Goal: Task Accomplishment & Management: Manage account settings

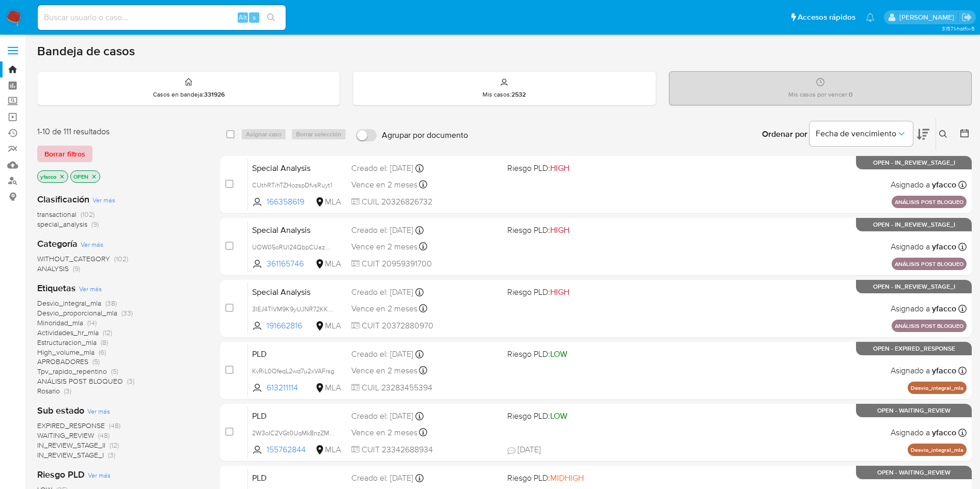
click at [61, 153] on span "Borrar filtros" at bounding box center [64, 154] width 41 height 14
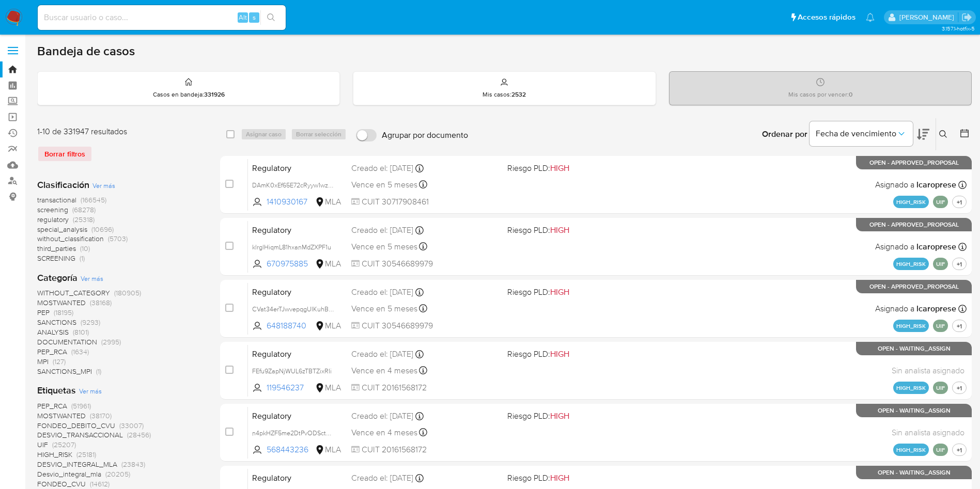
click at [942, 134] on icon at bounding box center [943, 134] width 8 height 8
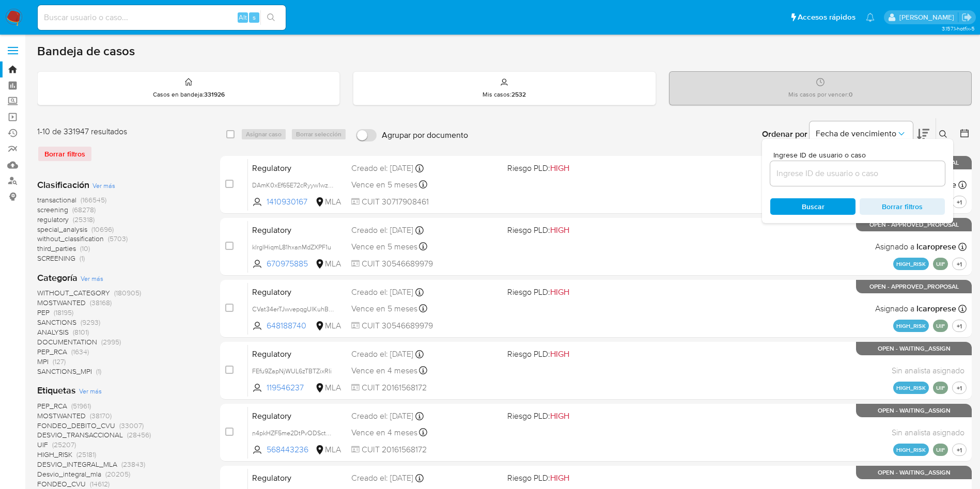
click at [864, 172] on input at bounding box center [857, 173] width 175 height 13
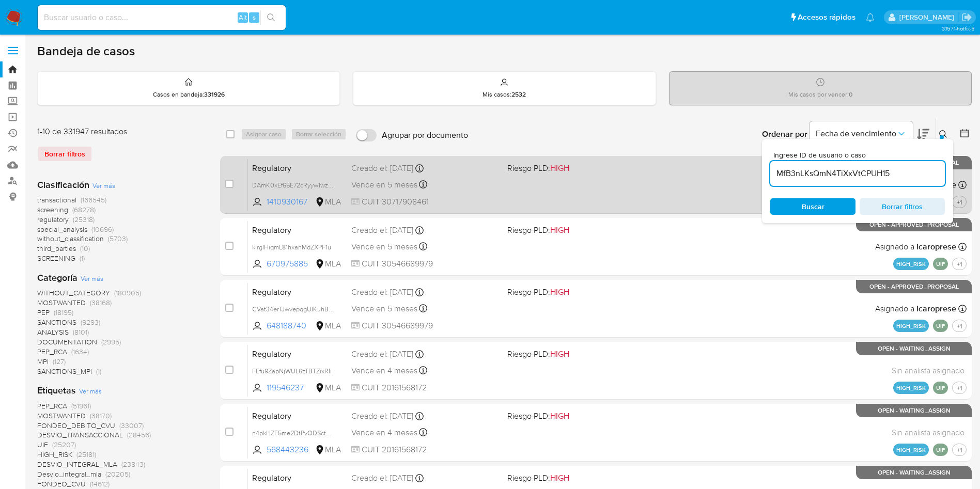
type input "MfB3nLKsQmN4TiXxVtCPUH15"
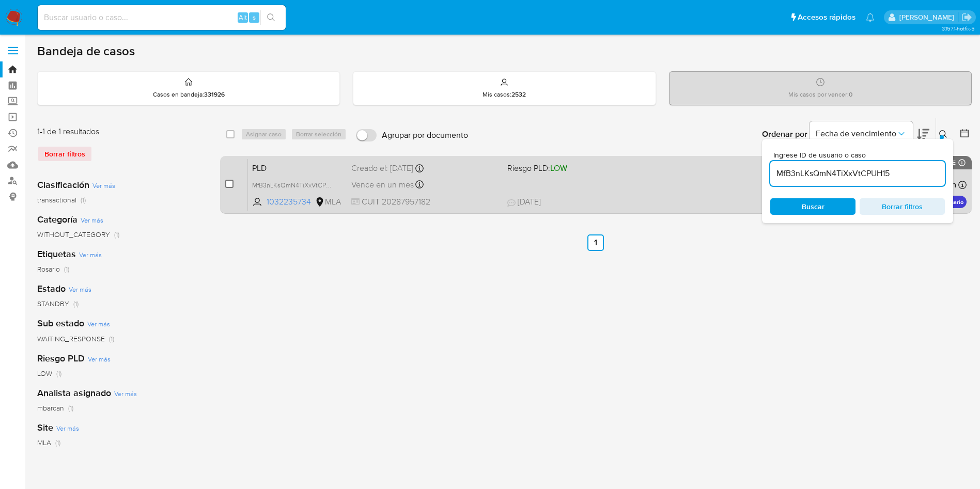
click at [226, 184] on input "checkbox" at bounding box center [229, 184] width 8 height 8
checkbox input "true"
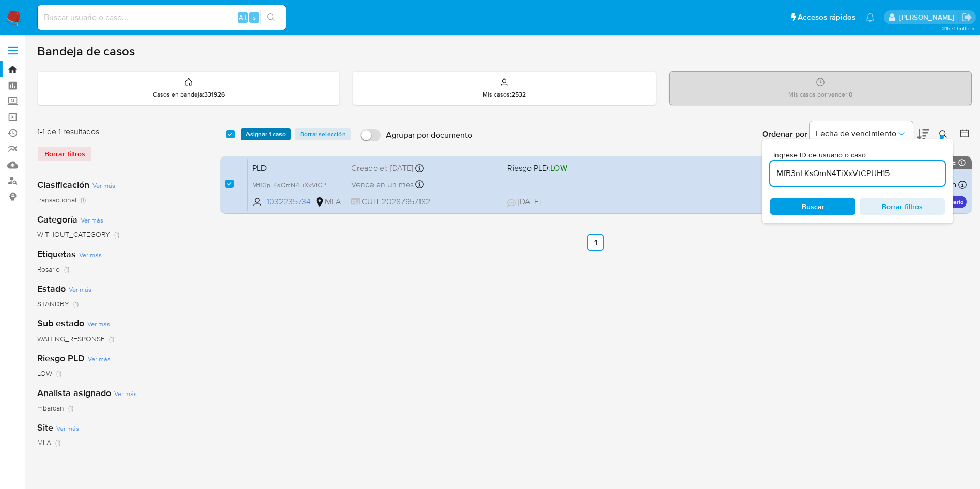
click at [242, 132] on button "Asignar 1 caso" at bounding box center [266, 134] width 50 height 12
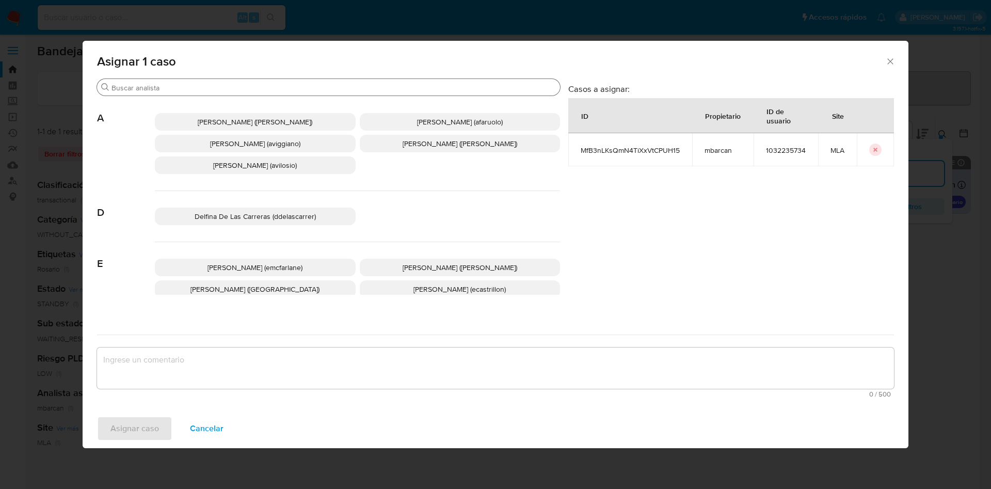
click at [220, 83] on input "Buscar" at bounding box center [334, 87] width 445 height 9
type input ","
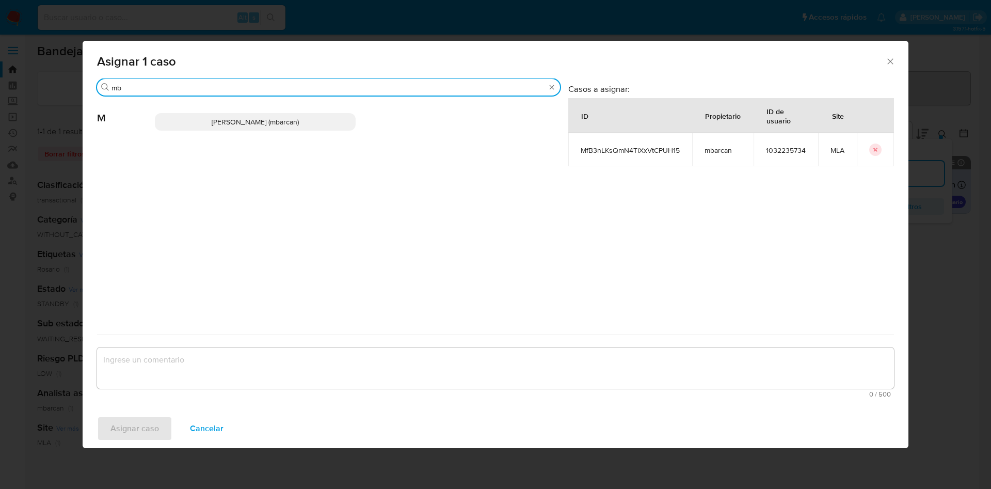
type input "mb"
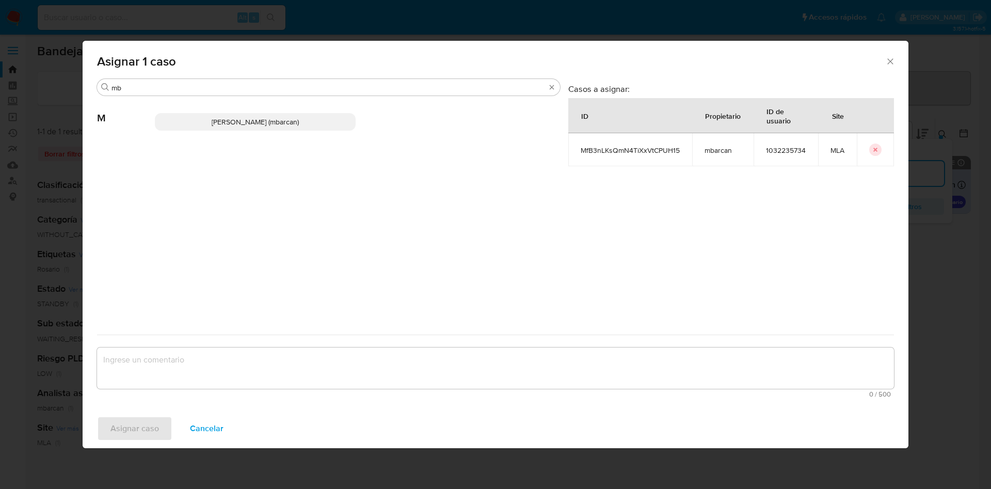
click at [236, 116] on p "Magali Iael Barcan (mbarcan)" at bounding box center [255, 122] width 201 height 18
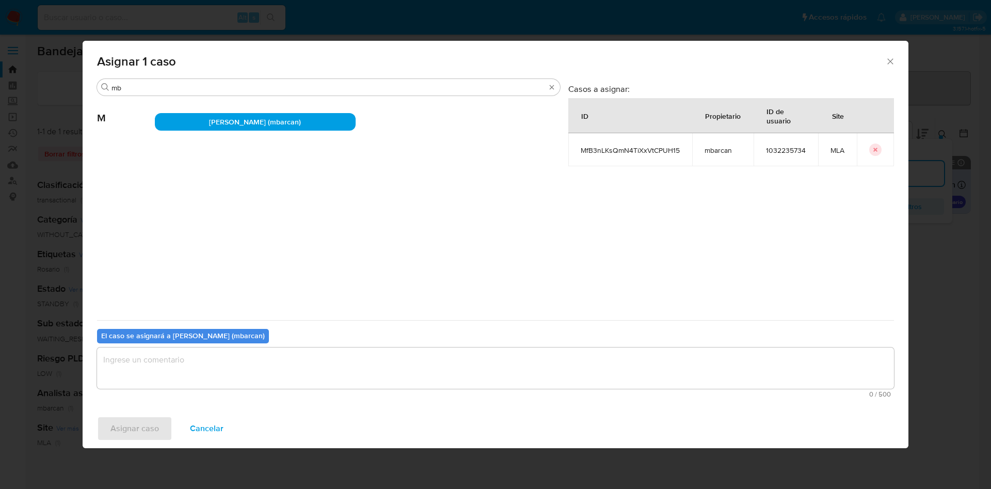
click at [190, 356] on textarea "assign-modal" at bounding box center [495, 368] width 797 height 41
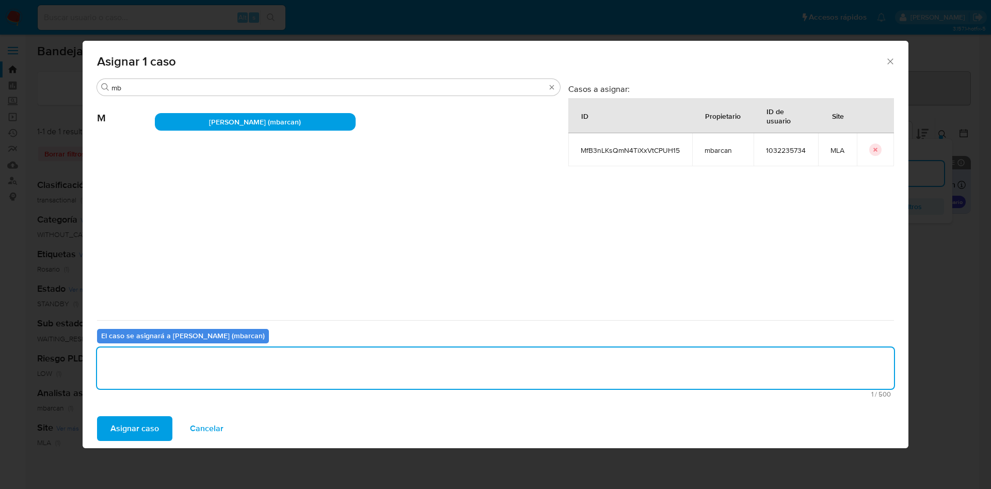
click at [140, 434] on span "Asignar caso" at bounding box center [135, 428] width 49 height 23
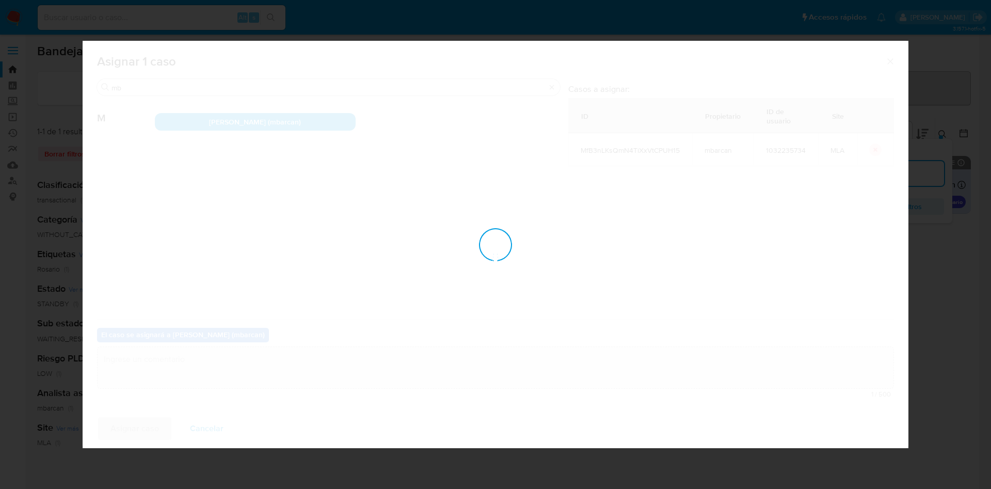
checkbox input "false"
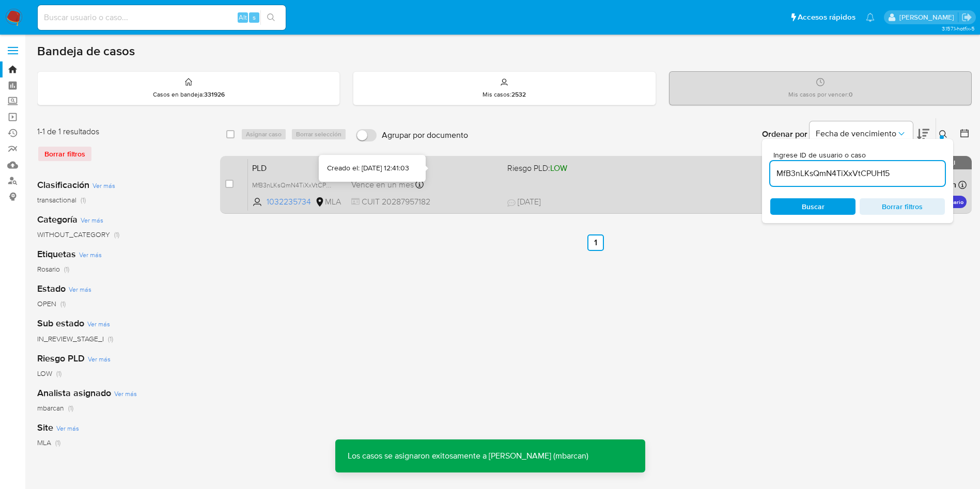
click at [423, 170] on icon at bounding box center [419, 168] width 8 height 8
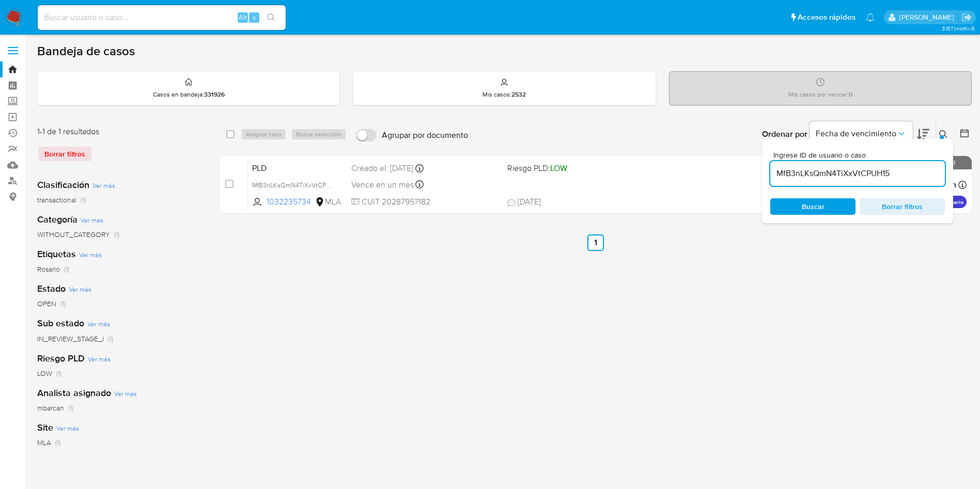
drag, startPoint x: 910, startPoint y: 173, endPoint x: 654, endPoint y: 149, distance: 257.3
click at [654, 149] on div "Ordenar por Fecha de vencimiento No es posible ordenar los resultados mientras …" at bounding box center [722, 134] width 498 height 32
paste input "XF8pH5js8j2c3agO5t2rMLMx"
type input "XF8pH5js8j2c3agO5t2rMLMx"
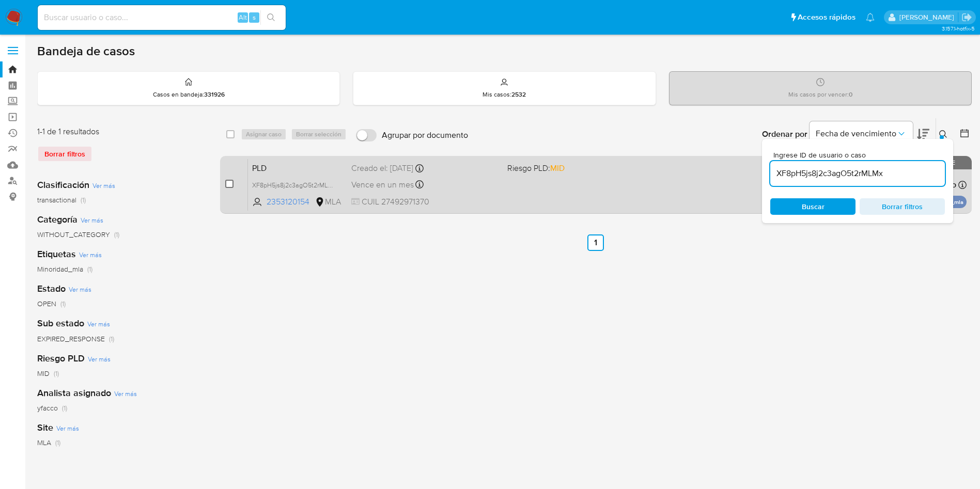
click at [232, 184] on input "checkbox" at bounding box center [229, 184] width 8 height 8
checkbox input "true"
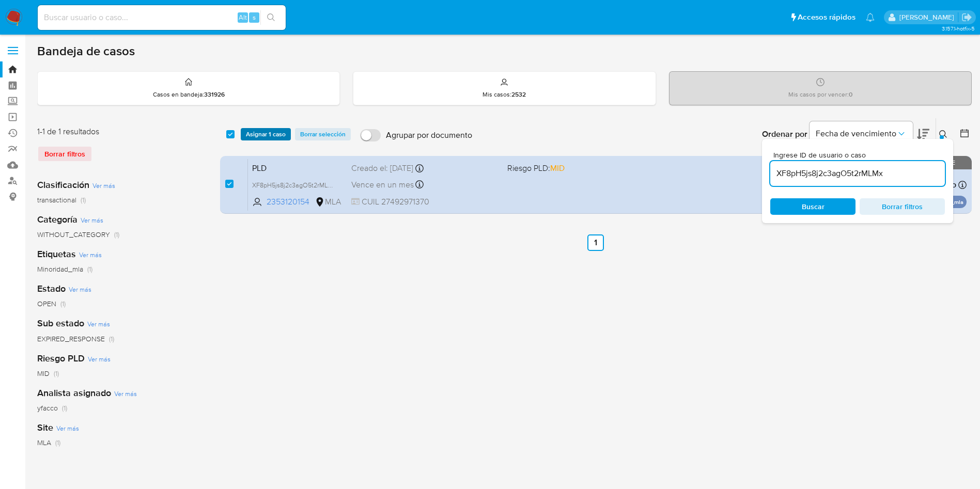
click at [259, 133] on span "Asignar 1 caso" at bounding box center [266, 134] width 40 height 10
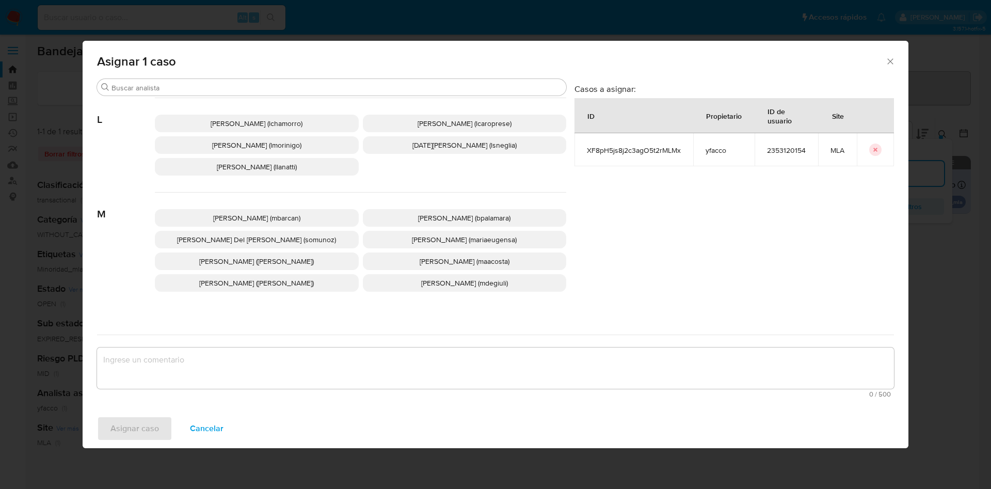
scroll to position [893, 0]
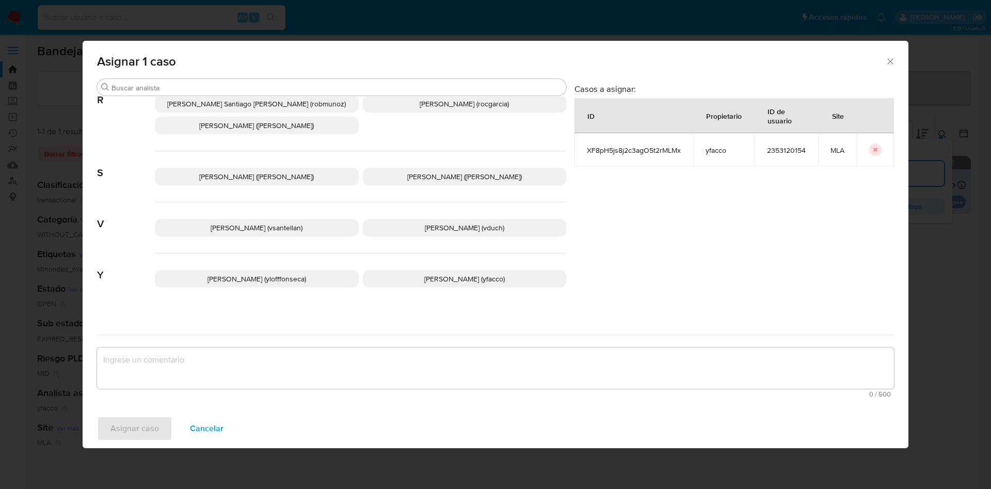
click at [424, 274] on span "Yesica Paola Facco (yfacco)" at bounding box center [464, 279] width 81 height 10
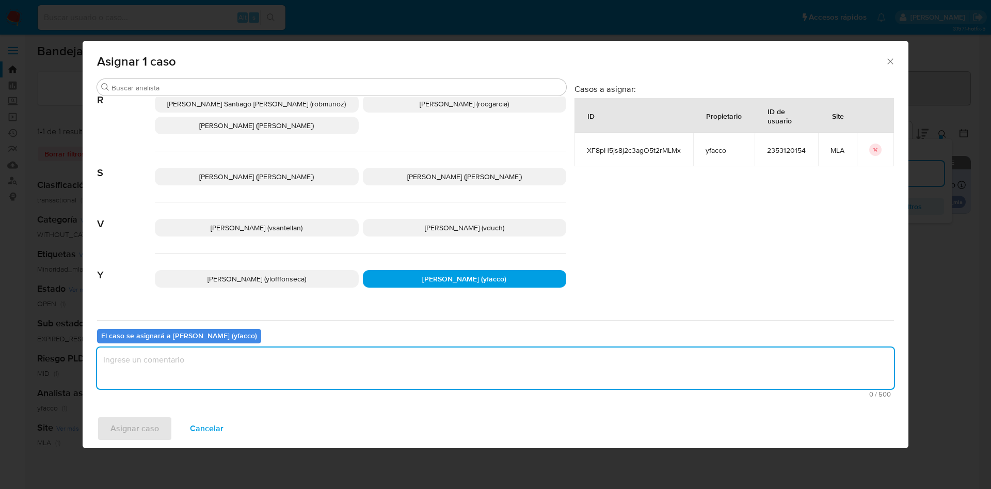
click at [249, 372] on textarea "assign-modal" at bounding box center [495, 368] width 797 height 41
click at [153, 427] on span "Asignar caso" at bounding box center [135, 428] width 49 height 23
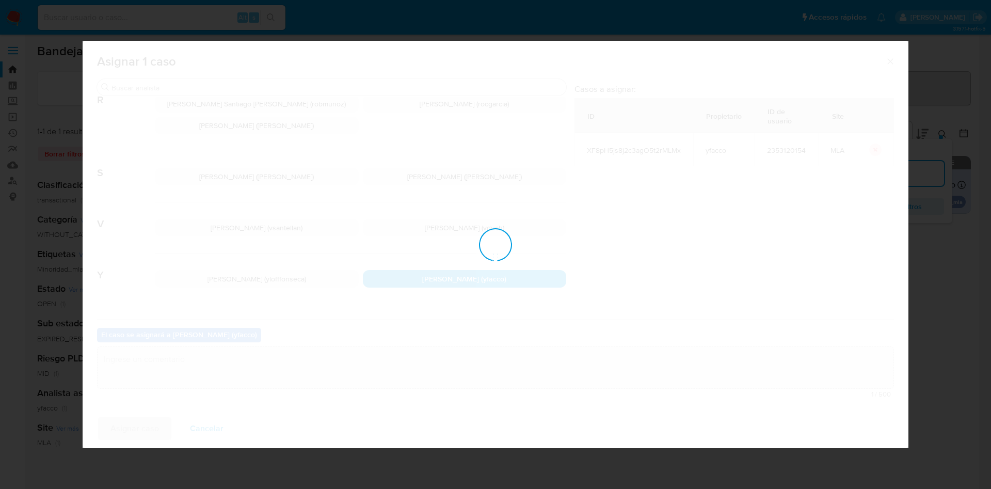
checkbox input "false"
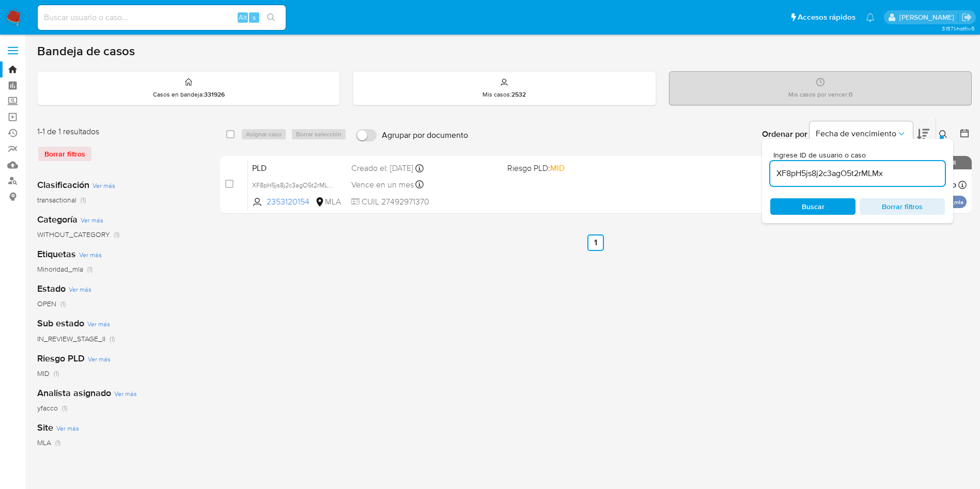
click at [914, 180] on div "XF8pH5js8j2c3agO5t2rMLMx" at bounding box center [857, 173] width 175 height 25
click at [917, 176] on input "XF8pH5js8j2c3agO5t2rMLMx" at bounding box center [857, 173] width 175 height 13
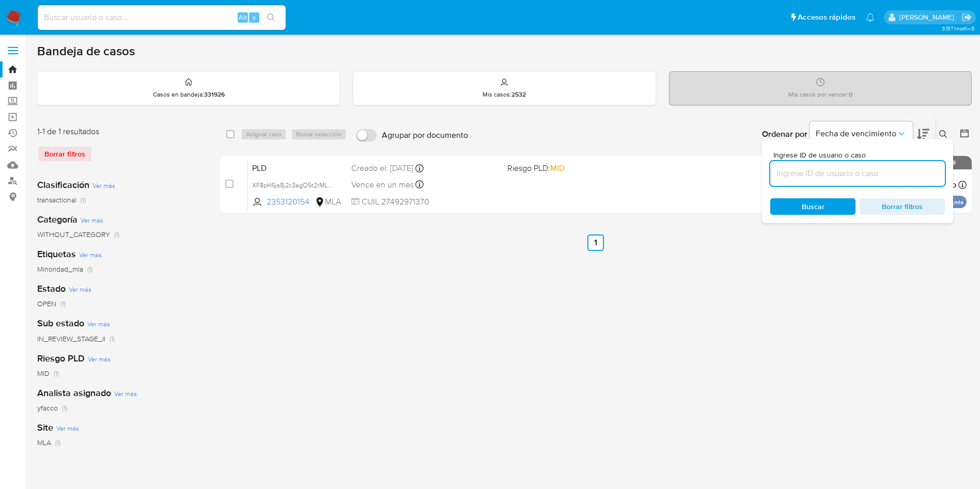
paste input "1roaRSmF4SJmkIc38QfDK5zI"
type input "1roaRSmF4SJmkIc38QfDK5zI"
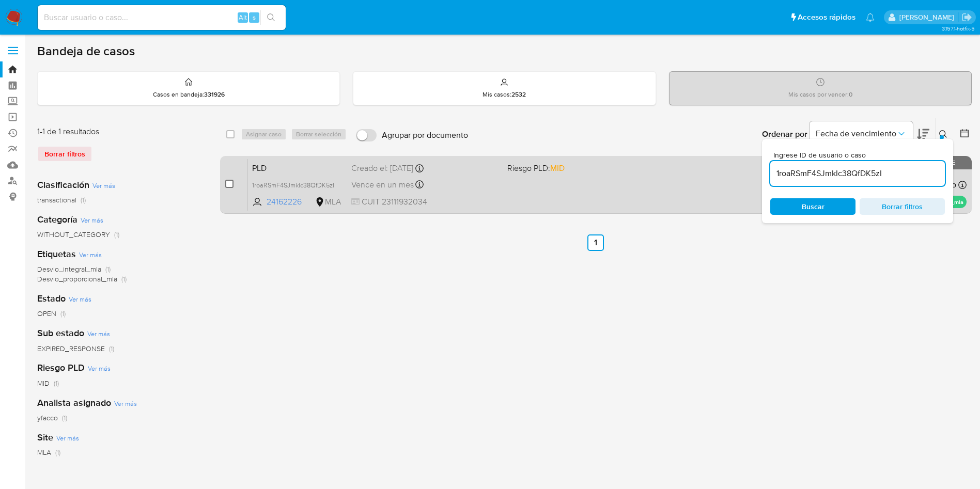
click at [226, 184] on input "checkbox" at bounding box center [229, 184] width 8 height 8
checkbox input "true"
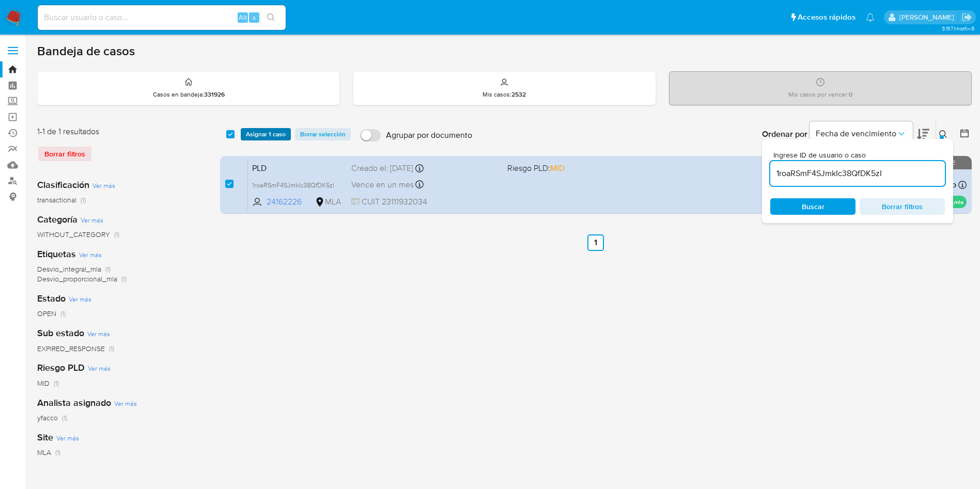
click at [257, 131] on span "Asignar 1 caso" at bounding box center [266, 134] width 40 height 10
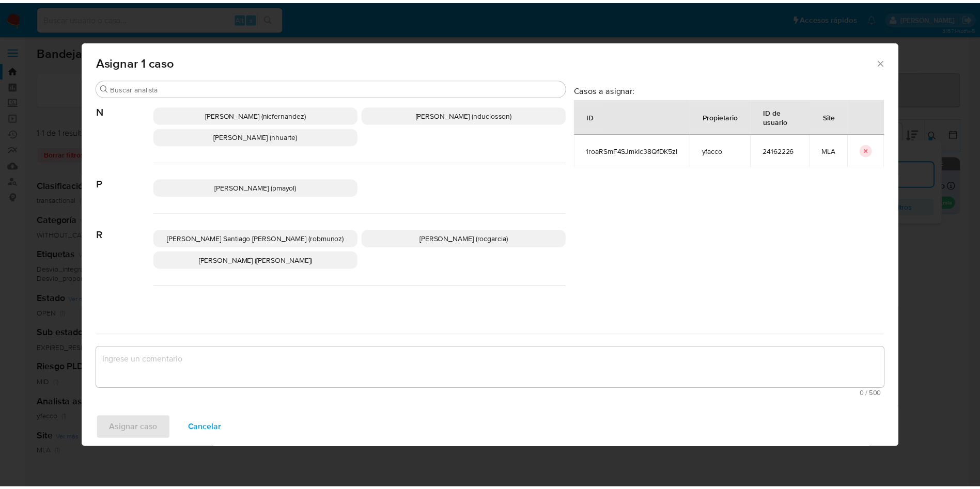
scroll to position [893, 0]
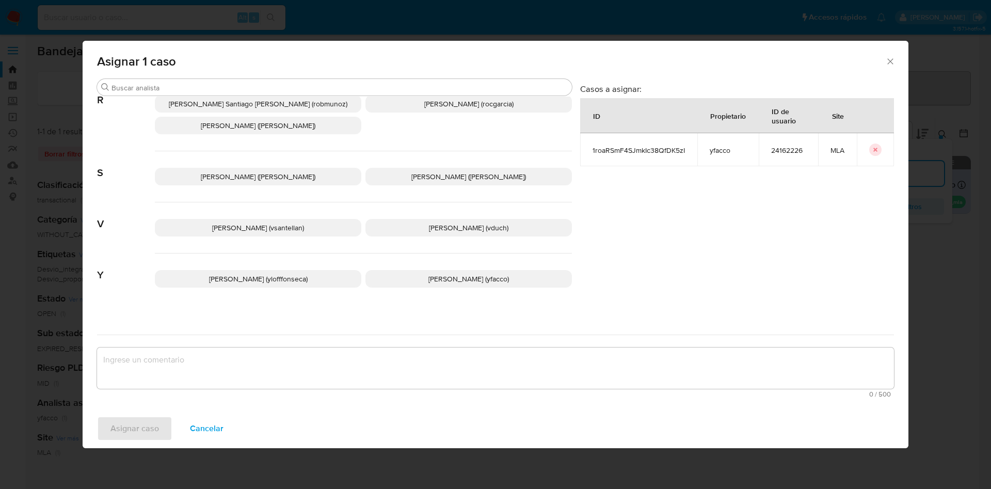
click at [388, 271] on p "Yesica Paola Facco (yfacco)" at bounding box center [469, 279] width 207 height 18
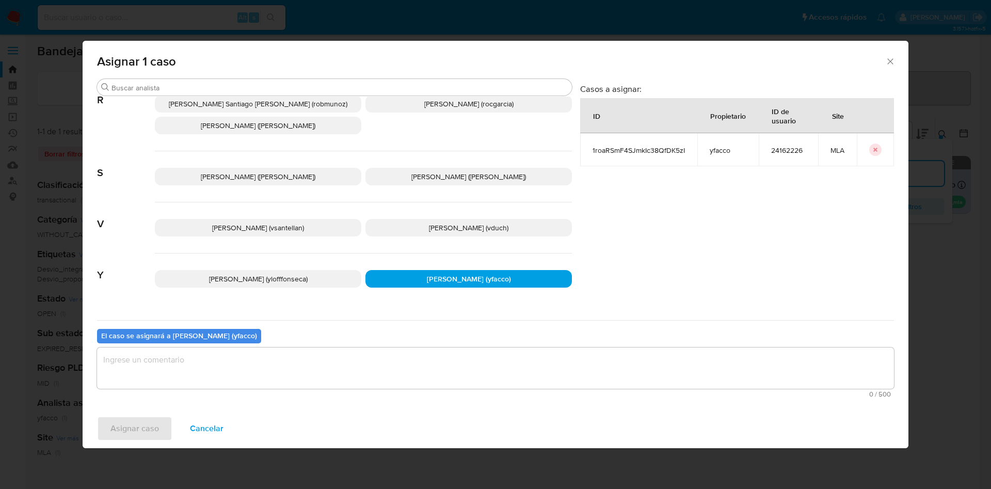
click at [294, 387] on textarea "assign-modal" at bounding box center [495, 368] width 797 height 41
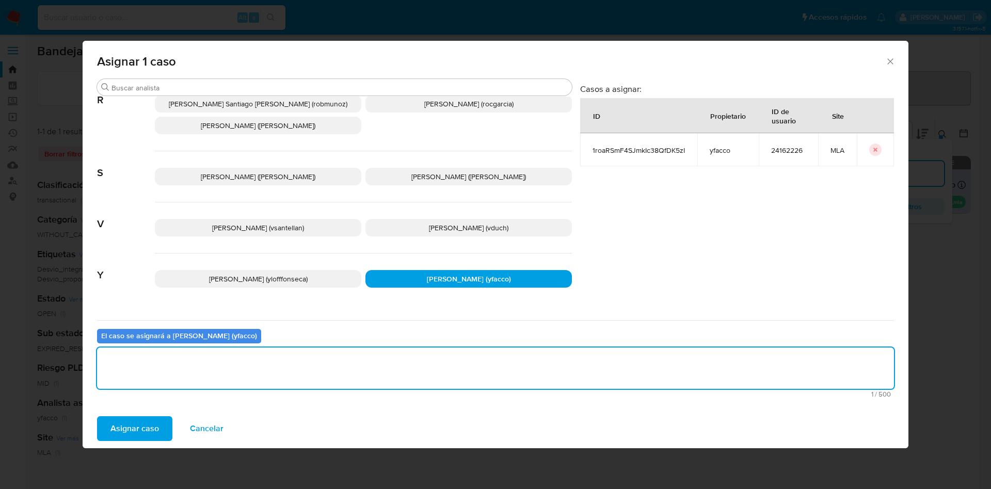
click at [136, 425] on span "Asignar caso" at bounding box center [135, 428] width 49 height 23
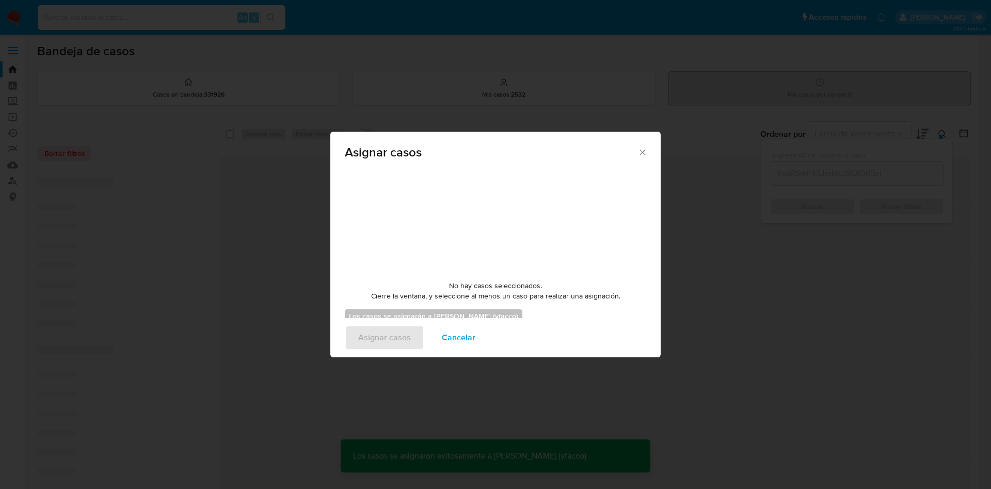
checkbox input "false"
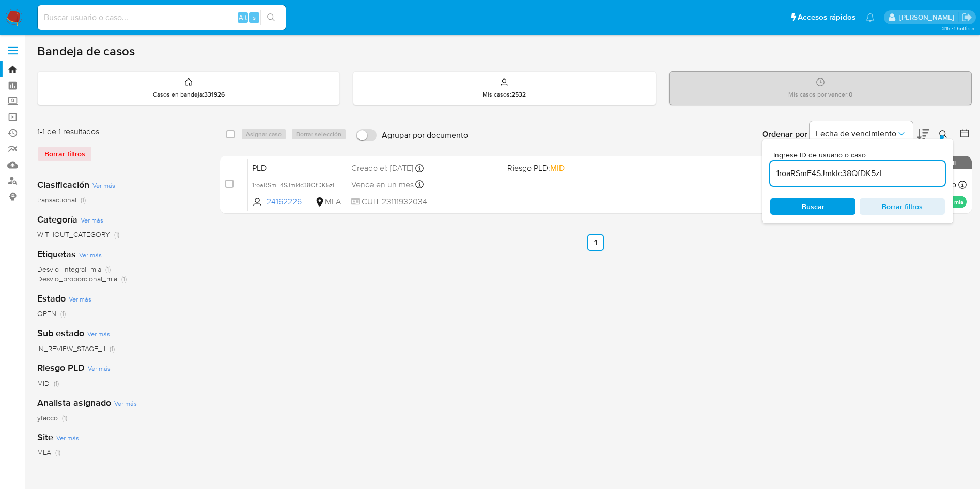
click at [907, 167] on input "1roaRSmF4SJmkIc38QfDK5zI" at bounding box center [857, 173] width 175 height 13
paste input "lAQqwgmQlabyhG1thdPRQ4ZS"
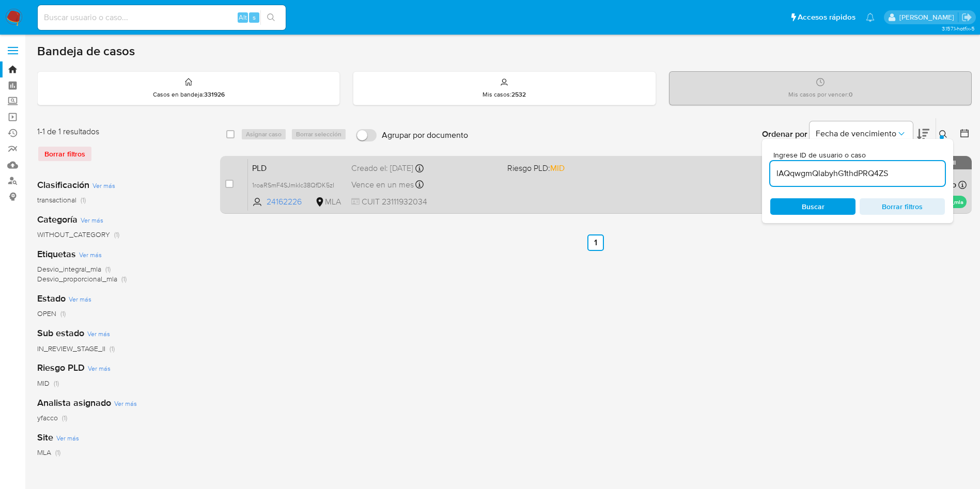
type input "lAQqwgmQlabyhG1thdPRQ4ZS"
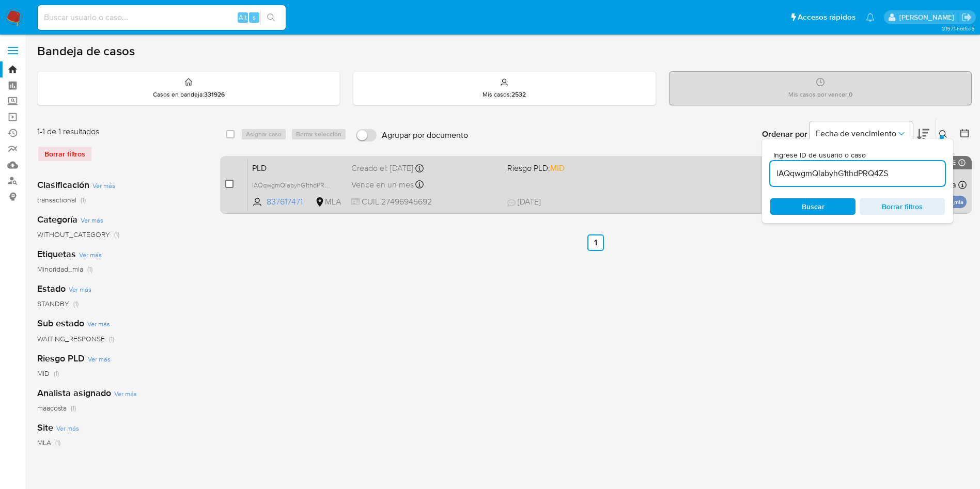
click at [229, 183] on input "checkbox" at bounding box center [229, 184] width 8 height 8
checkbox input "true"
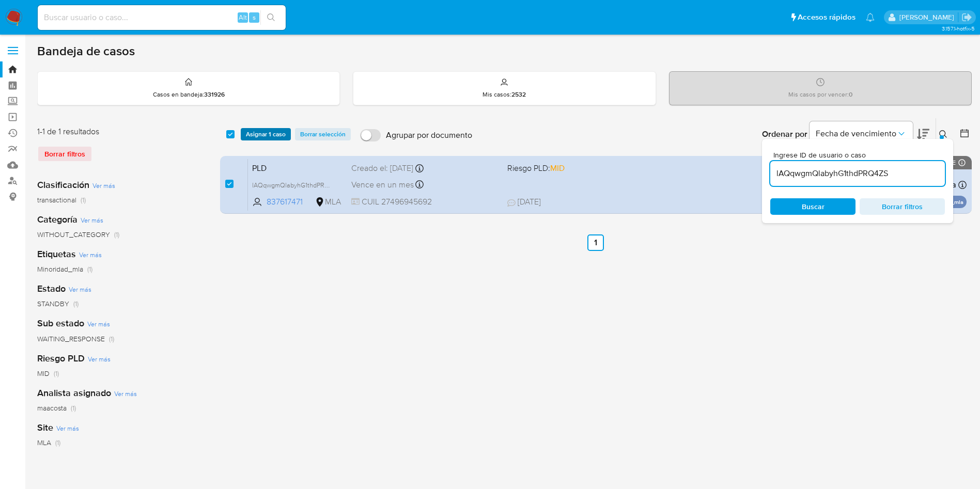
click at [249, 136] on span "Asignar 1 caso" at bounding box center [266, 134] width 40 height 10
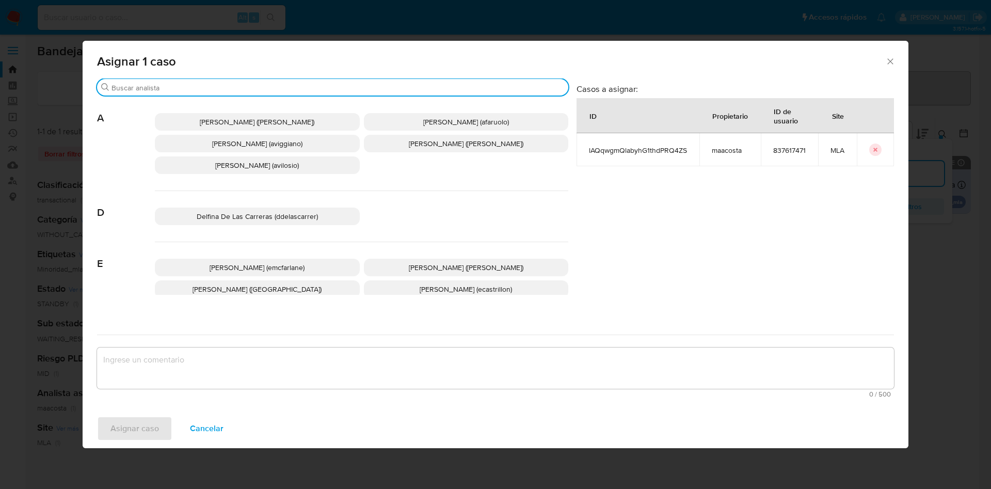
click at [164, 87] on input "Buscar" at bounding box center [338, 87] width 453 height 9
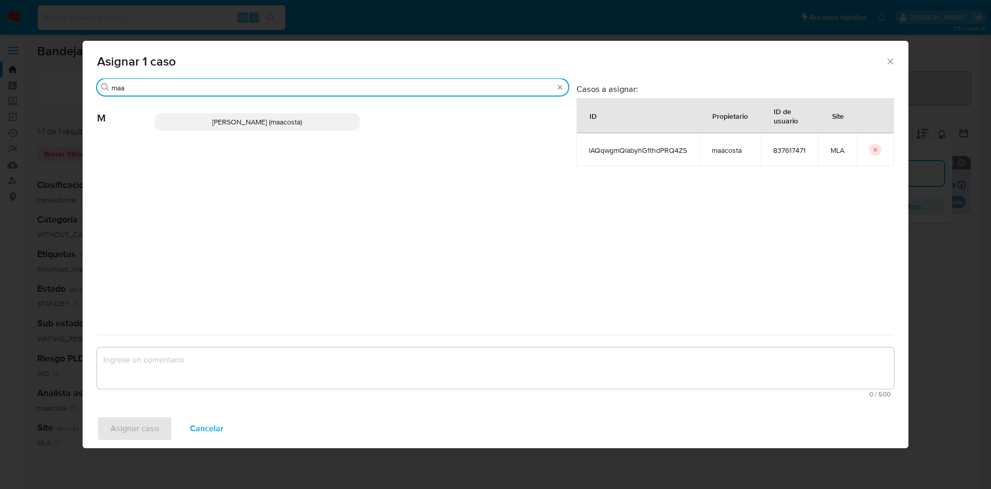
type input "maa"
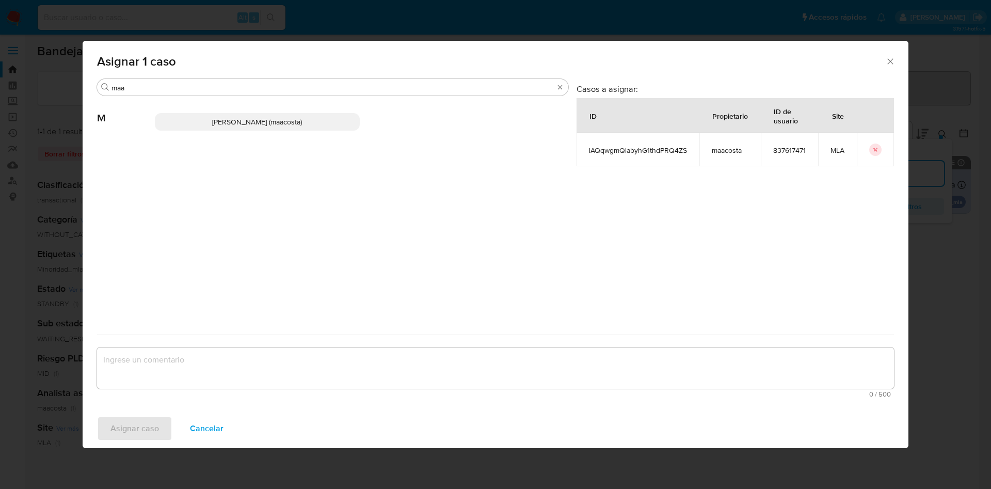
click at [224, 112] on div "Maria Sol Acosta Aguero (maacosta)" at bounding box center [362, 122] width 414 height 51
click at [226, 118] on span "Maria Sol Acosta Aguero (maacosta)" at bounding box center [257, 122] width 90 height 10
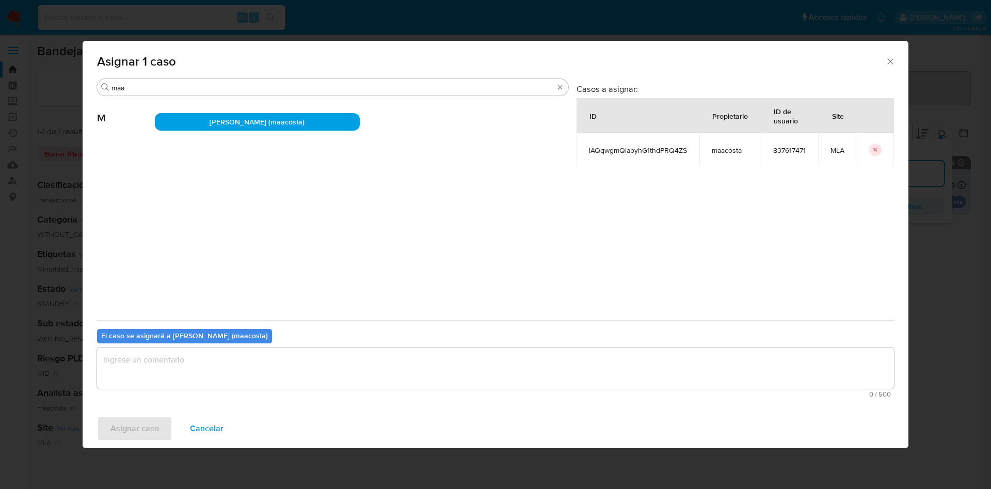
click at [185, 360] on textarea "assign-modal" at bounding box center [495, 368] width 797 height 41
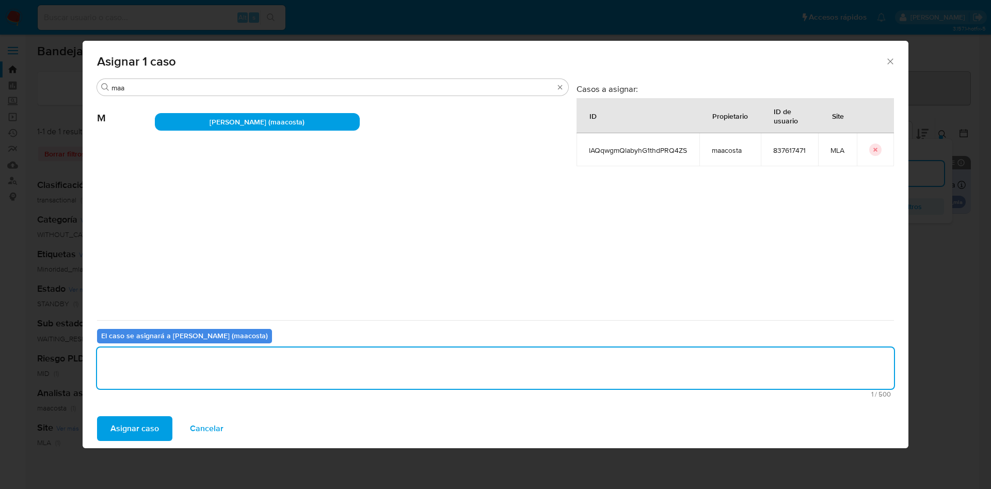
click at [143, 423] on span "Asignar caso" at bounding box center [135, 428] width 49 height 23
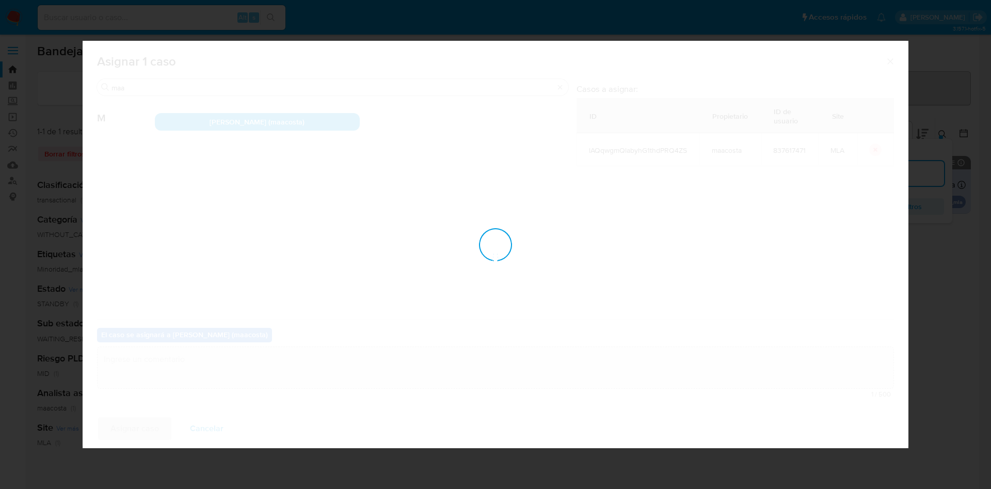
checkbox input "false"
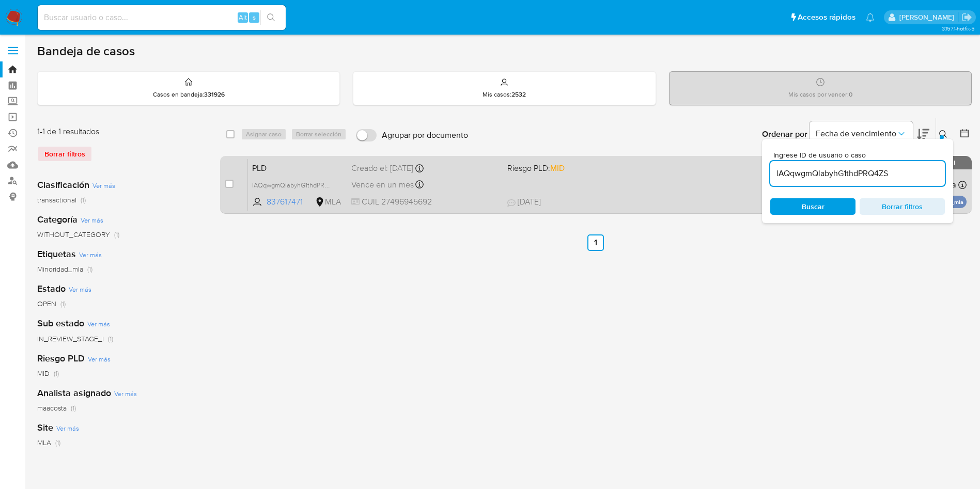
click at [391, 188] on span "Vence en un mes" at bounding box center [382, 184] width 62 height 11
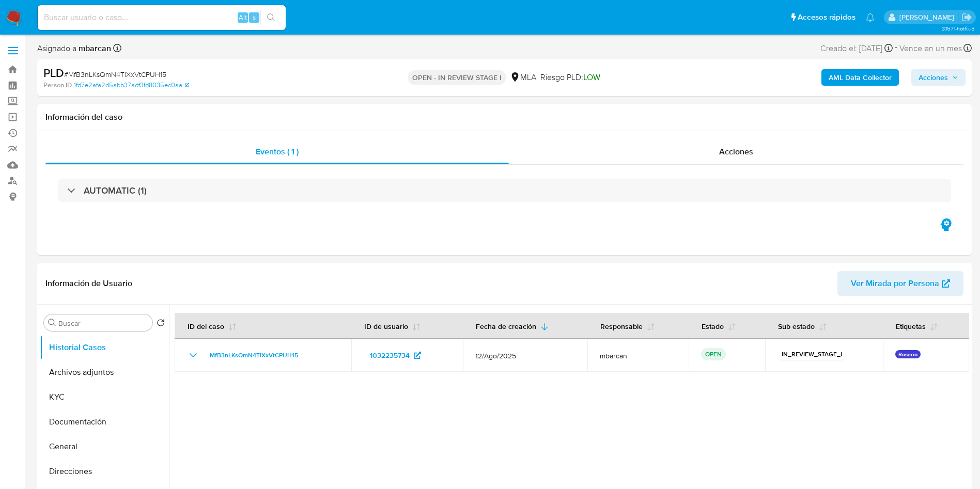
select select "10"
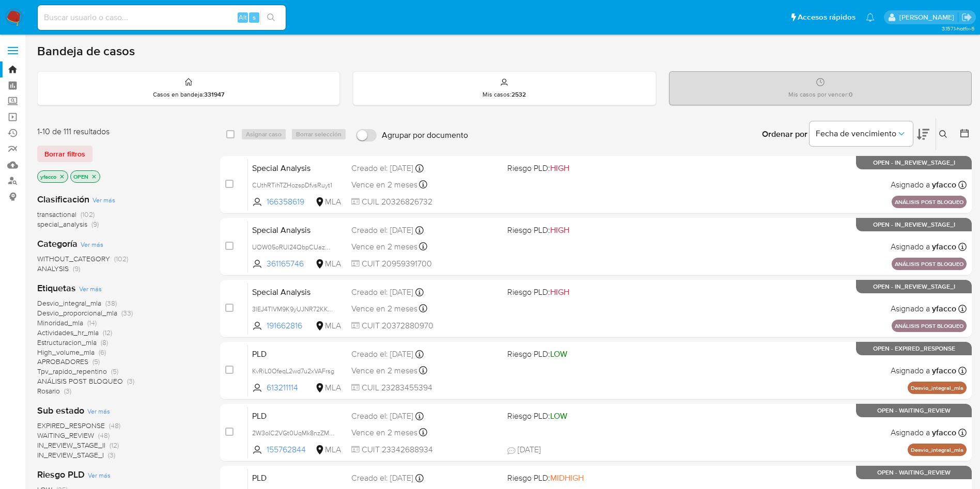
click at [168, 19] on input at bounding box center [162, 17] width 248 height 13
paste input "XF8pH5js8j2c3agO5t2rMLMx"
type input "XF8pH5js8j2c3agO5t2rMLMx"
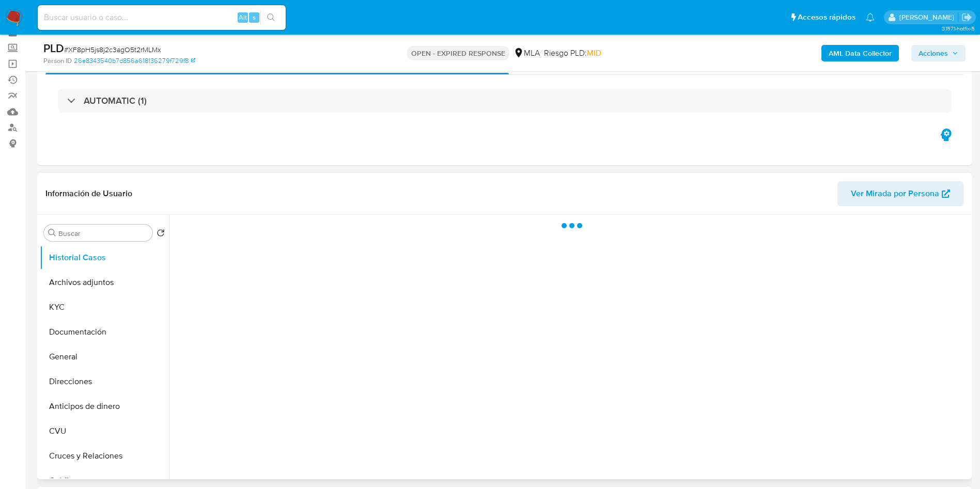
scroll to position [77, 0]
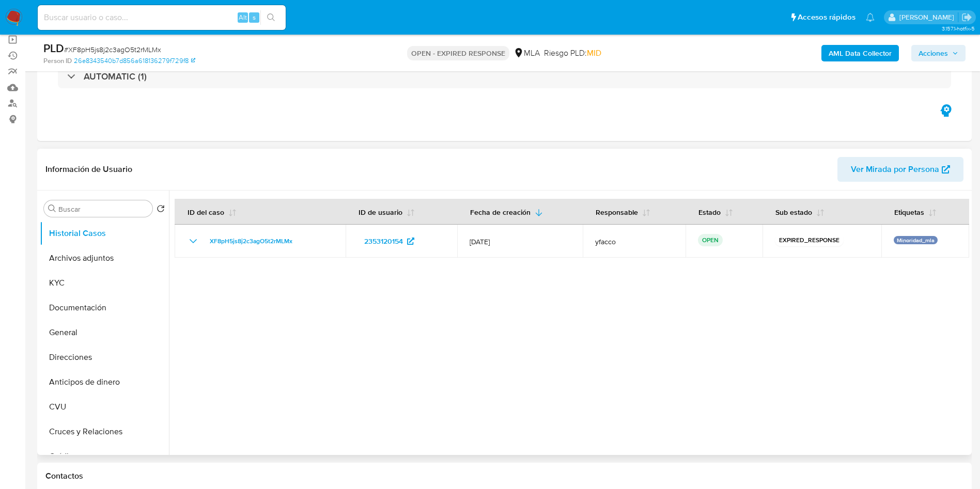
select select "10"
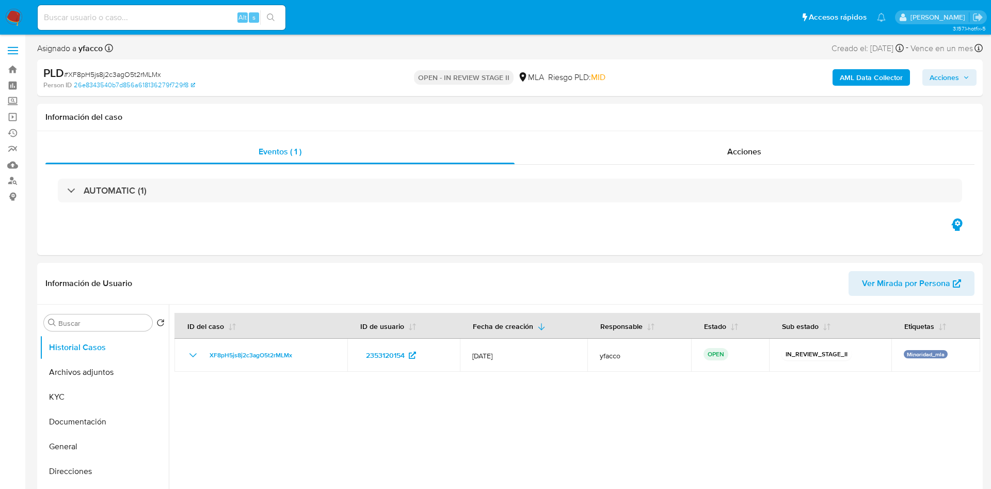
select select "10"
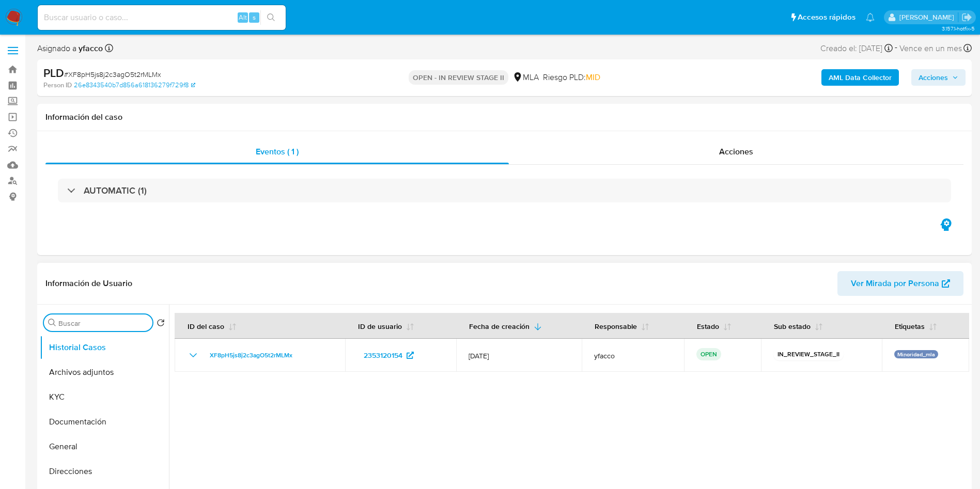
click at [116, 325] on input "Buscar" at bounding box center [103, 323] width 90 height 9
type input "ap"
click at [105, 362] on button "Aprobadores" at bounding box center [104, 372] width 129 height 25
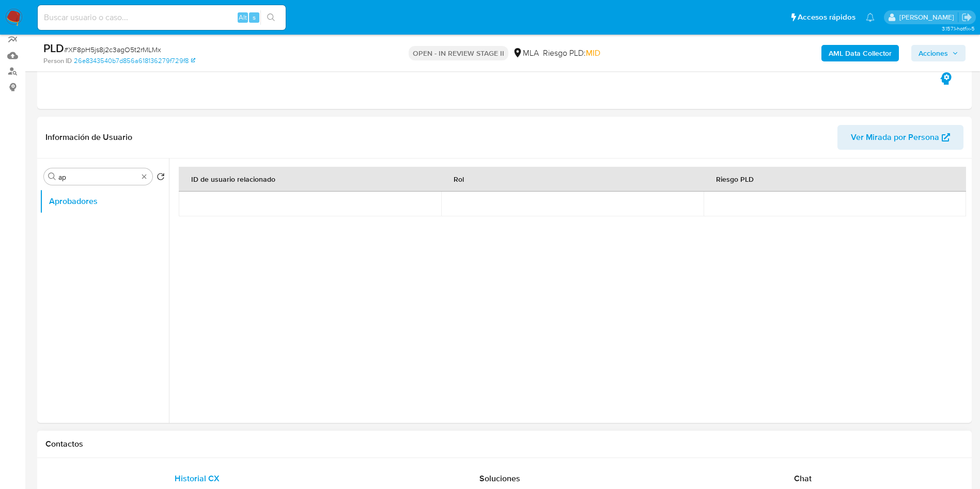
scroll to position [232, 0]
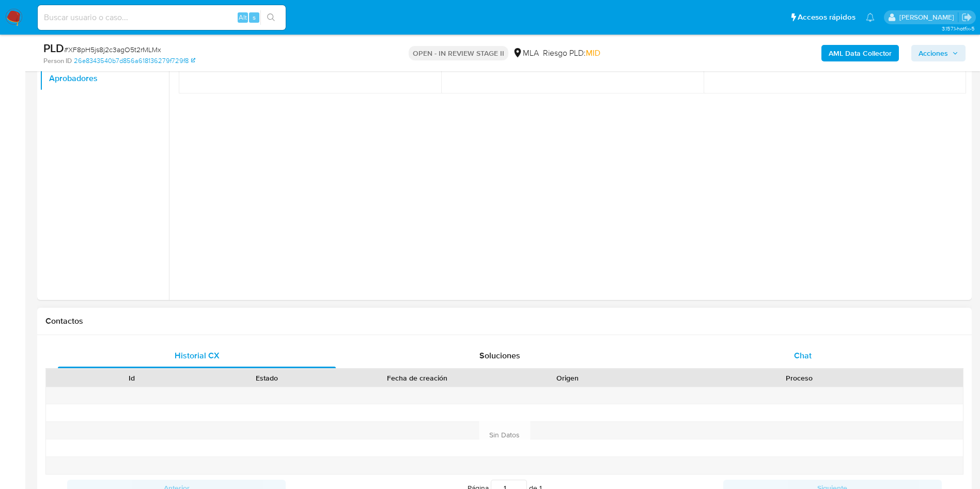
click at [811, 361] on div "Chat" at bounding box center [803, 355] width 278 height 25
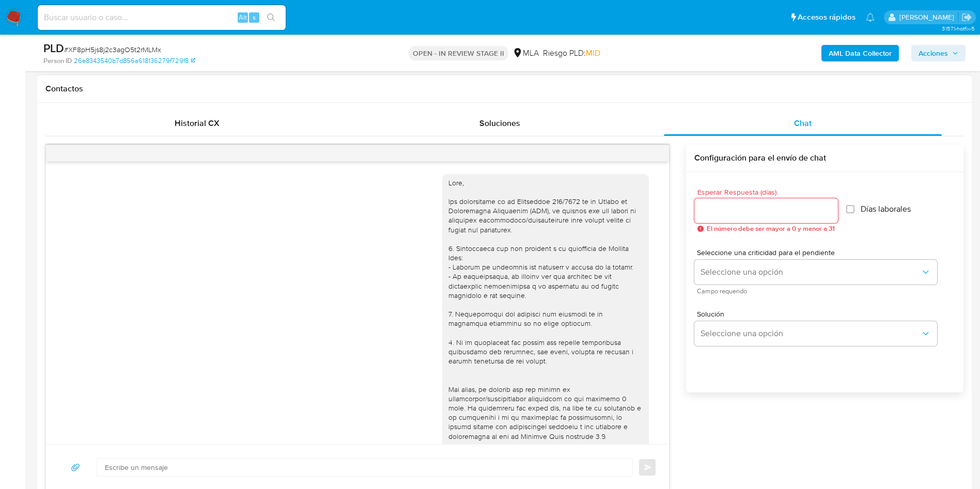
scroll to position [417, 0]
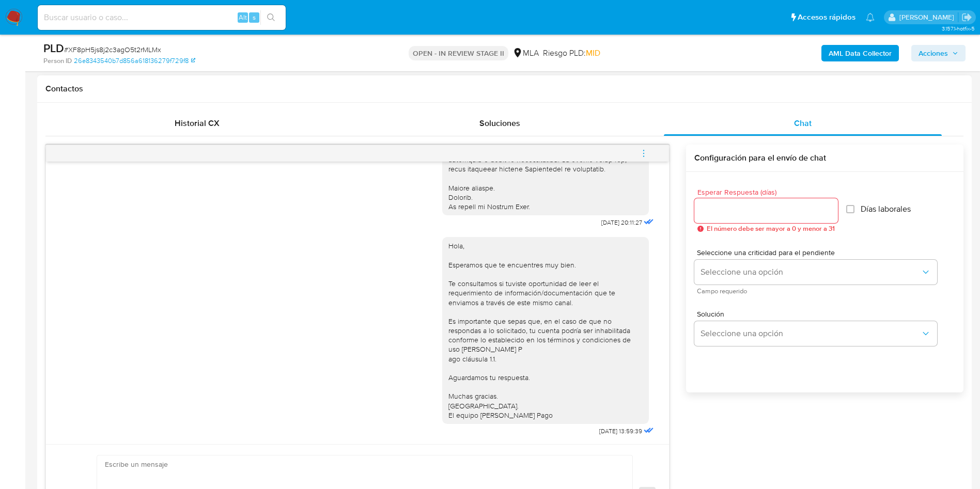
click at [653, 150] on button "menu-action" at bounding box center [643, 153] width 34 height 25
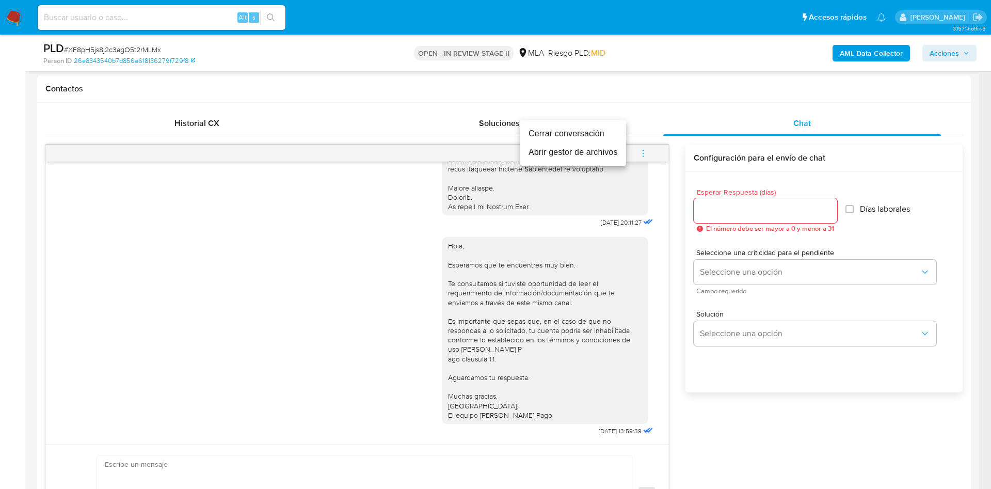
click at [570, 131] on li "Cerrar conversación" at bounding box center [573, 133] width 106 height 19
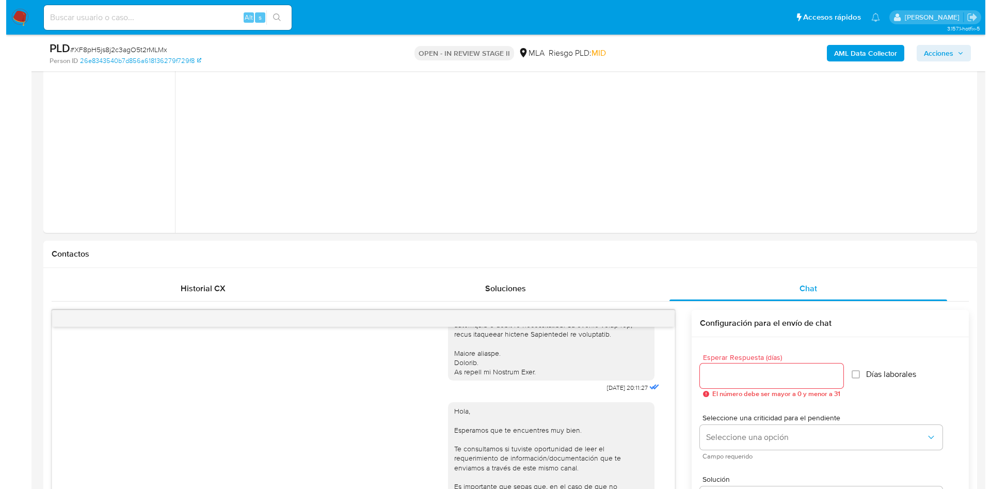
scroll to position [155, 0]
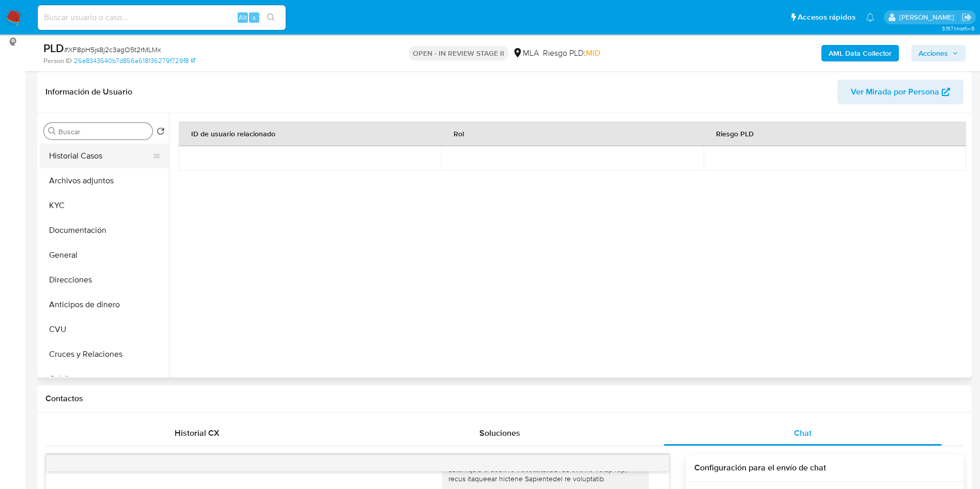
click at [79, 157] on button "Historial Casos" at bounding box center [100, 156] width 121 height 25
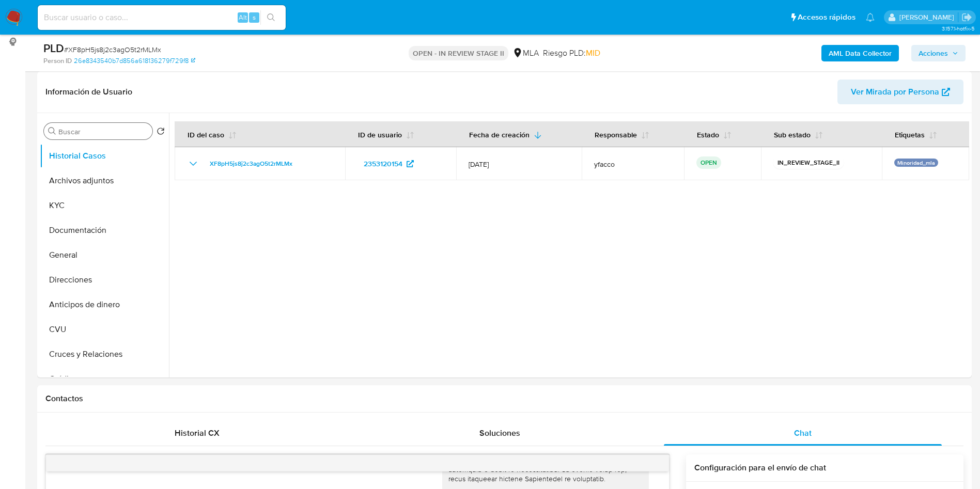
click at [838, 54] on b "AML Data Collector" at bounding box center [859, 53] width 63 height 17
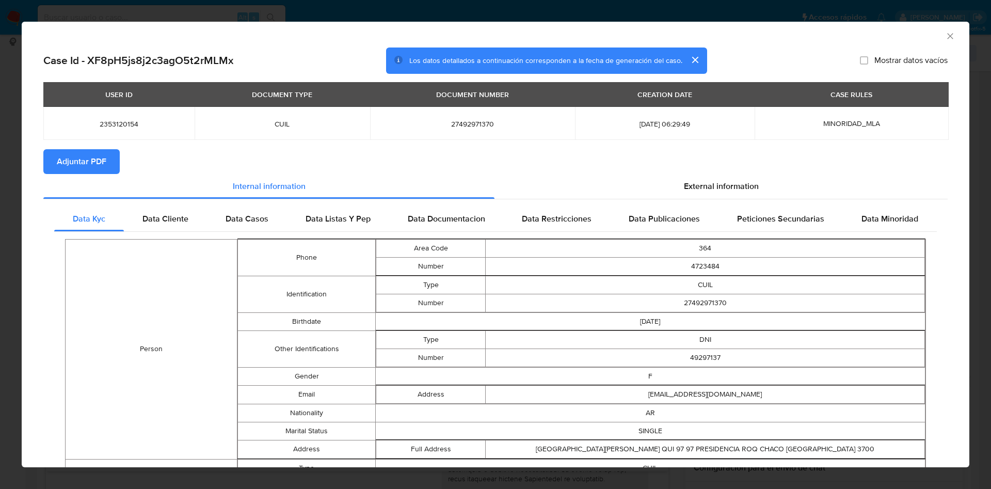
click at [85, 167] on span "Adjuntar PDF" at bounding box center [82, 161] width 50 height 23
click at [945, 35] on icon "Cerrar ventana" at bounding box center [950, 36] width 10 height 10
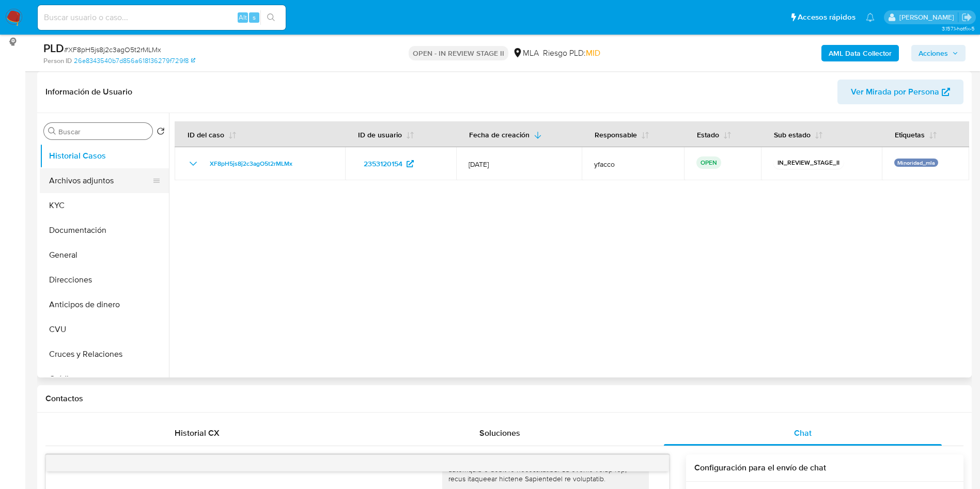
click at [79, 180] on button "Archivos adjuntos" at bounding box center [100, 180] width 121 height 25
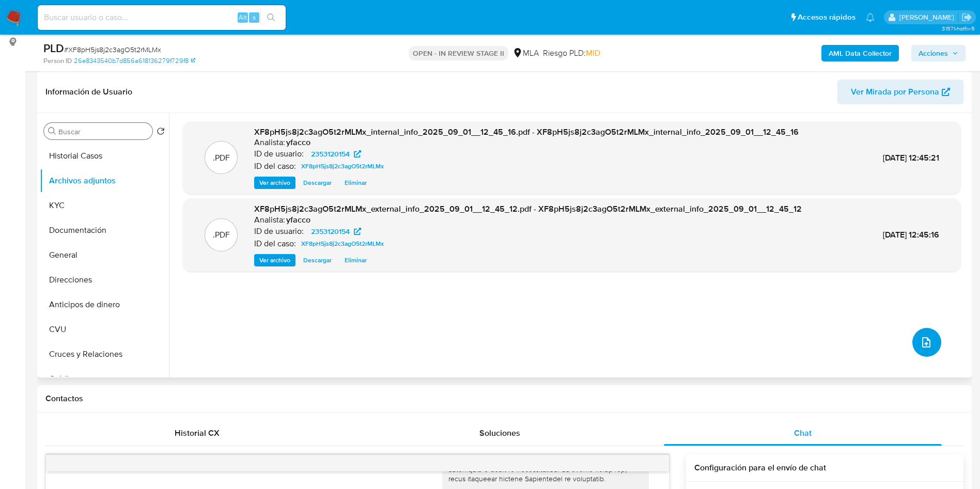
click at [925, 349] on button "upload-file" at bounding box center [926, 342] width 29 height 29
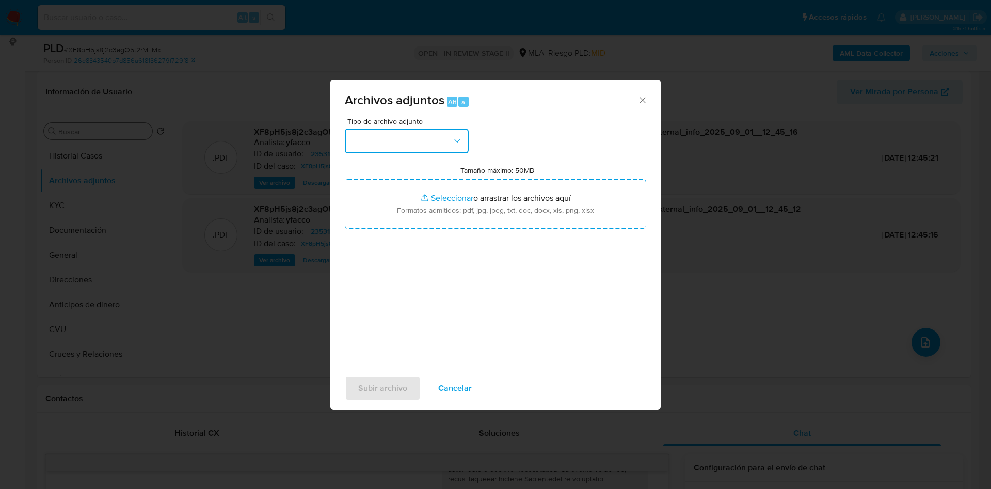
click at [411, 145] on button "button" at bounding box center [407, 141] width 124 height 25
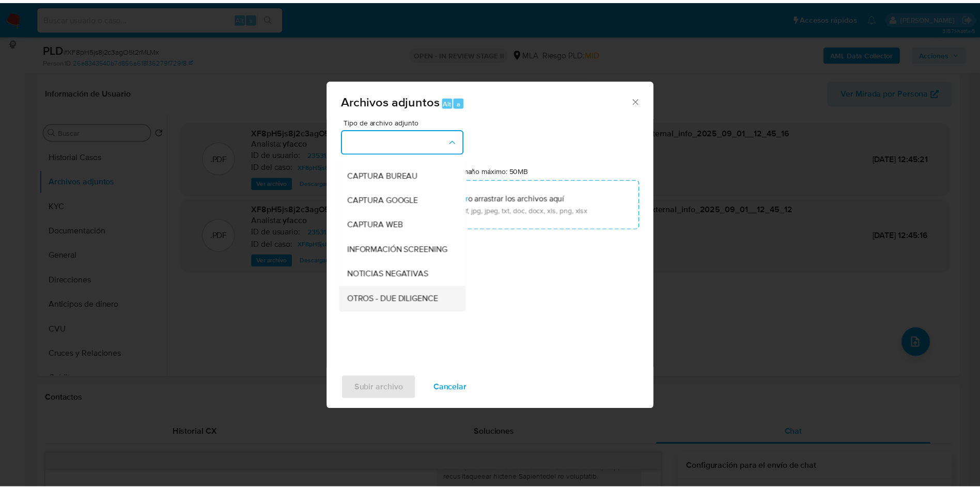
scroll to position [77, 0]
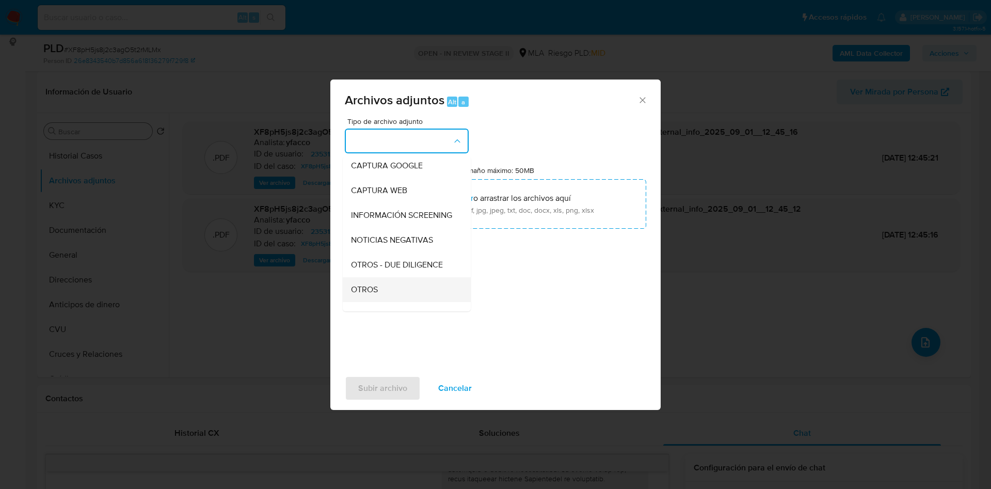
click at [364, 295] on span "OTROS" at bounding box center [364, 290] width 27 height 10
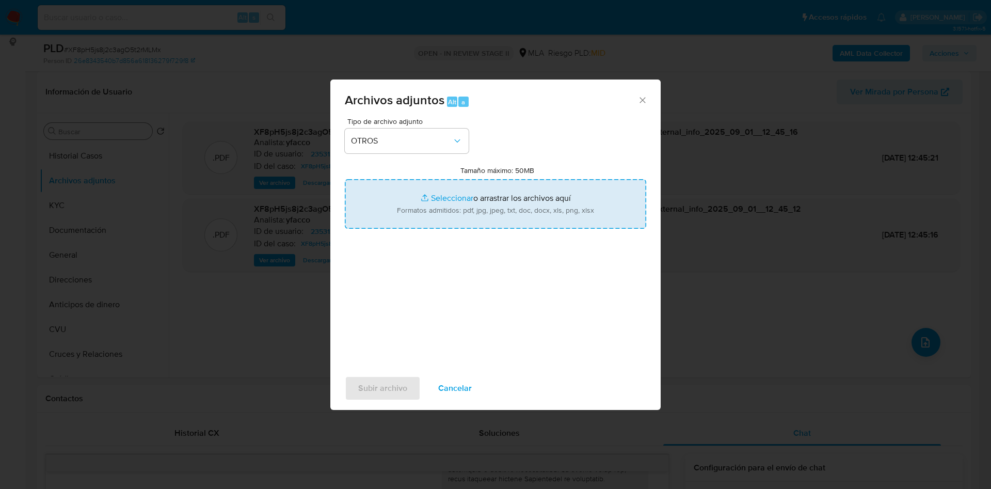
click at [445, 190] on input "Tamaño máximo: 50MB Seleccionar archivos" at bounding box center [496, 204] width 302 height 50
type input "C:\fakepath\Movimientos 2353120154.xlsx"
click at [446, 199] on input "Tamaño máximo: 50MB Seleccionar archivos" at bounding box center [496, 204] width 302 height 50
type input "C:\fakepath\Caselog XF8pH5js8j2c3agO5t2rMLMx_2025_07_17_19_16_17.docx"
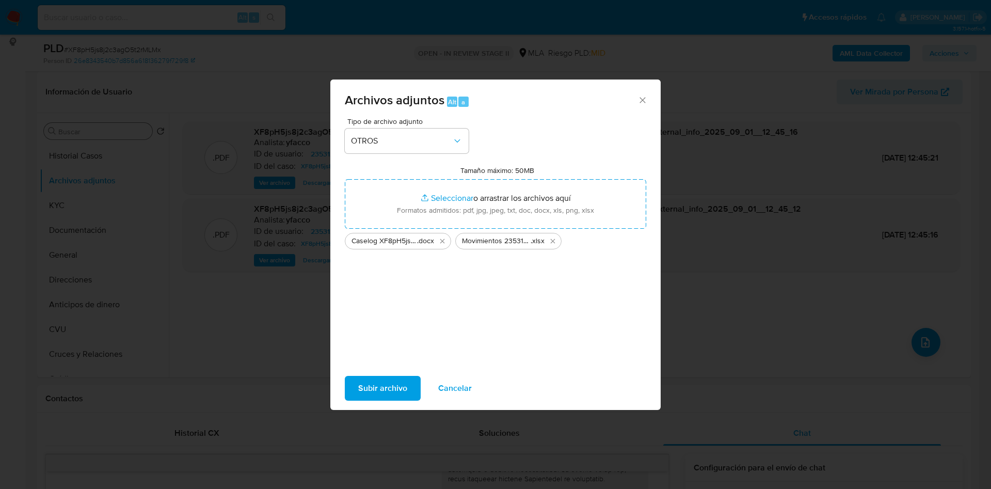
click at [367, 393] on span "Subir archivo" at bounding box center [382, 388] width 49 height 23
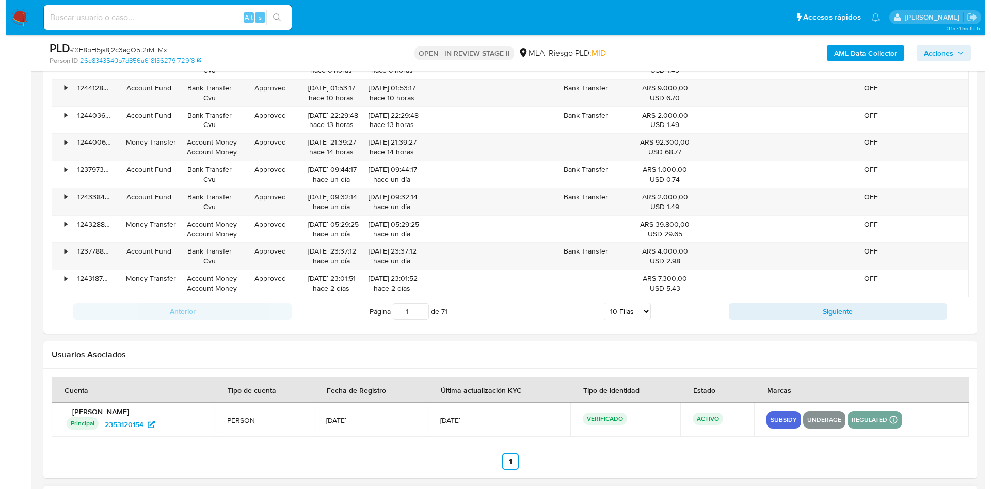
scroll to position [1816, 0]
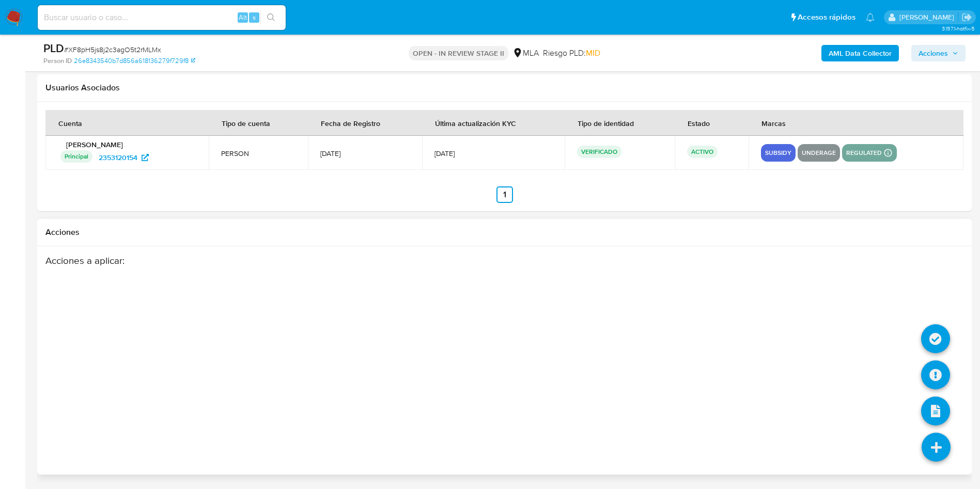
click at [934, 441] on icon at bounding box center [935, 447] width 29 height 29
click at [930, 364] on icon at bounding box center [935, 374] width 29 height 29
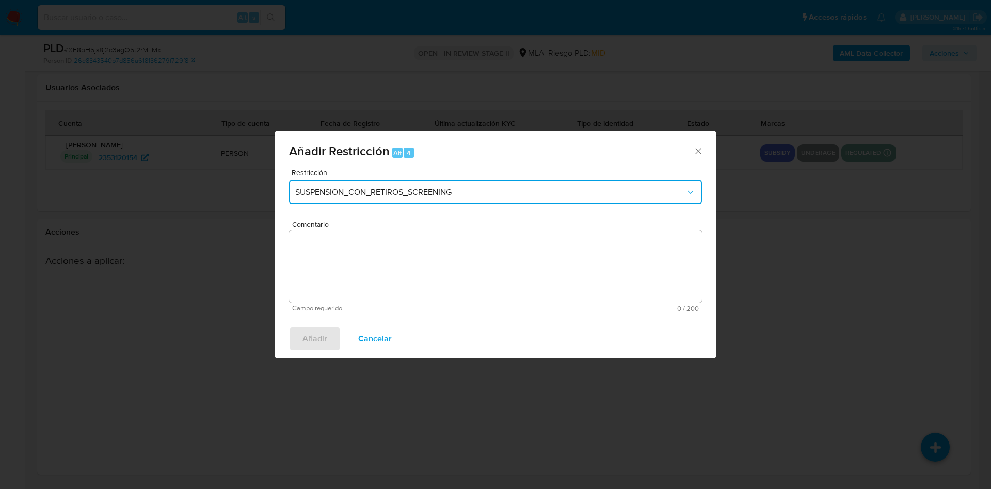
click at [418, 200] on button "SUSPENSION_CON_RETIROS_SCREENING" at bounding box center [495, 192] width 413 height 25
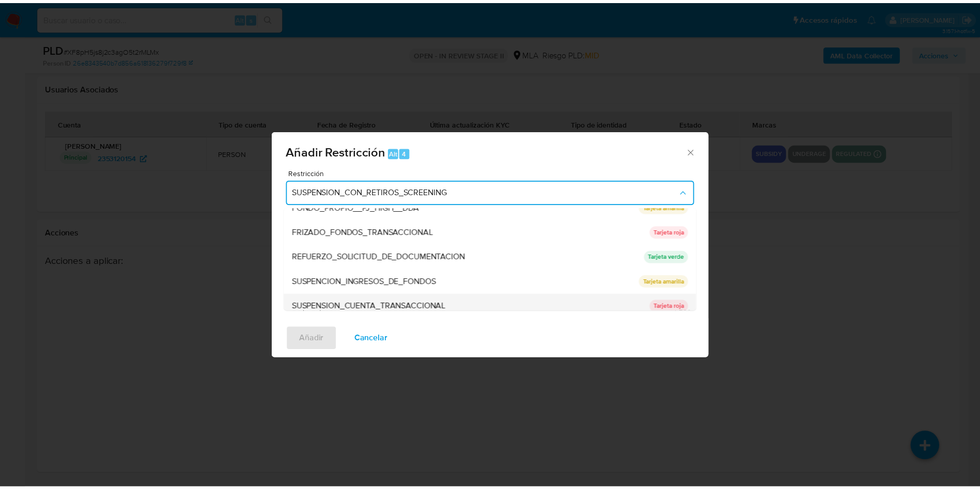
scroll to position [219, 0]
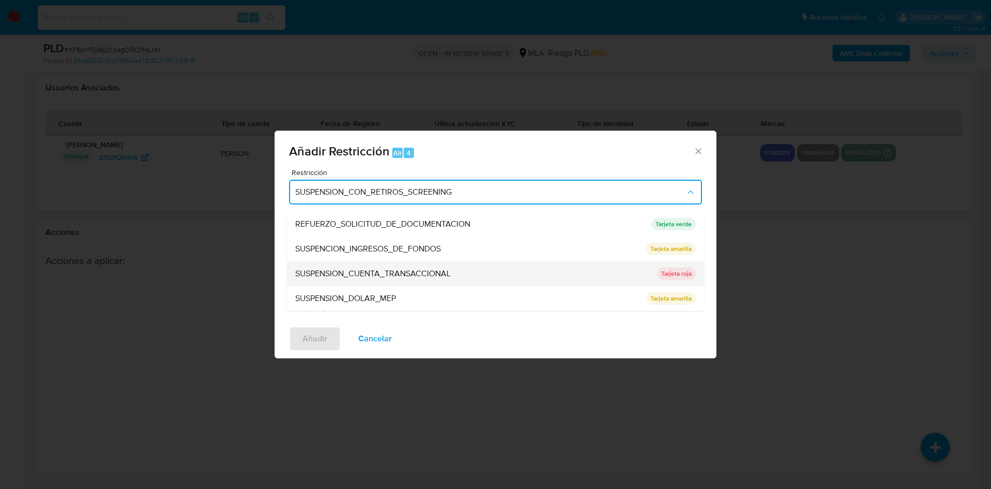
click at [424, 269] on span "SUSPENSION_CUENTA_TRANSACCIONAL" at bounding box center [372, 274] width 155 height 10
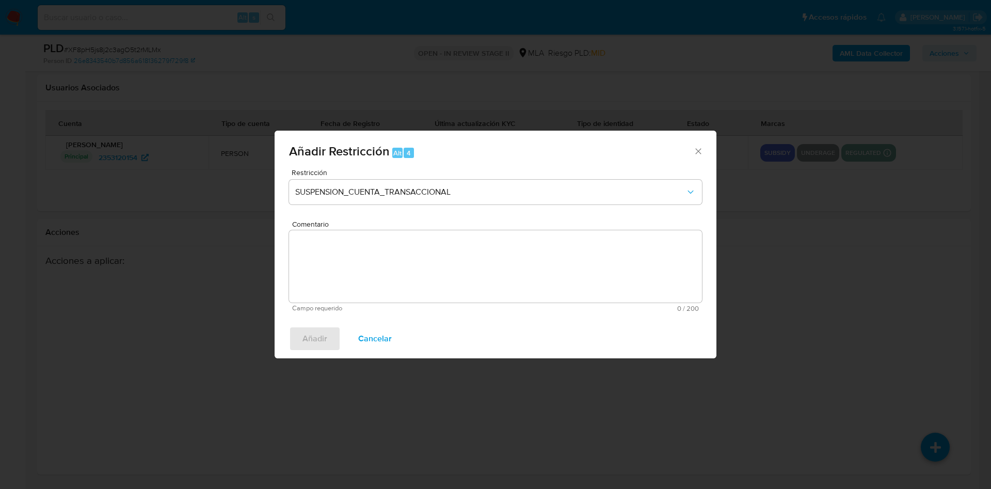
click at [424, 268] on textarea "Comentario" at bounding box center [495, 266] width 413 height 72
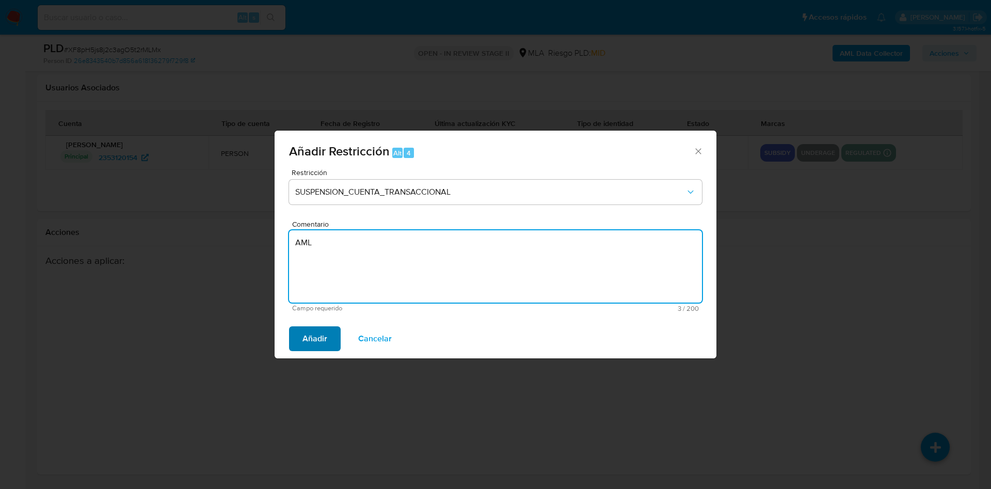
type textarea "AML"
click at [332, 343] on button "Añadir" at bounding box center [315, 338] width 52 height 25
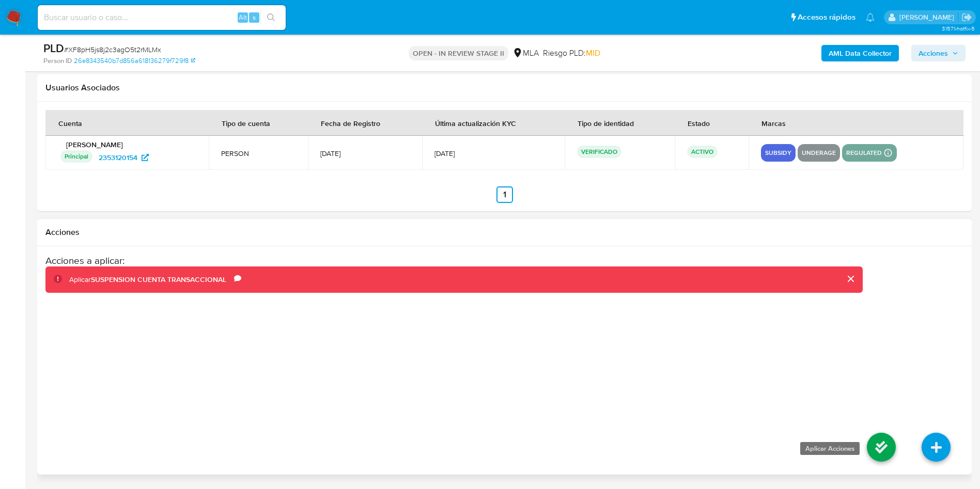
click at [868, 451] on icon at bounding box center [880, 447] width 29 height 29
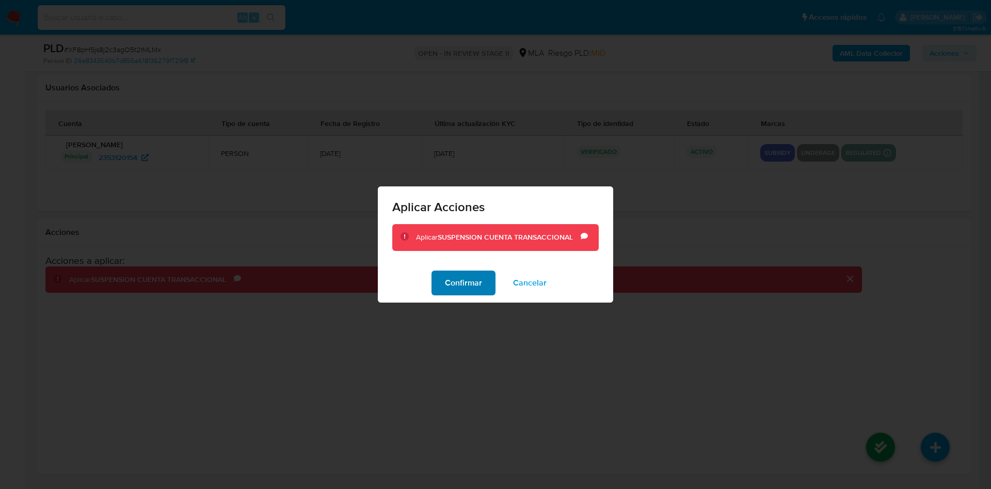
click at [460, 282] on span "Confirmar" at bounding box center [463, 283] width 37 height 23
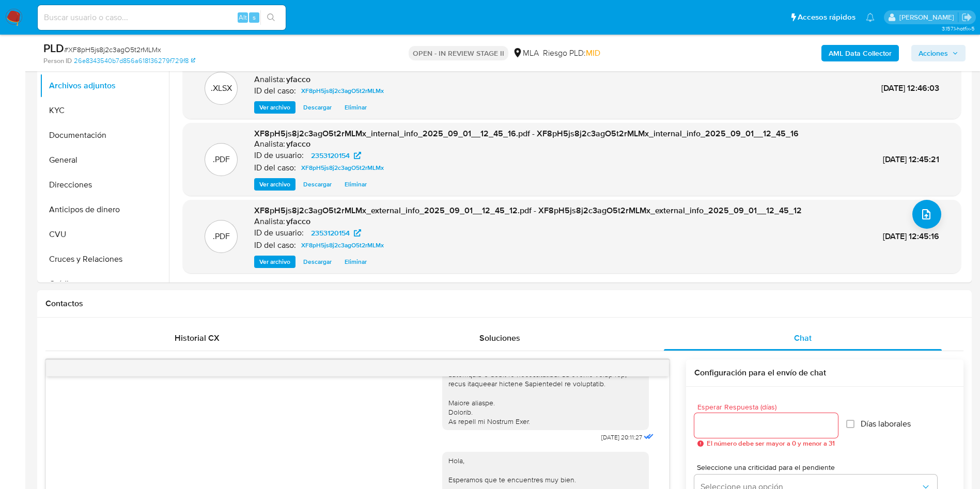
scroll to position [0, 0]
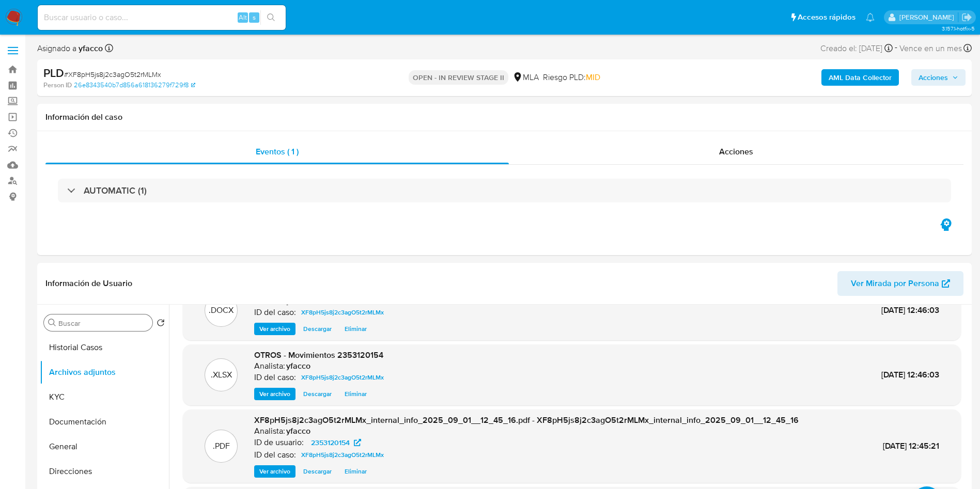
click at [116, 329] on div "Buscar" at bounding box center [98, 322] width 108 height 17
click at [113, 324] on input "Buscar" at bounding box center [103, 323] width 90 height 9
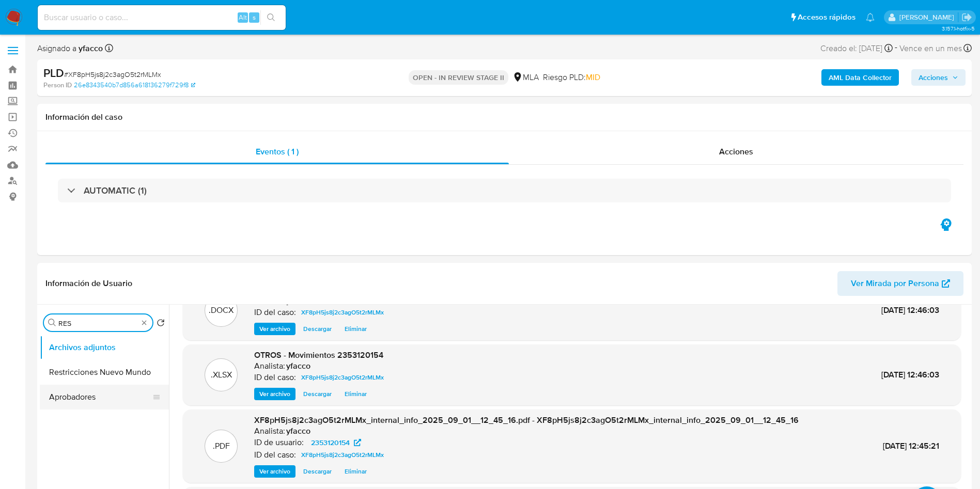
type input "RES"
click at [106, 385] on button "Aprobadores" at bounding box center [100, 397] width 121 height 25
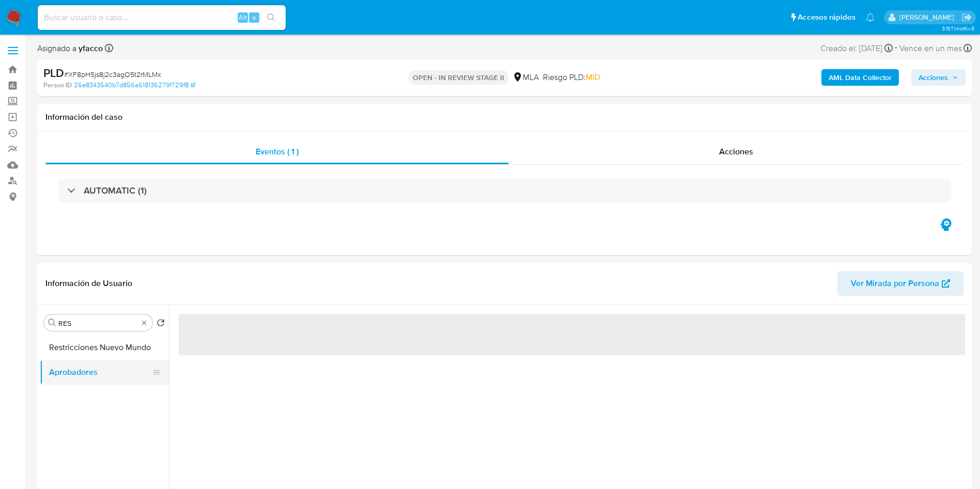
click at [97, 373] on button "Aprobadores" at bounding box center [100, 372] width 121 height 25
click at [99, 353] on button "Restricciones Nuevo Mundo" at bounding box center [100, 347] width 121 height 25
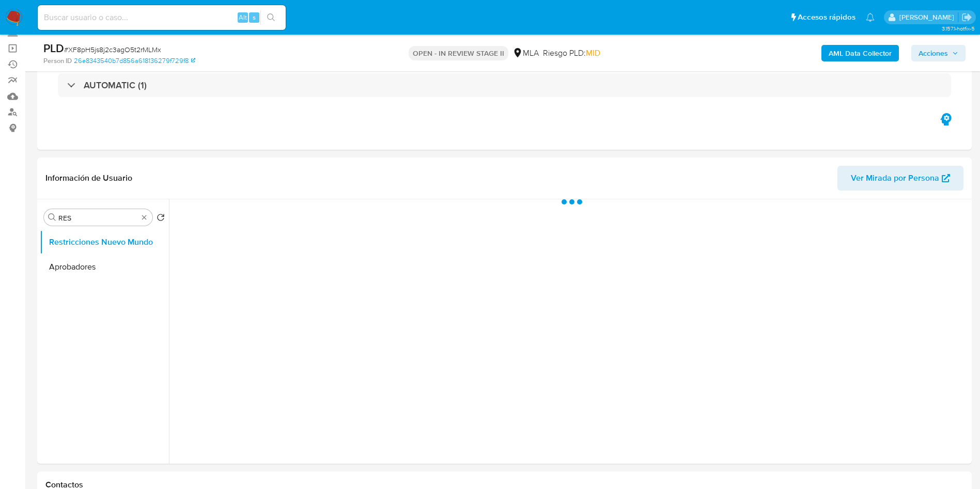
scroll to position [155, 0]
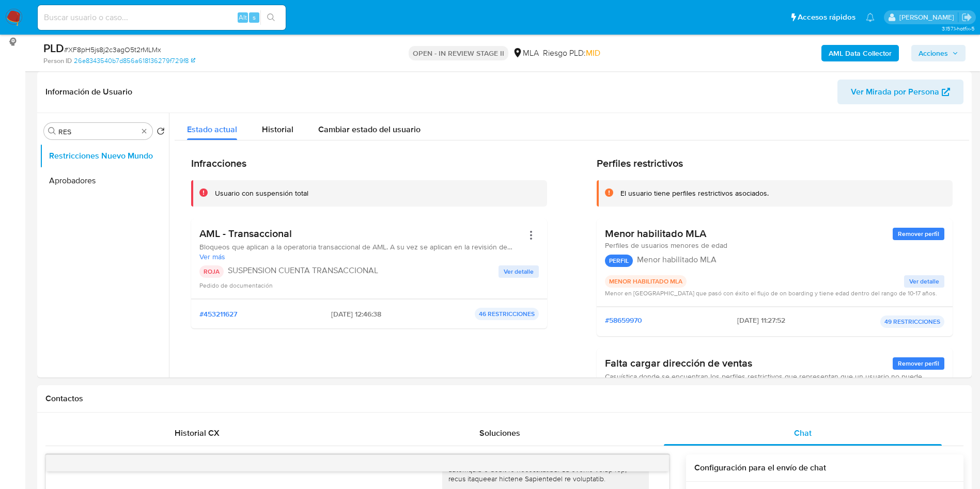
click at [941, 57] on span "Acciones" at bounding box center [932, 53] width 29 height 17
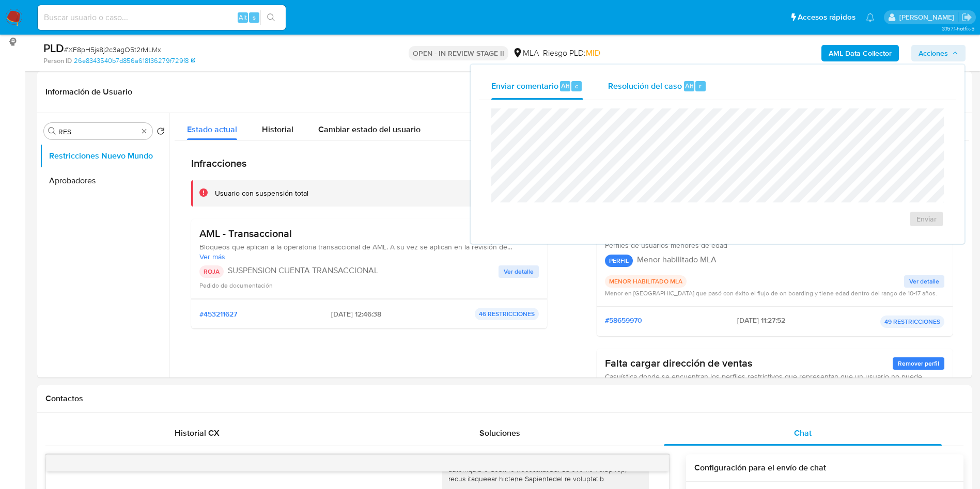
click at [672, 78] on div "Resolución del caso Alt r" at bounding box center [657, 86] width 99 height 27
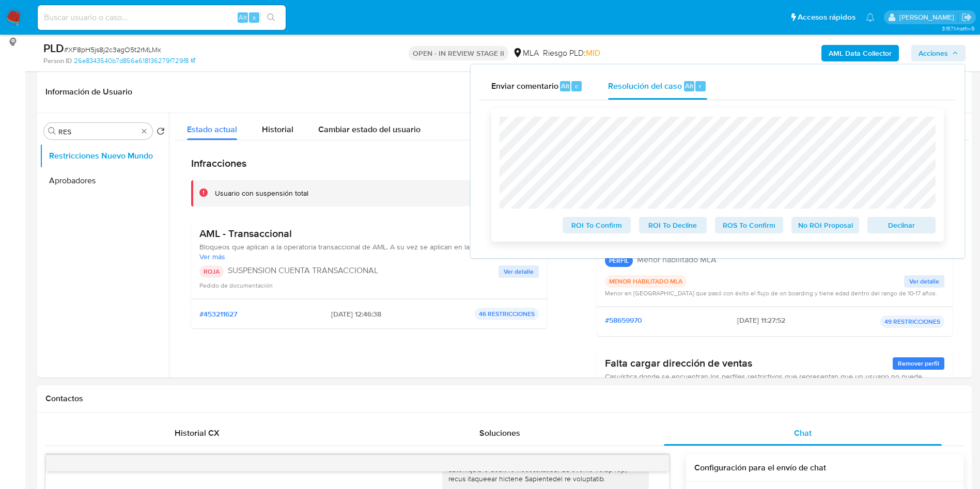
click at [746, 227] on span "ROS To Confirm" at bounding box center [749, 225] width 54 height 14
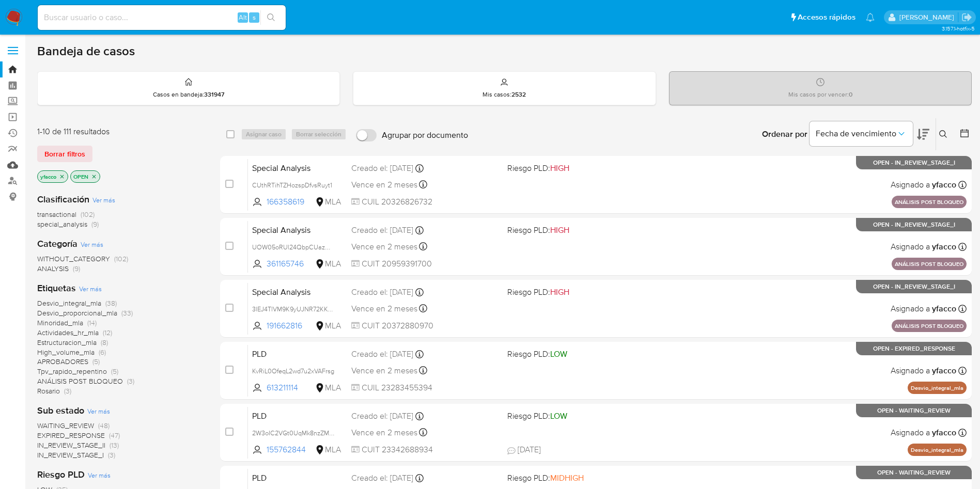
click at [10, 163] on link "Mulan" at bounding box center [61, 165] width 123 height 16
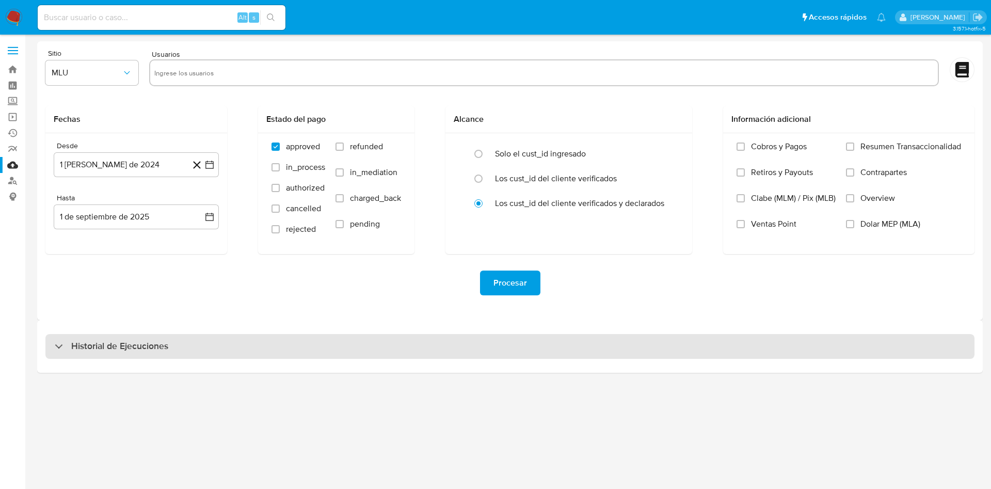
click at [129, 346] on h3 "Historial de Ejecuciones" at bounding box center [119, 346] width 97 height 12
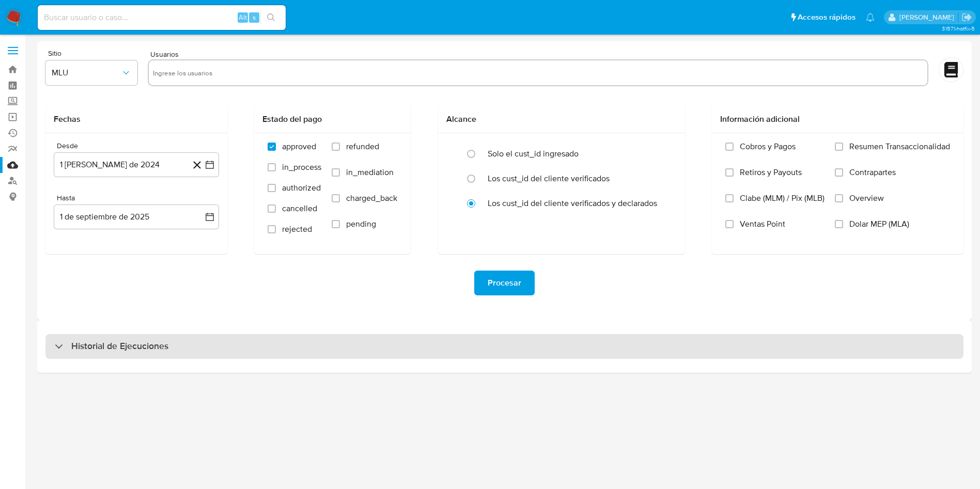
select select "10"
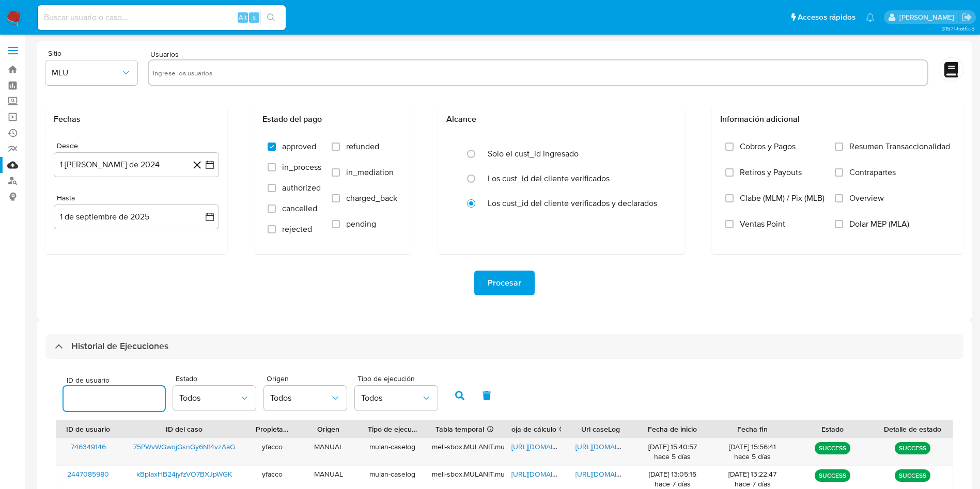
click at [96, 399] on input "number" at bounding box center [114, 398] width 101 height 13
type input "2353120154"
click at [451, 398] on button "button" at bounding box center [459, 395] width 27 height 25
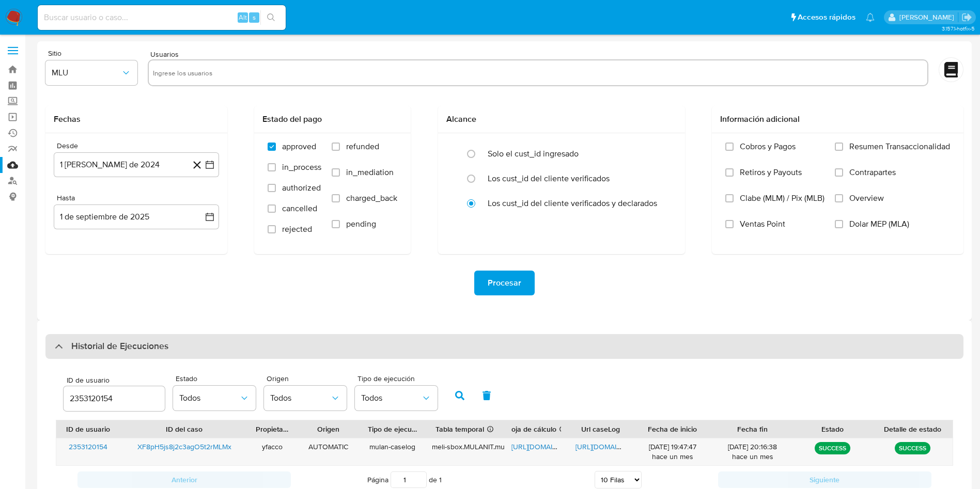
scroll to position [36, 0]
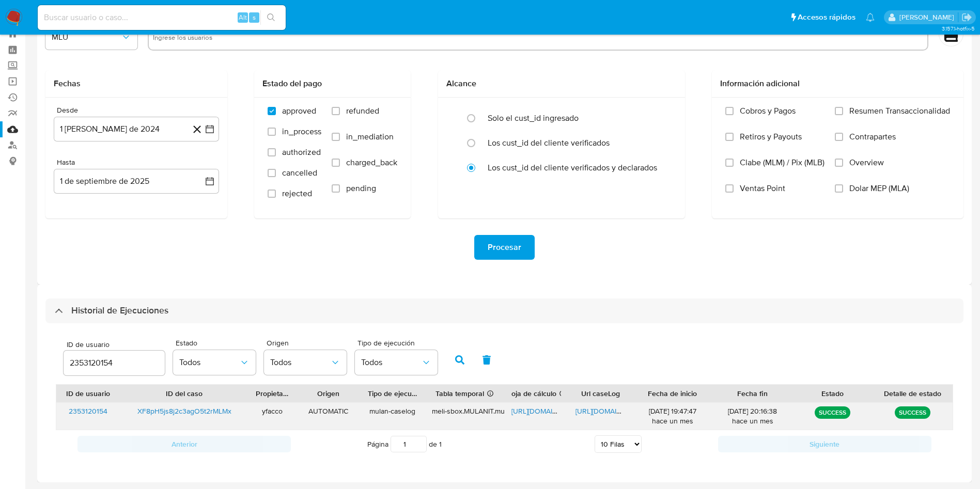
click at [538, 411] on span "https://docs.google.com/spreadsheets/d/1gYVLtxWqZjkAiNQGp9Tv6wZ2FkSD_npMdG9oW5w…" at bounding box center [546, 411] width 71 height 10
click at [590, 414] on span "https://docs.google.com/document/d/1KFzu-prZHvsQ99cV-W-hPStX5Vpzpdb56Ug5EhVGgPk…" at bounding box center [610, 411] width 71 height 10
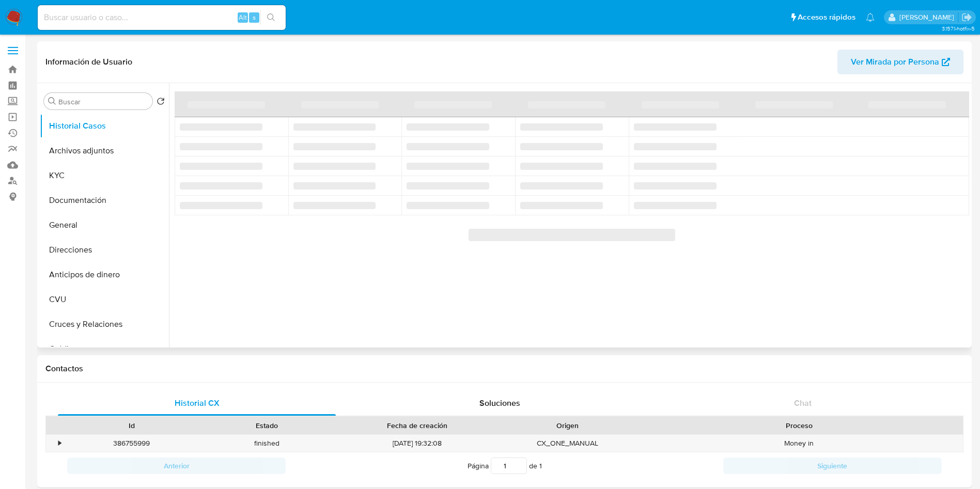
select select "10"
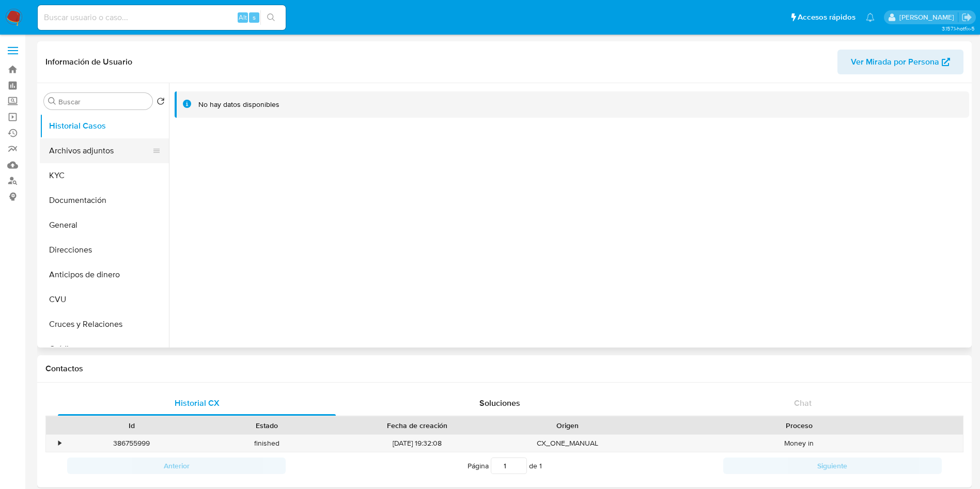
click at [95, 159] on button "Archivos adjuntos" at bounding box center [100, 150] width 121 height 25
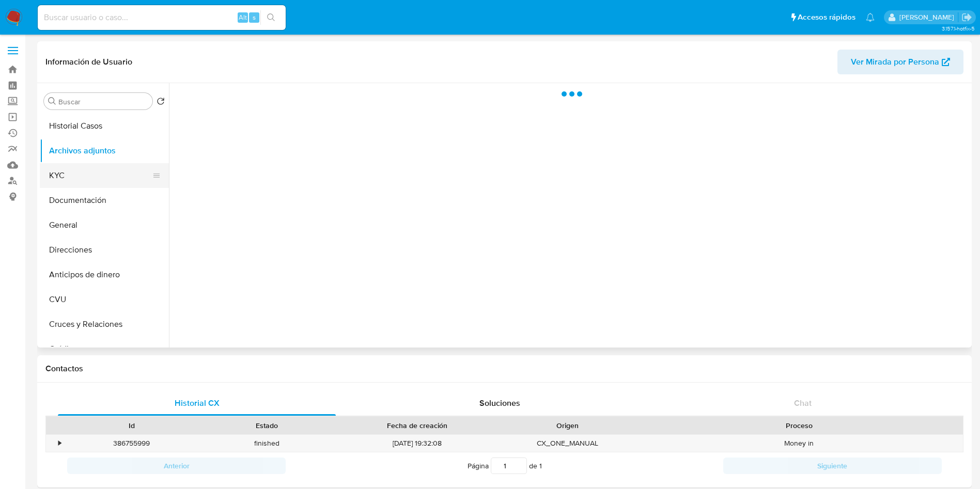
click at [106, 169] on button "KYC" at bounding box center [100, 175] width 121 height 25
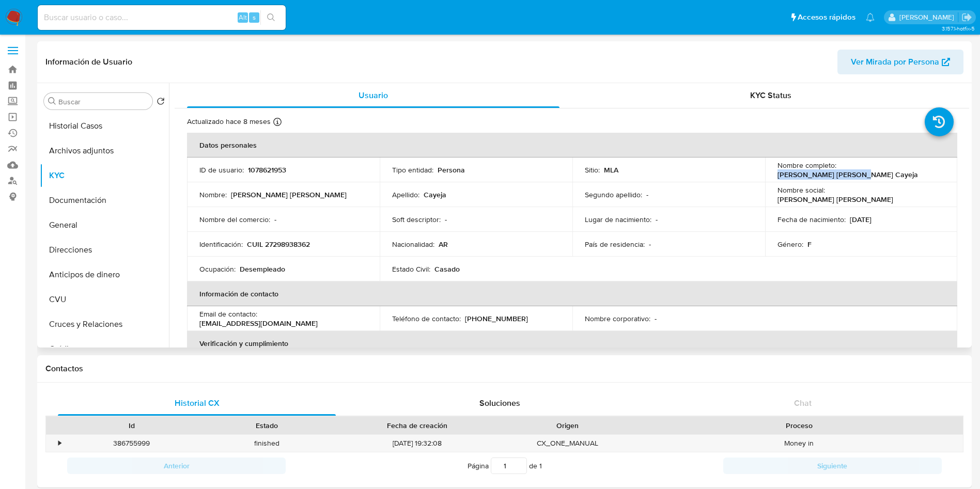
drag, startPoint x: 838, startPoint y: 170, endPoint x: 912, endPoint y: 168, distance: 74.4
click at [912, 168] on div "Nombre completo : Natalia Antonia Cayeja" at bounding box center [861, 170] width 168 height 19
copy p "Natalia Antonia Cayeja"
click at [298, 242] on p "CUIL 27298938362" at bounding box center [278, 244] width 63 height 9
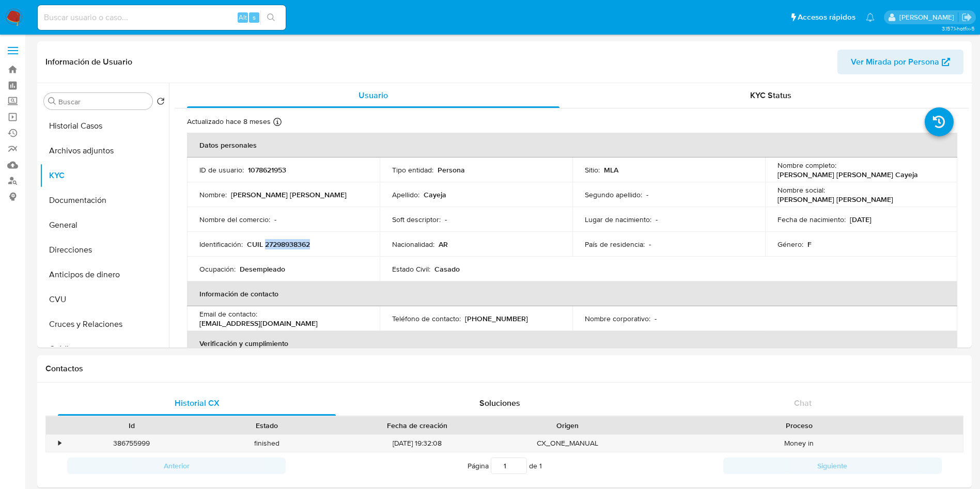
copy p "27298938362"
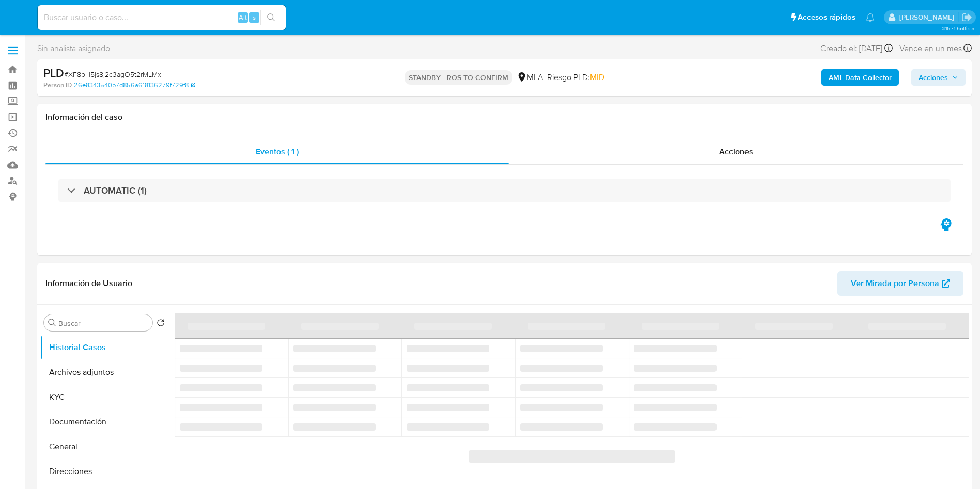
select select "10"
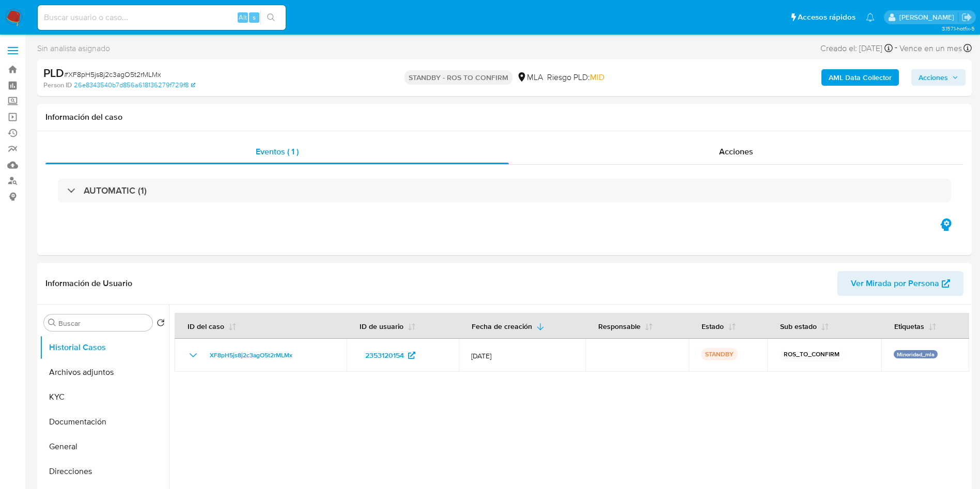
click at [213, 26] on div "Alt s" at bounding box center [162, 17] width 248 height 25
click at [205, 8] on div "Alt s" at bounding box center [162, 17] width 248 height 25
click at [205, 19] on input at bounding box center [162, 17] width 248 height 13
paste input "1roaRSmF4SJmkIc38QfDK5zI"
type input "1roaRSmF4SJmkIc38QfDK5zI"
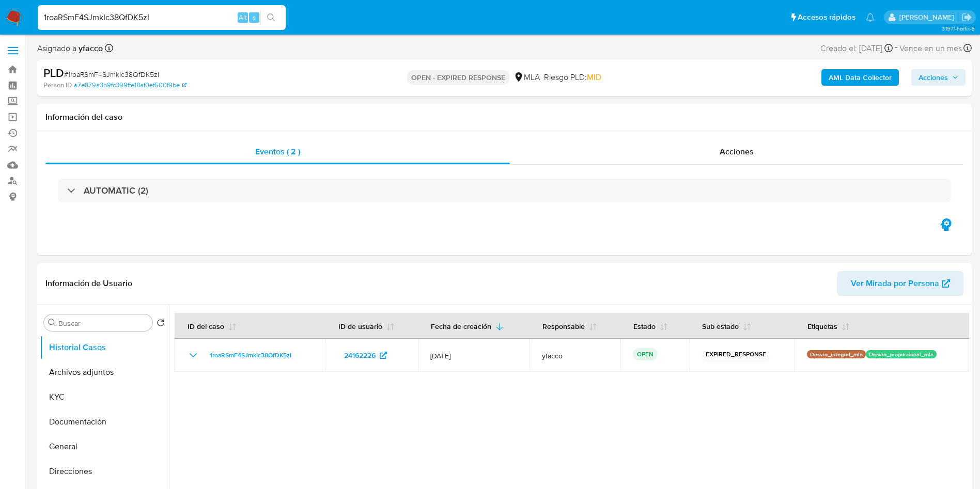
select select "10"
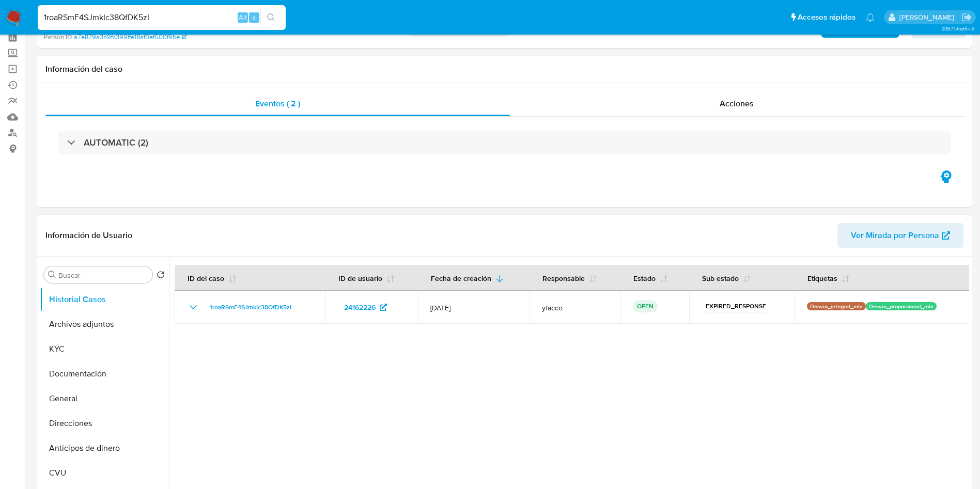
scroll to position [155, 0]
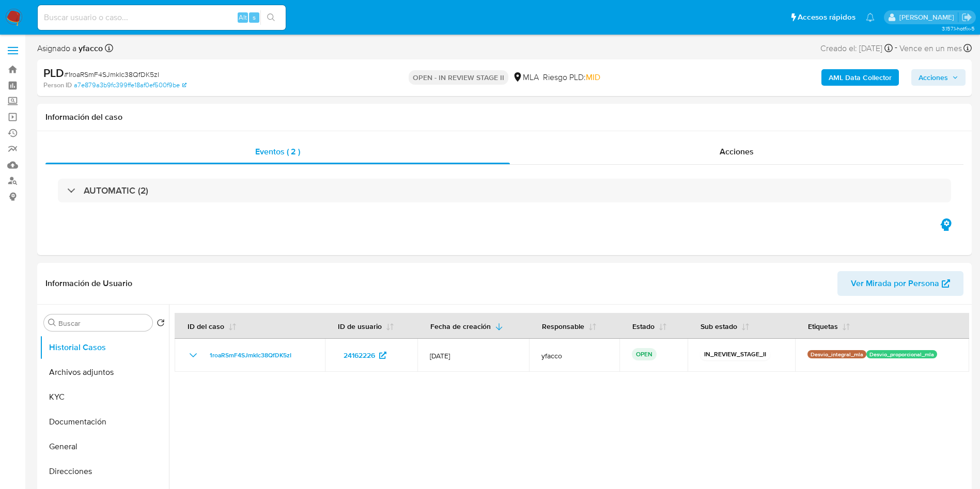
select select "10"
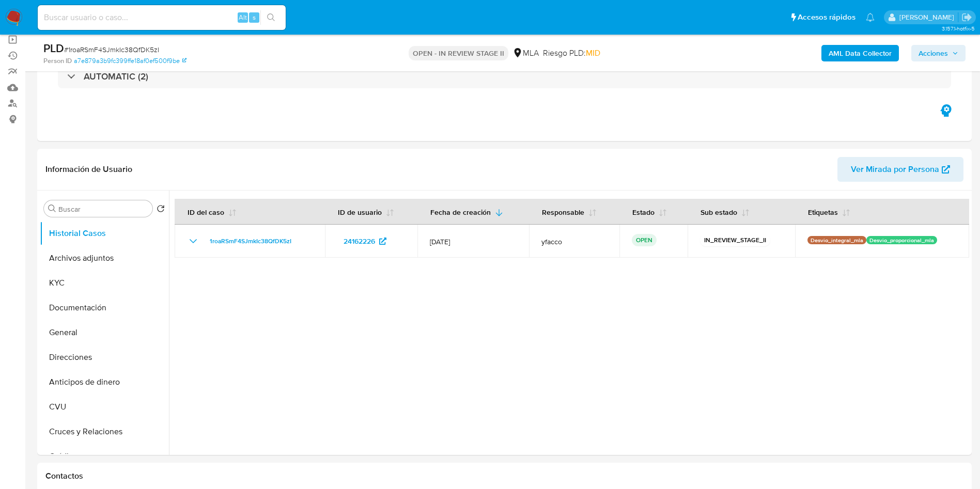
click at [199, 24] on input at bounding box center [162, 17] width 248 height 13
paste input "1roaRSmF4SJmkIc38QfDK5zI"
type input "1roaRSmF4SJmkIc38QfDK5zI"
click at [424, 376] on div at bounding box center [569, 323] width 800 height 264
click at [80, 303] on button "Documentación" at bounding box center [104, 307] width 129 height 25
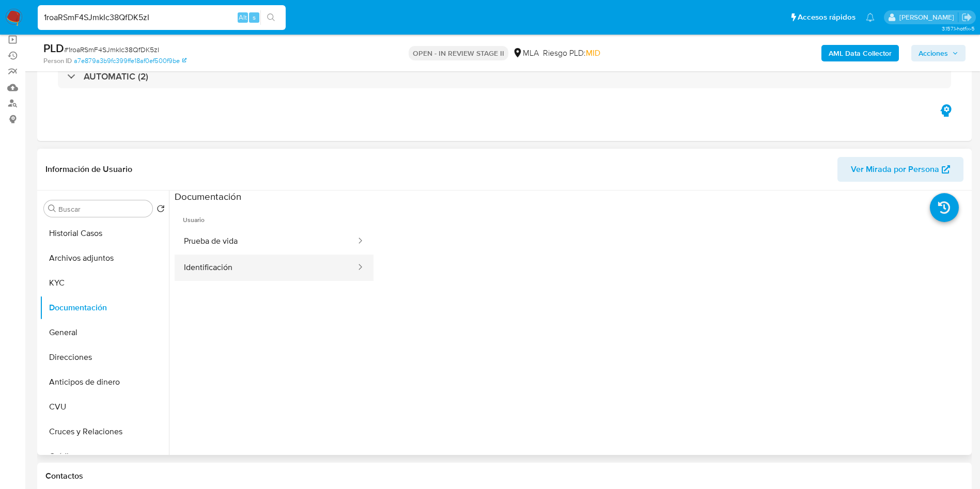
click at [186, 267] on button "Identificación" at bounding box center [266, 268] width 182 height 26
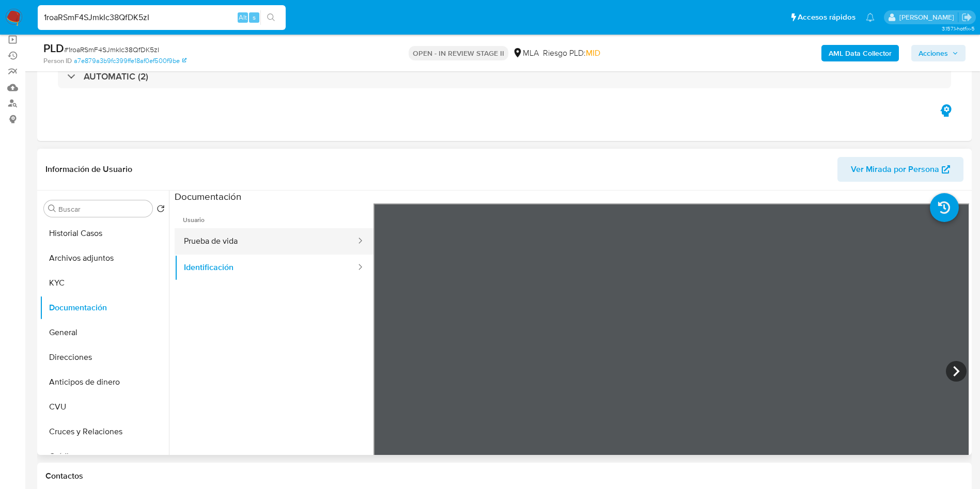
click at [193, 234] on button "Prueba de vida" at bounding box center [266, 241] width 182 height 26
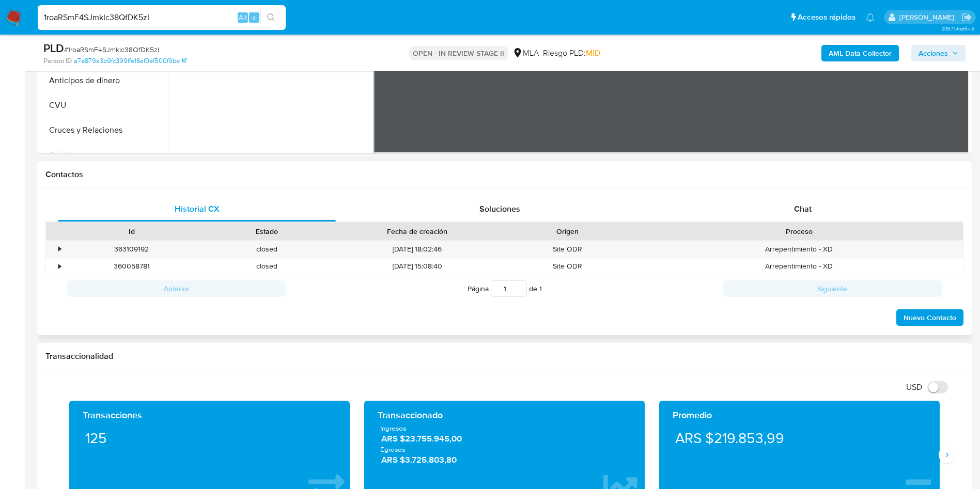
scroll to position [387, 0]
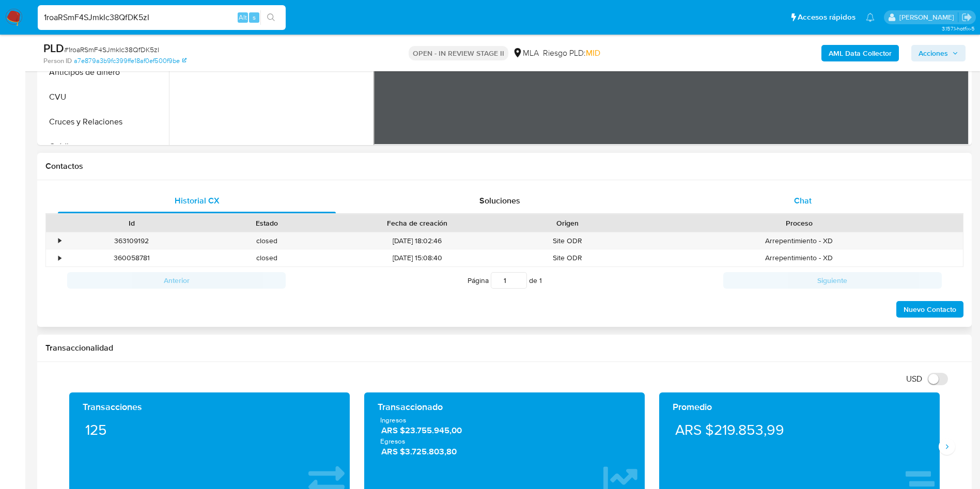
click at [814, 195] on div "Chat" at bounding box center [803, 200] width 278 height 25
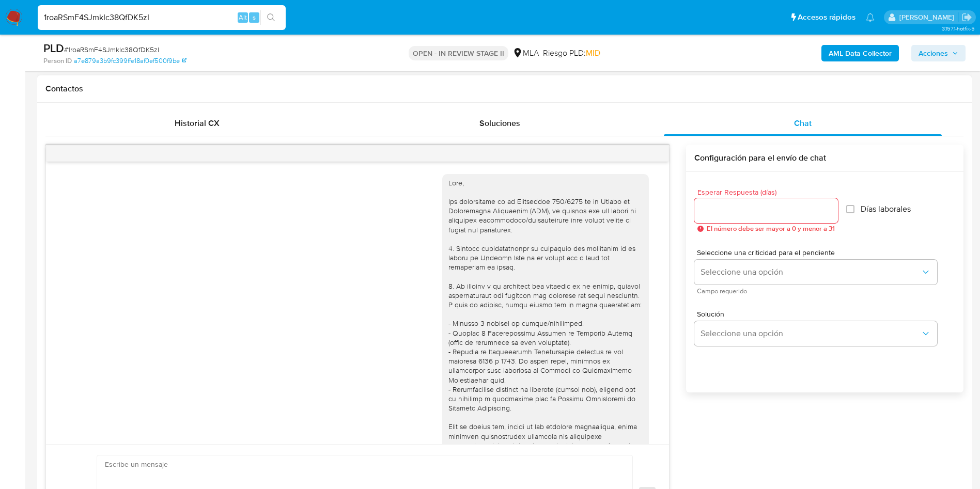
scroll to position [530, 0]
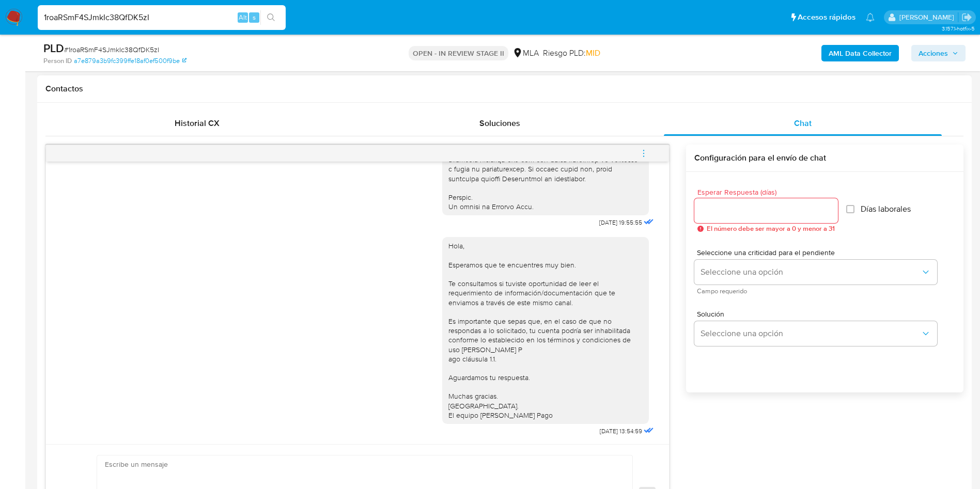
click at [649, 152] on button "menu-action" at bounding box center [643, 153] width 34 height 25
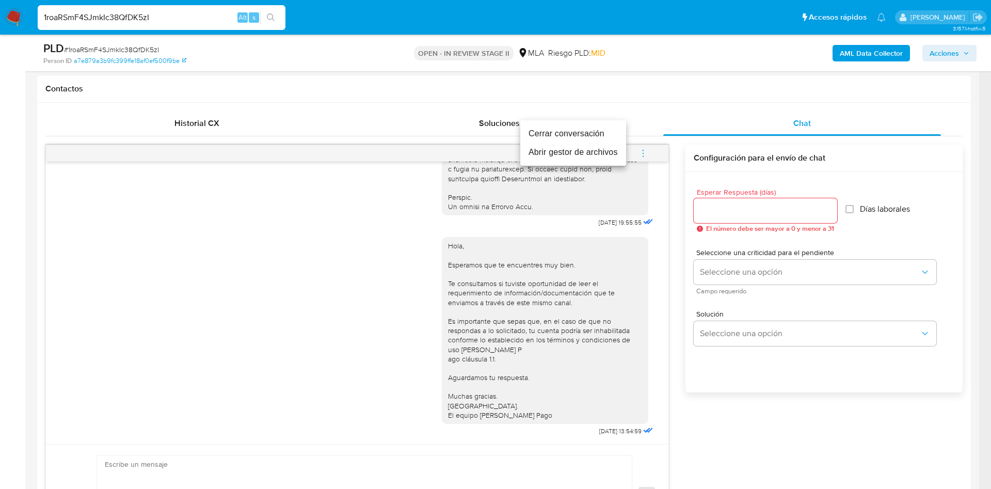
click at [578, 132] on li "Cerrar conversación" at bounding box center [573, 133] width 106 height 19
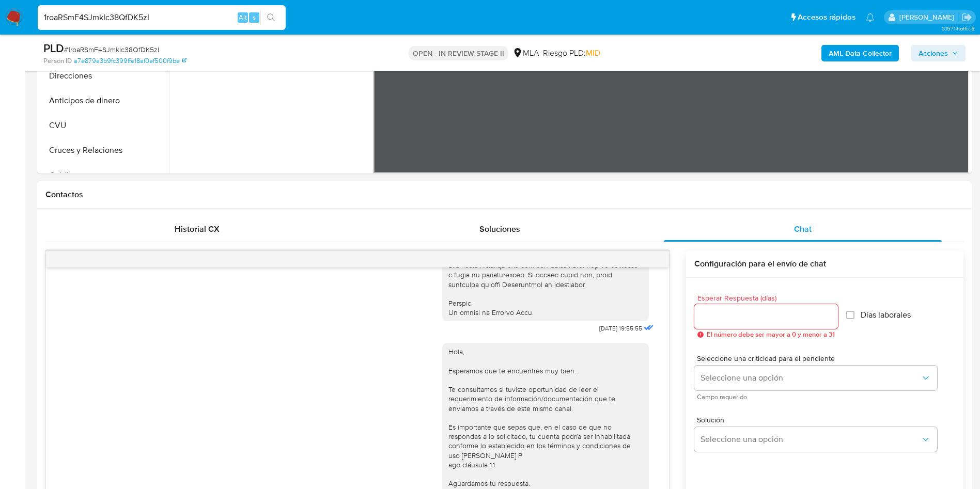
scroll to position [155, 0]
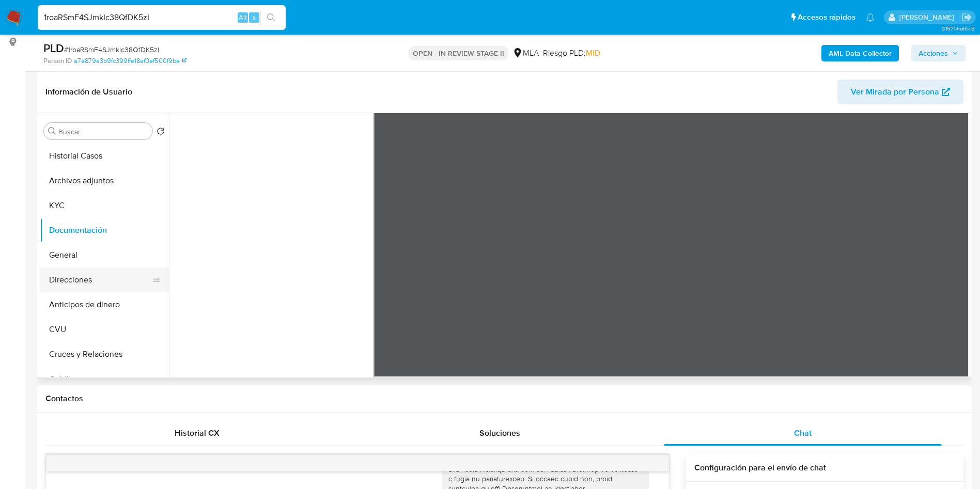
click at [76, 286] on button "Direcciones" at bounding box center [100, 279] width 121 height 25
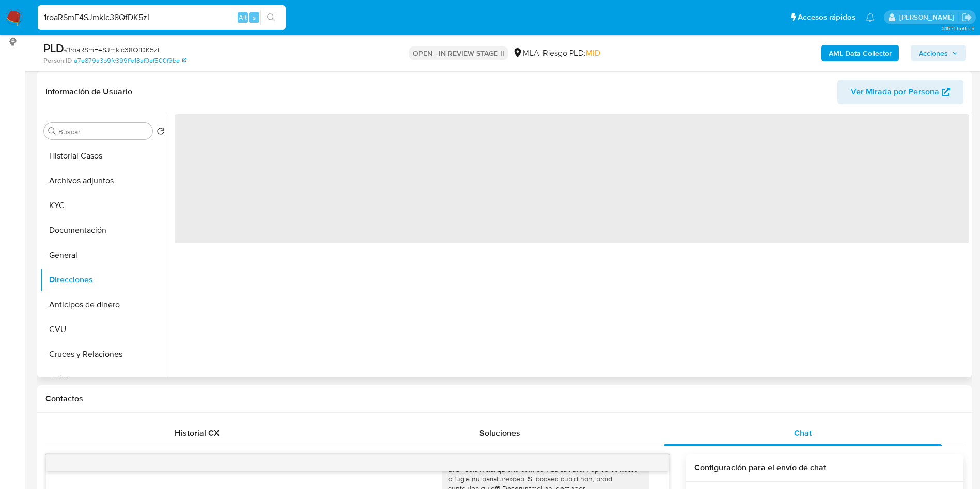
scroll to position [0, 0]
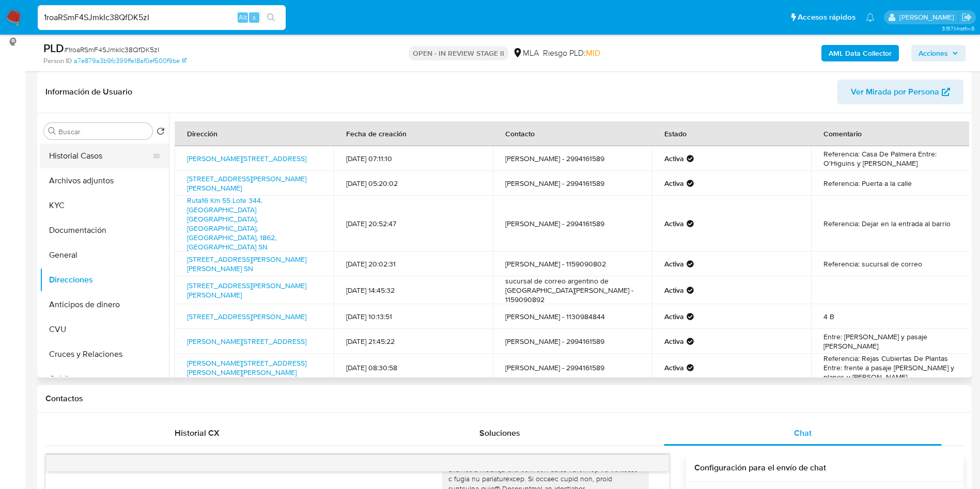
click at [52, 156] on button "Historial Casos" at bounding box center [100, 156] width 121 height 25
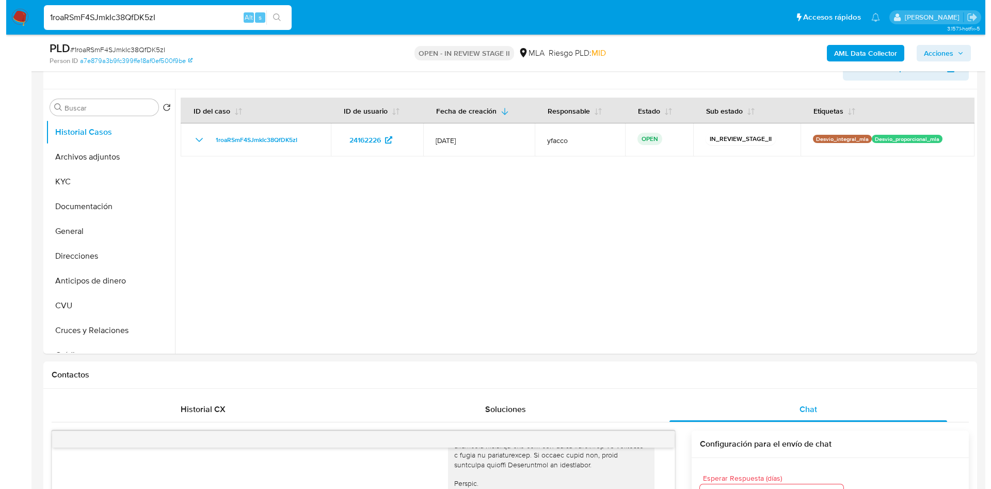
scroll to position [155, 0]
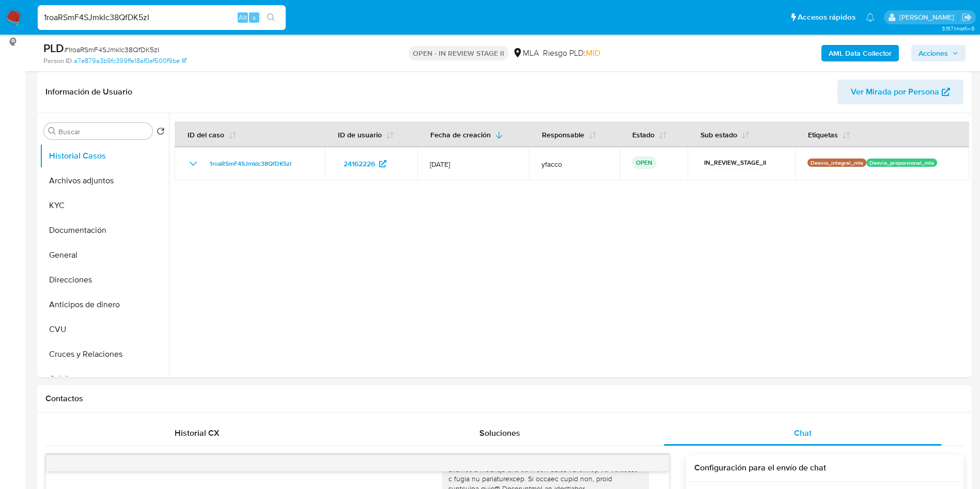
click at [846, 48] on b "AML Data Collector" at bounding box center [859, 53] width 63 height 17
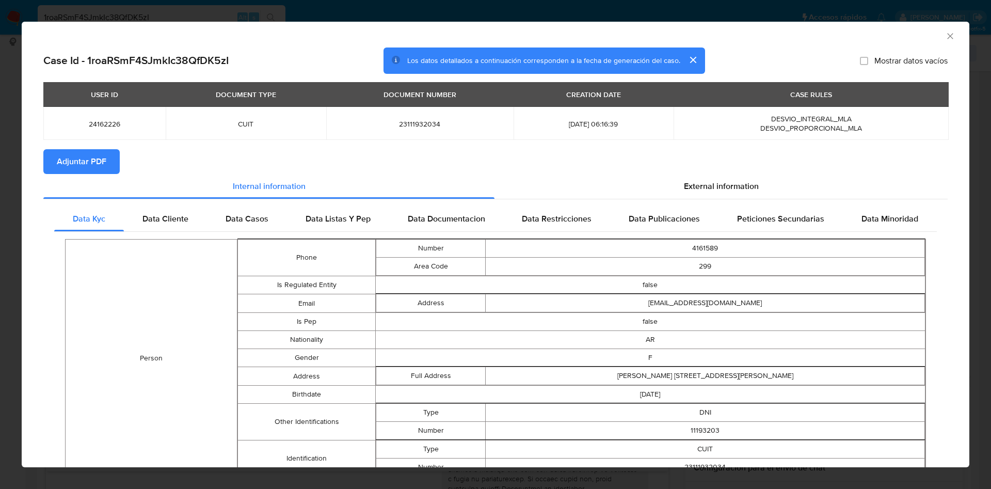
click at [82, 159] on span "Adjuntar PDF" at bounding box center [82, 161] width 50 height 23
click at [945, 34] on icon "Cerrar ventana" at bounding box center [950, 36] width 10 height 10
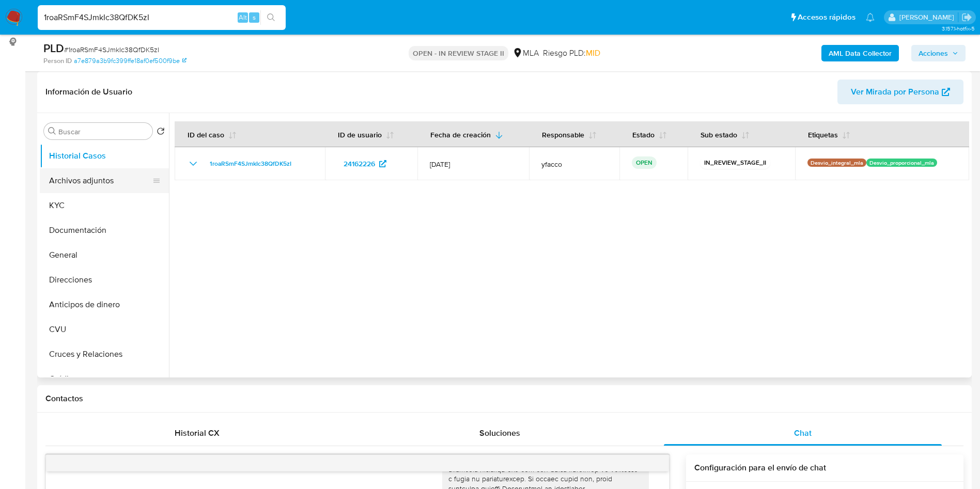
click at [108, 187] on button "Archivos adjuntos" at bounding box center [100, 180] width 121 height 25
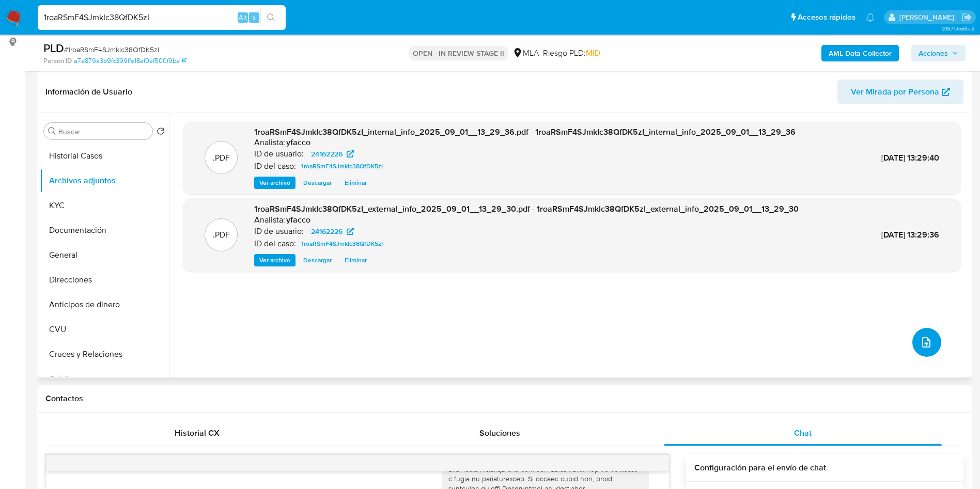
click at [931, 343] on button "upload-file" at bounding box center [926, 342] width 29 height 29
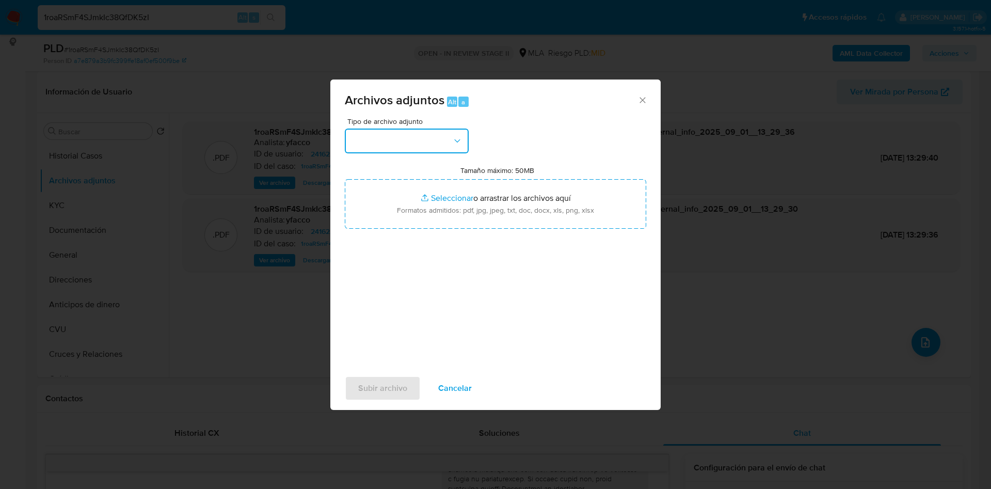
click at [425, 143] on button "button" at bounding box center [407, 141] width 124 height 25
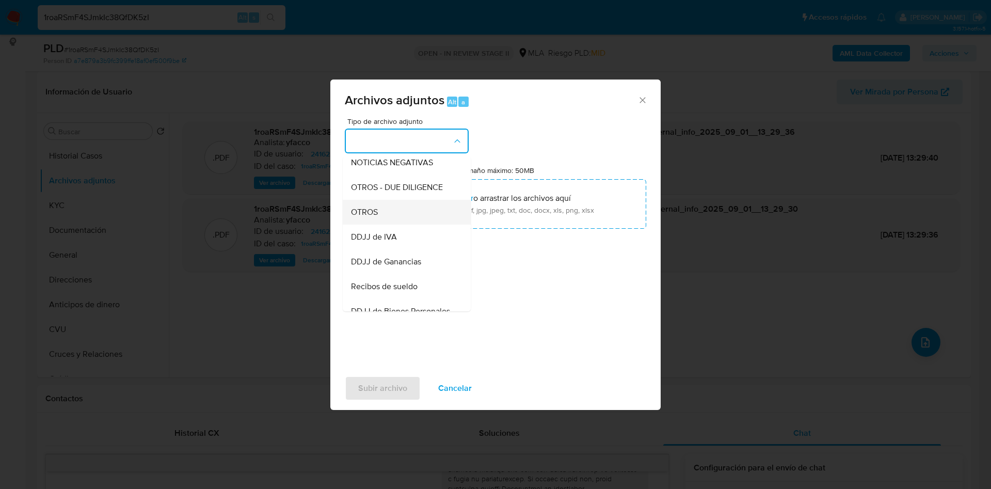
click at [381, 218] on div "OTROS" at bounding box center [403, 212] width 105 height 25
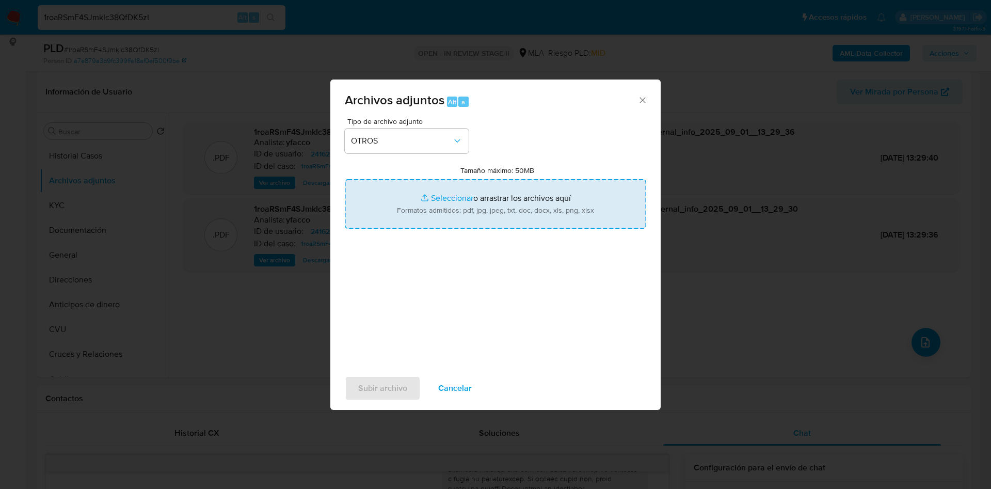
click at [451, 197] on input "Tamaño máximo: 50MB Seleccionar archivos" at bounding box center [496, 204] width 302 height 50
type input "C:\fakepath\Caselog 1roaRSmF4SJmkIc38QfDK5zI_2025_07_17_23_01_18.docx"
click at [451, 199] on input "Tamaño máximo: 50MB Seleccionar archivos" at bounding box center [496, 204] width 302 height 50
type input "C:\fakepath\Movimientos 24162226.xlsx"
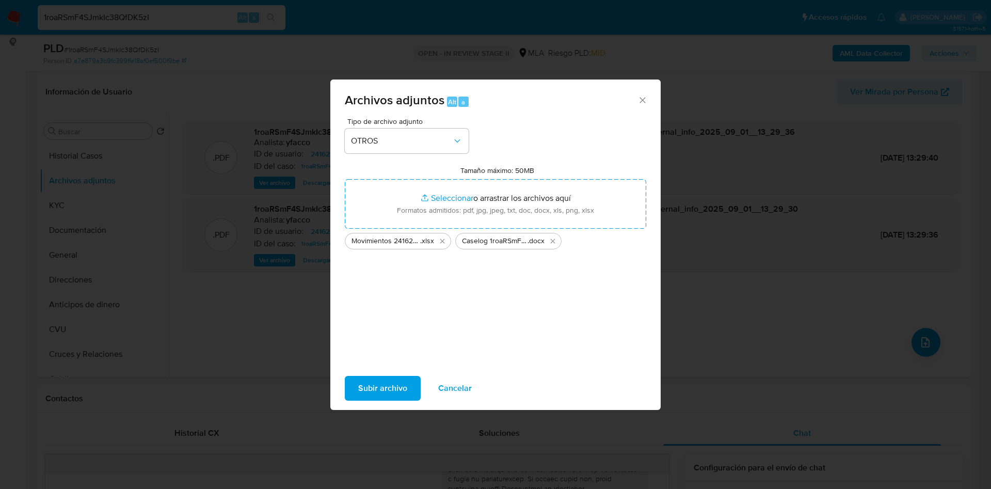
click at [380, 397] on span "Subir archivo" at bounding box center [382, 388] width 49 height 23
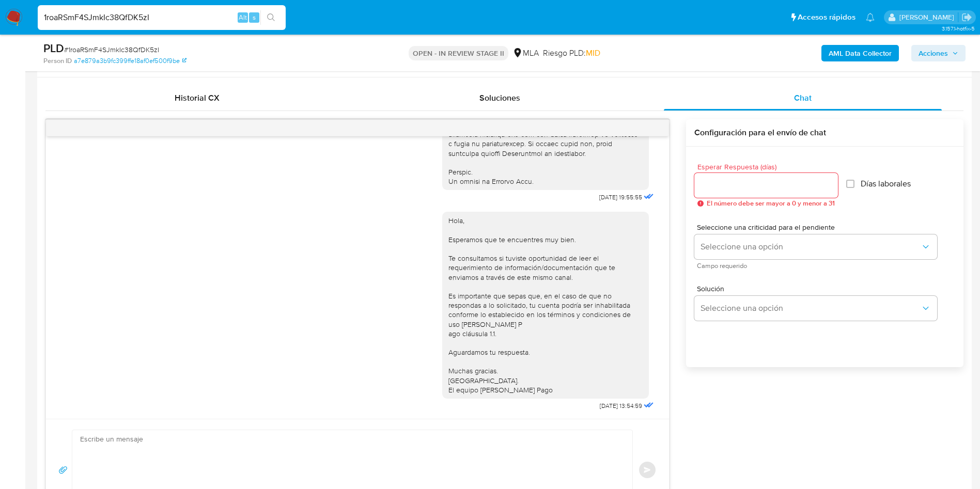
scroll to position [542, 0]
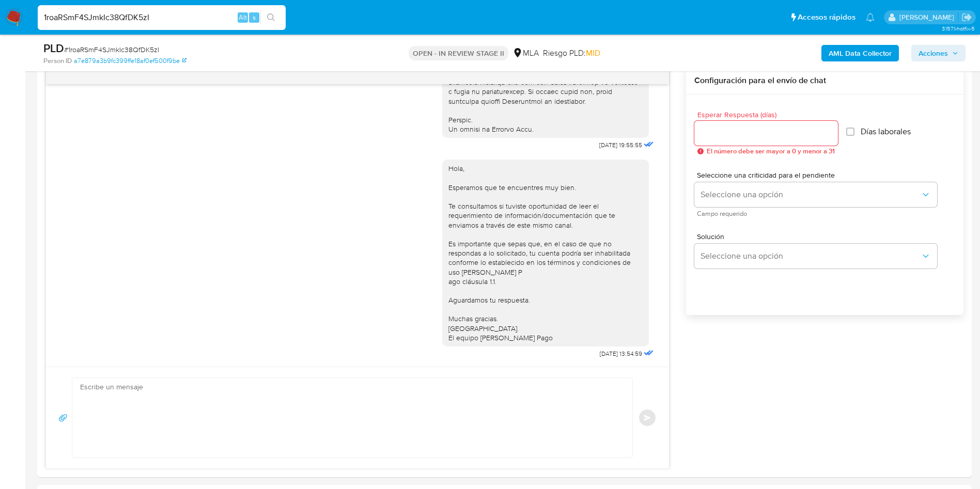
click at [917, 57] on button "Acciones" at bounding box center [938, 53] width 54 height 17
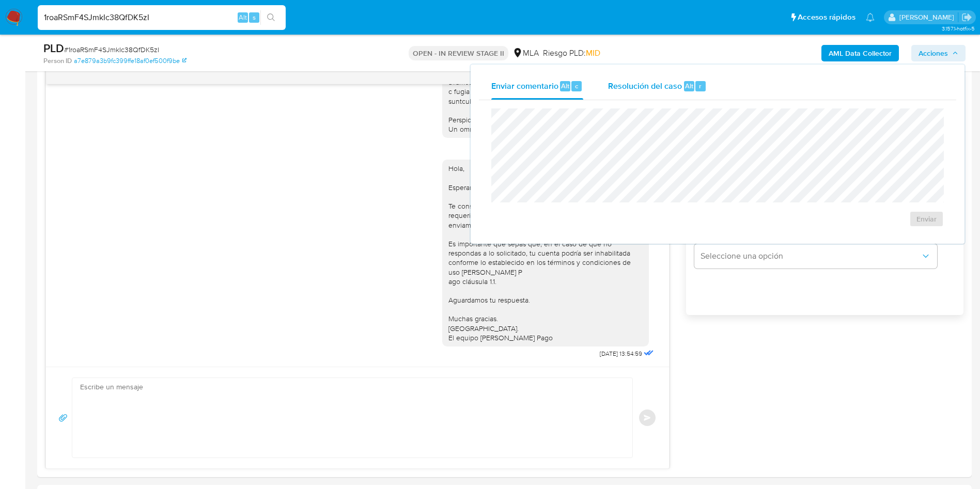
click at [691, 81] on span "Alt" at bounding box center [689, 86] width 8 height 10
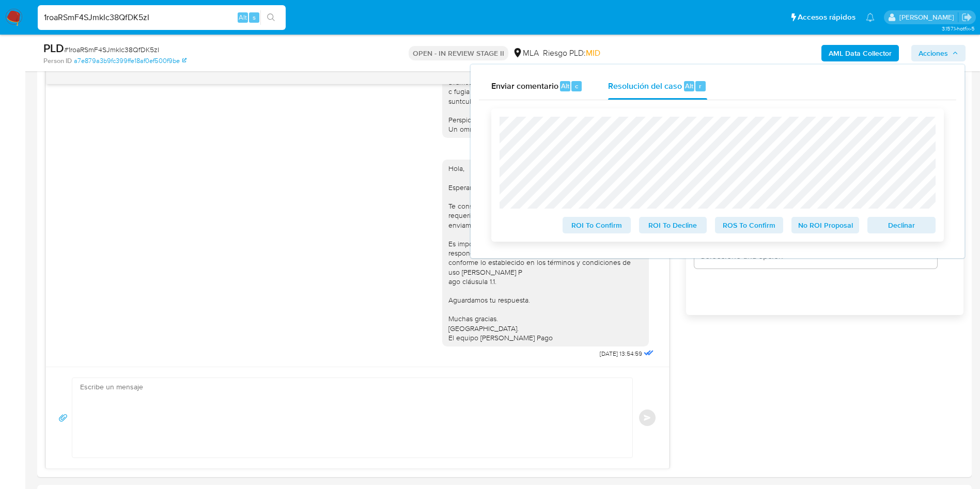
click at [822, 226] on span "No ROI Proposal" at bounding box center [825, 225] width 54 height 14
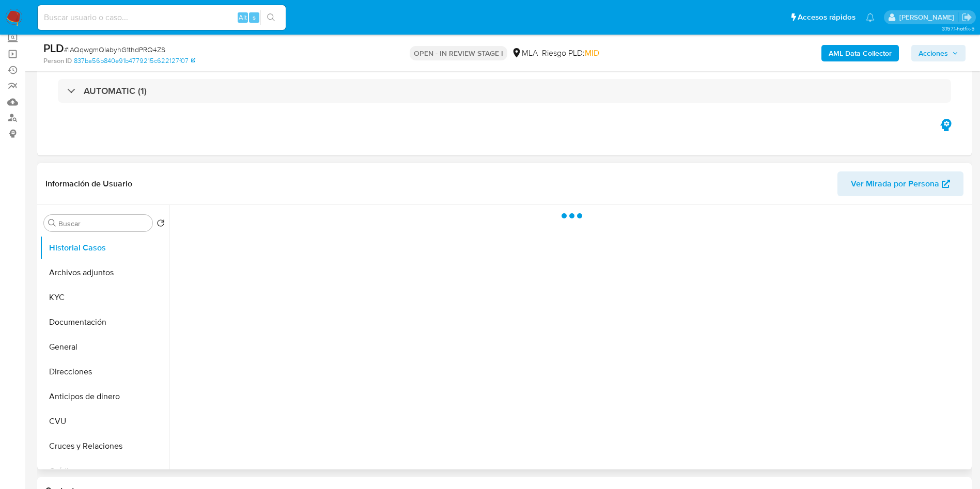
scroll to position [77, 0]
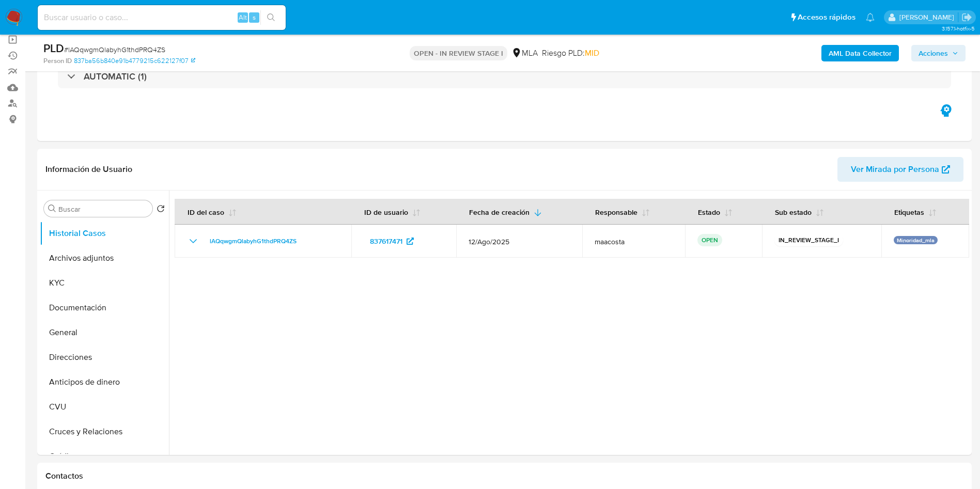
select select "10"
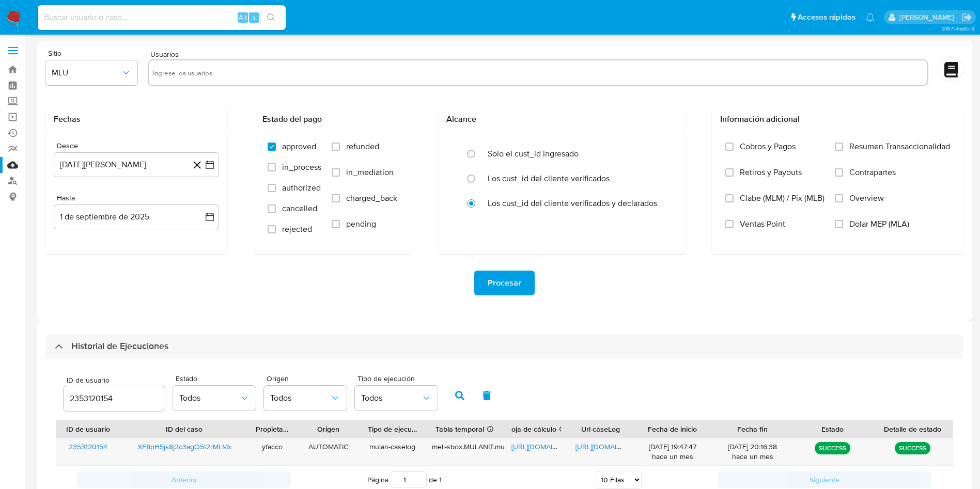
select select "10"
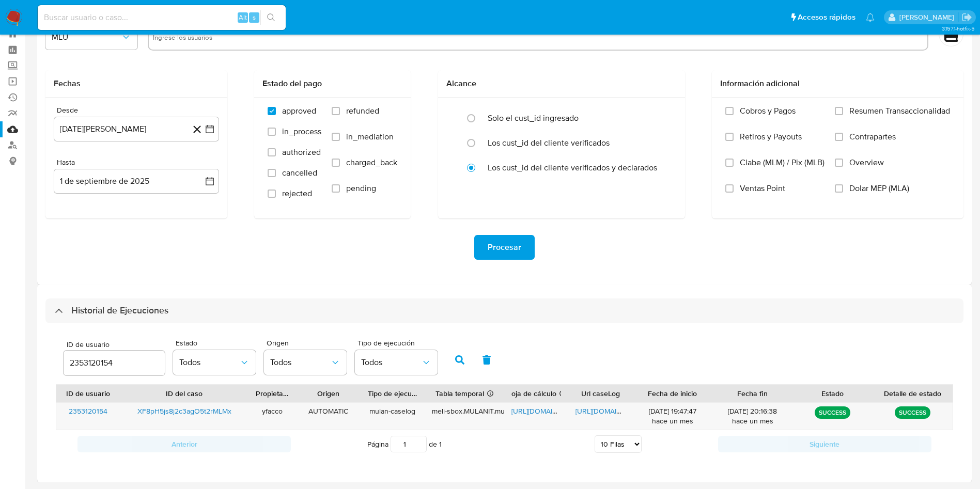
drag, startPoint x: 128, startPoint y: 364, endPoint x: 17, endPoint y: 308, distance: 124.2
click at [51, 336] on div "ID de usuario 2353120154 Estado Todos Origen Todos Tipo de ejecución Todos ID d…" at bounding box center [504, 395] width 918 height 145
type input "24162226"
click at [455, 359] on icon "button" at bounding box center [459, 359] width 9 height 9
click at [537, 409] on span "[URL][DOMAIN_NAME]" at bounding box center [546, 411] width 71 height 10
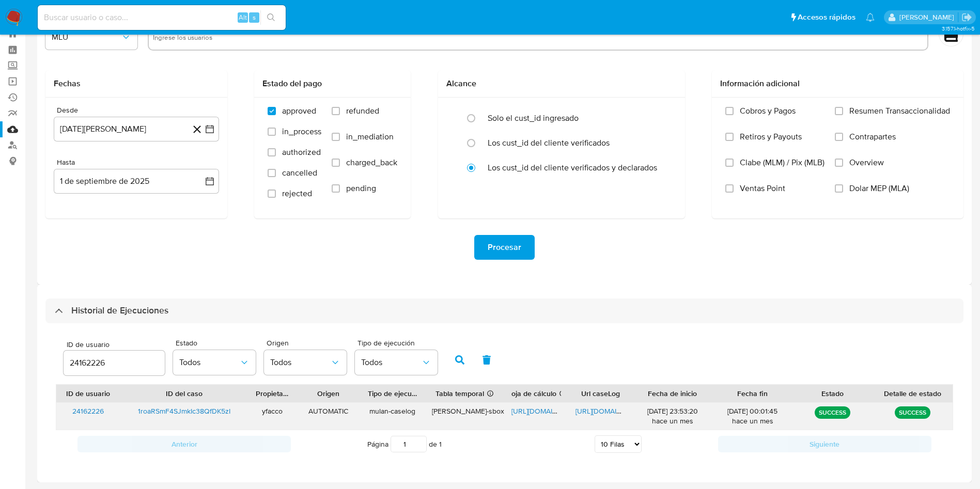
click at [590, 409] on span "[URL][DOMAIN_NAME]" at bounding box center [610, 411] width 71 height 10
drag, startPoint x: 129, startPoint y: 359, endPoint x: 0, endPoint y: 279, distance: 151.9
click at [0, 290] on section "Bandeja Tablero Screening Búsqueda en Listas Watchlist Herramientas Operaciones…" at bounding box center [490, 226] width 980 height 525
type input "702584710"
click at [454, 363] on button "button" at bounding box center [459, 360] width 27 height 25
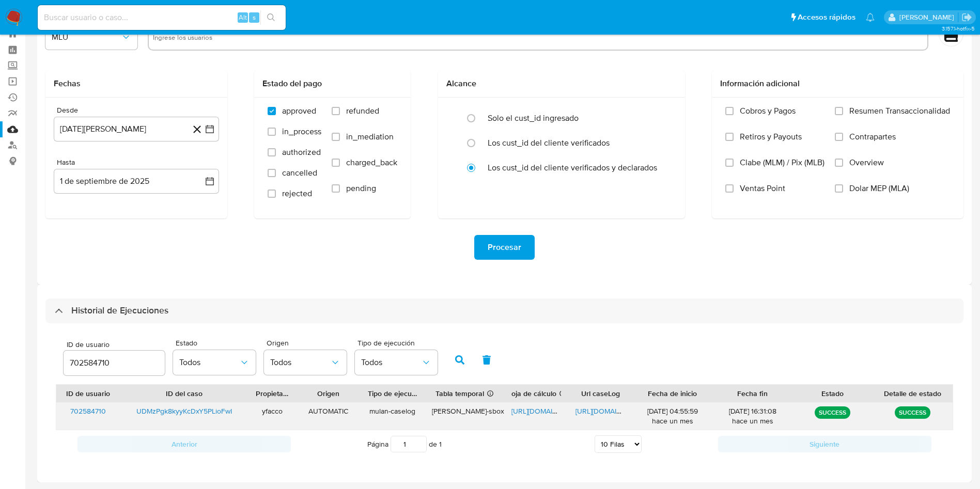
click at [540, 414] on span "[URL][DOMAIN_NAME]" at bounding box center [546, 411] width 71 height 10
click at [594, 406] on span "[URL][DOMAIN_NAME]" at bounding box center [610, 411] width 71 height 10
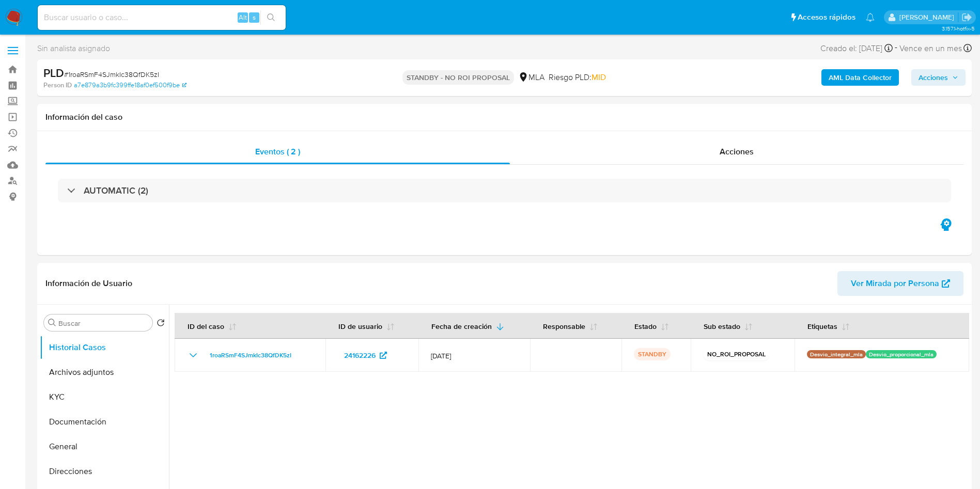
select select "10"
click at [139, 18] on input at bounding box center [162, 17] width 248 height 13
paste input "UDMzPgk8kyyKcDxY5PLioFwI"
type input "UDMzPgk8kyyKcDxY5PLioFwI"
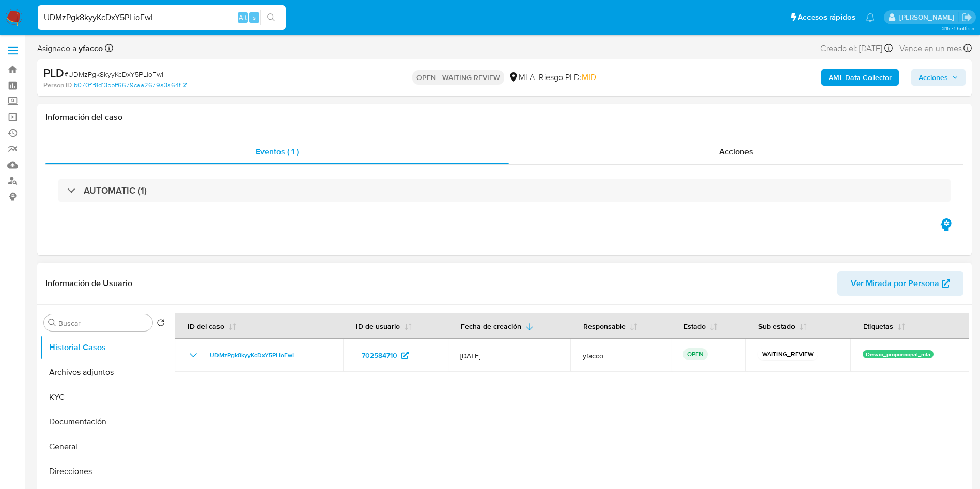
select select "10"
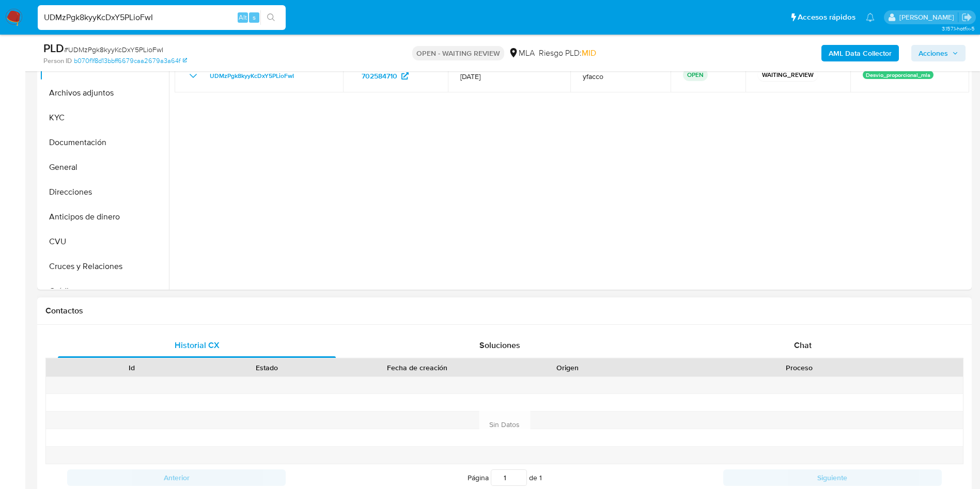
scroll to position [310, 0]
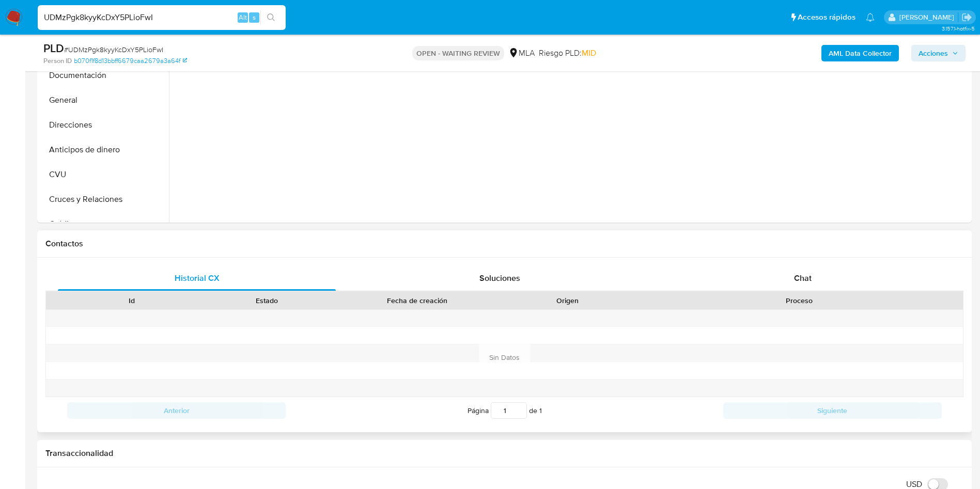
click at [806, 256] on div "Contactos" at bounding box center [504, 243] width 934 height 27
click at [802, 284] on div "Chat" at bounding box center [803, 278] width 278 height 25
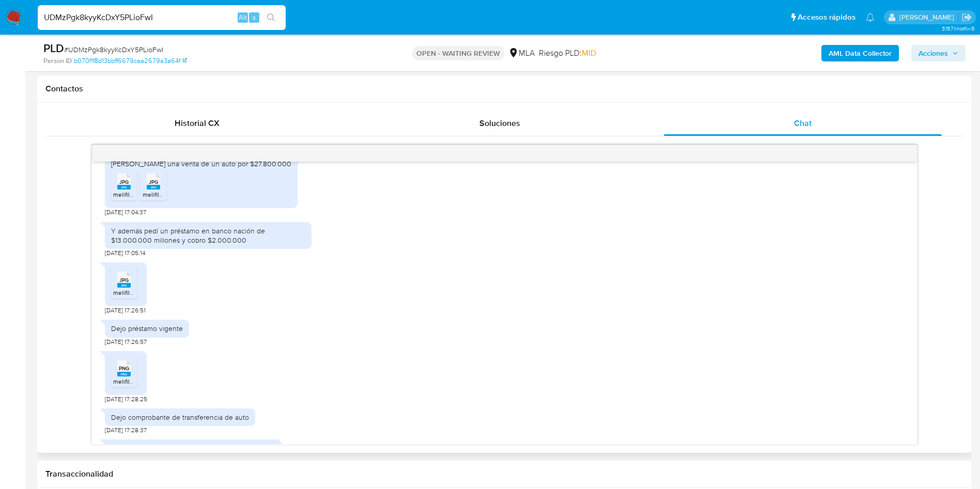
scroll to position [768, 0]
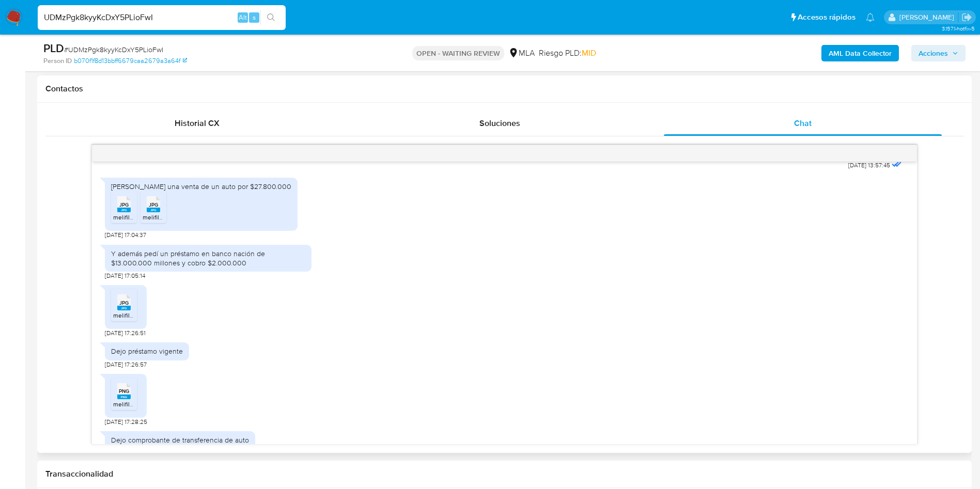
click at [123, 212] on rect at bounding box center [123, 210] width 13 height 5
click at [151, 222] on span "melifile3953388546672438475.jpg" at bounding box center [192, 217] width 98 height 9
click at [116, 311] on div "JPG JPG" at bounding box center [124, 301] width 22 height 20
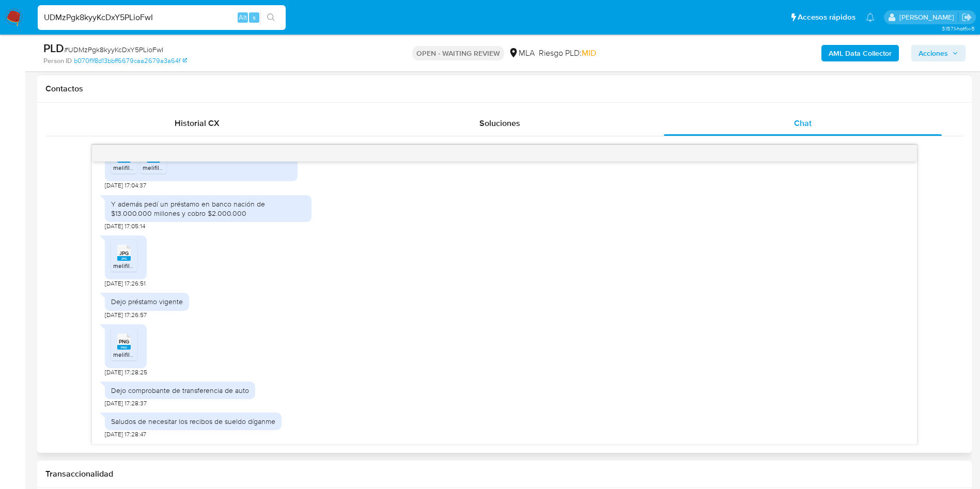
click at [123, 351] on span "melifile7839293053029326146.png" at bounding box center [162, 354] width 99 height 9
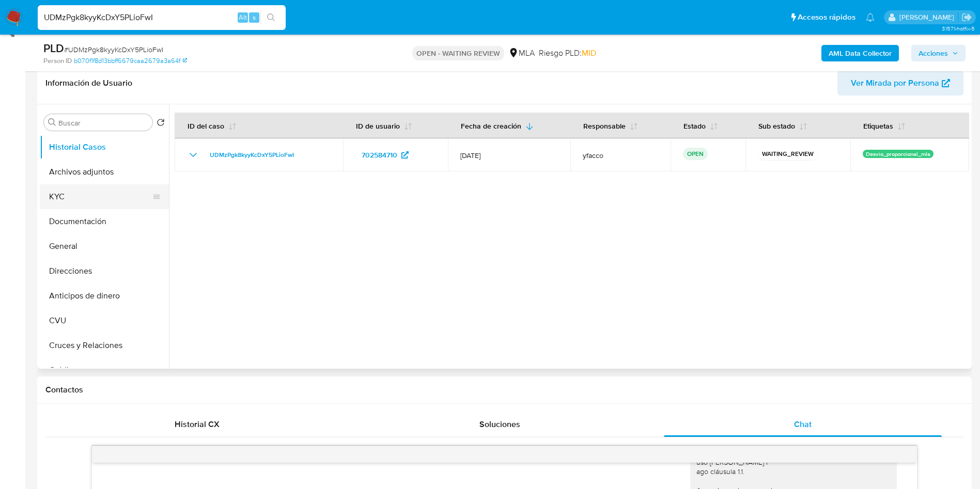
scroll to position [77, 0]
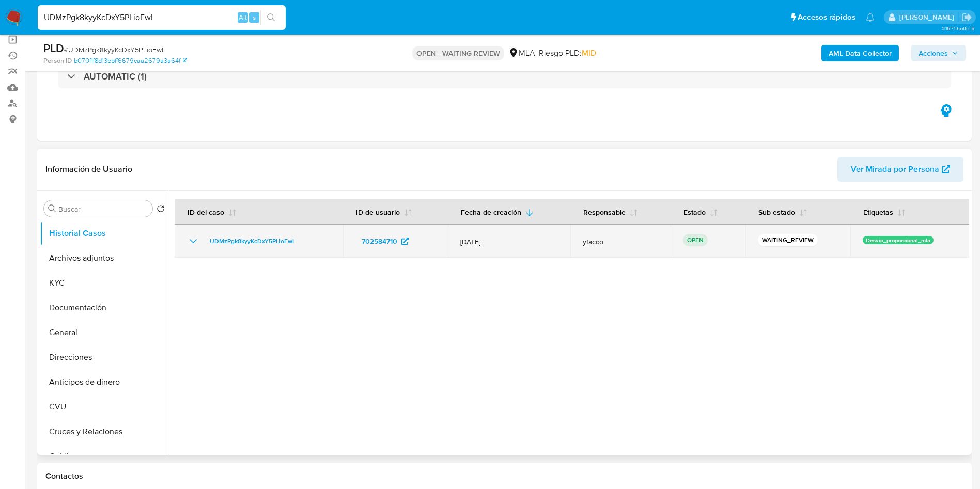
drag, startPoint x: 203, startPoint y: 243, endPoint x: 307, endPoint y: 238, distance: 103.4
click at [307, 238] on div "UDMzPgk8kyyKcDxY5PLioFwI" at bounding box center [259, 241] width 144 height 12
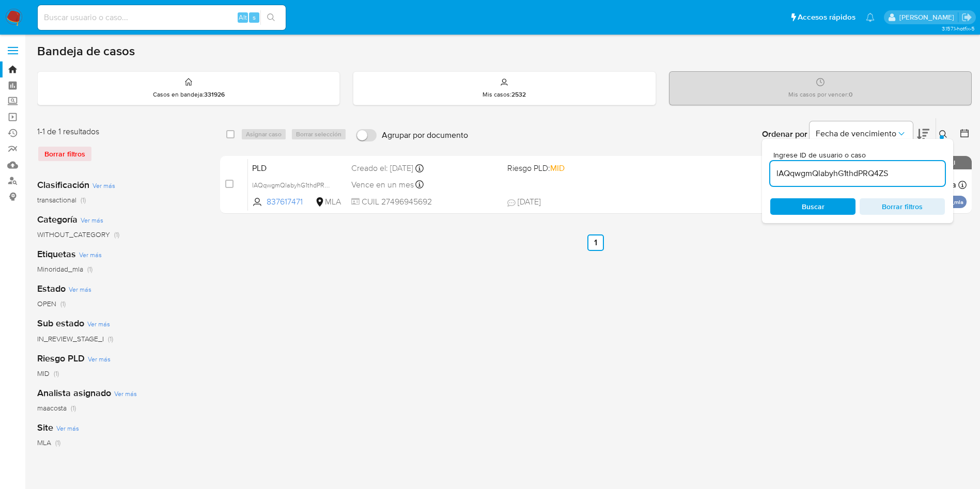
click at [894, 171] on input "lAQqwgmQlabyhG1thdPRQ4ZS" at bounding box center [857, 173] width 175 height 13
paste input "UDMzPgk8kyyKcDxY5PLioFwI"
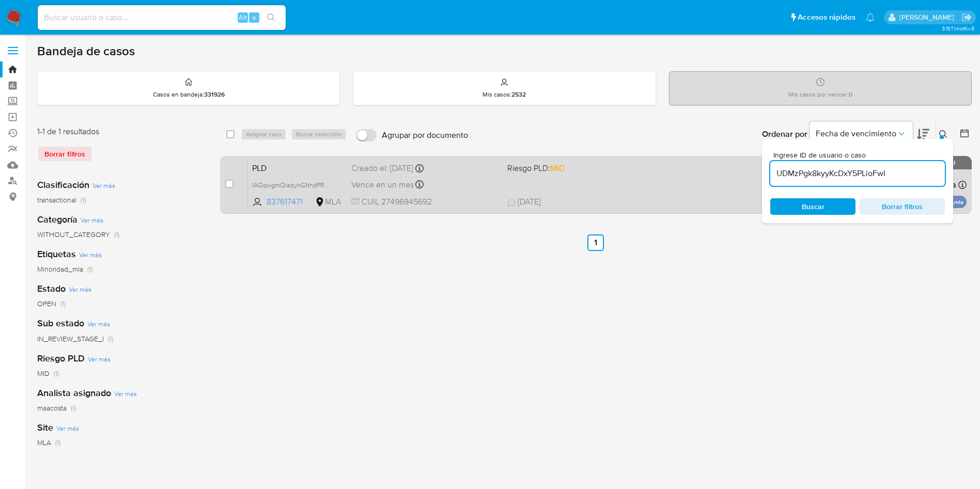
type input "UDMzPgk8kyyKcDxY5PLioFwI"
click at [232, 184] on input "checkbox" at bounding box center [229, 184] width 8 height 8
checkbox input "true"
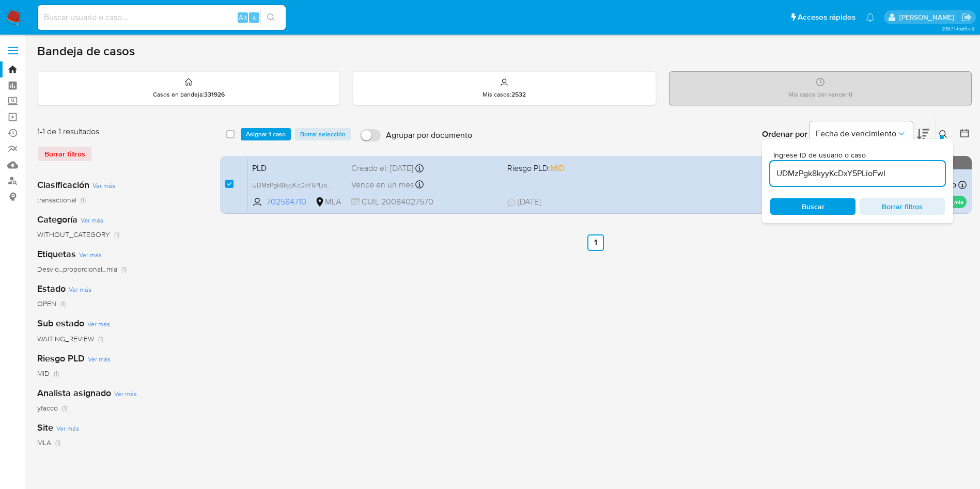
click at [264, 144] on div "select-all-cases-checkbox Asignar 1 caso Borrar selección Agrupar por documento…" at bounding box center [595, 134] width 751 height 32
click at [264, 139] on span "Asignar 1 caso" at bounding box center [266, 134] width 40 height 10
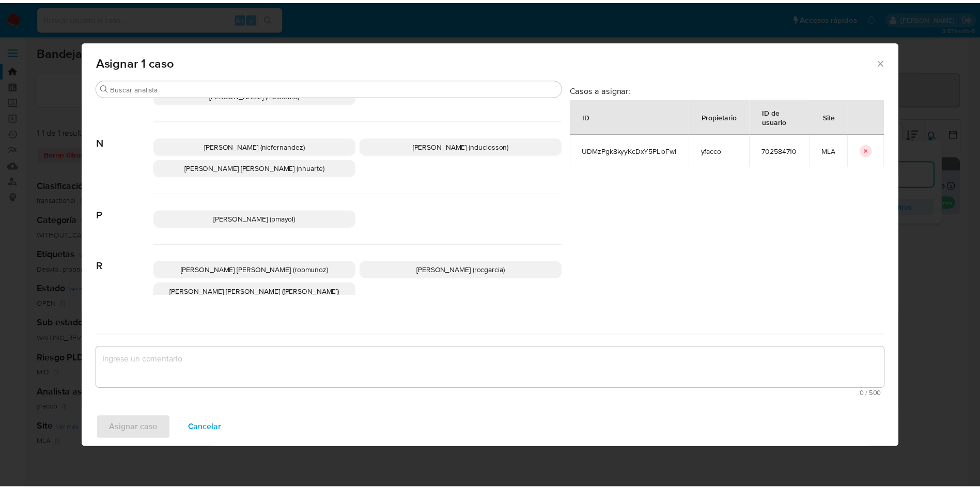
scroll to position [893, 0]
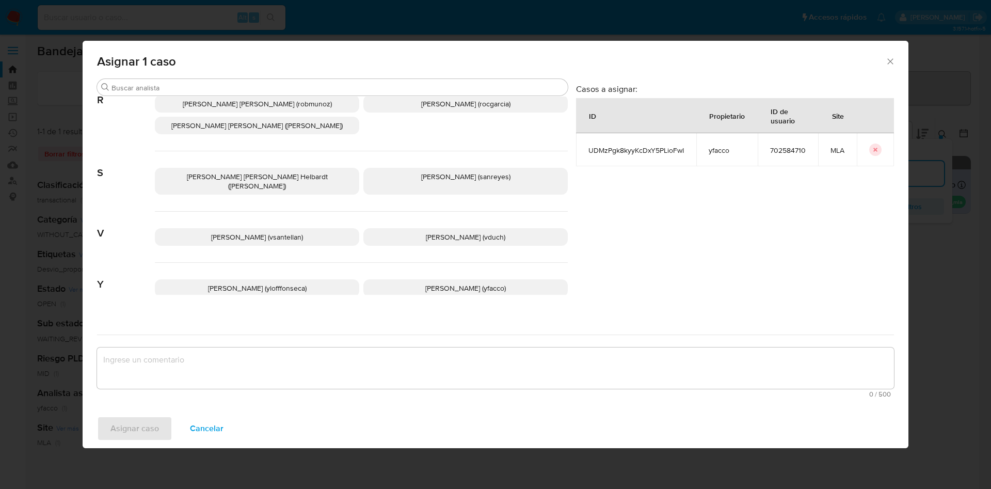
click at [425, 283] on span "Yesica Paola Facco (yfacco)" at bounding box center [465, 288] width 81 height 10
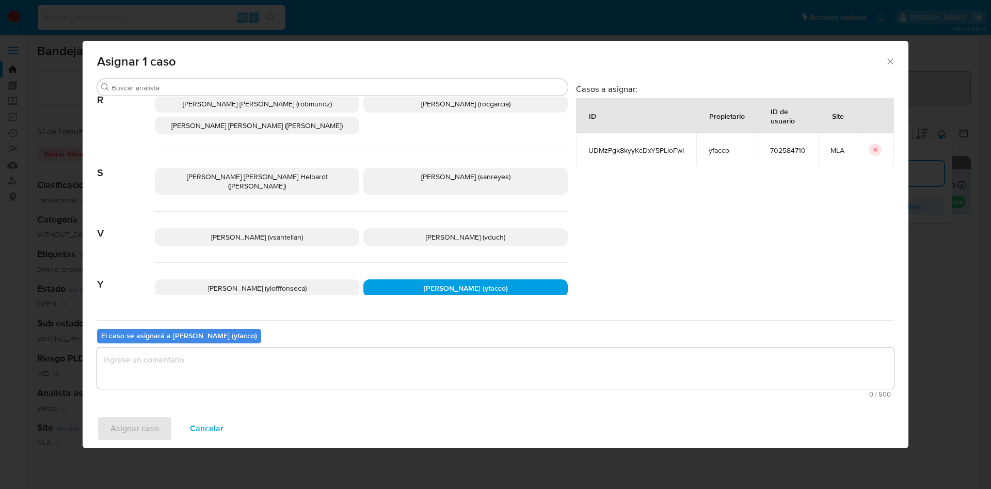
click at [299, 373] on textarea "assign-modal" at bounding box center [495, 368] width 797 height 41
click at [145, 431] on span "Asignar caso" at bounding box center [135, 428] width 49 height 23
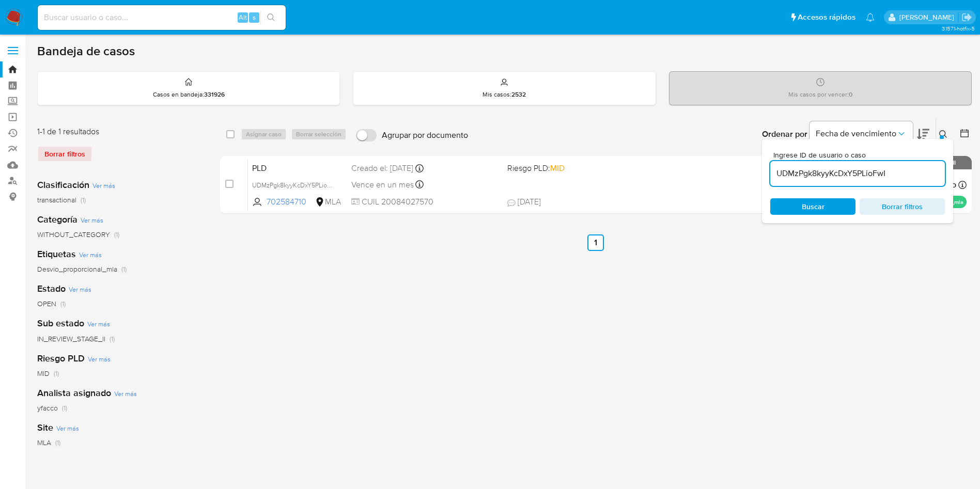
click at [177, 15] on input at bounding box center [162, 17] width 248 height 13
paste input "5SIHlZfbM4kmT7dHUMEn3d6M"
type input "5SIHlZfbM4kmT7dHUMEn3d6M"
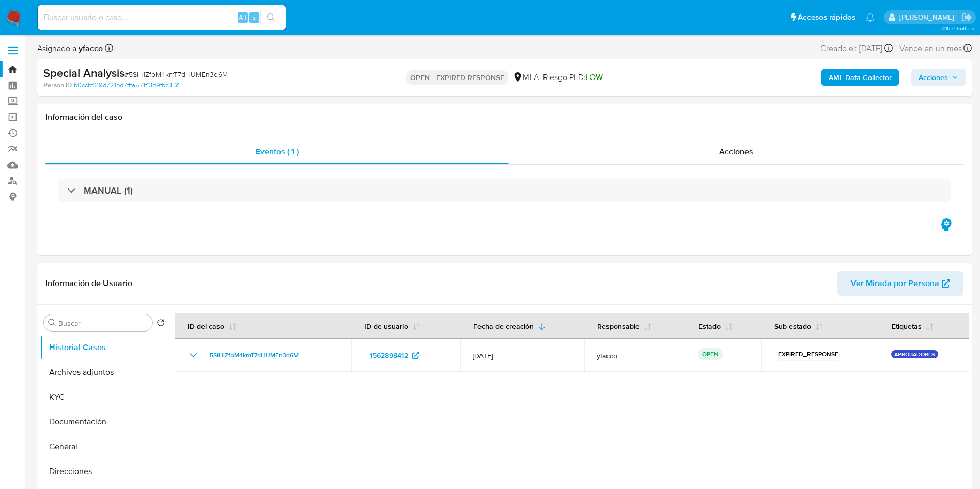
select select "10"
click at [719, 163] on div "Acciones" at bounding box center [736, 151] width 454 height 25
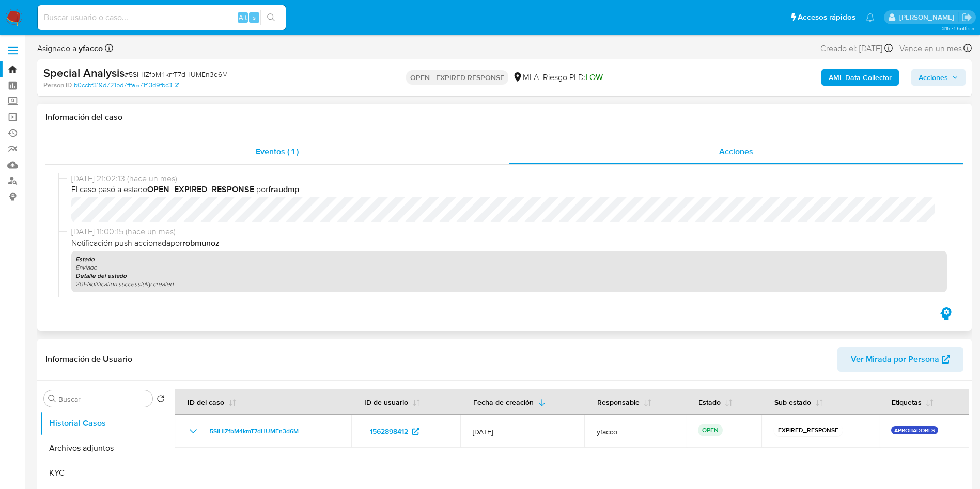
click at [251, 143] on div "Eventos ( 1 )" at bounding box center [276, 151] width 463 height 25
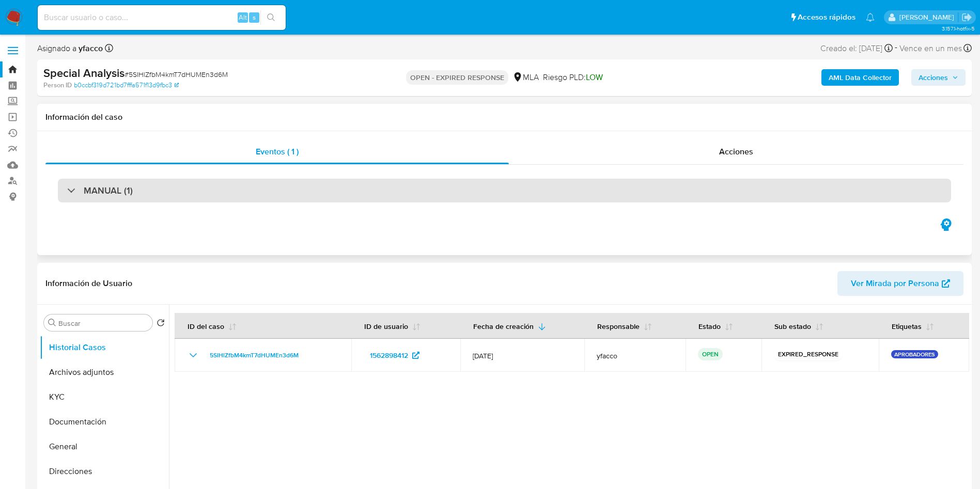
click at [335, 182] on div "MANUAL (1)" at bounding box center [504, 191] width 893 height 24
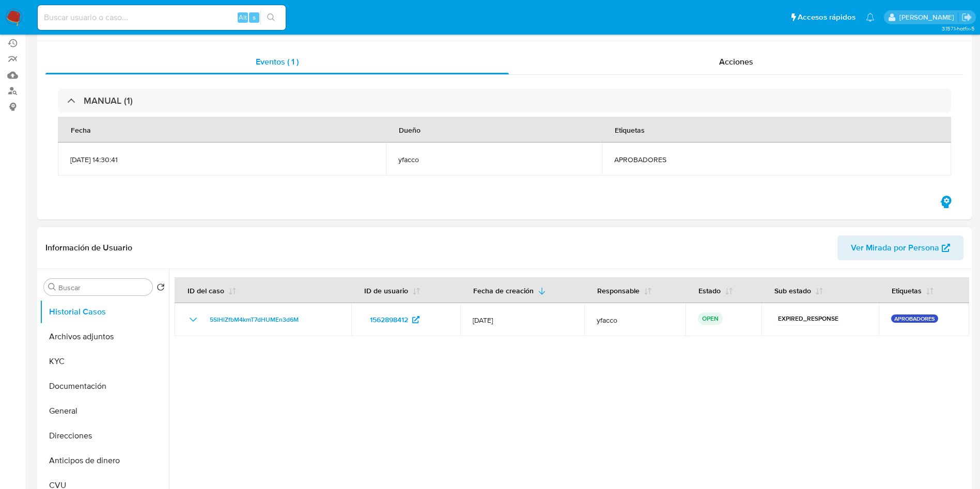
scroll to position [155, 0]
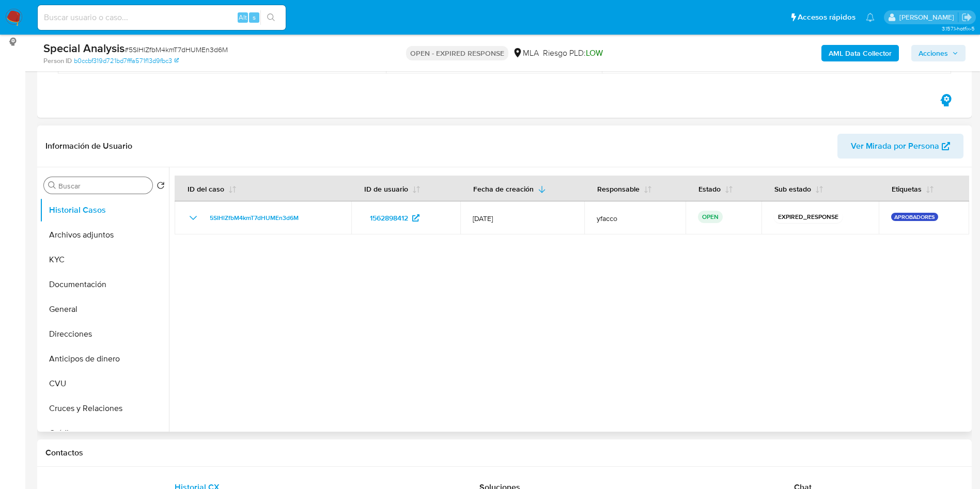
click at [88, 188] on input "Buscar" at bounding box center [103, 185] width 90 height 9
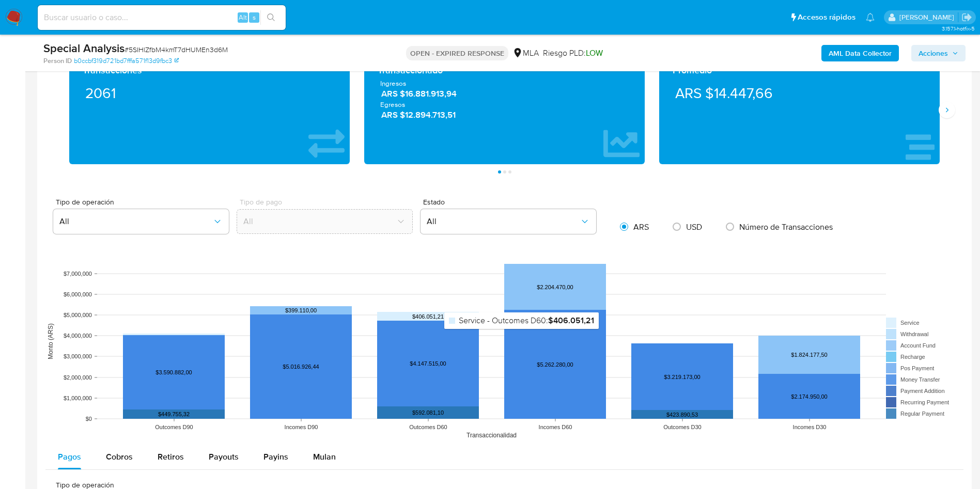
scroll to position [1007, 0]
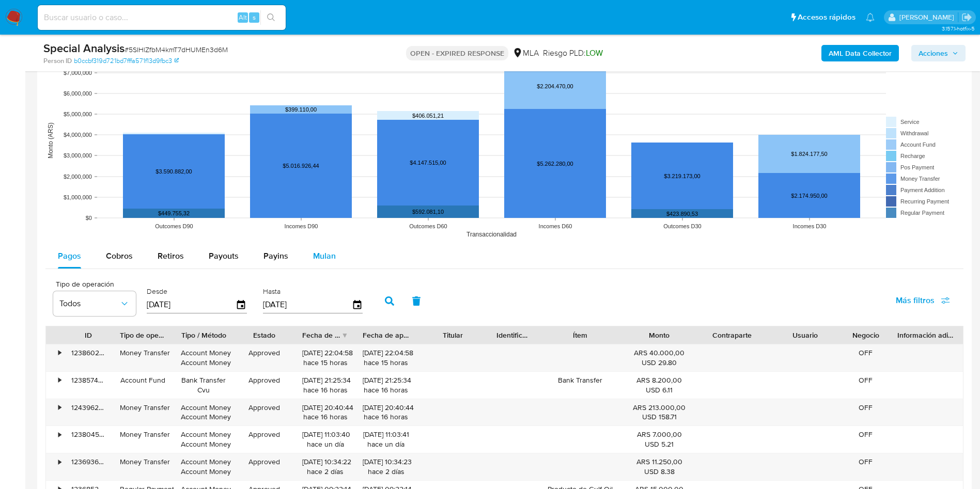
click at [318, 261] on span "Mulan" at bounding box center [324, 256] width 23 height 12
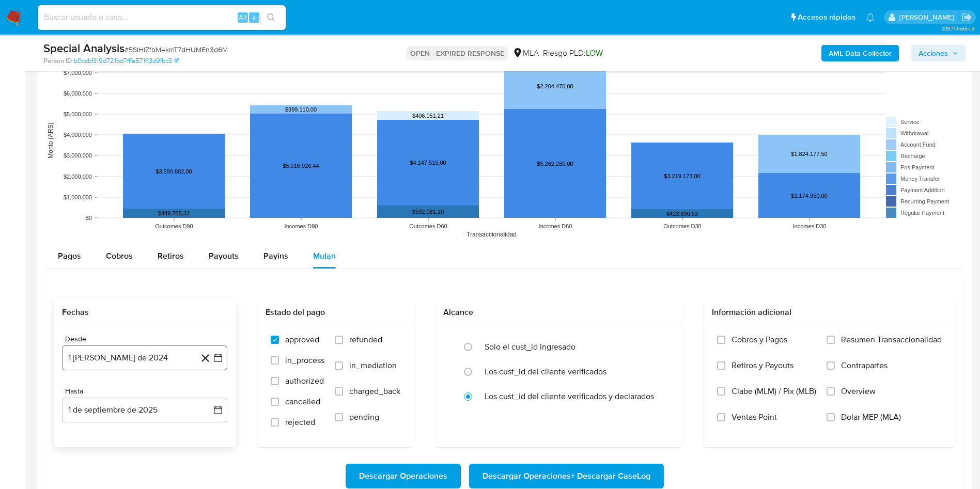
click at [124, 355] on button "1 de agosto de 2024" at bounding box center [144, 357] width 165 height 25
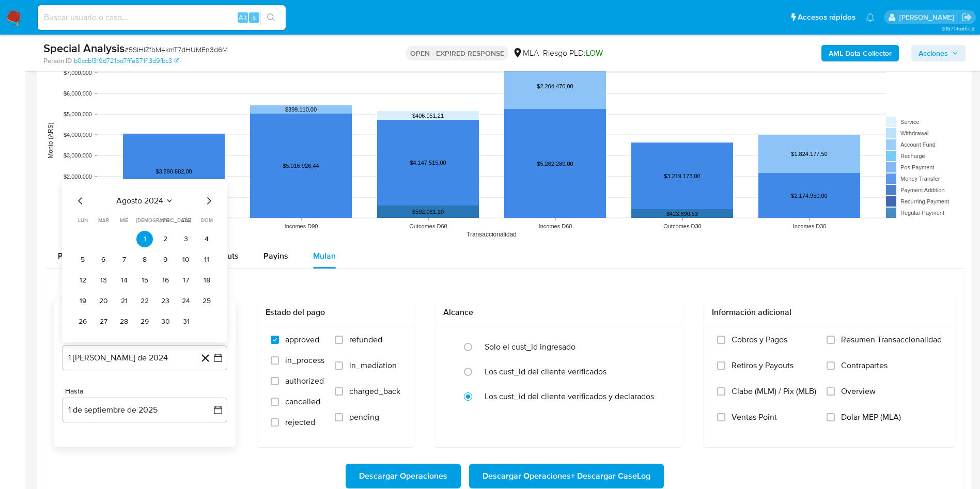
click at [141, 201] on span "agosto 2024" at bounding box center [139, 201] width 47 height 10
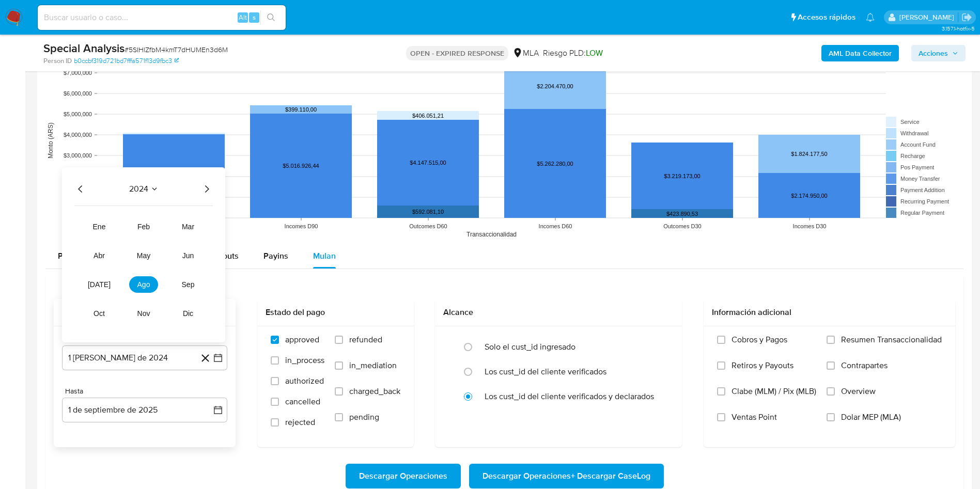
click at [206, 197] on div "2024 2024 ene feb mar abr may jun jul ago sep oct nov dic" at bounding box center [143, 254] width 163 height 175
click at [203, 190] on icon "Año siguiente" at bounding box center [206, 189] width 12 height 12
click at [194, 228] on span "mar" at bounding box center [188, 227] width 12 height 8
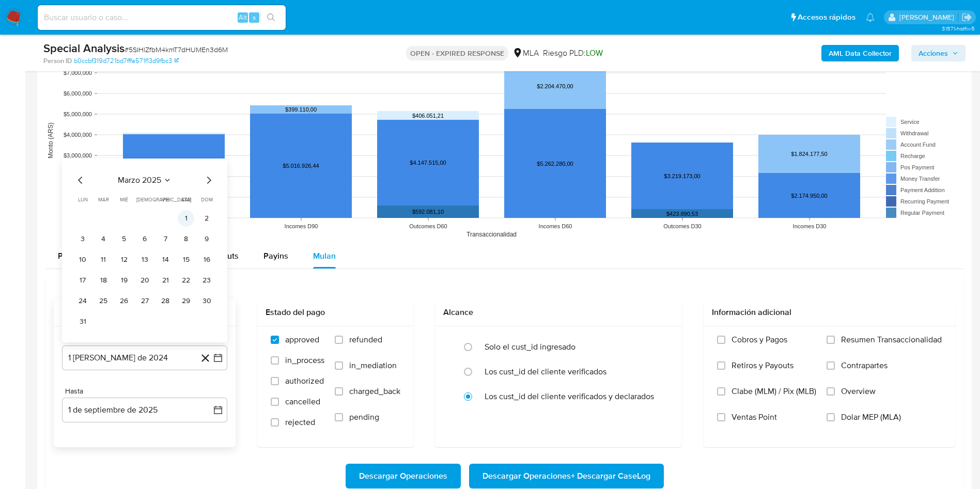
click at [184, 220] on button "1" at bounding box center [186, 218] width 17 height 17
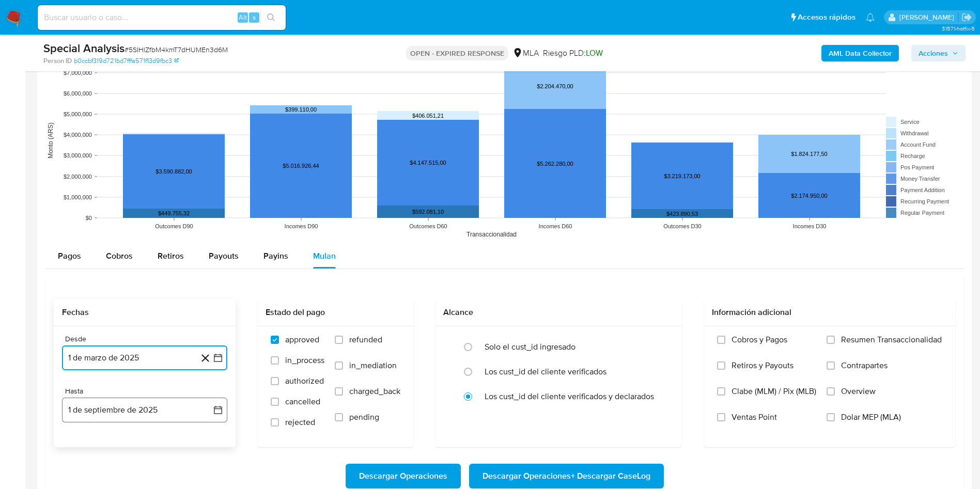
click at [106, 409] on button "1 de septiembre de 2025" at bounding box center [144, 410] width 165 height 25
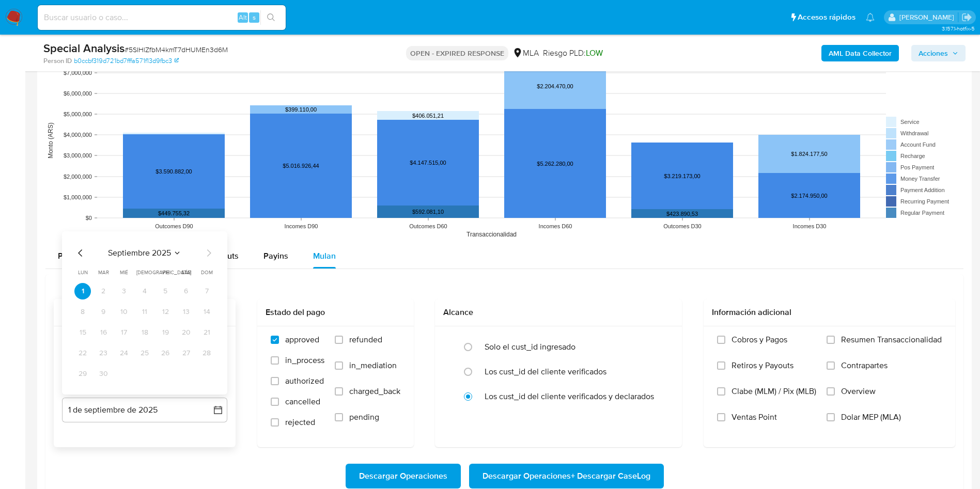
click at [84, 255] on icon "Mes anterior" at bounding box center [80, 253] width 12 height 12
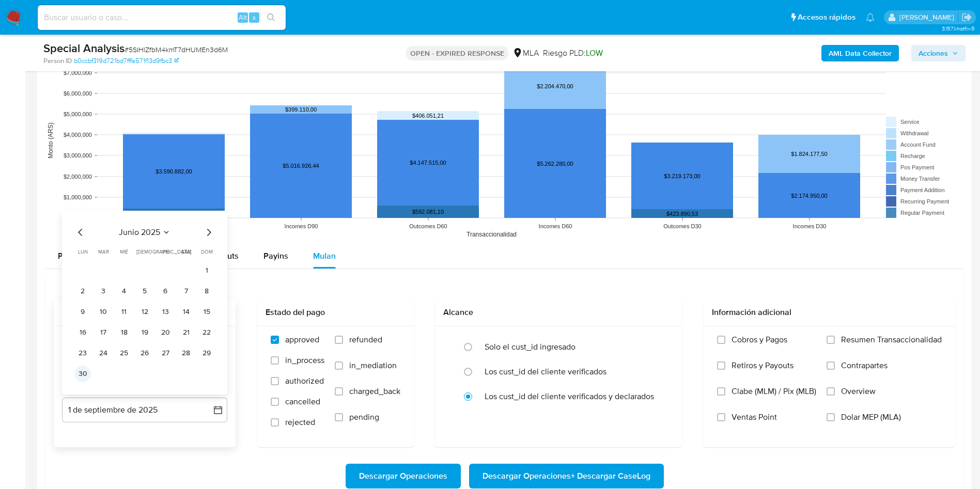
click at [76, 369] on button "30" at bounding box center [82, 374] width 17 height 17
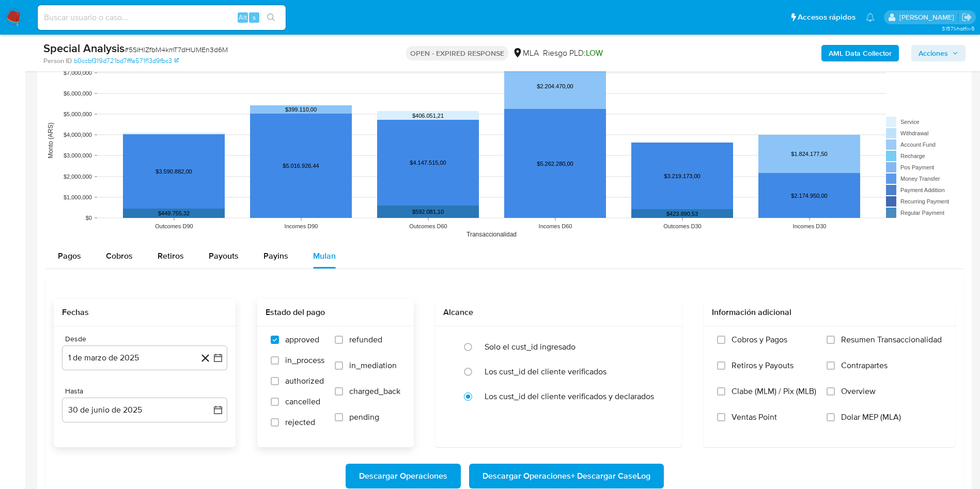
click at [366, 335] on span "refunded" at bounding box center [365, 340] width 33 height 10
click at [343, 336] on input "refunded" at bounding box center [339, 340] width 8 height 8
checkbox input "true"
click at [830, 418] on input "Dolar MEP (MLA)" at bounding box center [830, 417] width 8 height 8
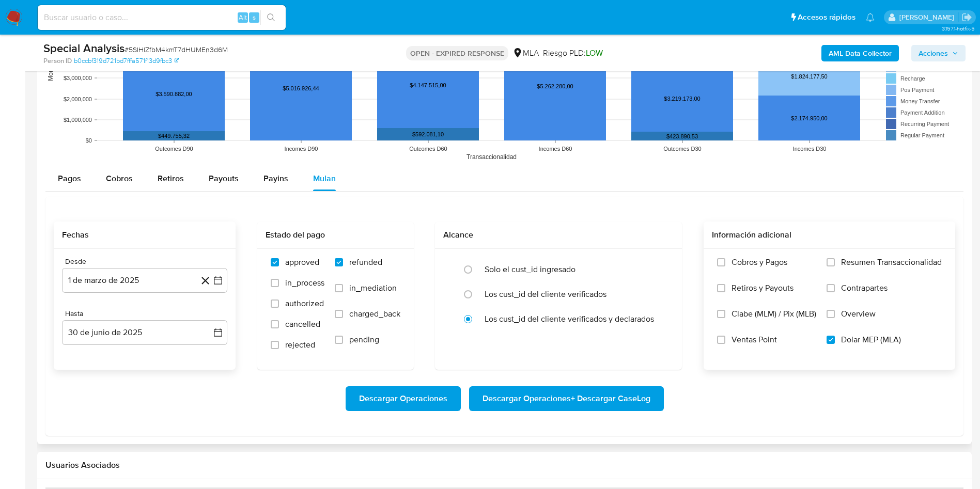
click at [526, 392] on span "Descargar Operaciones + Descargar CaseLog" at bounding box center [566, 398] width 168 height 23
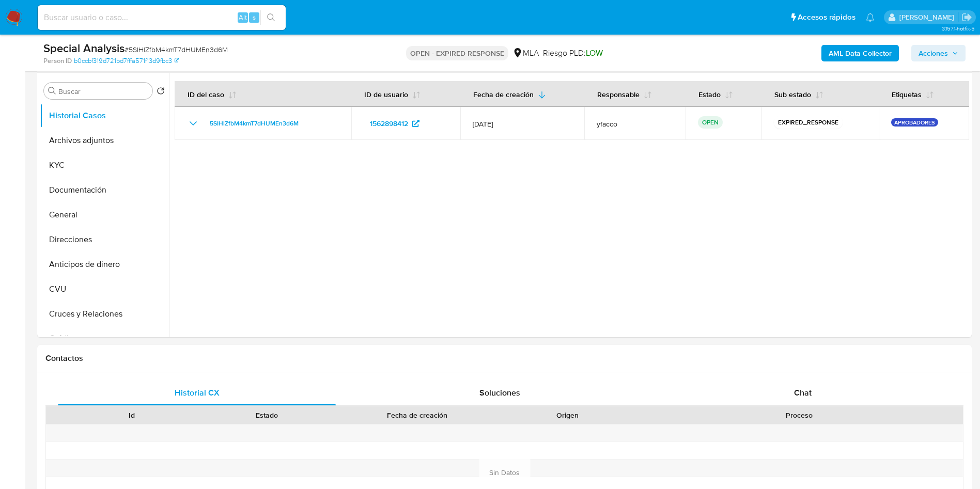
scroll to position [232, 0]
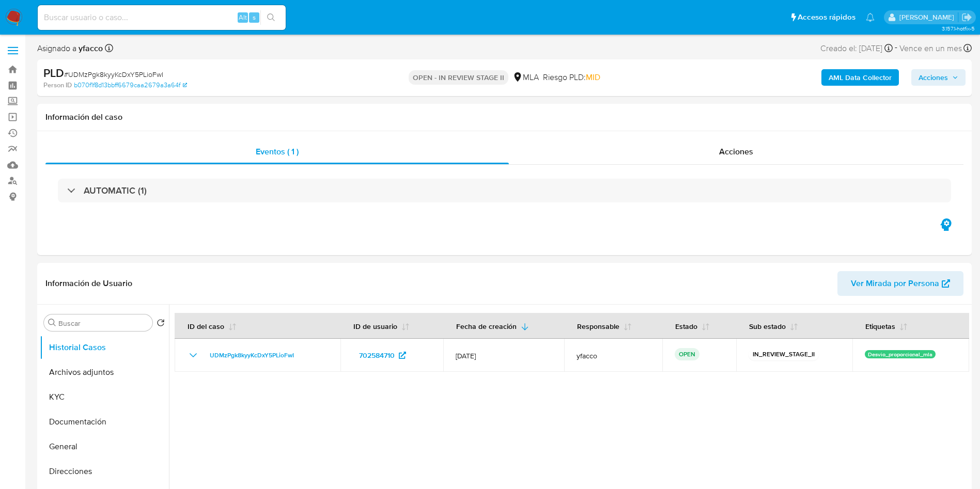
select select "10"
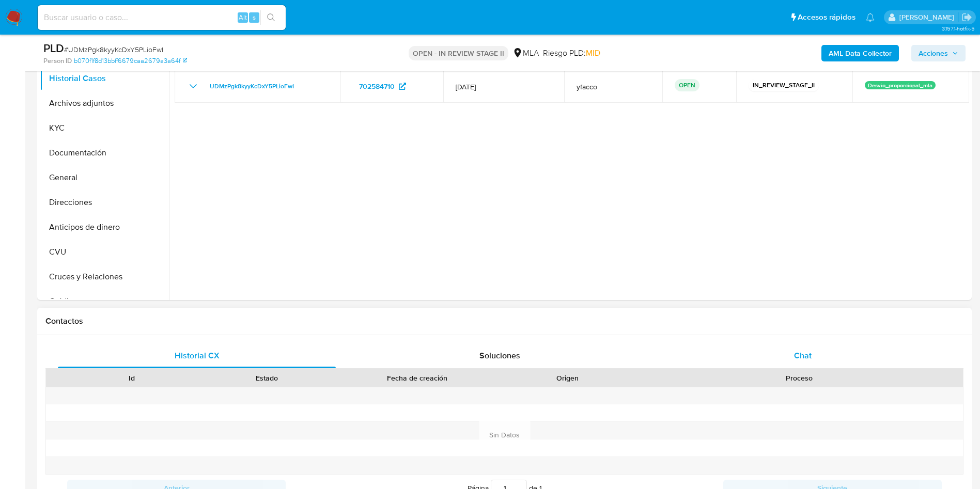
click at [811, 354] on div "Chat" at bounding box center [803, 355] width 278 height 25
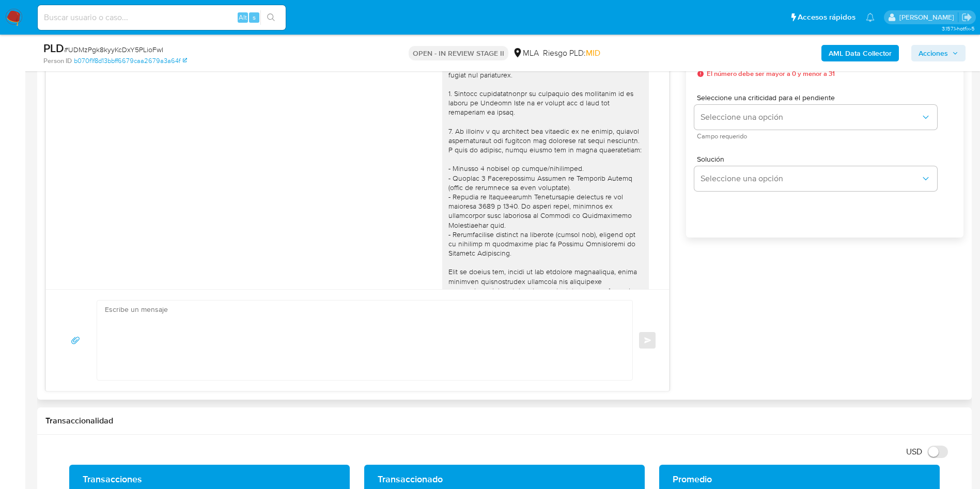
scroll to position [846, 0]
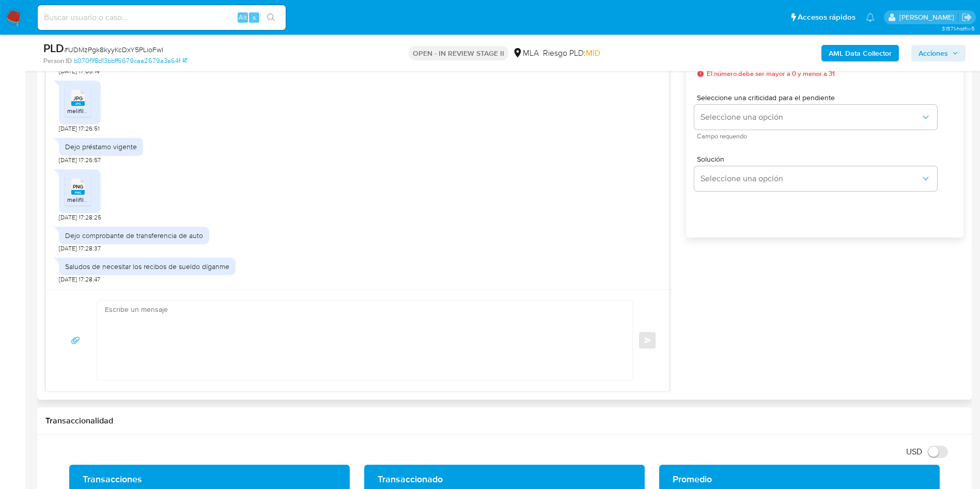
click at [164, 324] on textarea at bounding box center [362, 341] width 514 height 80
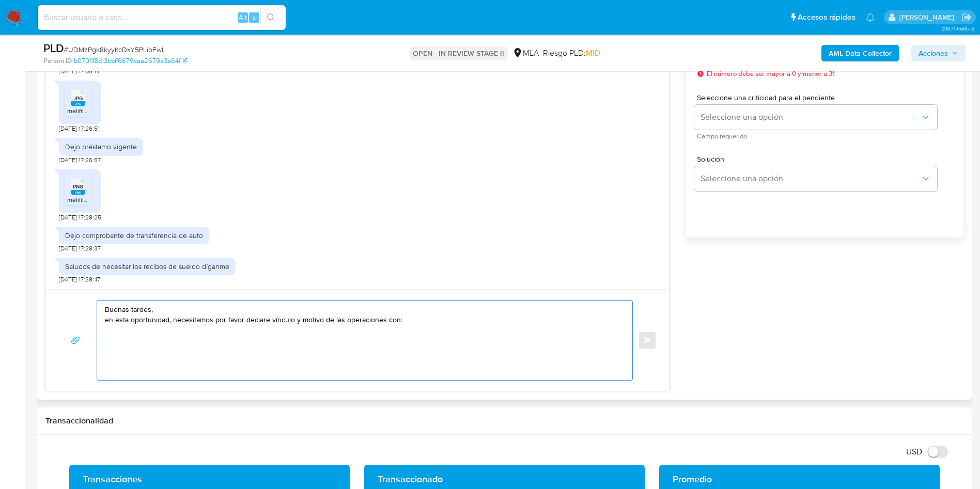
paste textarea "Mabel Lilian Gomez"
paste textarea "27112154634"
paste textarea "Livio Valentin"
paste textarea "20434036497"
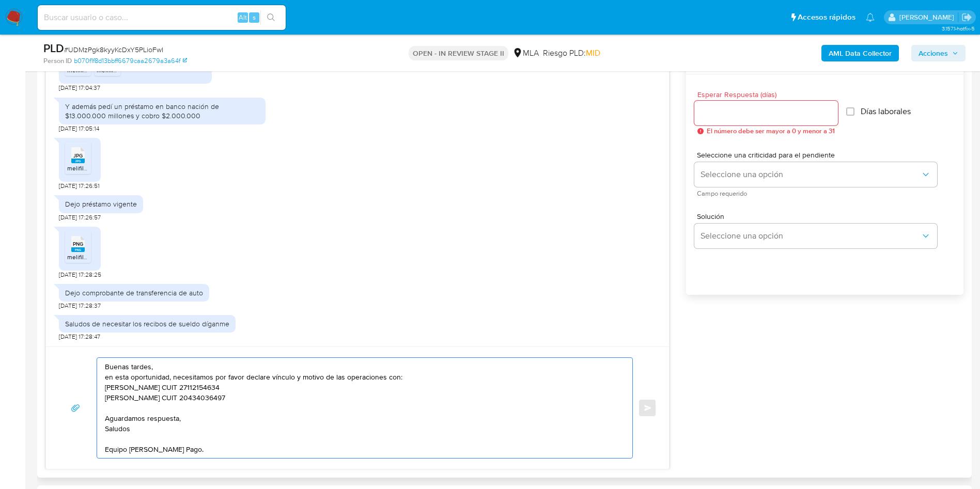
scroll to position [542, 0]
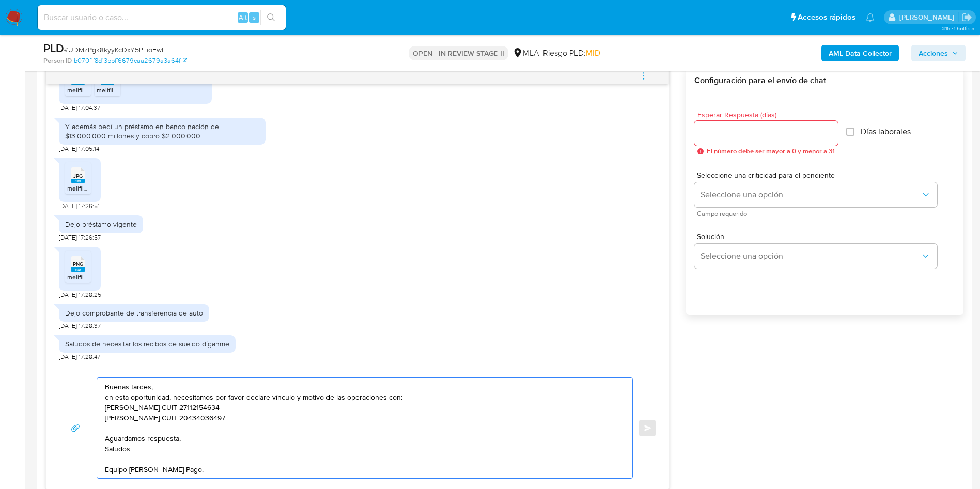
type textarea "Buenas tardes, en esta oportunidad, necesitamos por favor declare vínculo y mot…"
click at [735, 148] on span "El número debe ser mayor a 0 y menor a 31" at bounding box center [770, 151] width 128 height 7
click at [726, 131] on input "Esperar Respuesta (días)" at bounding box center [766, 133] width 144 height 13
type input "2"
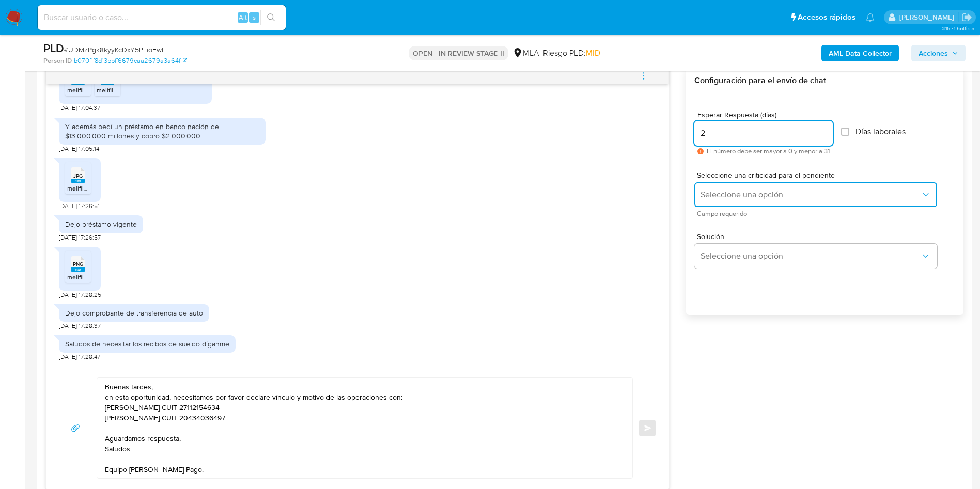
click at [727, 202] on button "Seleccione una opción" at bounding box center [815, 194] width 243 height 25
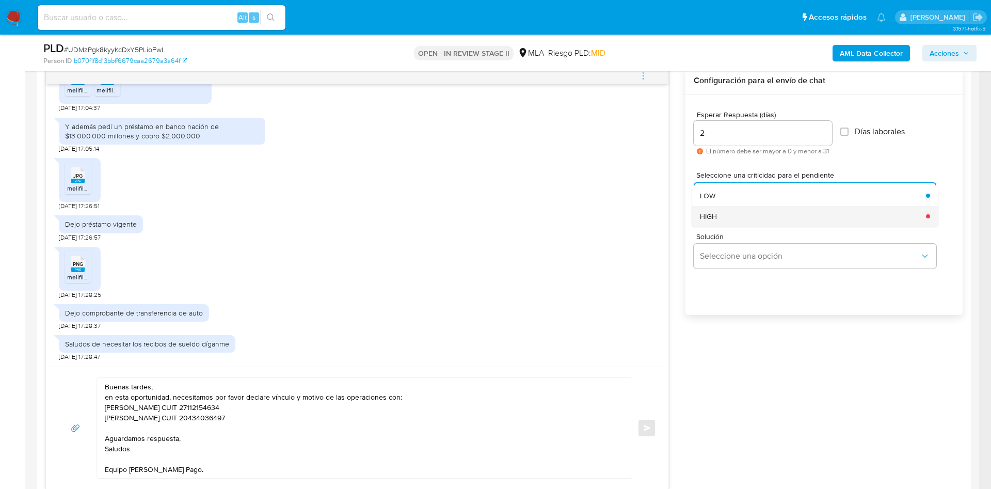
click at [731, 217] on div "HIGH" at bounding box center [810, 216] width 220 height 21
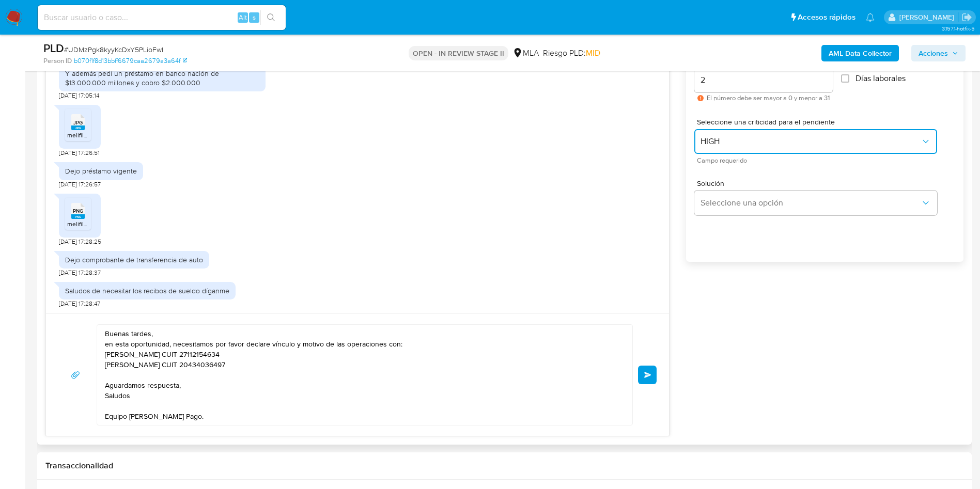
scroll to position [620, 0]
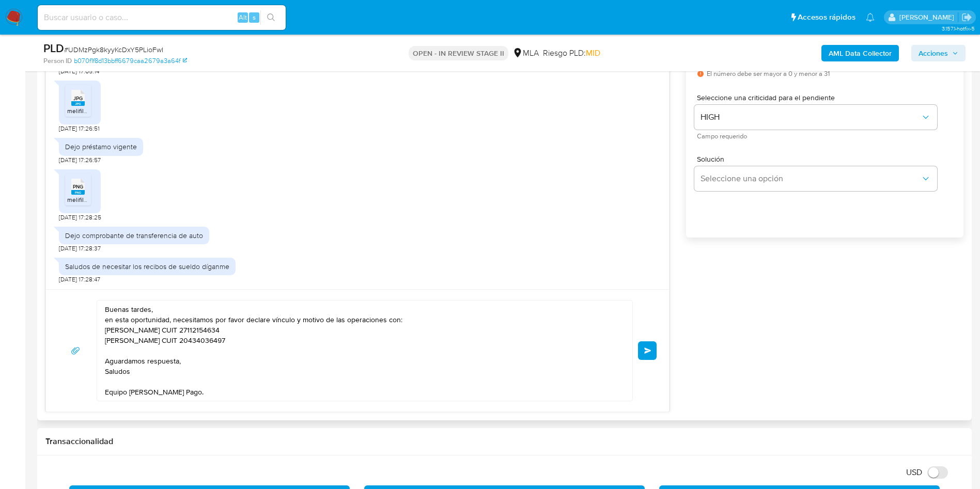
click at [654, 344] on button "Enviar" at bounding box center [647, 350] width 19 height 19
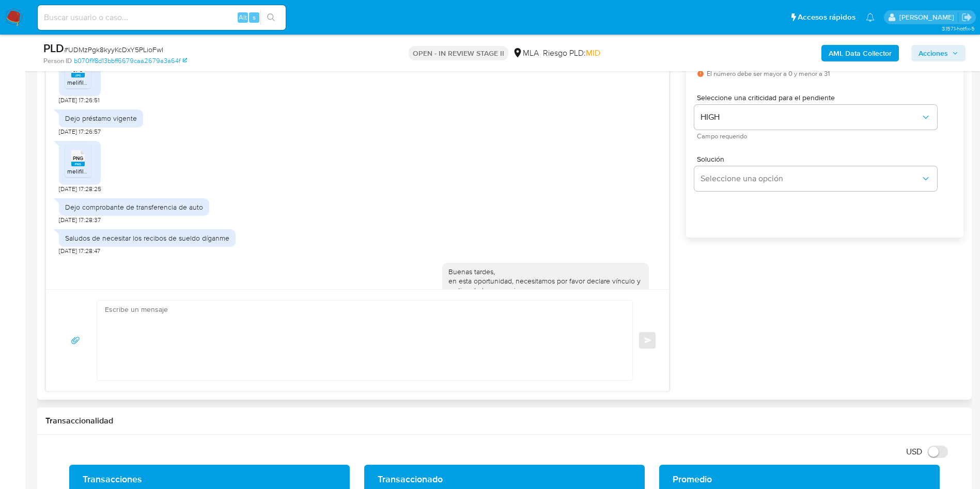
scroll to position [970, 0]
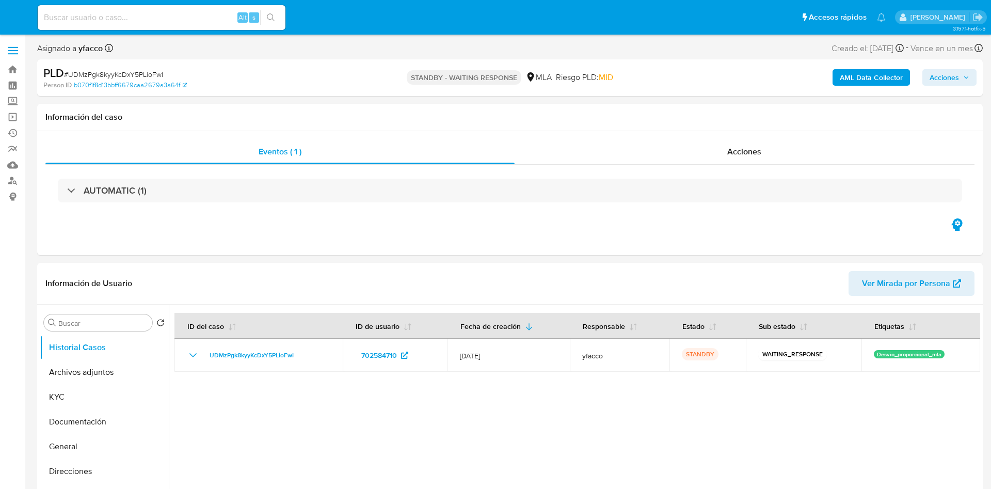
select select "10"
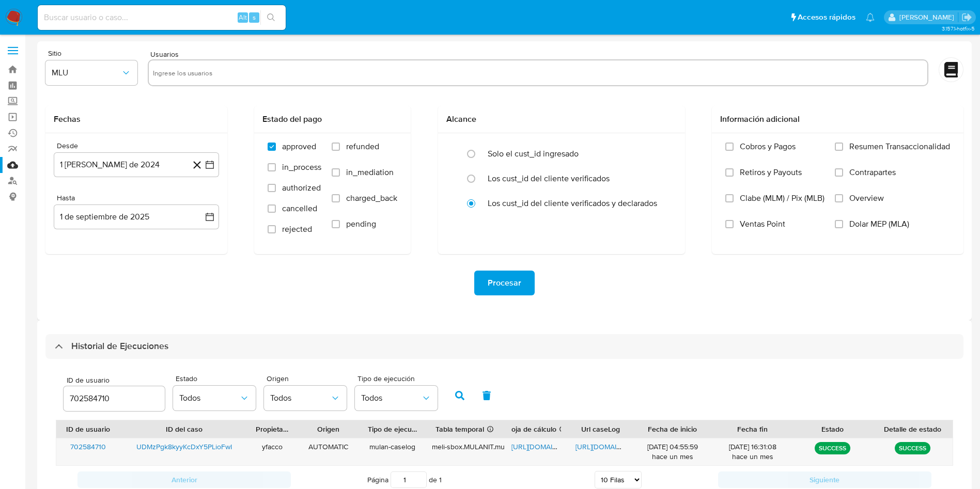
select select "10"
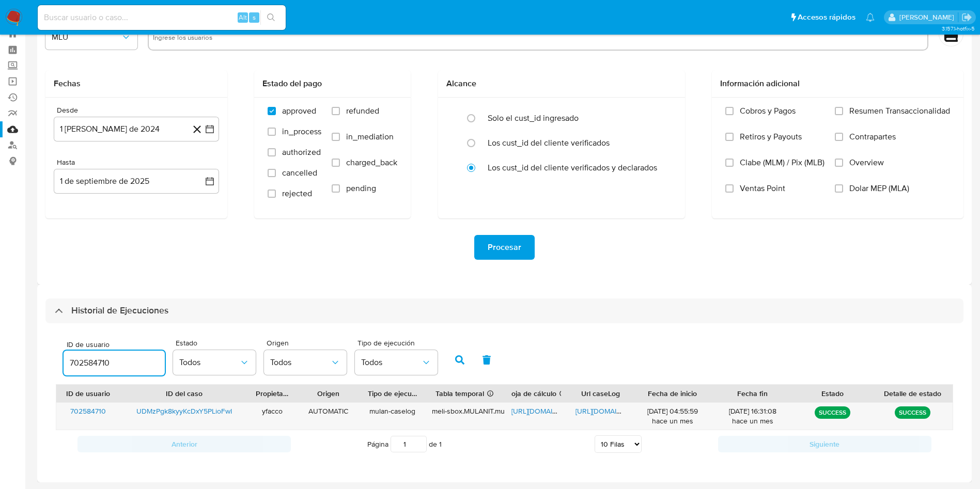
drag, startPoint x: 133, startPoint y: 360, endPoint x: 0, endPoint y: 301, distance: 145.9
click at [0, 348] on section "Bandeja Tablero Screening Búsqueda en Listas Watchlist Herramientas Operaciones…" at bounding box center [490, 226] width 980 height 525
type input "1562898412"
click at [461, 364] on icon "button" at bounding box center [459, 359] width 9 height 9
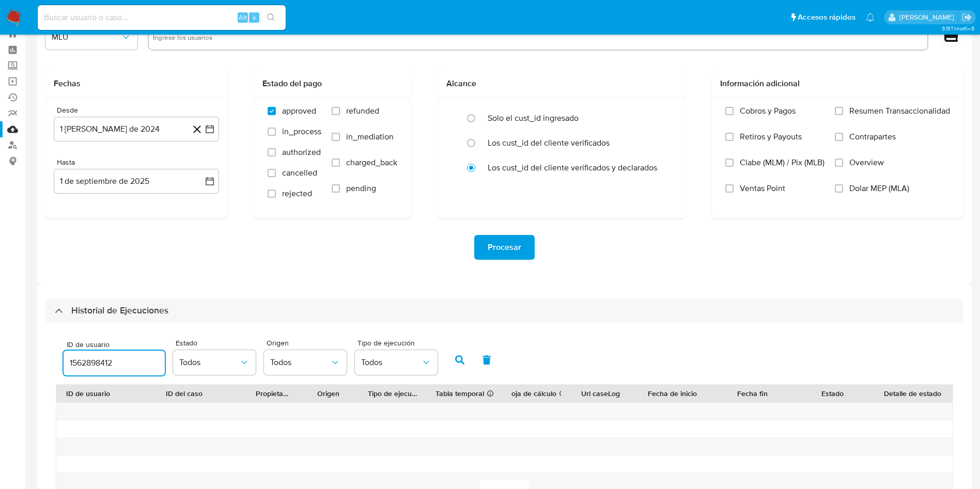
drag, startPoint x: 138, startPoint y: 365, endPoint x: 0, endPoint y: 309, distance: 148.7
click at [0, 332] on section "Bandeja Tablero Screening Búsqueda en Listas Watchlist Herramientas Operaciones…" at bounding box center [490, 300] width 980 height 672
paste input "746349146"
type input "746349146"
click at [450, 365] on button "button" at bounding box center [459, 360] width 27 height 25
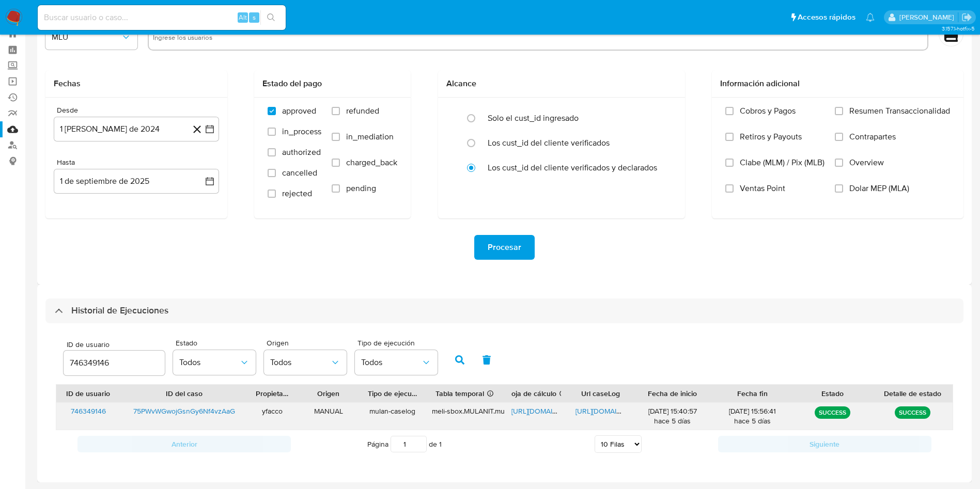
click at [539, 410] on span "https://docs.google.com/spreadsheets/d/1xwFgeYWBGraGxQquPw3-Yb88Xg7xT9n90d4oNjt…" at bounding box center [546, 411] width 71 height 10
drag, startPoint x: 112, startPoint y: 361, endPoint x: 1, endPoint y: 302, distance: 125.7
click at [58, 351] on div "ID de usuario 746349146 Estado Todos Origen Todos Tipo de ejecución Todos" at bounding box center [504, 359] width 897 height 51
type input "1009547812"
click at [462, 368] on button "button" at bounding box center [459, 360] width 27 height 25
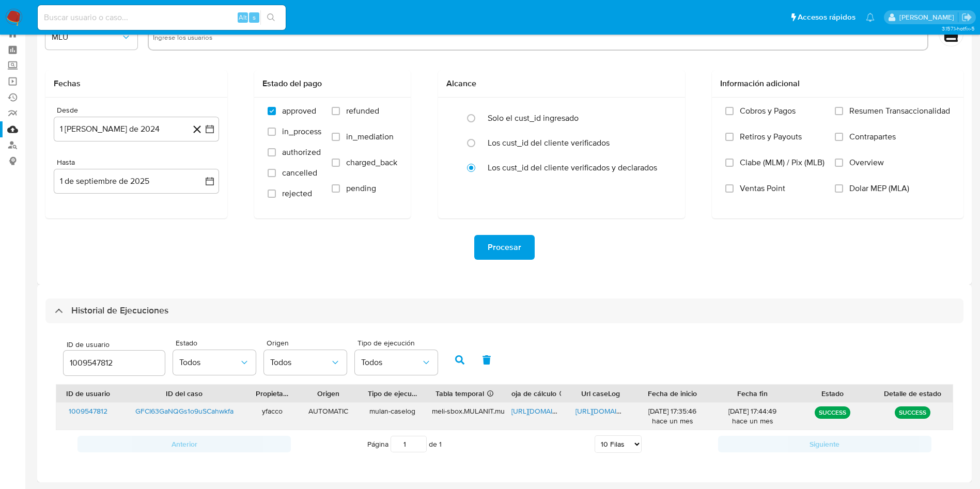
click at [529, 406] on span "https://docs.google.com/spreadsheets/d/1jn6hdQ5Ao-92ALt3lO_eZREdZKV6ECR4f2G3V66…" at bounding box center [546, 411] width 71 height 10
click at [592, 408] on span "https://docs.google.com/document/d/19N294lDAJ0Ei5OWCKzU30LKj37VejZfHHdJkb4hWwTs…" at bounding box center [610, 411] width 71 height 10
drag, startPoint x: 124, startPoint y: 365, endPoint x: 0, endPoint y: 300, distance: 140.0
click at [0, 300] on section "Bandeja Tablero Screening Búsqueda en Listas Watchlist Herramientas Operaciones…" at bounding box center [490, 226] width 980 height 525
type input "1562898412"
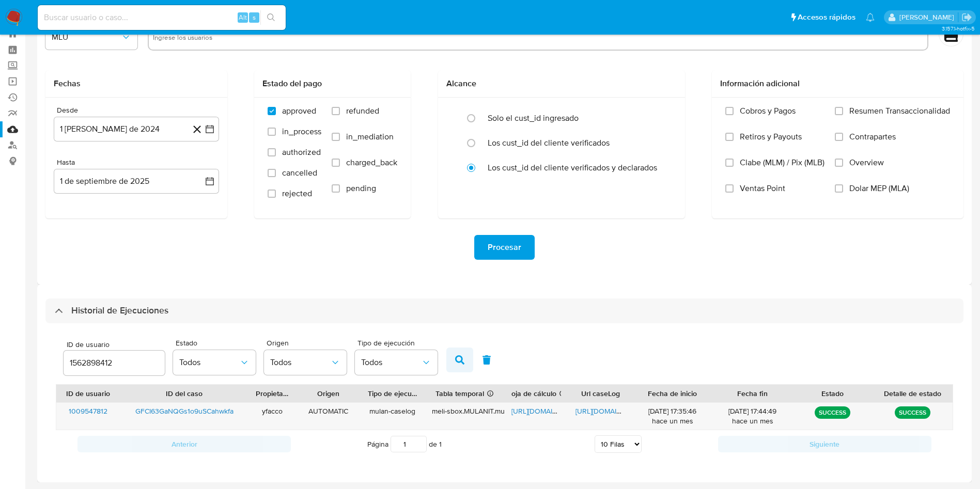
click at [462, 352] on button "button" at bounding box center [459, 360] width 27 height 25
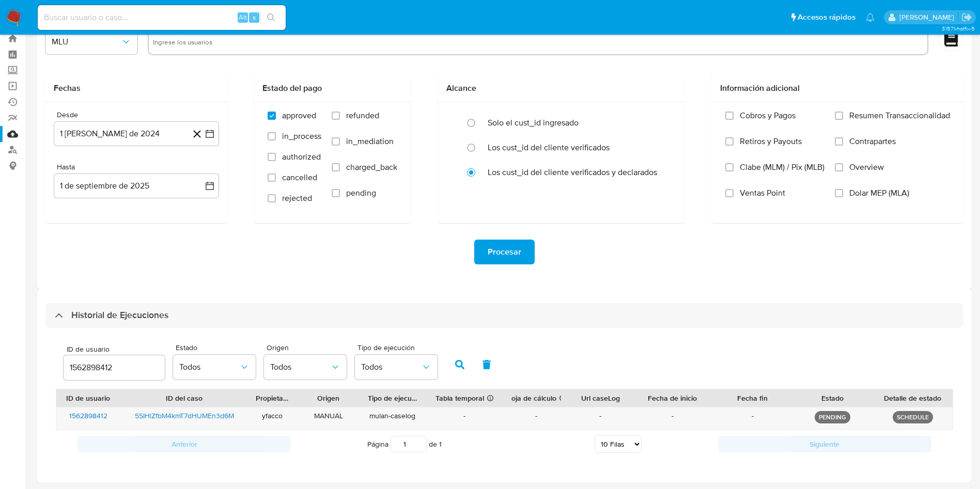
scroll to position [31, 0]
drag, startPoint x: 130, startPoint y: 365, endPoint x: 0, endPoint y: 336, distance: 133.3
click at [0, 336] on section "Bandeja Tablero Screening Búsqueda en Listas Watchlist Herramientas Operaciones…" at bounding box center [490, 229] width 980 height 520
paste input "746349146"
type input "746349146"
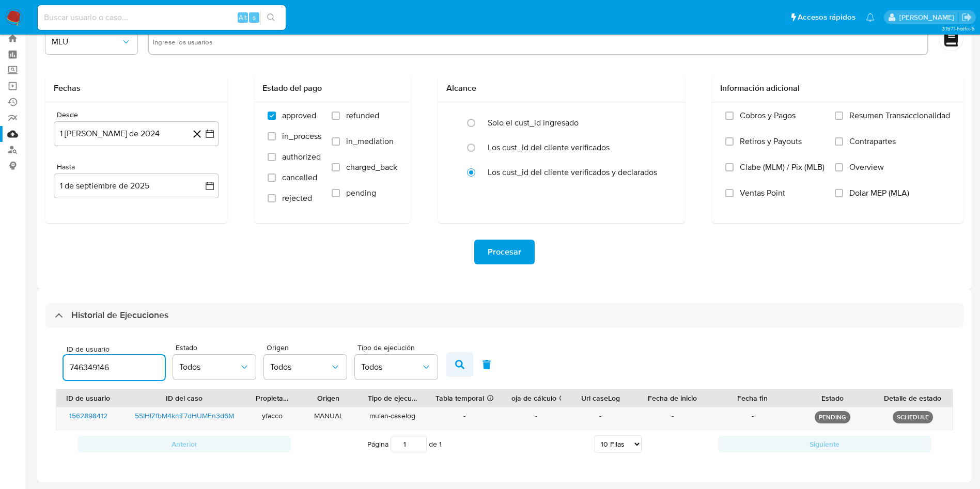
click at [469, 364] on button "button" at bounding box center [459, 364] width 27 height 25
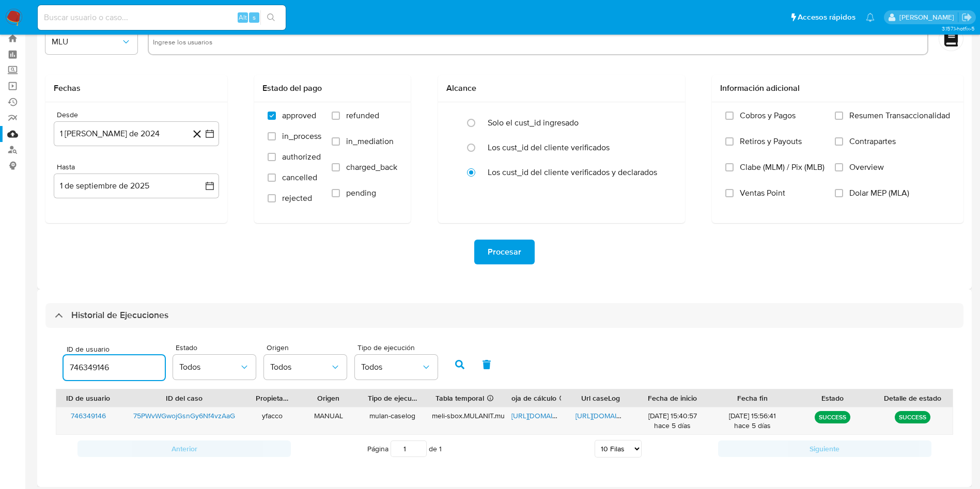
drag, startPoint x: 128, startPoint y: 371, endPoint x: 0, endPoint y: 306, distance: 143.6
click at [0, 335] on section "Bandeja Tablero Screening Búsqueda en Listas Watchlist Herramientas Operaciones…" at bounding box center [490, 231] width 980 height 525
paste input "746349146"
type input "746349146"
click at [454, 364] on button "button" at bounding box center [459, 364] width 27 height 25
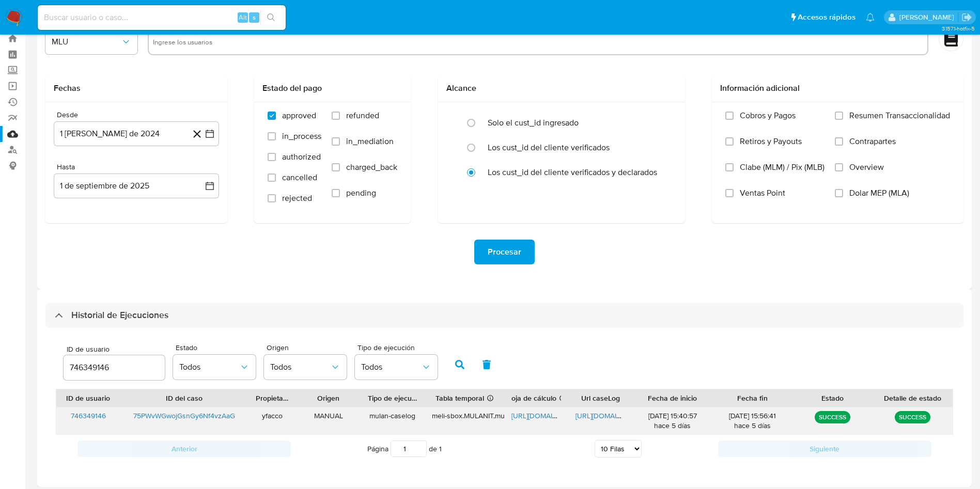
click at [538, 415] on span "https://docs.google.com/spreadsheets/d/1xwFgeYWBGraGxQquPw3-Yb88Xg7xT9n90d4oNjt…" at bounding box center [546, 416] width 71 height 10
drag, startPoint x: 121, startPoint y: 369, endPoint x: 0, endPoint y: 343, distance: 123.6
click at [0, 348] on section "Bandeja Tablero Screening Búsqueda en Listas Watchlist Herramientas Operaciones…" at bounding box center [490, 231] width 980 height 525
type input "1969694295"
click at [455, 366] on icon "button" at bounding box center [459, 364] width 9 height 9
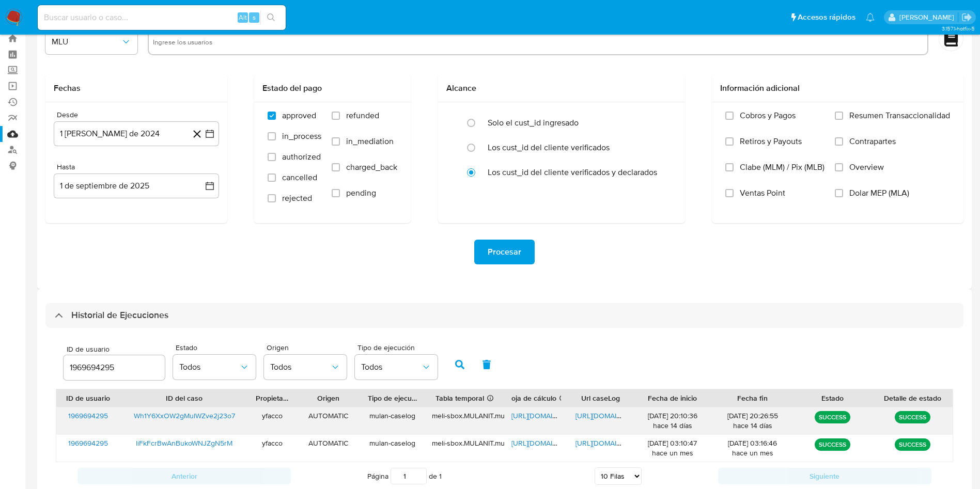
click at [593, 413] on span "https://docs.google.com/document/d/1yBSLWpLbKJuCd1vKF72WQXzHvgjRwnnpi5LvOwRfzVs…" at bounding box center [610, 416] width 71 height 10
drag, startPoint x: 124, startPoint y: 366, endPoint x: 0, endPoint y: 312, distance: 135.3
click at [14, 332] on section "Bandeja Tablero Screening Búsqueda en Listas Watchlist Herramientas Operaciones…" at bounding box center [490, 244] width 980 height 551
type input "746349146"
click at [459, 362] on icon "button" at bounding box center [459, 364] width 9 height 9
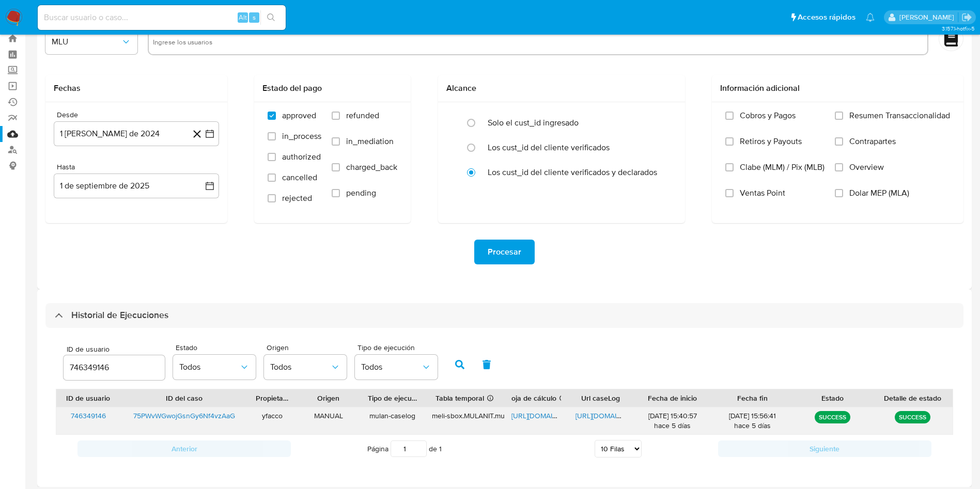
click at [596, 418] on span "https://docs.google.com/document/d/1xBaI4_wbI7d2F2twsGwLdsBRhdY0265F9aXbgOPUGqQ…" at bounding box center [610, 416] width 71 height 10
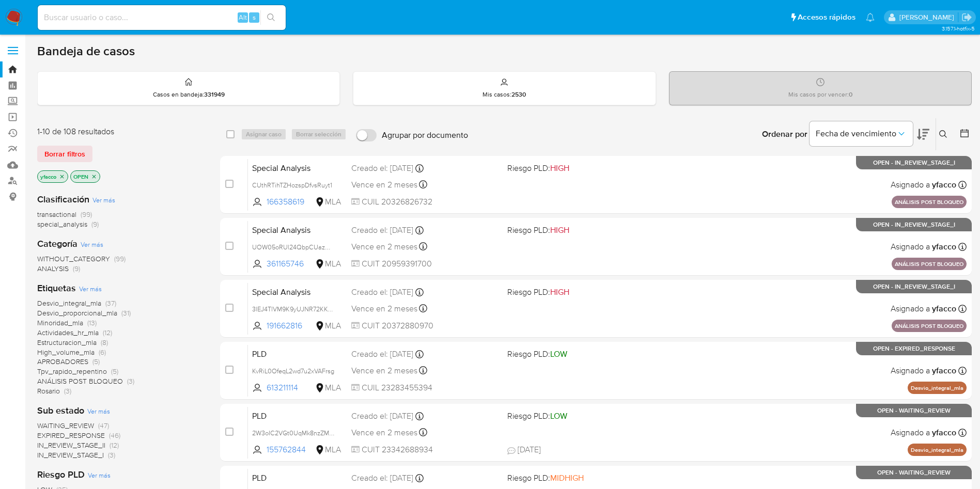
click at [161, 13] on input at bounding box center [162, 17] width 248 height 13
paste input "75PWvWGwojGsnGy6Nf4vzAaG"
type input "75PWvWGwojGsnGy6Nf4vzAaG"
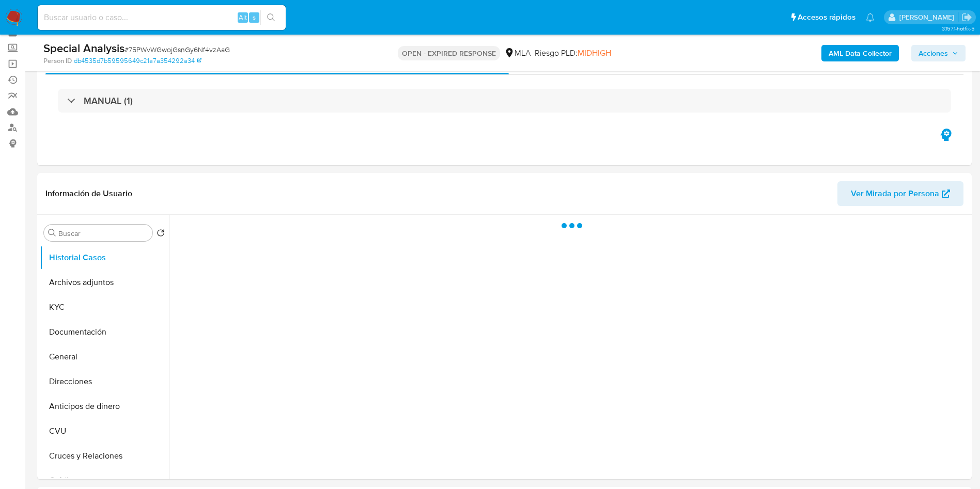
scroll to position [77, 0]
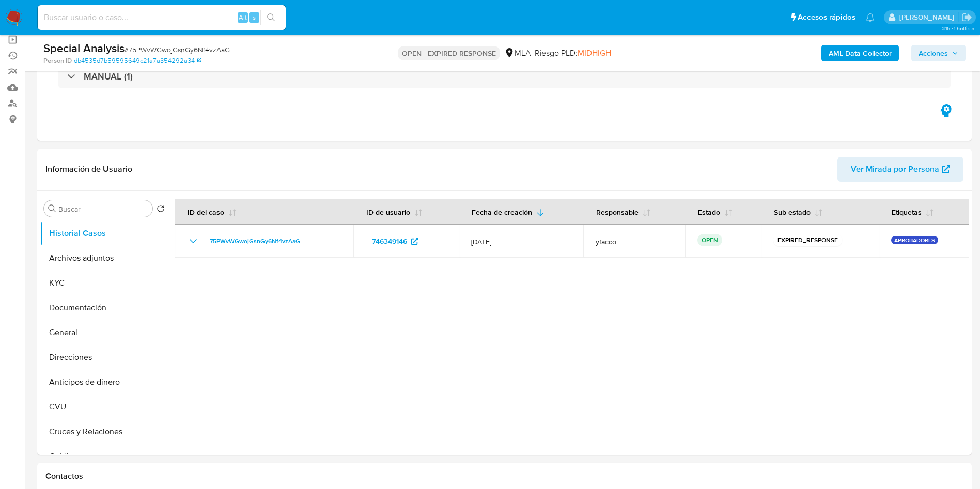
select select "10"
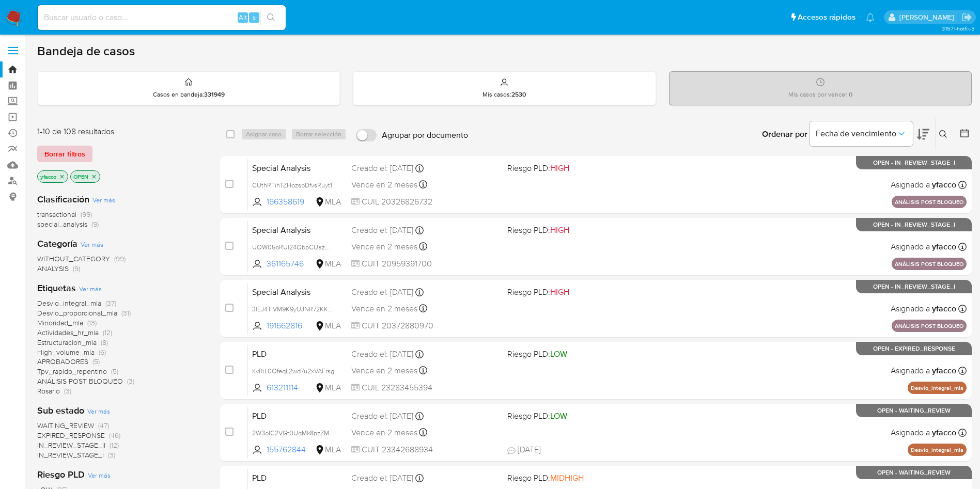
click at [83, 152] on span "Borrar filtros" at bounding box center [64, 154] width 41 height 14
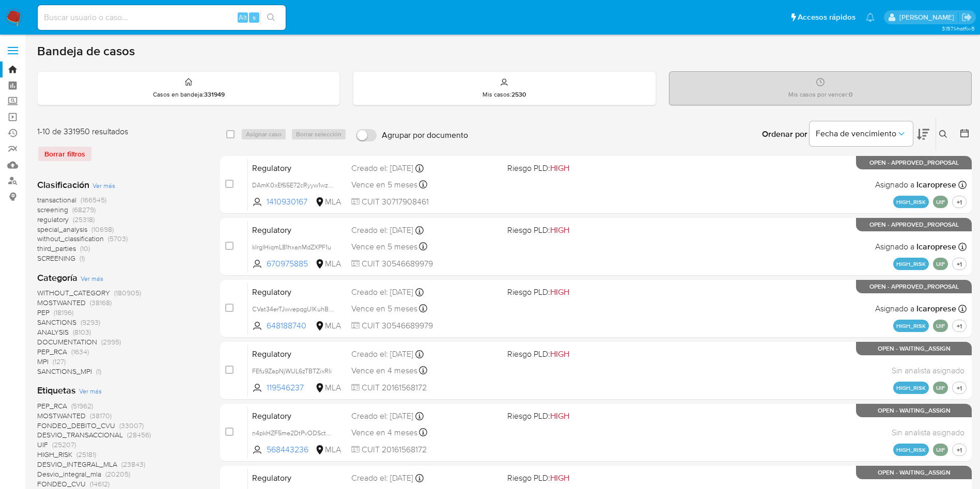
click at [943, 130] on icon at bounding box center [943, 134] width 8 height 8
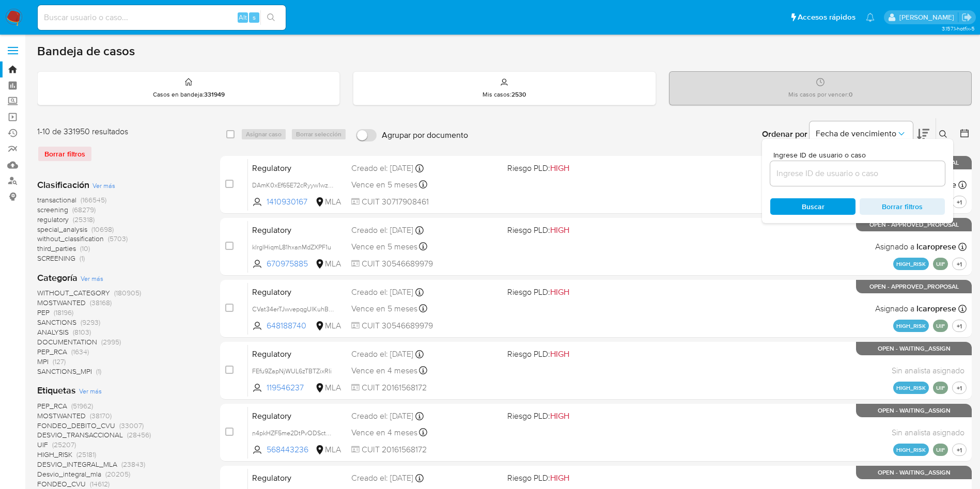
click at [847, 181] on div at bounding box center [857, 173] width 175 height 25
click at [847, 175] on input at bounding box center [857, 173] width 175 height 13
paste input "GFCI63GaNQGs1o9uSCahwkfa"
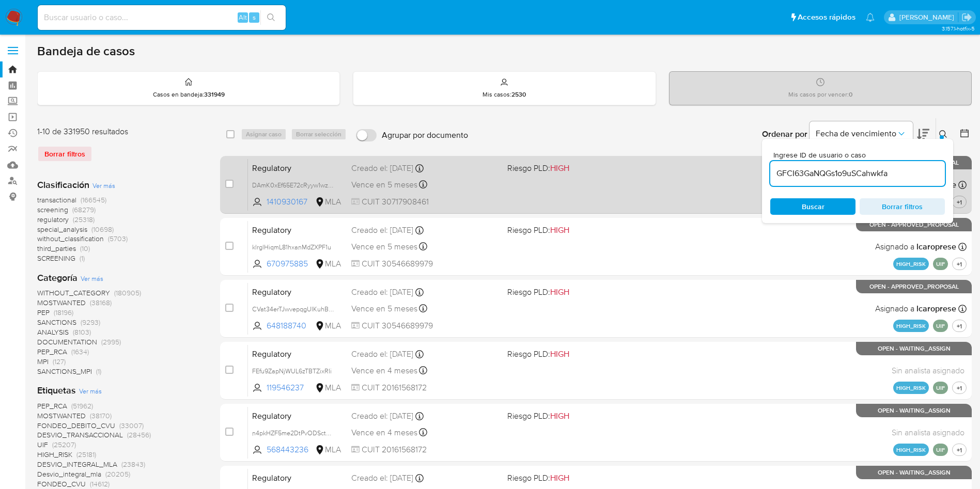
type input "GFCI63GaNQGs1o9uSCahwkfa"
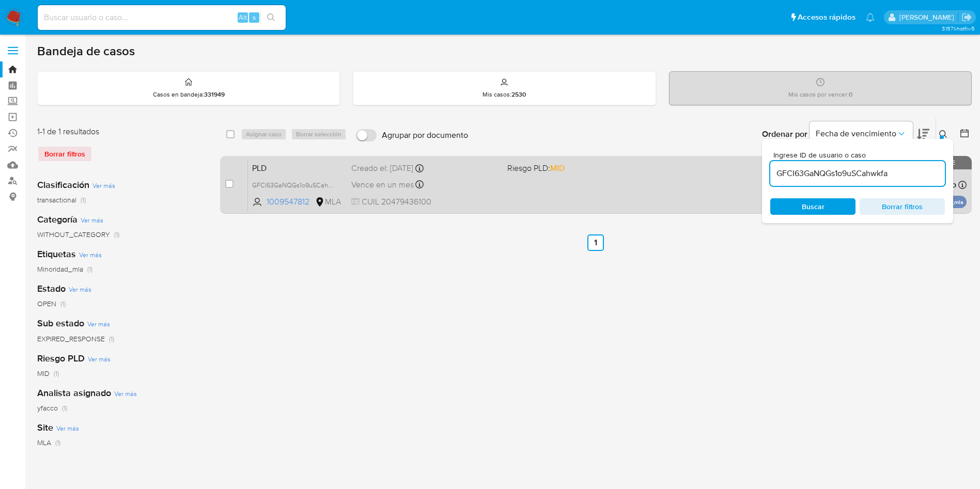
drag, startPoint x: 238, startPoint y: 188, endPoint x: 236, endPoint y: 170, distance: 18.1
click at [228, 181] on input "checkbox" at bounding box center [229, 184] width 8 height 8
checkbox input "true"
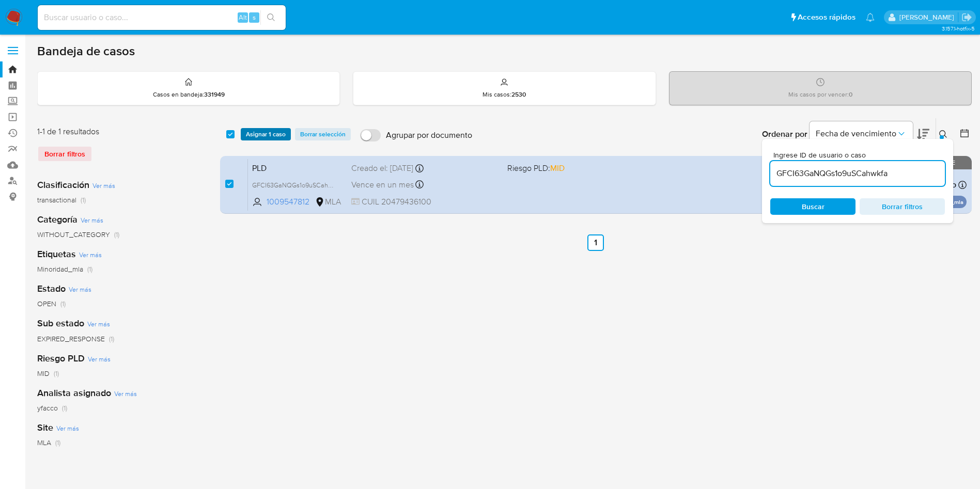
click at [257, 133] on span "Asignar 1 caso" at bounding box center [266, 134] width 40 height 10
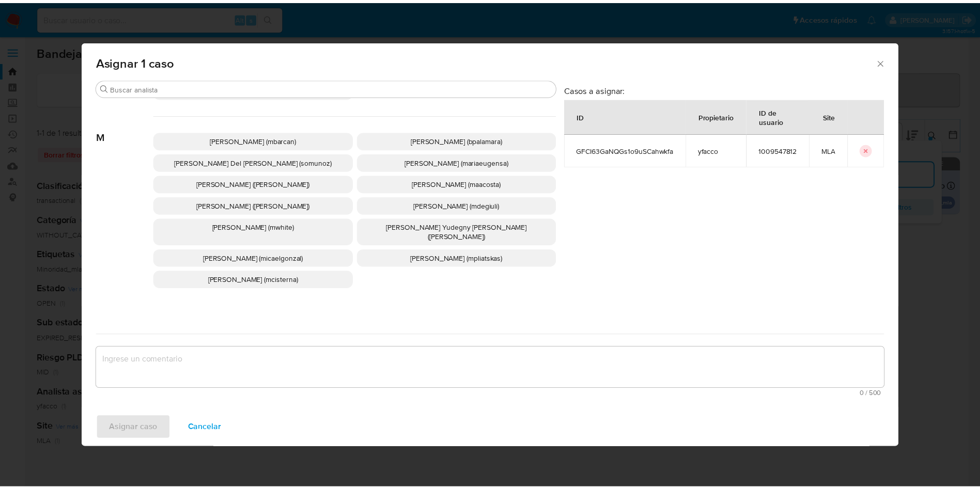
scroll to position [893, 0]
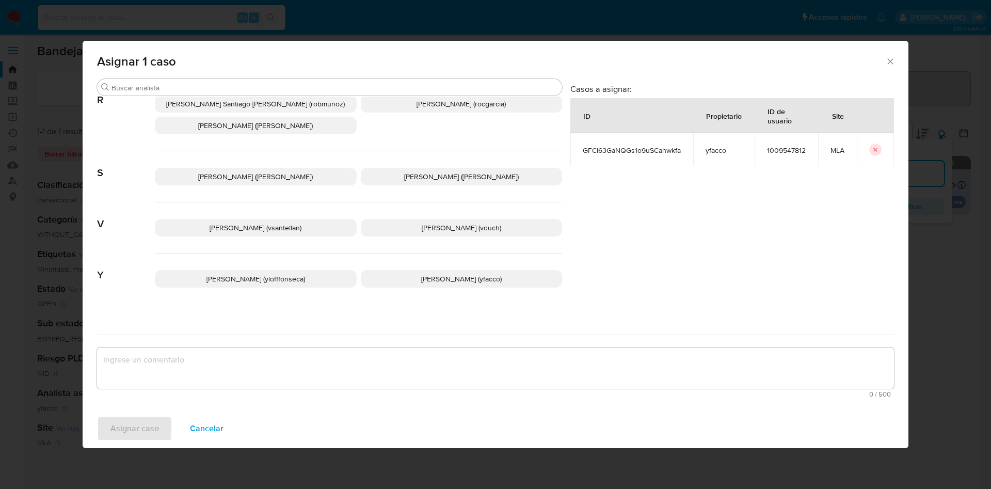
click at [415, 270] on p "Yesica Paola Facco (yfacco)" at bounding box center [462, 279] width 202 height 18
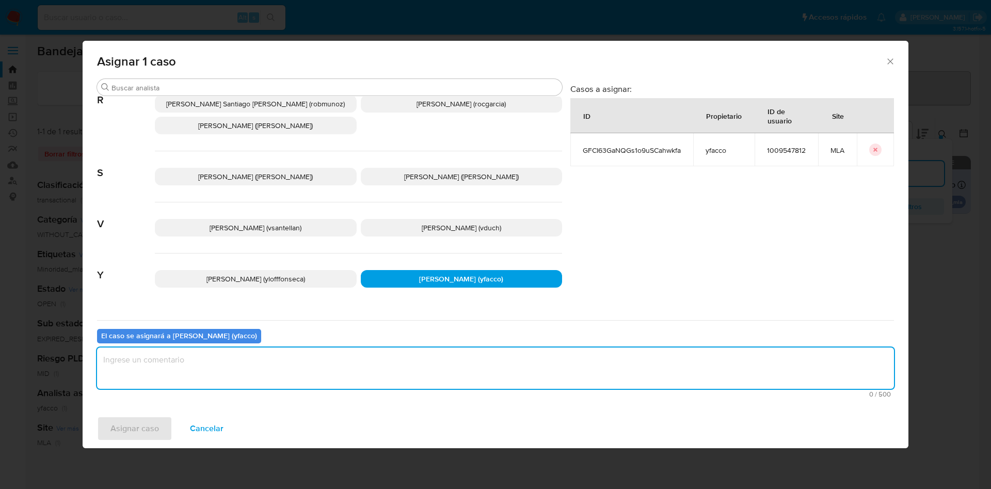
click at [248, 361] on textarea "assign-modal" at bounding box center [495, 368] width 797 height 41
click at [128, 422] on span "Asignar caso" at bounding box center [135, 428] width 49 height 23
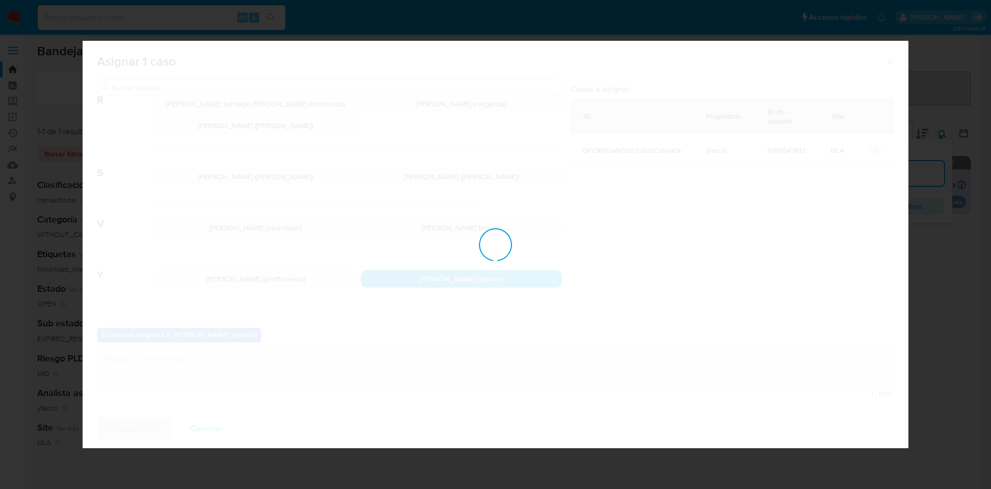
checkbox input "false"
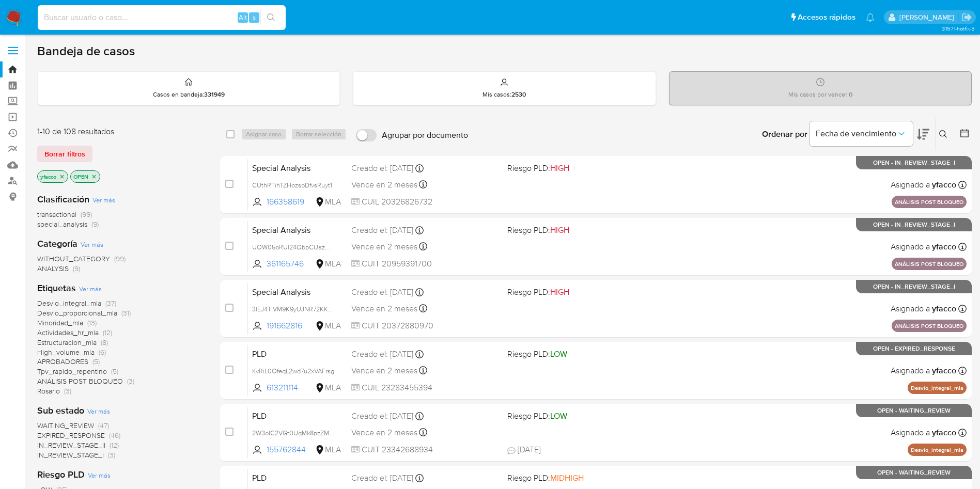
click at [202, 19] on input at bounding box center [162, 17] width 248 height 13
paste input "GFCI63GaNQGs1o9uSCahwkfa"
type input "GFCI63GaNQGs1o9uSCahwkfa"
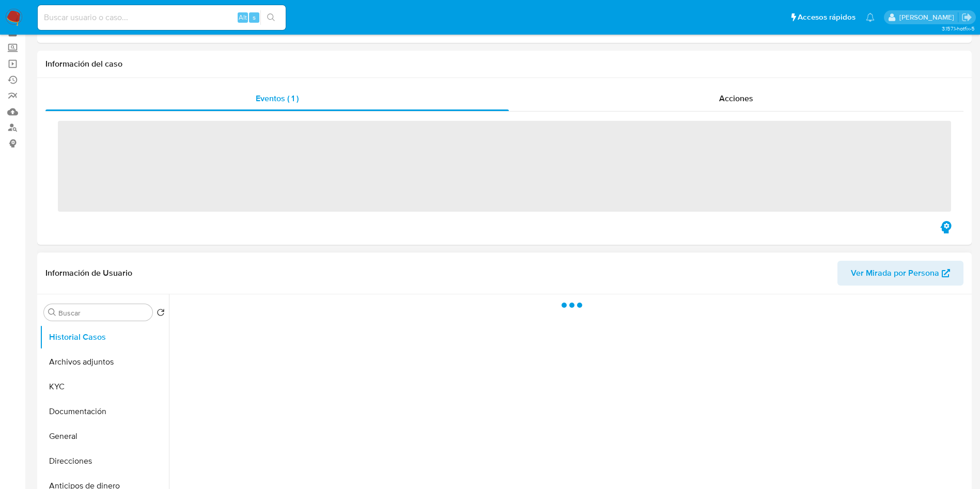
scroll to position [77, 0]
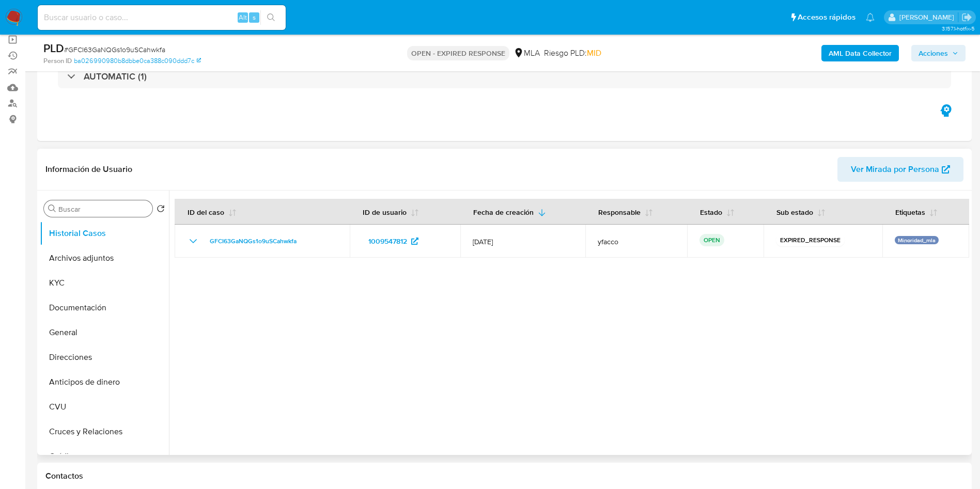
select select "10"
click at [102, 213] on input "Buscar" at bounding box center [103, 208] width 90 height 9
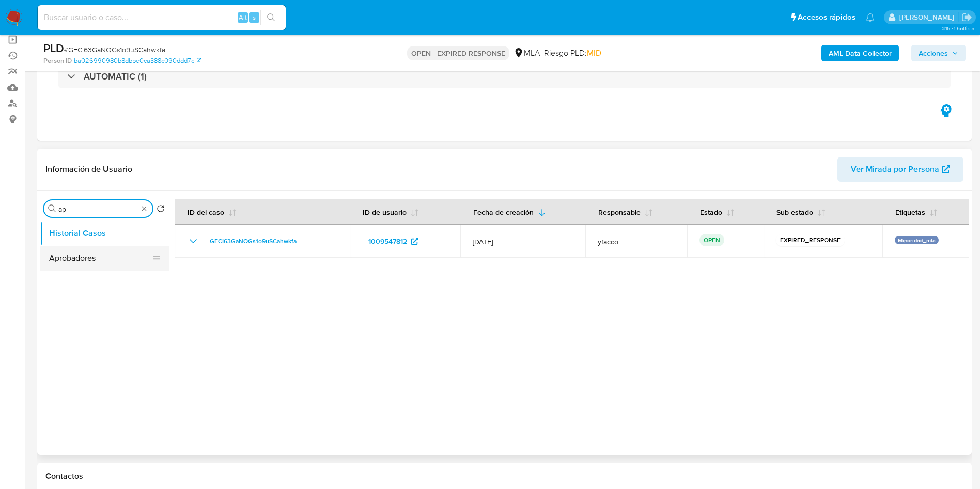
type input "ap"
click at [88, 270] on button "Aprobadores" at bounding box center [100, 258] width 121 height 25
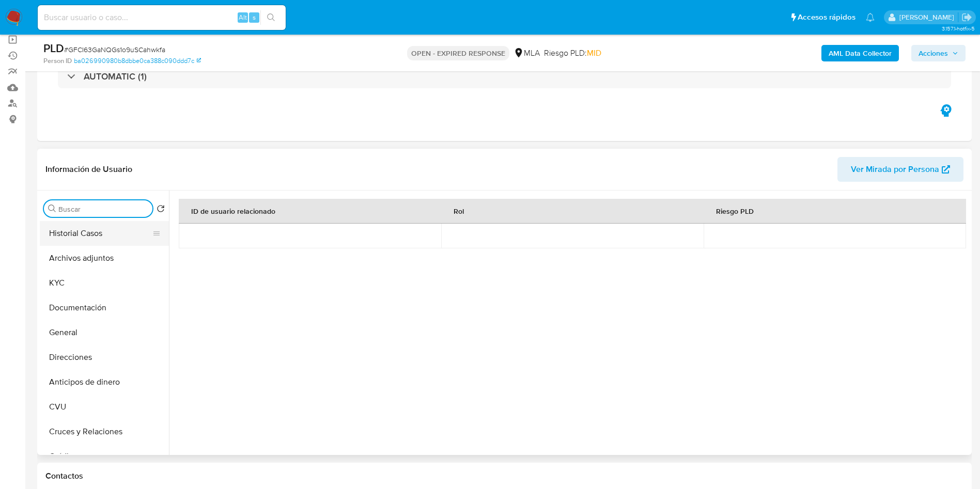
click at [112, 237] on button "Historial Casos" at bounding box center [100, 233] width 121 height 25
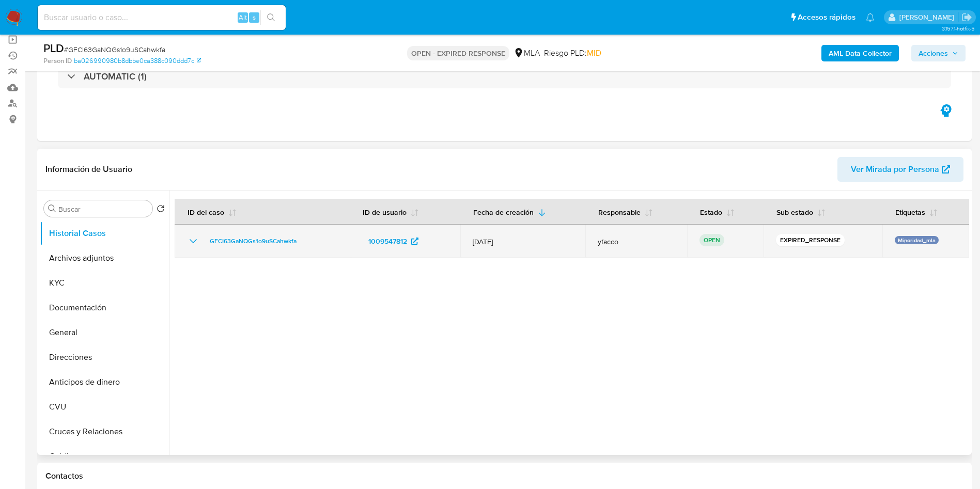
drag, startPoint x: 204, startPoint y: 242, endPoint x: 302, endPoint y: 238, distance: 97.7
click at [302, 238] on div "GFCI63GaNQGs1o9uSCahwkfa" at bounding box center [262, 241] width 150 height 12
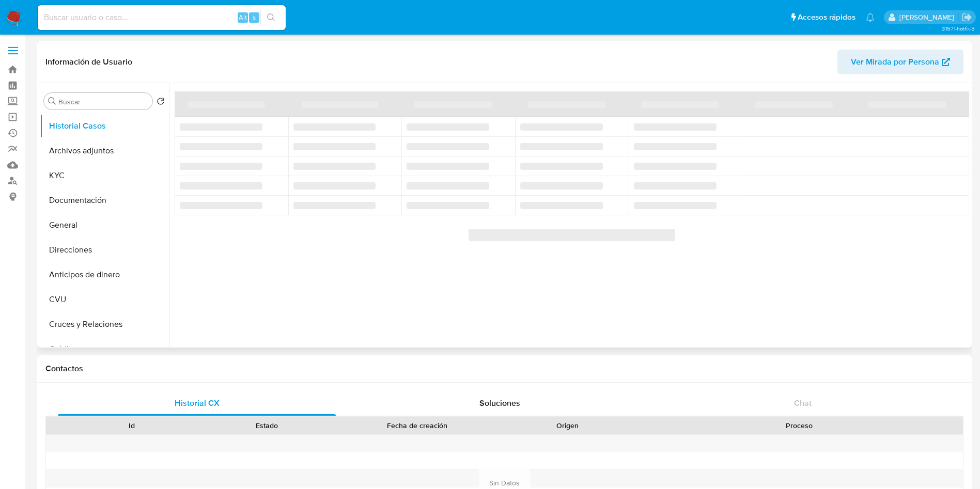
select select "10"
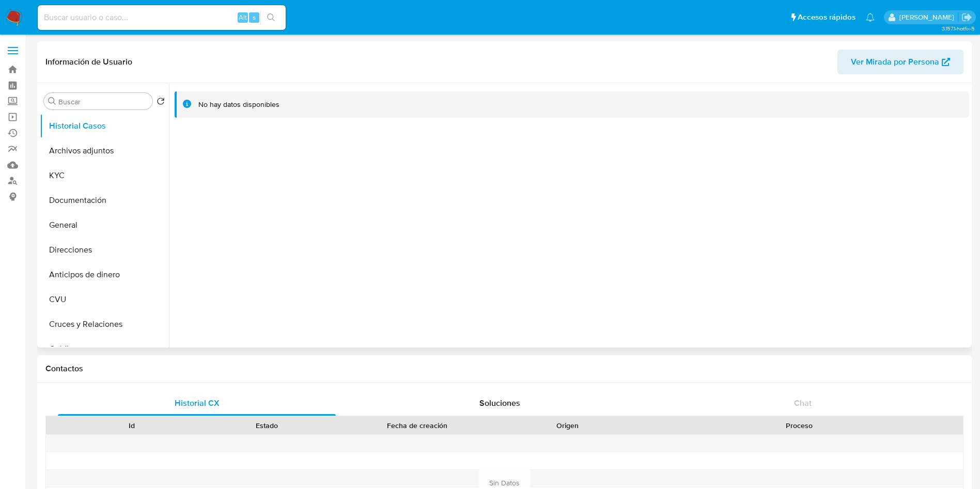
select select "10"
click at [109, 179] on button "KYC" at bounding box center [100, 175] width 121 height 25
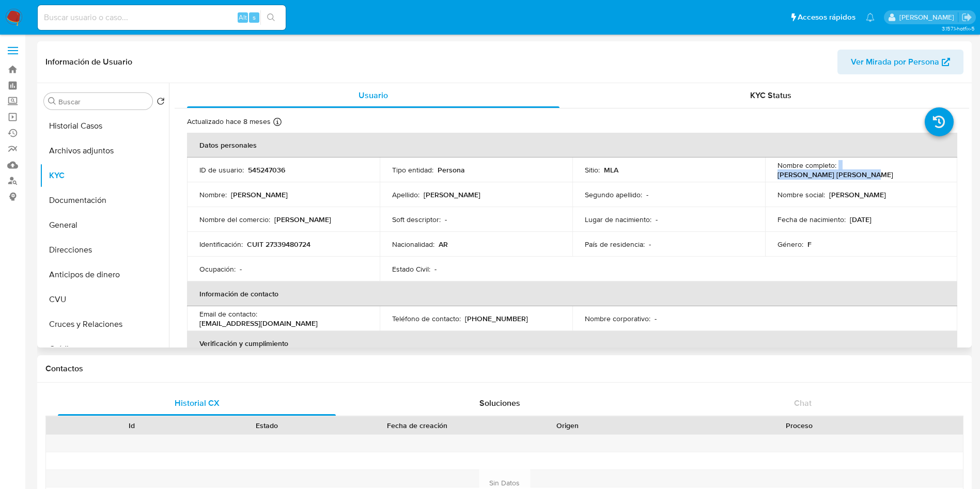
drag, startPoint x: 835, startPoint y: 172, endPoint x: 909, endPoint y: 173, distance: 73.8
click at [909, 173] on div "Nombre completo : Alicia Estela Itati Rios" at bounding box center [861, 170] width 168 height 19
copy div "[PERSON_NAME] [PERSON_NAME]"
click at [294, 240] on p "CUIT 27339480724" at bounding box center [279, 244] width 64 height 9
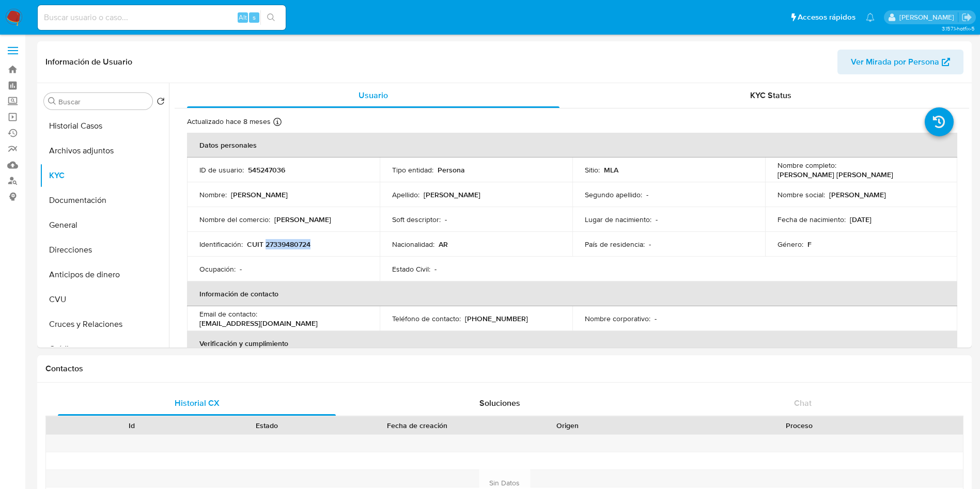
copy p "27339480724"
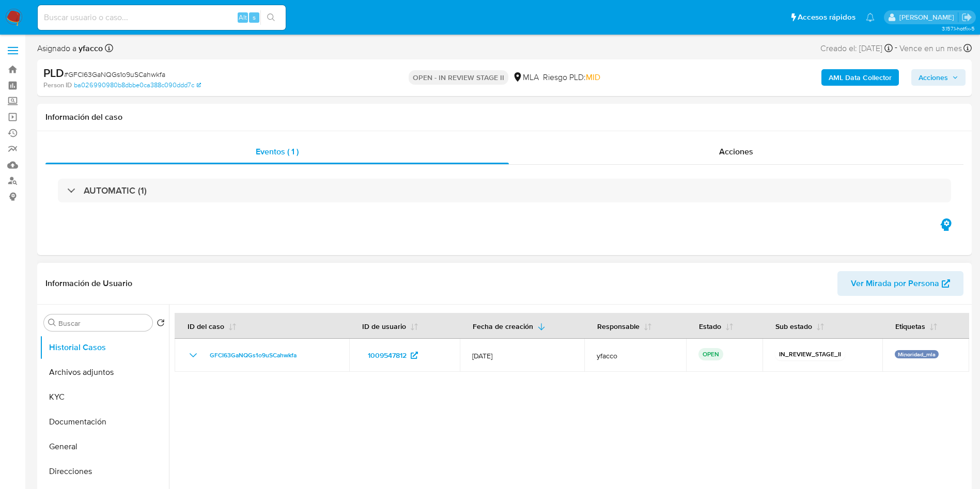
select select "10"
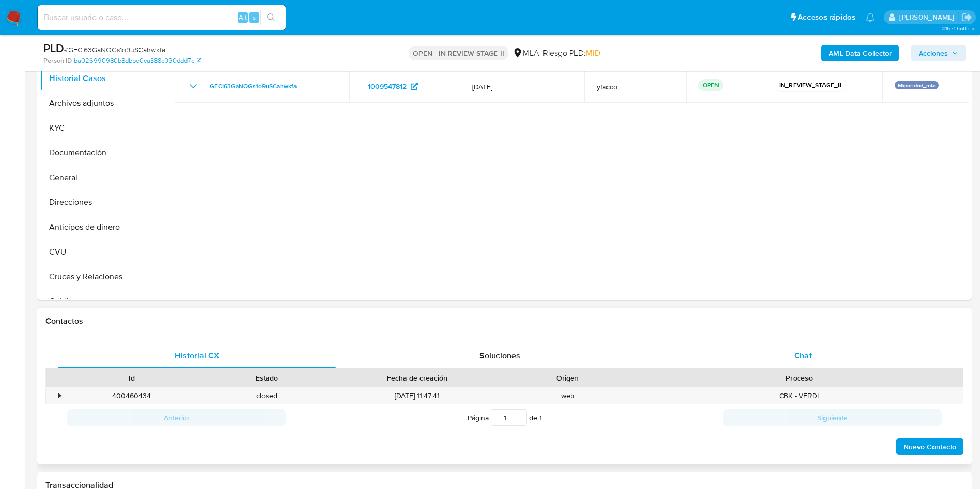
click at [806, 349] on div "Chat" at bounding box center [803, 355] width 278 height 25
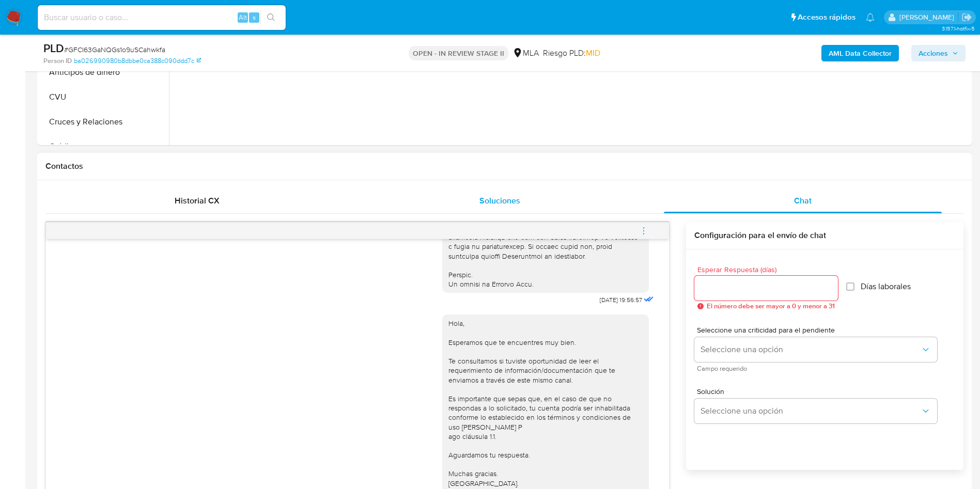
scroll to position [465, 0]
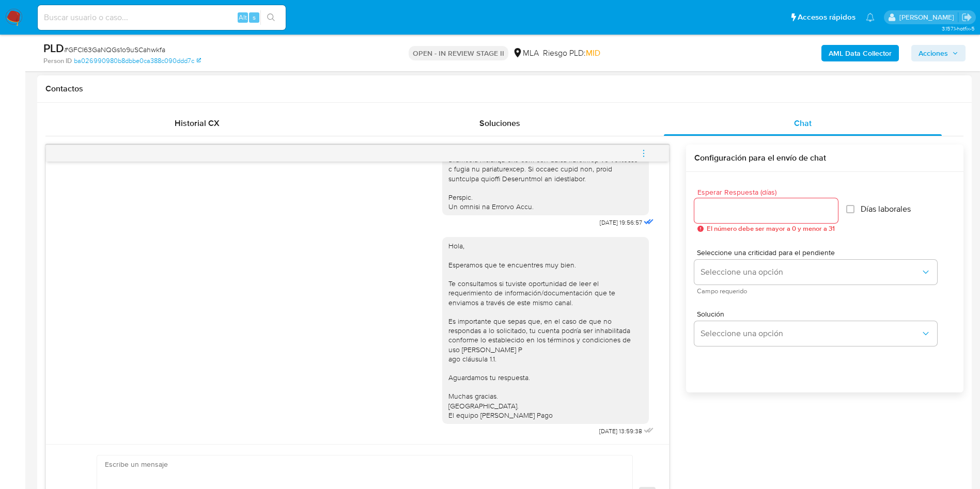
click at [642, 153] on icon "menu-action" at bounding box center [643, 153] width 9 height 9
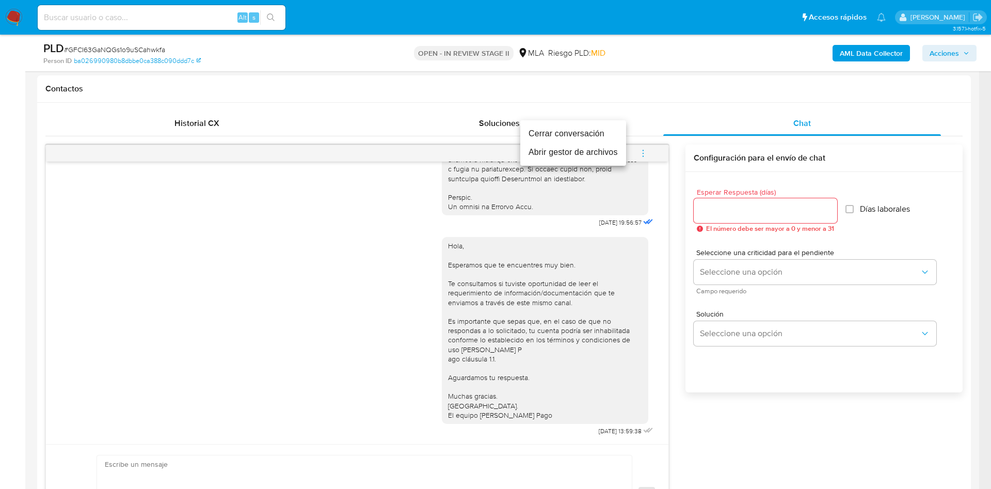
click at [575, 136] on li "Cerrar conversación" at bounding box center [573, 133] width 106 height 19
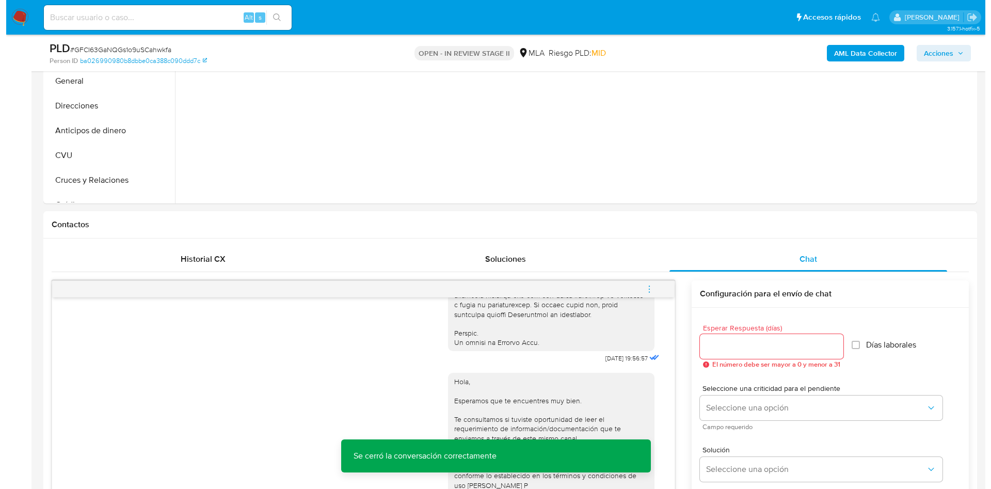
scroll to position [155, 0]
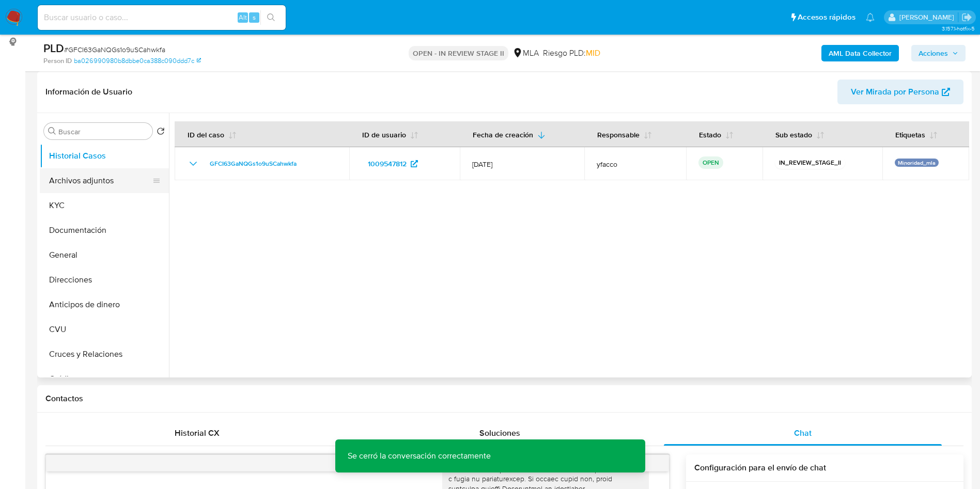
click at [69, 179] on button "Archivos adjuntos" at bounding box center [100, 180] width 121 height 25
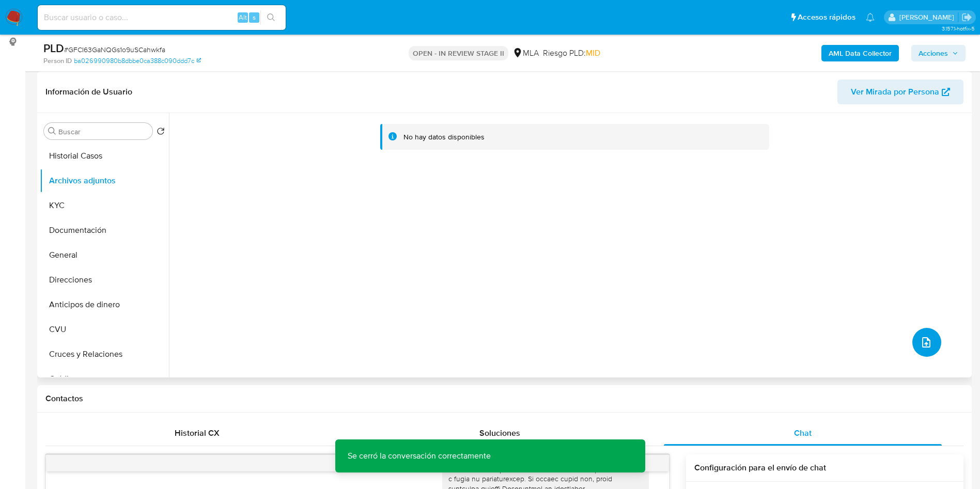
click at [912, 337] on button "upload-file" at bounding box center [926, 342] width 29 height 29
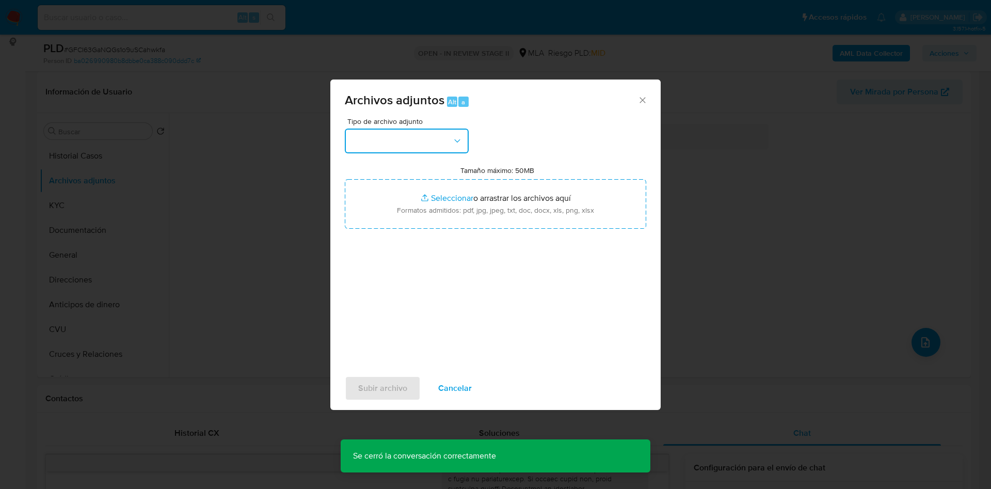
click at [381, 150] on button "button" at bounding box center [407, 141] width 124 height 25
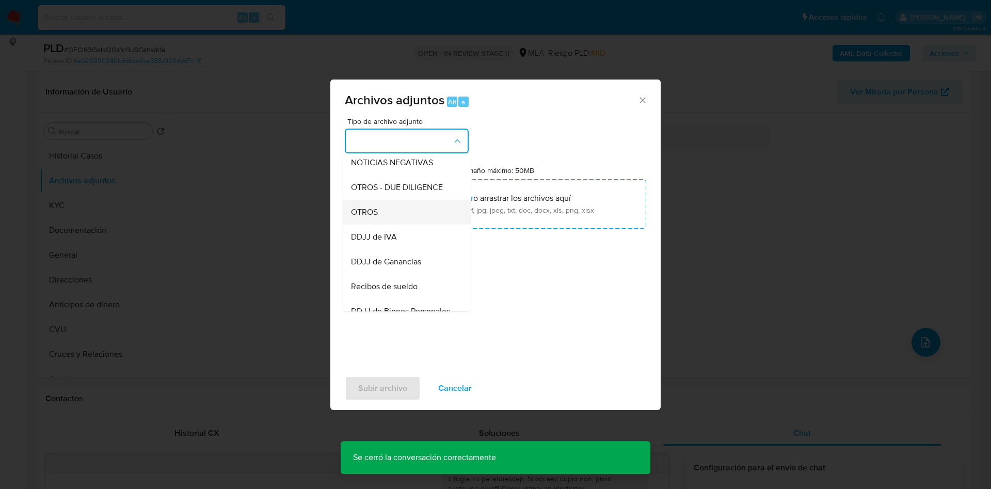
click at [368, 217] on span "OTROS" at bounding box center [364, 212] width 27 height 10
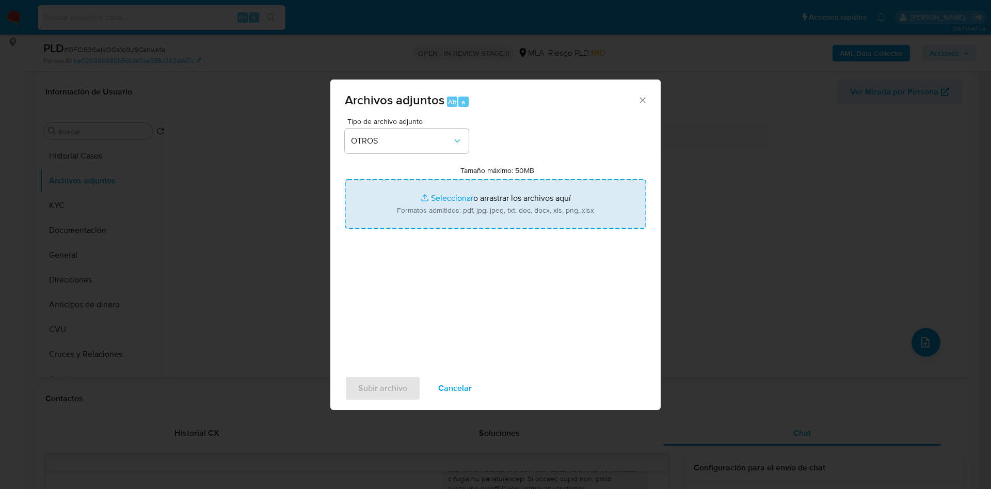
click at [434, 195] on input "Tamaño máximo: 50MB Seleccionar archivos" at bounding box center [496, 204] width 302 height 50
type input "C:\fakepath\Movimientos 1009547812.xlsx"
click at [444, 194] on input "Tamaño máximo: 50MB Seleccionar archivos" at bounding box center [496, 204] width 302 height 50
type input "C:\fakepath\Caselog GFCI63GaNQGs1o9uSCahwkfa_2025_07_17_16_44_21.docx"
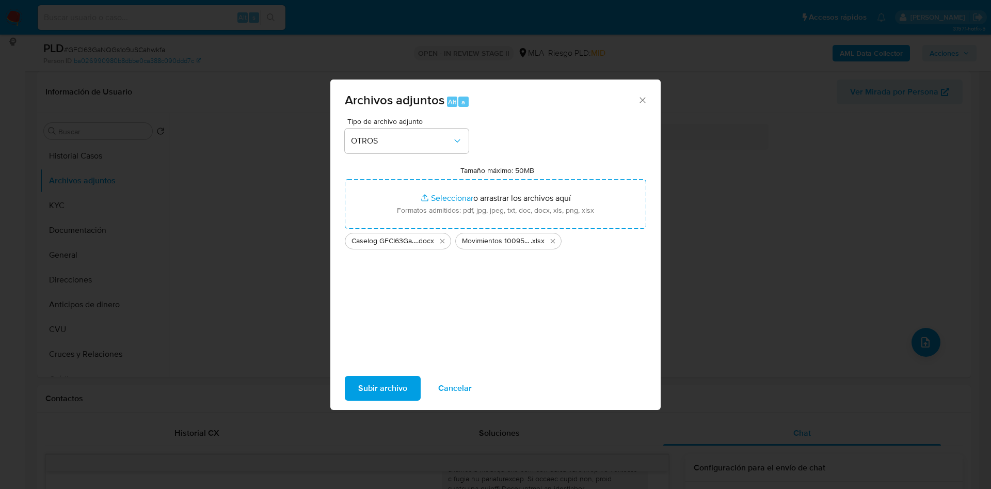
click at [375, 387] on span "Subir archivo" at bounding box center [382, 388] width 49 height 23
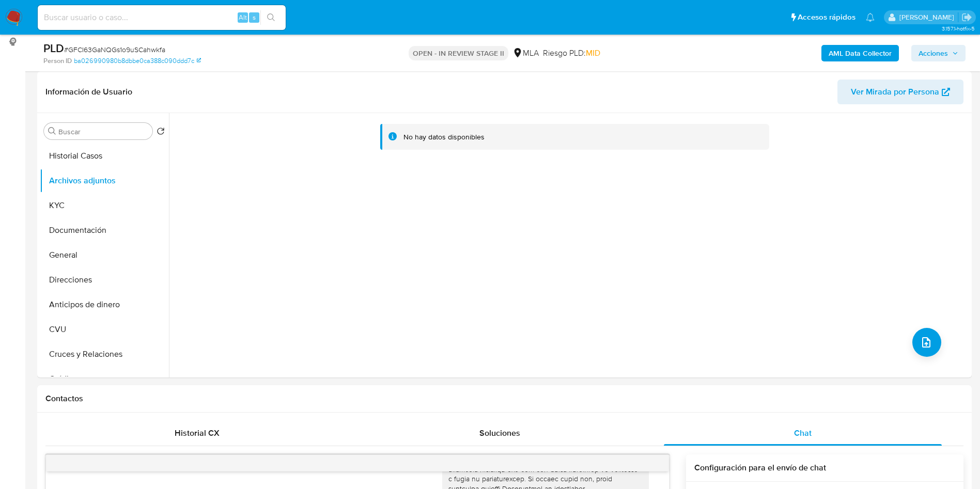
click at [827, 45] on button "AML Data Collector" at bounding box center [859, 53] width 77 height 17
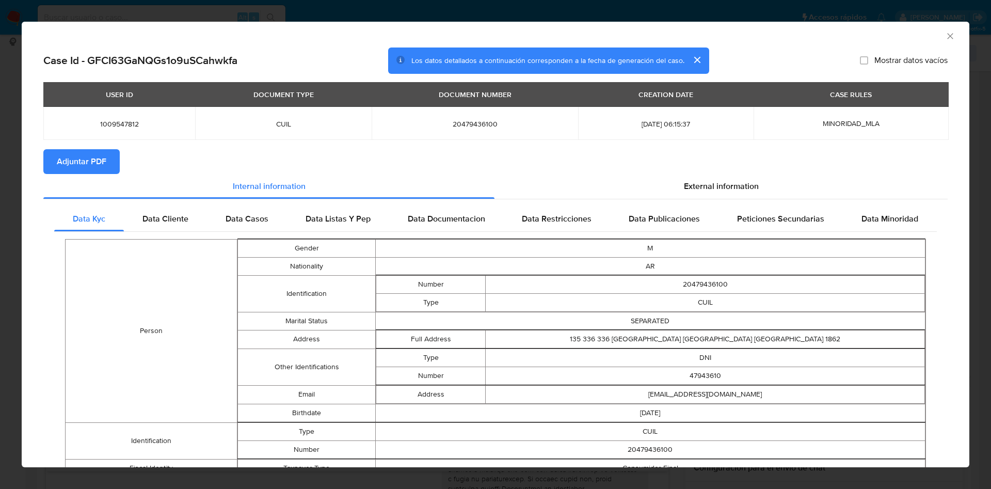
click at [81, 159] on span "Adjuntar PDF" at bounding box center [82, 161] width 50 height 23
click at [945, 37] on icon "Cerrar ventana" at bounding box center [950, 36] width 10 height 10
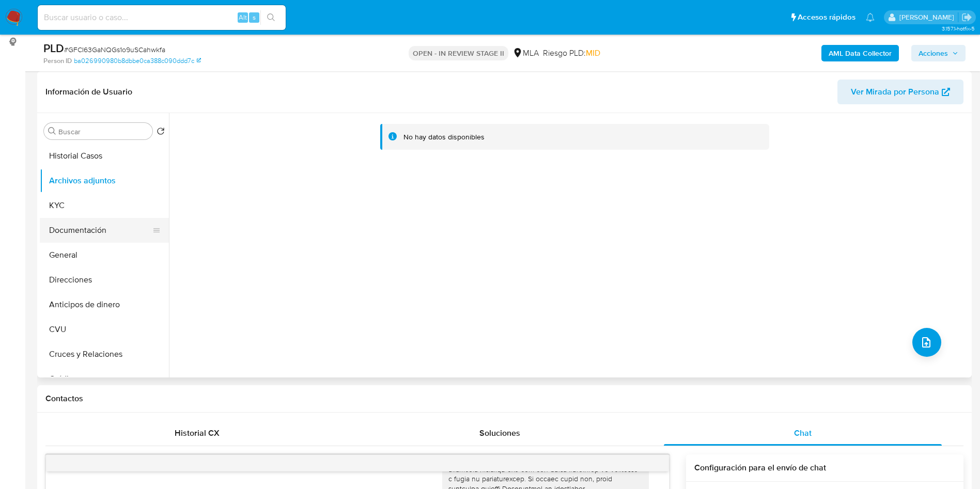
click at [81, 239] on button "Documentación" at bounding box center [100, 230] width 121 height 25
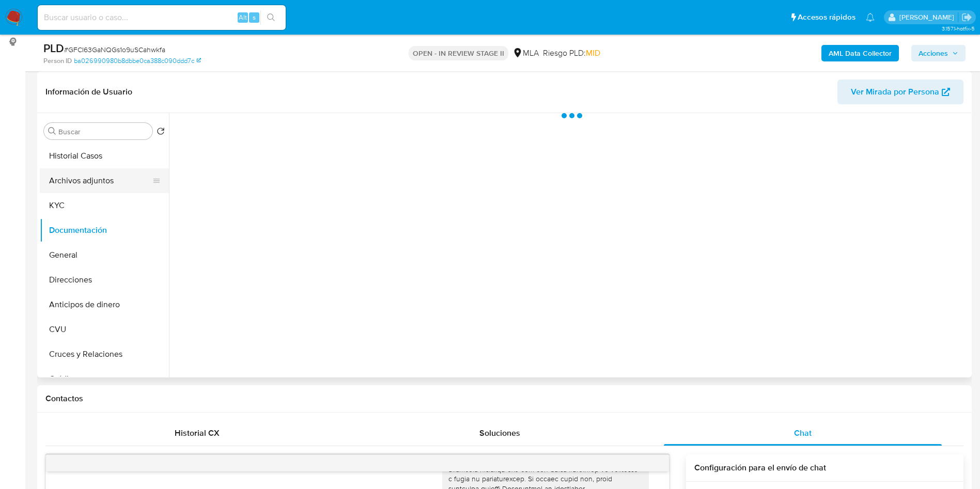
click at [96, 182] on button "Archivos adjuntos" at bounding box center [100, 180] width 121 height 25
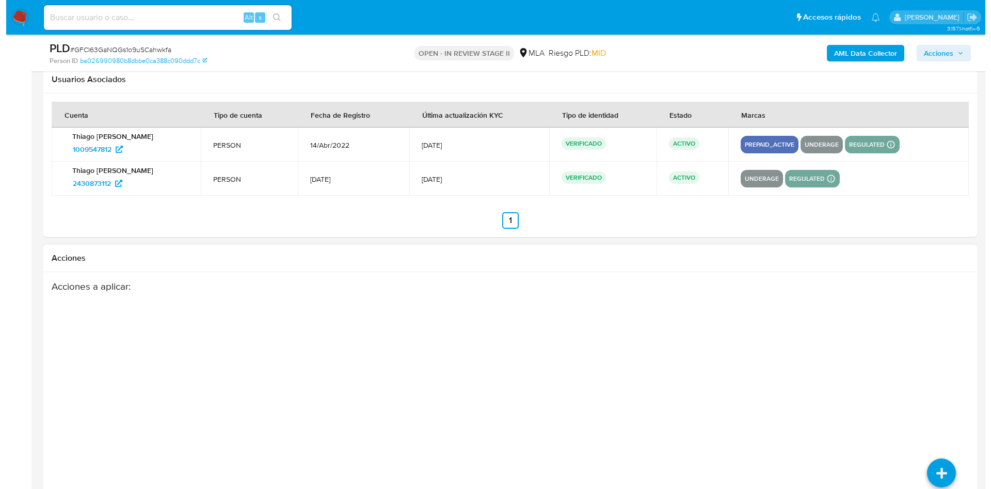
scroll to position [1850, 0]
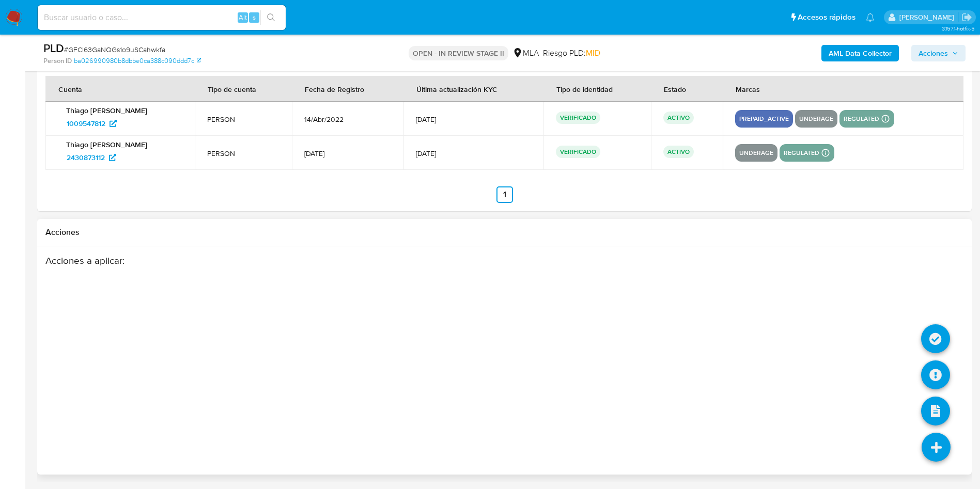
click at [912, 446] on li at bounding box center [935, 449] width 55 height 58
click at [930, 372] on icon at bounding box center [935, 374] width 29 height 29
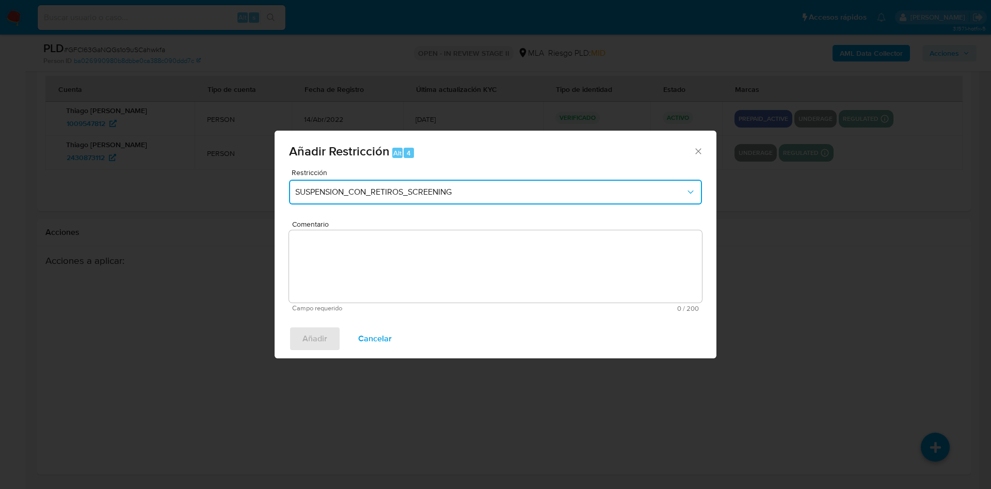
click at [441, 185] on button "SUSPENSION_CON_RETIROS_SCREENING" at bounding box center [495, 192] width 413 height 25
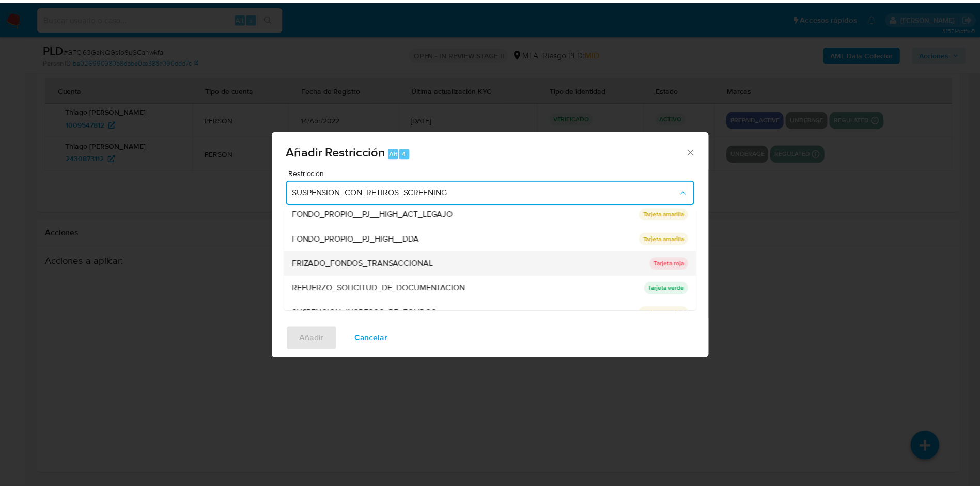
scroll to position [219, 0]
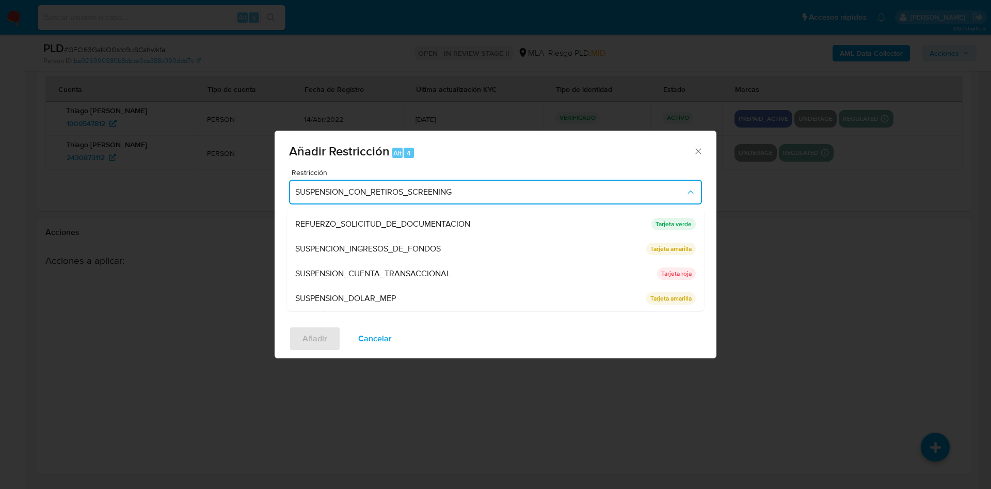
click at [397, 271] on span "SUSPENSION_CUENTA_TRANSACCIONAL" at bounding box center [372, 274] width 155 height 10
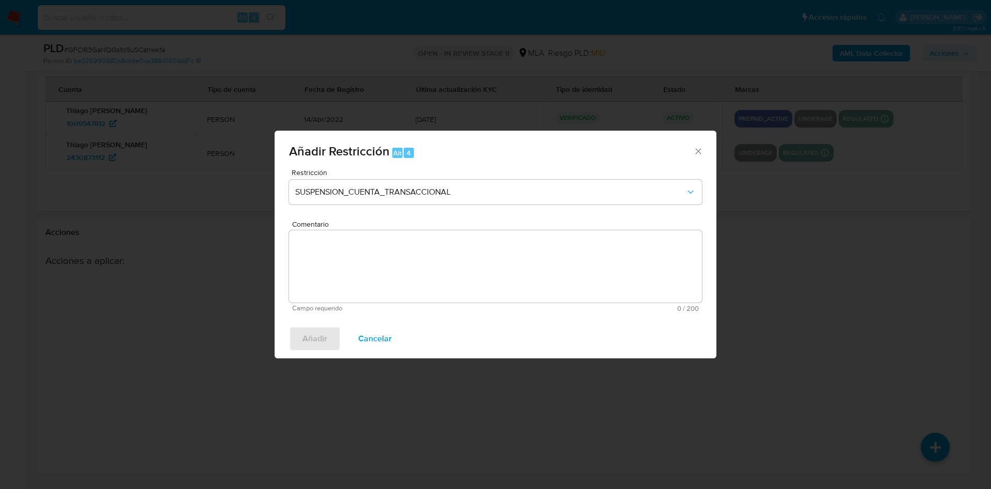
click at [397, 271] on textarea "Comentario" at bounding box center [495, 266] width 413 height 72
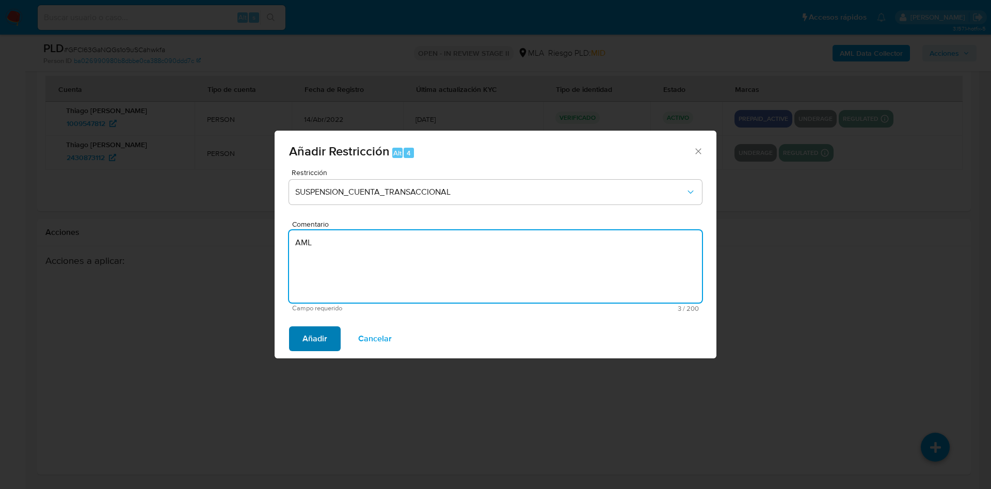
type textarea "AML"
click at [315, 340] on span "Añadir" at bounding box center [315, 338] width 25 height 23
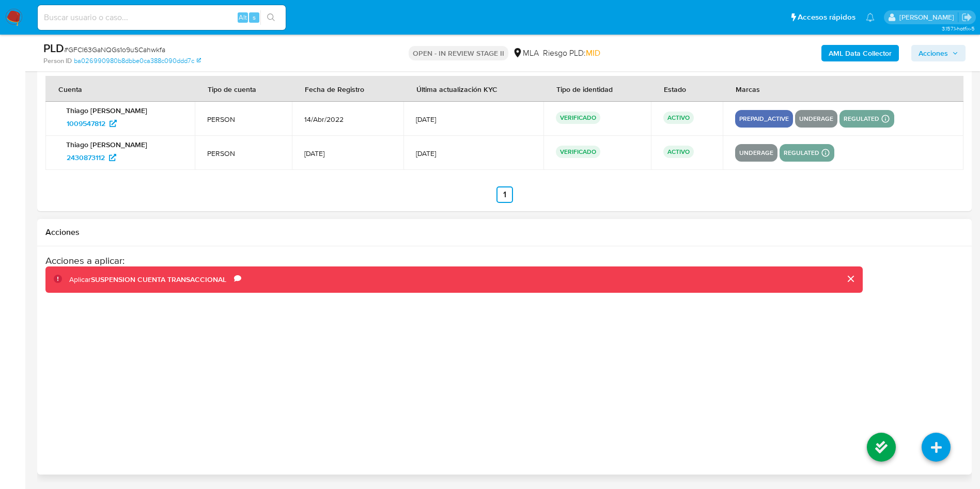
click at [851, 447] on div "Acciones a aplicar : Aplicar SUSPENSION CUENTA TRANSACCIONAL Comentario AML" at bounding box center [504, 361] width 918 height 212
click at [865, 452] on li at bounding box center [881, 449] width 55 height 58
click at [874, 452] on icon at bounding box center [880, 447] width 29 height 29
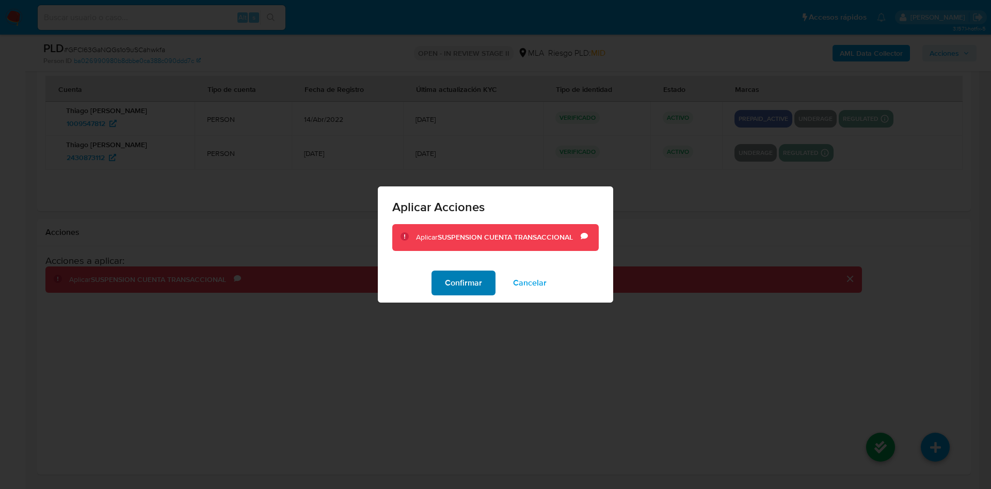
click at [474, 292] on span "Confirmar" at bounding box center [463, 283] width 37 height 23
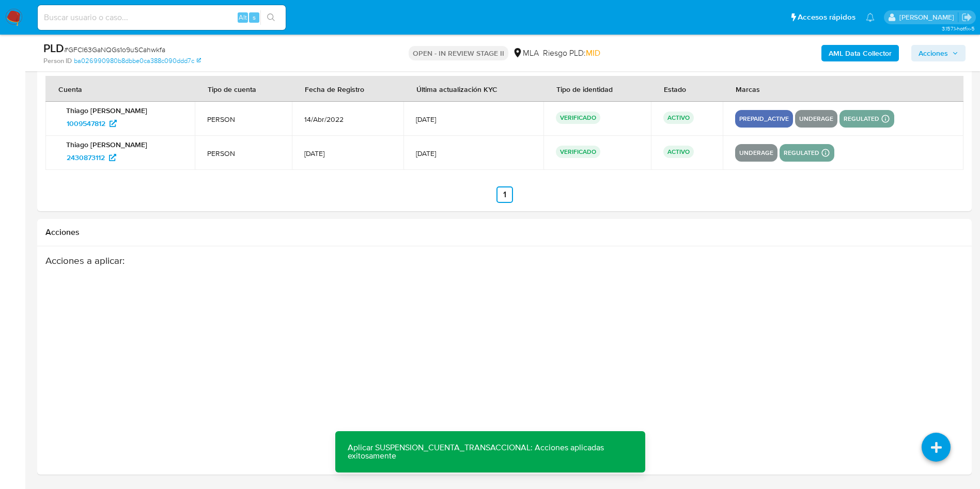
click at [944, 49] on span "Acciones" at bounding box center [932, 53] width 29 height 17
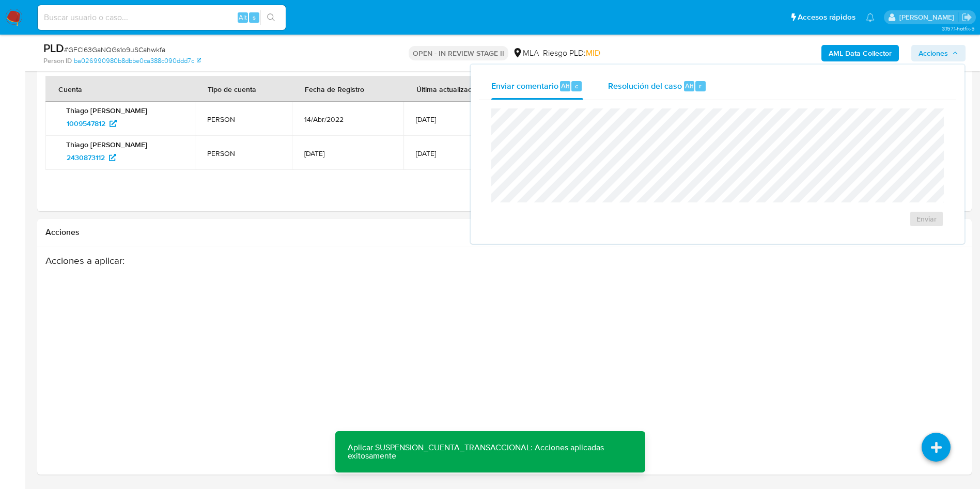
click at [651, 90] on span "Resolución del caso" at bounding box center [645, 86] width 74 height 12
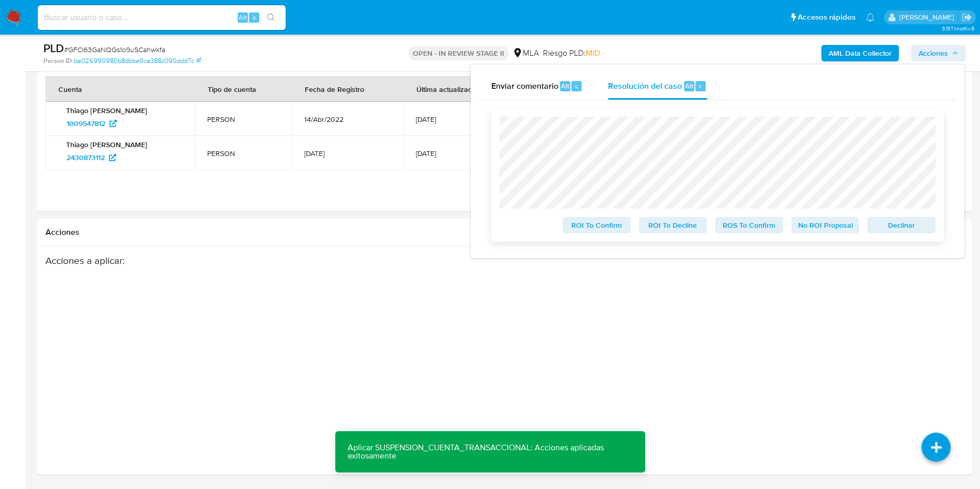
click at [735, 220] on span "ROS To Confirm" at bounding box center [749, 225] width 54 height 14
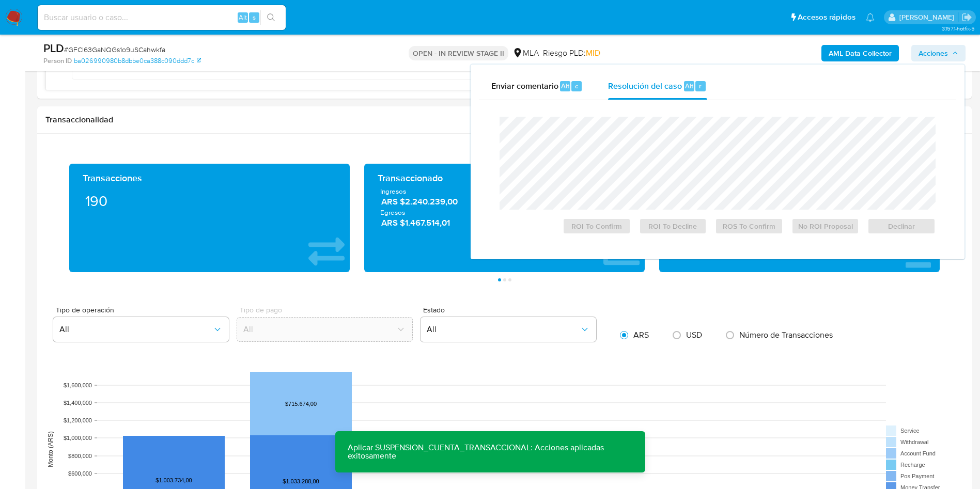
scroll to position [806, 0]
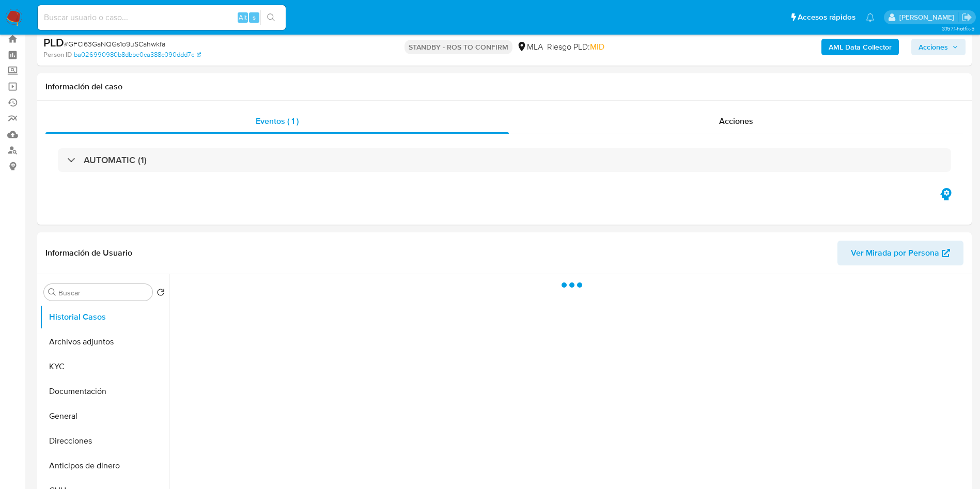
scroll to position [77, 0]
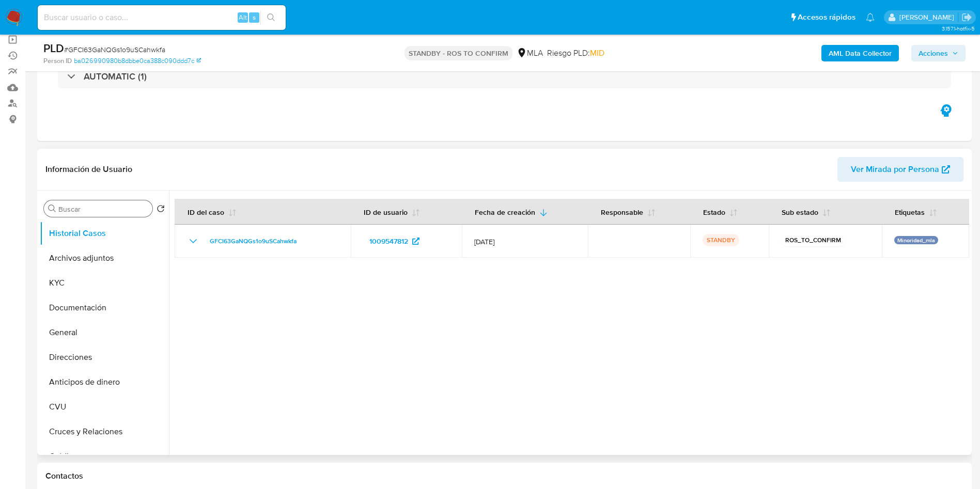
click at [78, 210] on input "Buscar" at bounding box center [103, 208] width 90 height 9
select select "10"
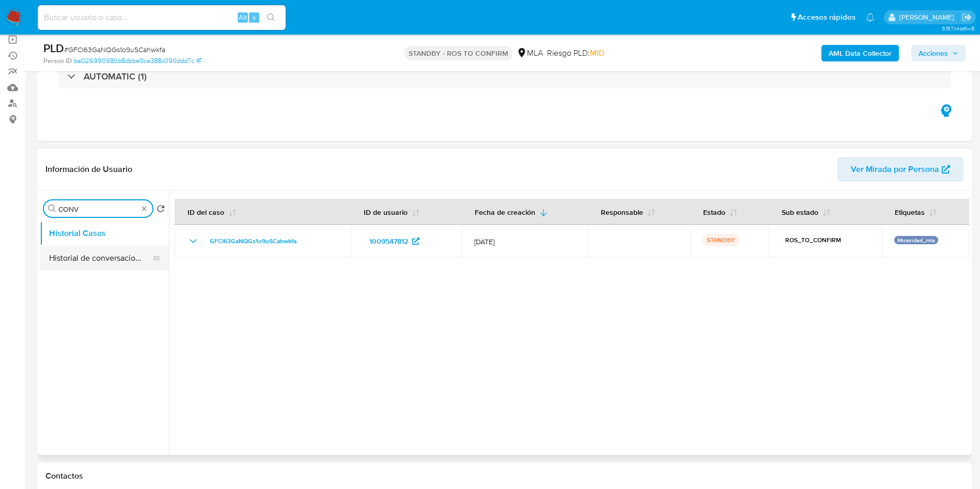
type input "CONV"
click at [115, 260] on button "Historial de conversaciones" at bounding box center [100, 258] width 121 height 25
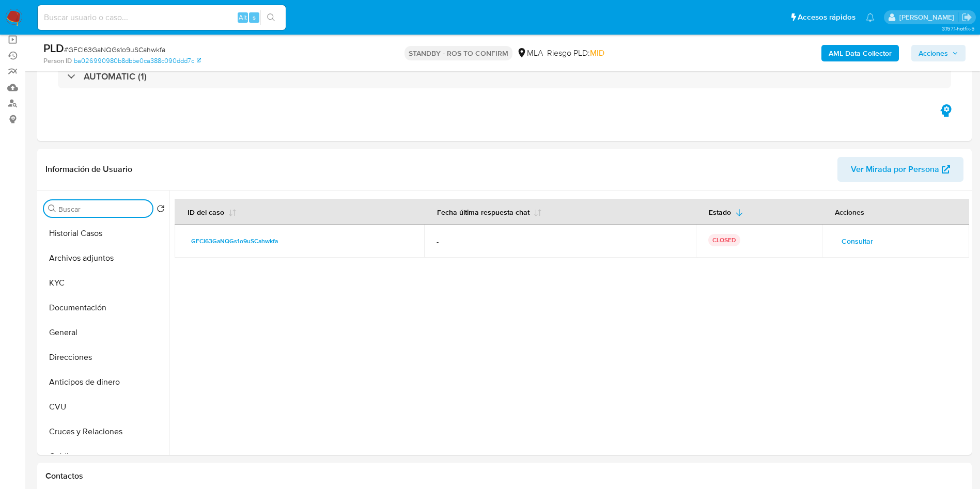
click at [168, 15] on input at bounding box center [162, 17] width 248 height 13
paste input "qDhAMavX86MSfCfyxPIljm5V"
type input "qDhAMavX86MSfCfyxPIljm5V"
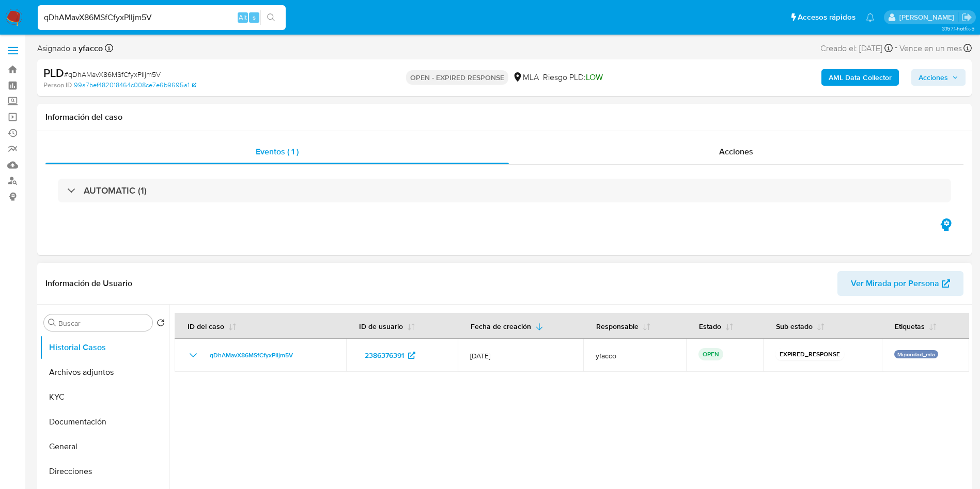
select select "10"
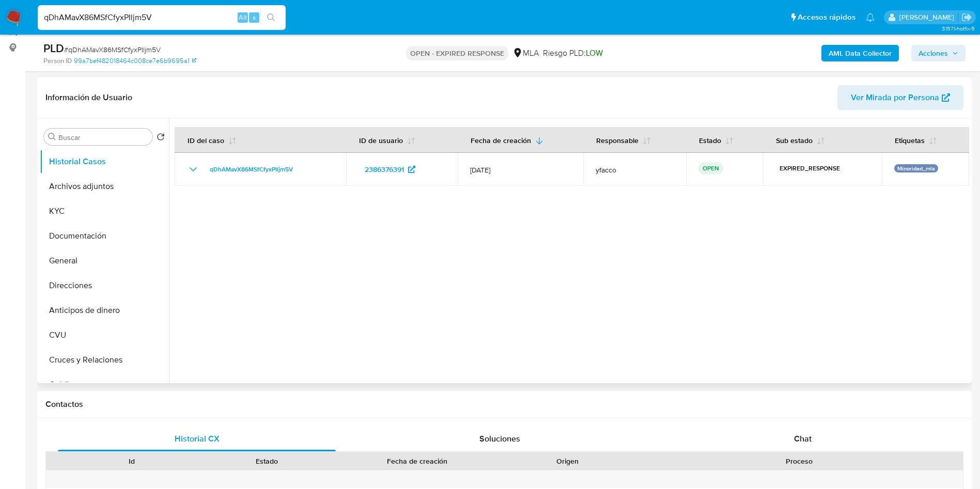
scroll to position [155, 0]
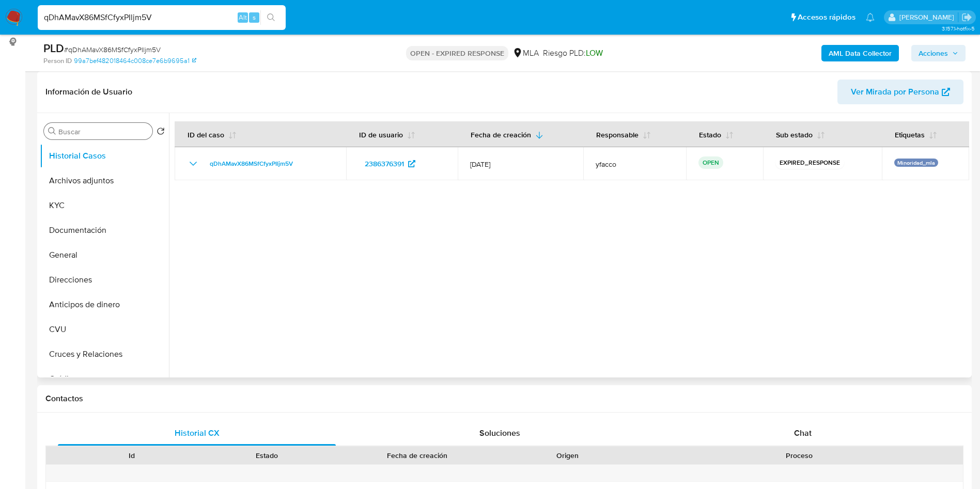
click at [72, 129] on input "Buscar" at bounding box center [103, 131] width 90 height 9
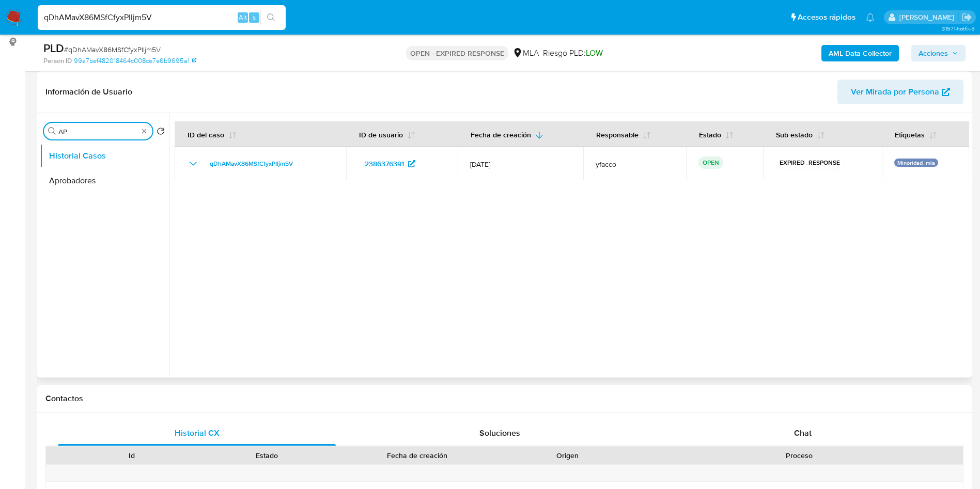
type input "AP"
click at [78, 195] on ul "Historial Casos Aprobadores" at bounding box center [104, 260] width 129 height 233
click at [78, 185] on button "Aprobadores" at bounding box center [100, 180] width 121 height 25
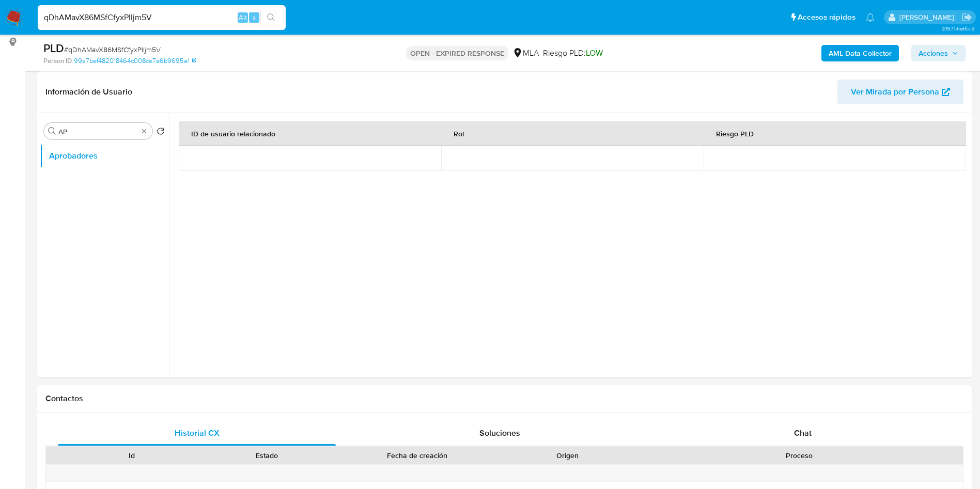
click at [168, 18] on input "qDhAMavX86MSfCfyxPIljm5V" at bounding box center [162, 17] width 248 height 13
paste input "liFkFcrBwAnBukoWNJZgN5rM"
type input "liFkFcrBwAnBukoWNJZgN5rM"
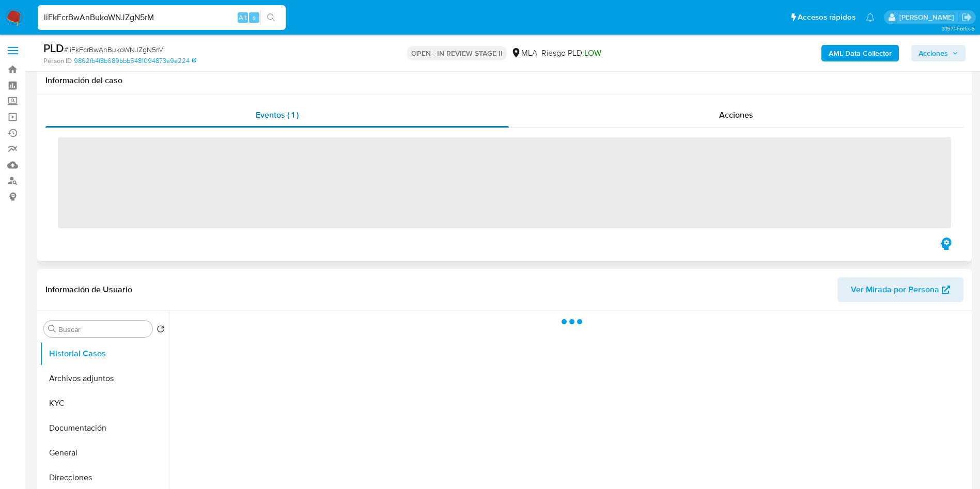
scroll to position [77, 0]
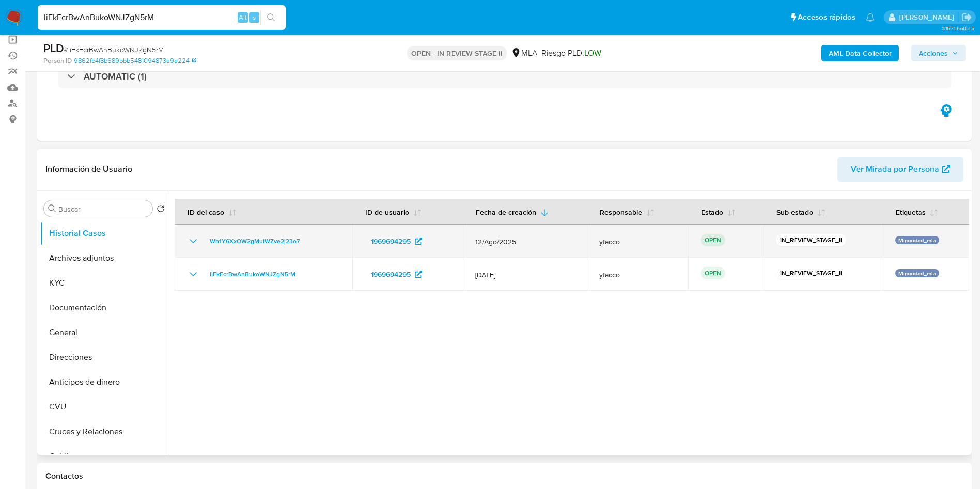
select select "10"
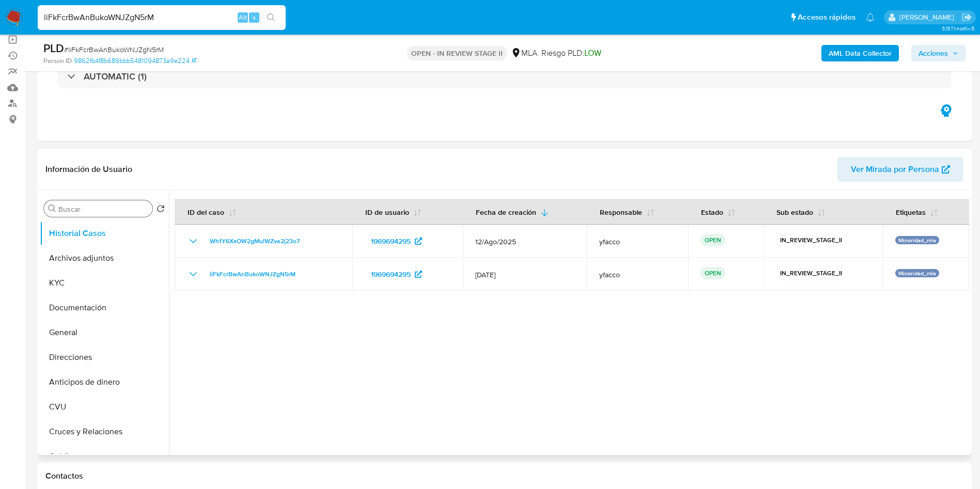
click at [101, 206] on input "Buscar" at bounding box center [103, 208] width 90 height 9
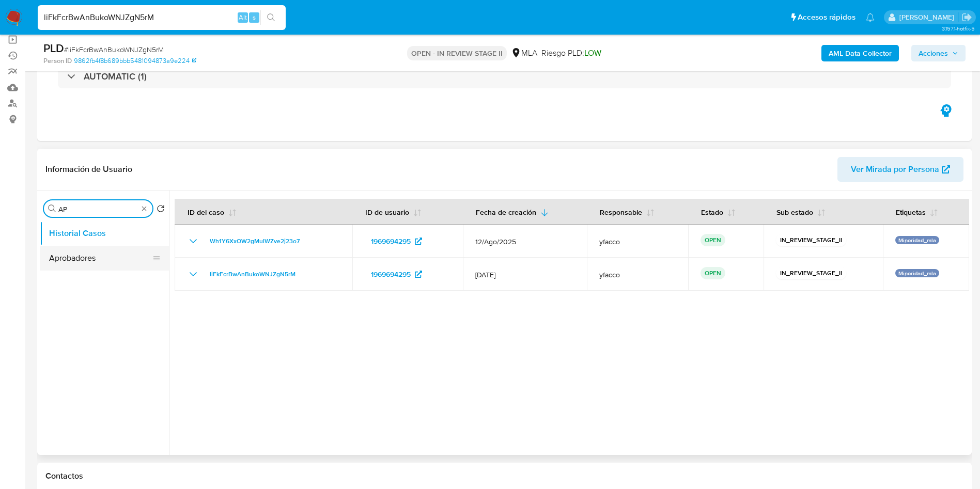
type input "AP"
click at [87, 258] on button "Aprobadores" at bounding box center [100, 258] width 121 height 25
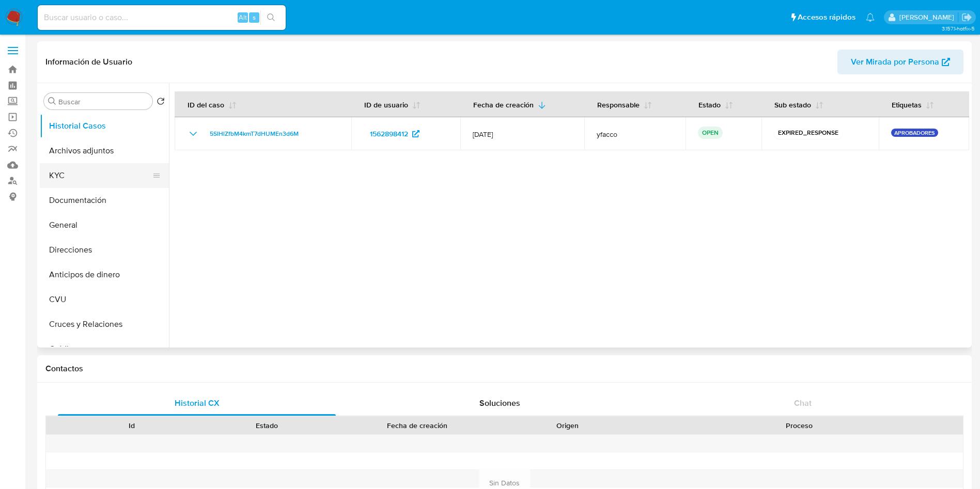
click at [62, 179] on button "KYC" at bounding box center [100, 175] width 121 height 25
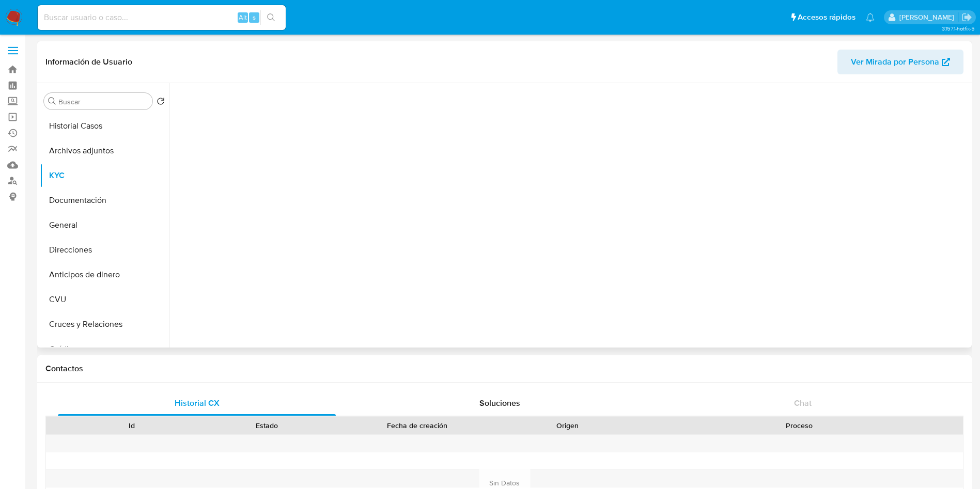
select select "10"
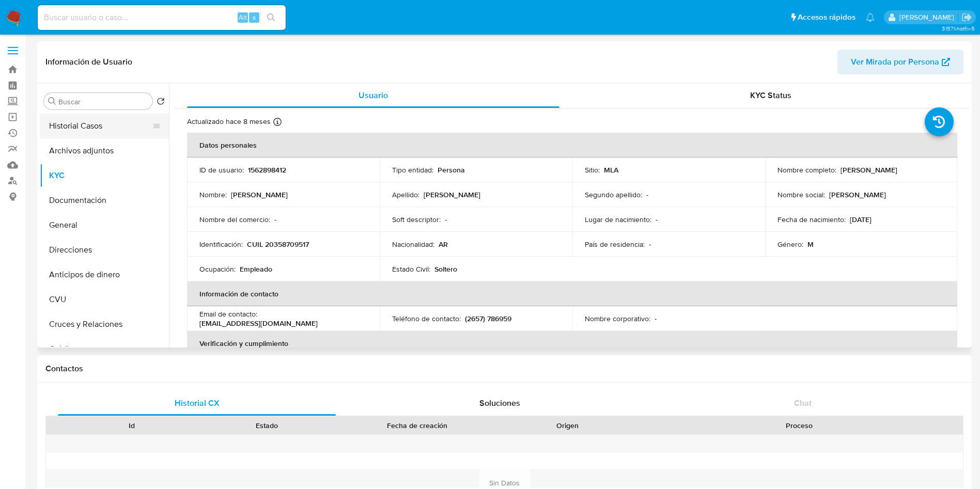
click at [133, 122] on button "Historial Casos" at bounding box center [100, 126] width 121 height 25
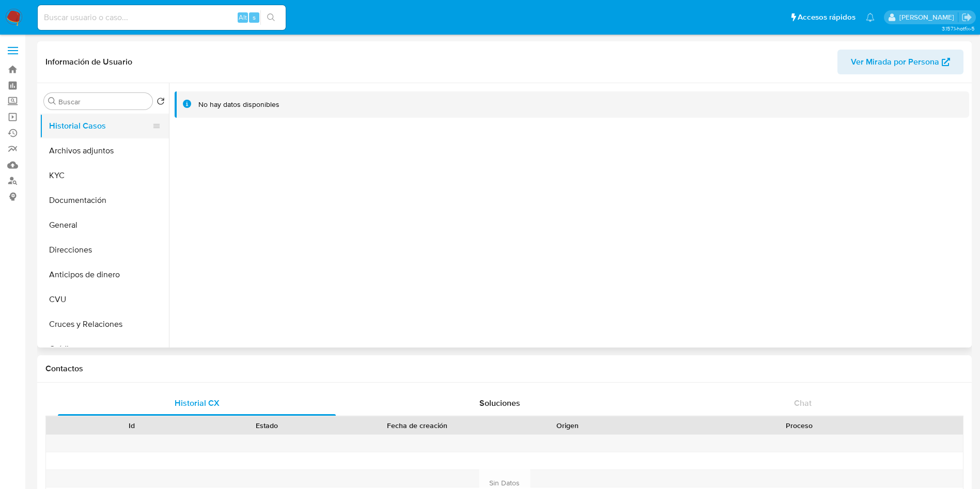
click at [85, 117] on button "Historial Casos" at bounding box center [100, 126] width 121 height 25
click at [87, 161] on button "Archivos adjuntos" at bounding box center [100, 150] width 121 height 25
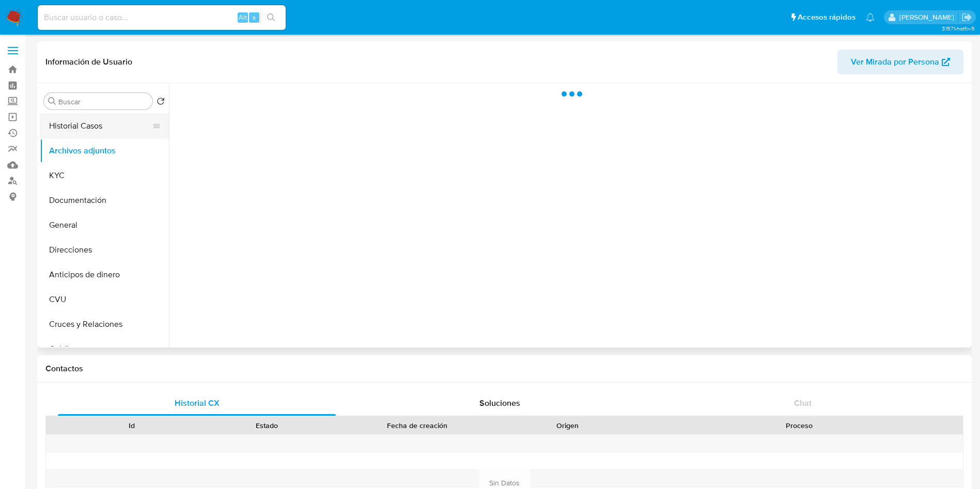
click at [77, 133] on button "Historial Casos" at bounding box center [100, 126] width 121 height 25
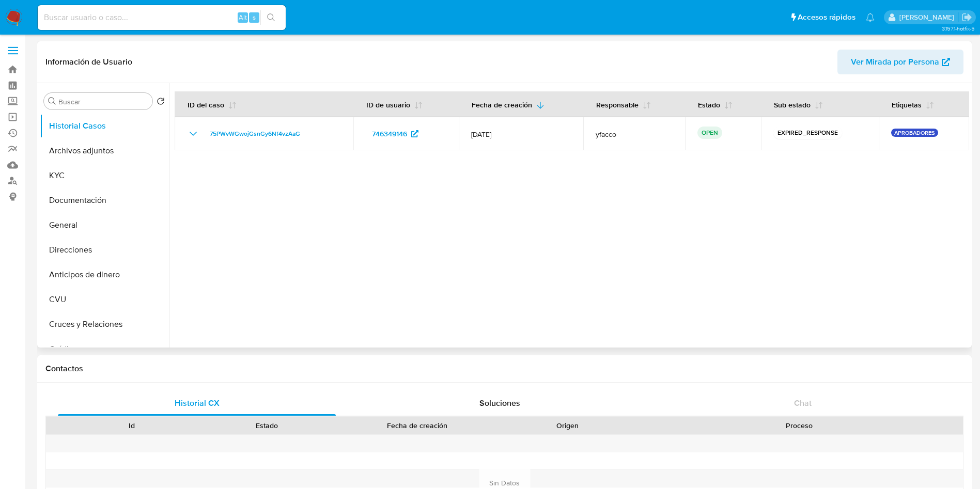
select select "10"
click at [96, 170] on button "KYC" at bounding box center [100, 175] width 121 height 25
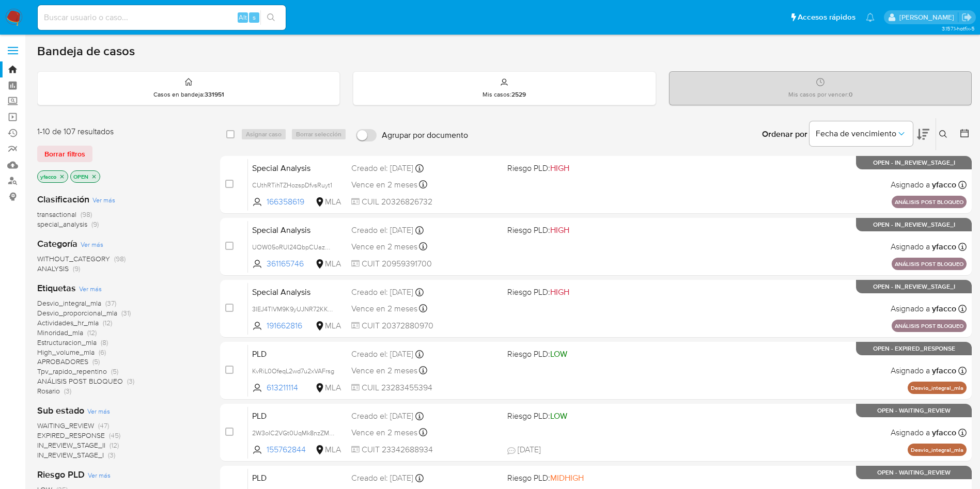
click at [210, 17] on input at bounding box center [162, 17] width 248 height 13
paste input "liFkFcrBwAnBukoWNJZgN5rM"
type input "liFkFcrBwAnBukoWNJZgN5rM"
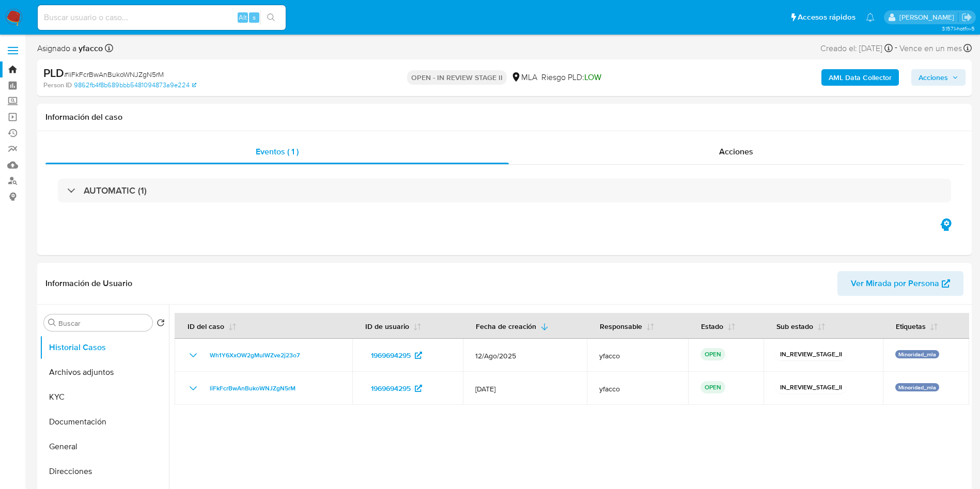
select select "10"
click at [698, 230] on div "Eventos ( 1 ) Acciones AUTOMATIC (1)" at bounding box center [504, 193] width 934 height 124
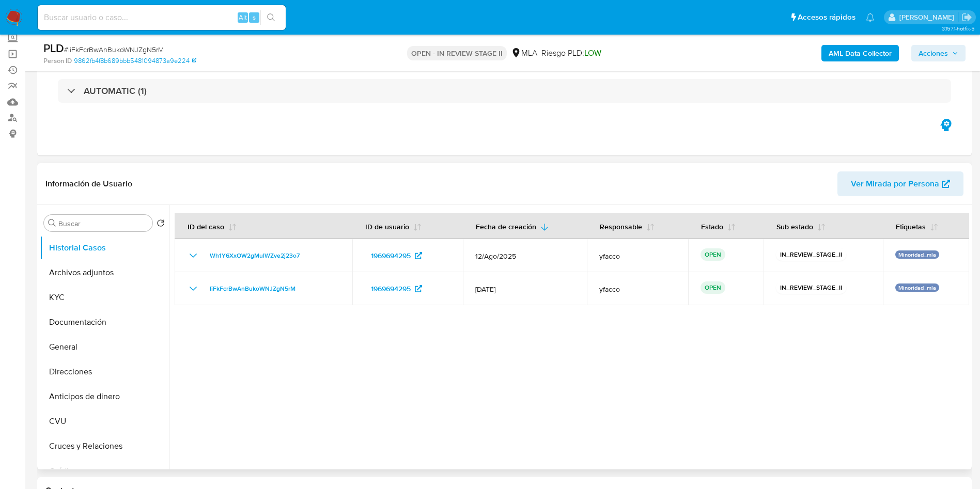
scroll to position [77, 0]
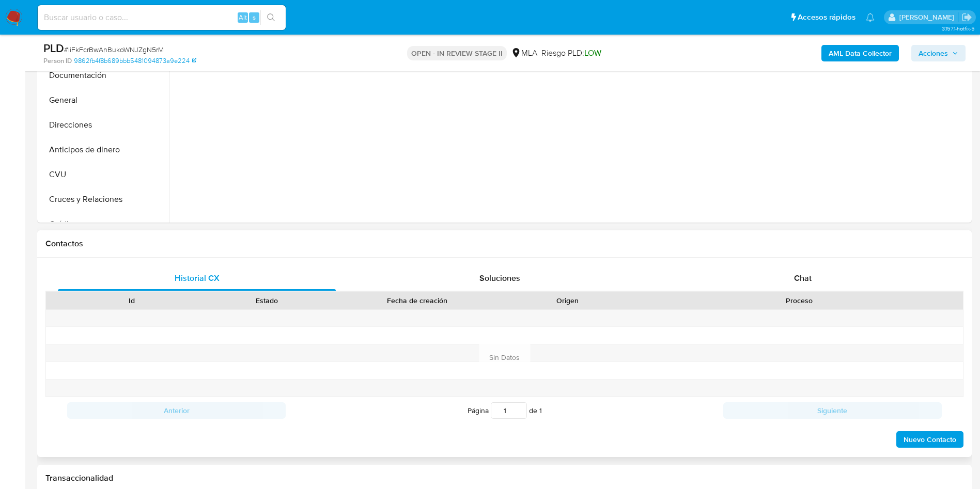
click at [807, 281] on span "Chat" at bounding box center [803, 278] width 18 height 12
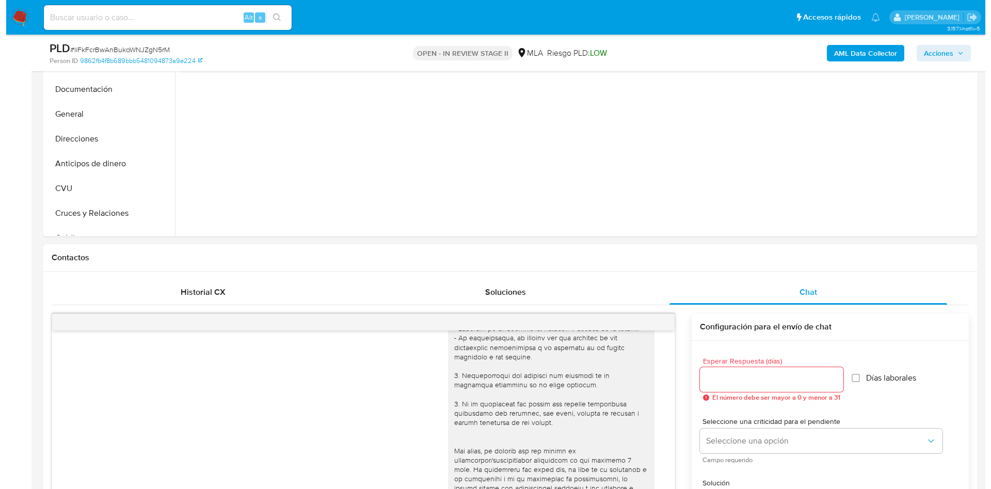
scroll to position [155, 0]
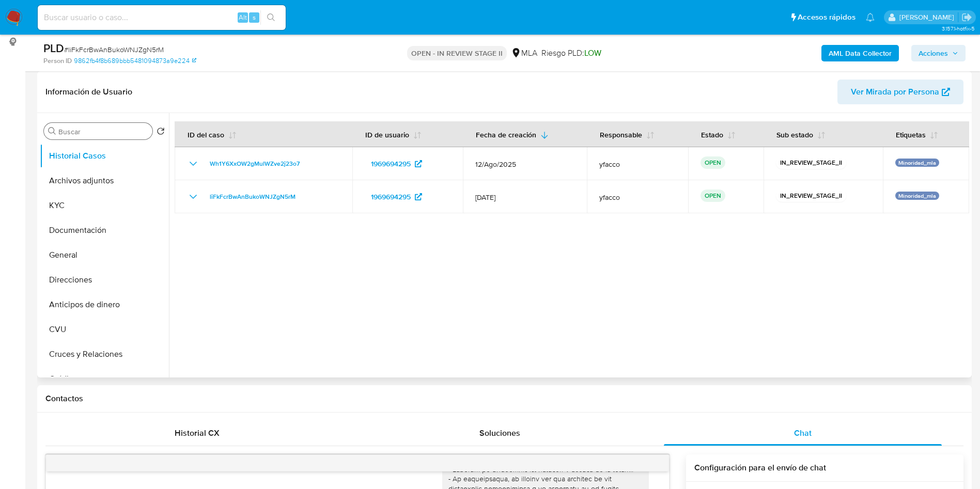
click at [85, 135] on input "Buscar" at bounding box center [103, 131] width 90 height 9
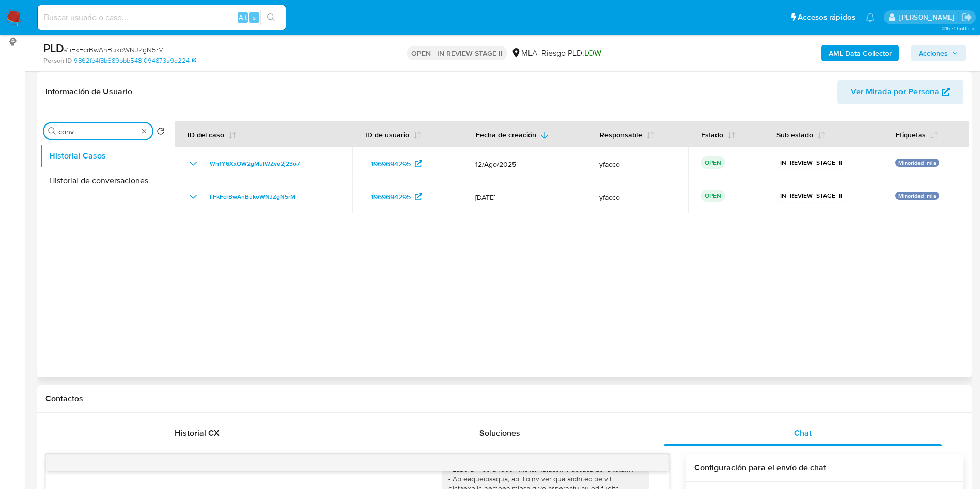
type input "conv"
click at [123, 195] on ul "Historial Casos Historial de conversaciones" at bounding box center [104, 260] width 129 height 233
click at [101, 181] on button "Historial de conversaciones" at bounding box center [100, 180] width 121 height 25
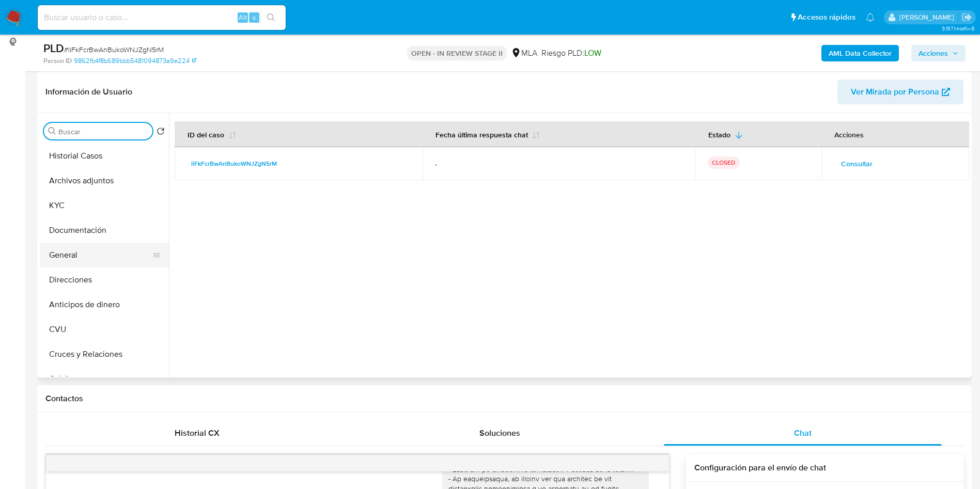
click at [93, 247] on button "General" at bounding box center [100, 255] width 121 height 25
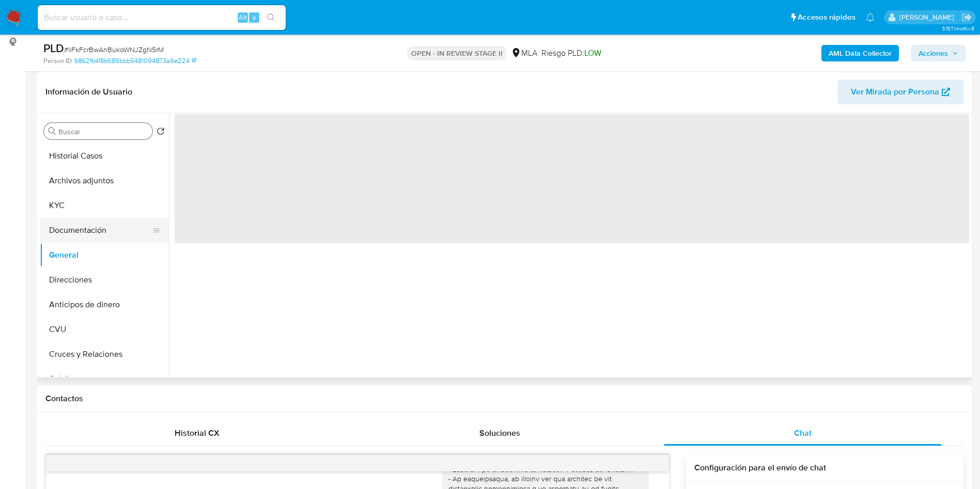
click at [93, 229] on button "Documentación" at bounding box center [100, 230] width 121 height 25
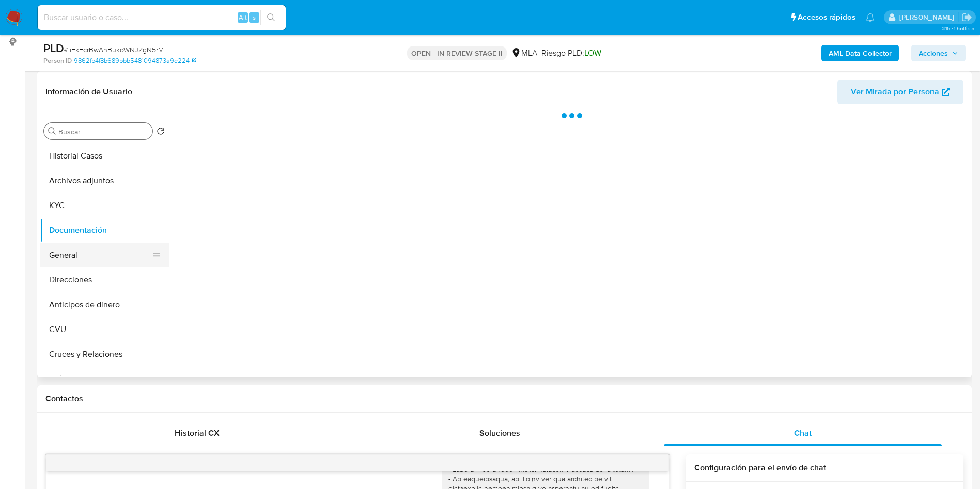
click at [70, 258] on button "General" at bounding box center [100, 255] width 121 height 25
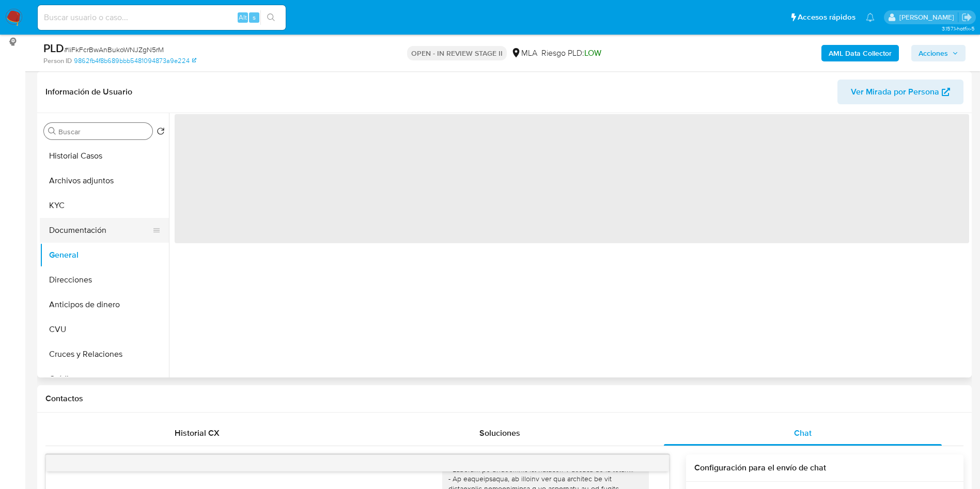
click at [78, 231] on button "Documentación" at bounding box center [100, 230] width 121 height 25
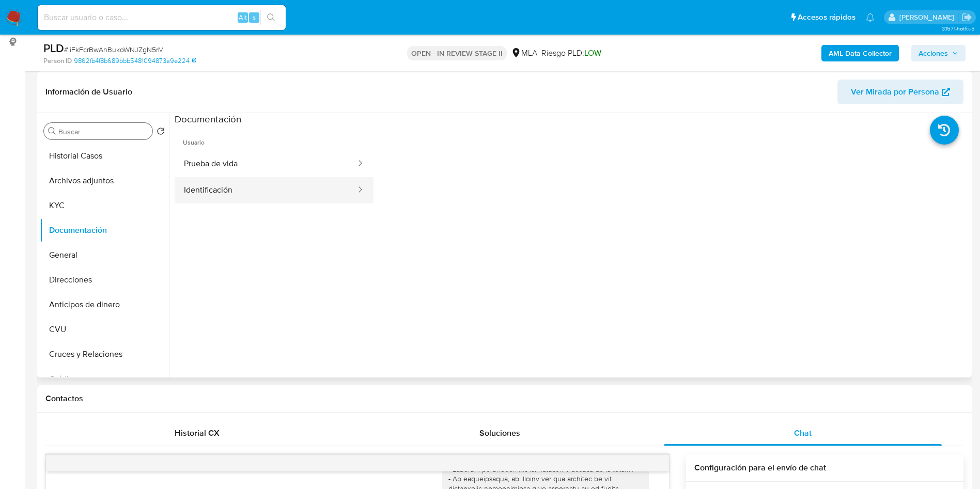
click at [211, 188] on button "Identificación" at bounding box center [266, 190] width 182 height 26
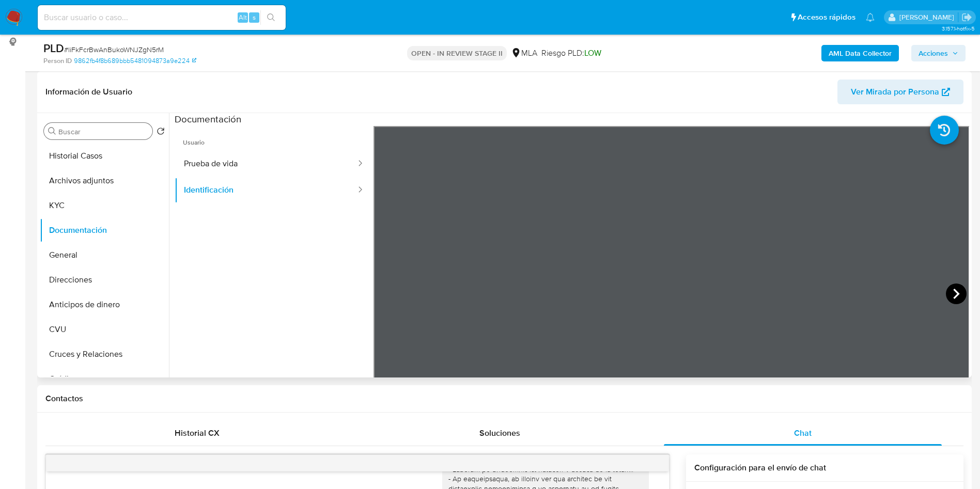
click at [956, 292] on icon at bounding box center [955, 293] width 21 height 21
click at [241, 156] on button "Prueba de vida" at bounding box center [266, 164] width 182 height 26
click at [838, 56] on b "AML Data Collector" at bounding box center [859, 53] width 63 height 17
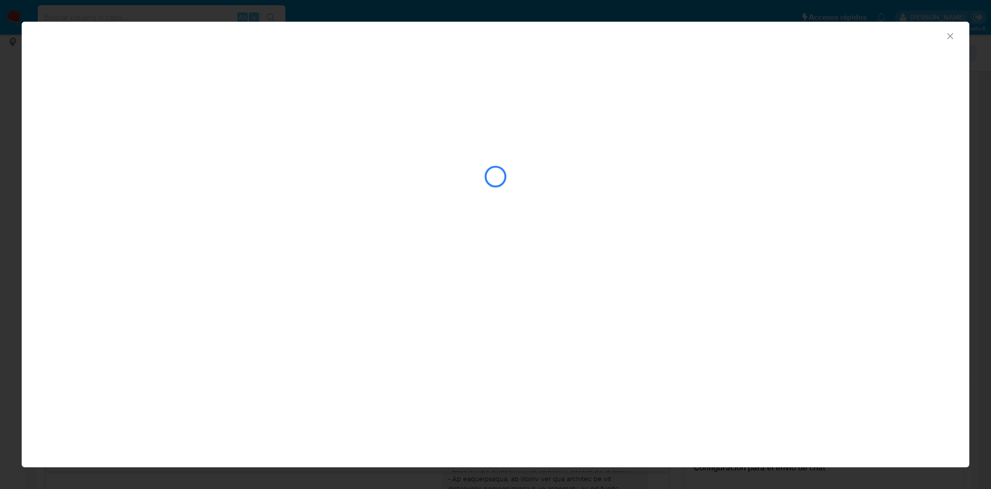
click at [523, 266] on div "AML Data Collector" at bounding box center [496, 245] width 948 height 446
click at [953, 35] on icon "Cerrar ventana" at bounding box center [950, 36] width 10 height 10
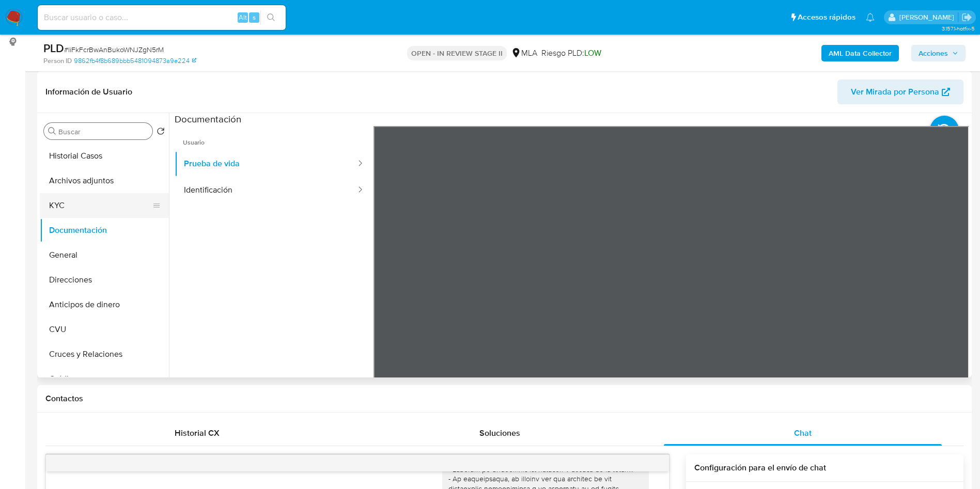
click at [84, 194] on button "KYC" at bounding box center [100, 205] width 121 height 25
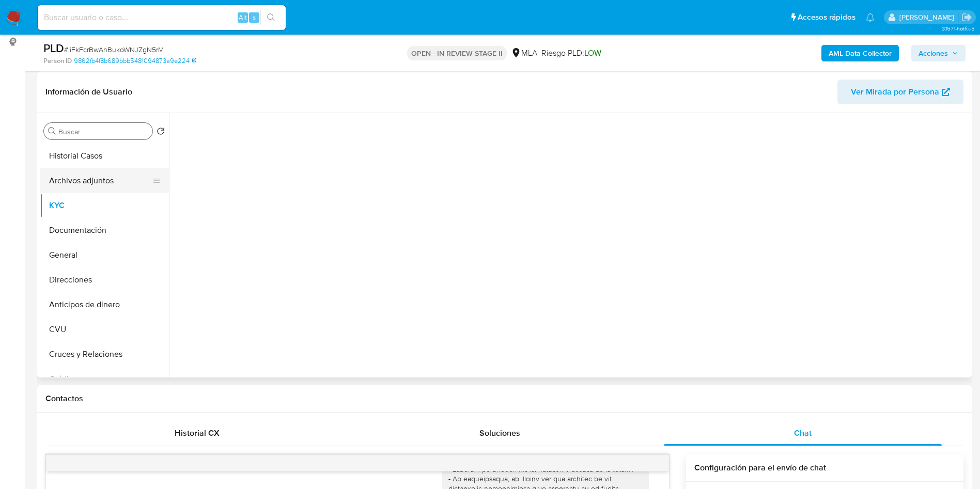
click at [95, 177] on button "Archivos adjuntos" at bounding box center [100, 180] width 121 height 25
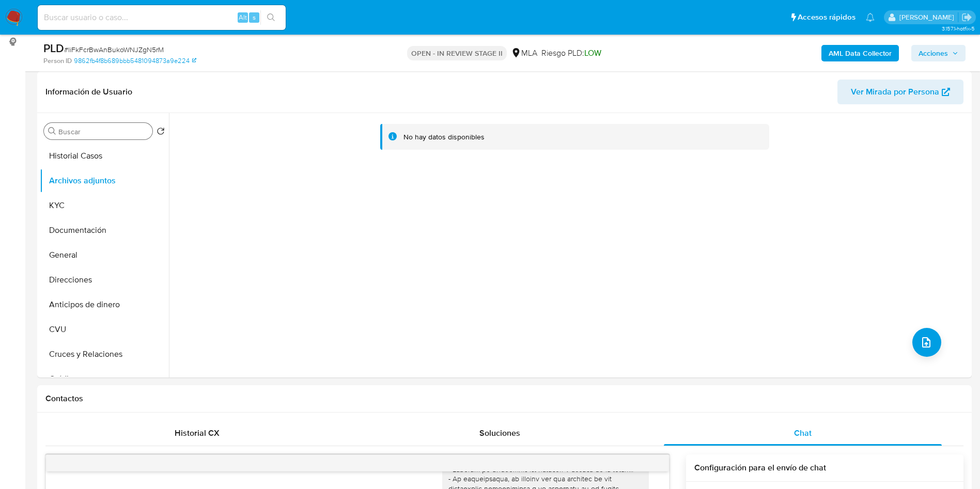
click at [847, 52] on b "AML Data Collector" at bounding box center [859, 53] width 63 height 17
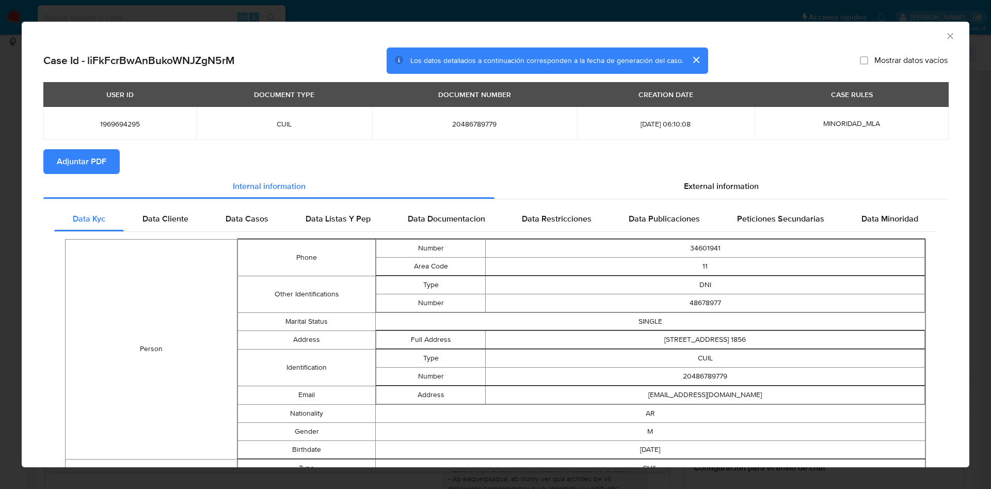
click at [74, 150] on span "Adjuntar PDF" at bounding box center [82, 161] width 50 height 23
click at [948, 37] on icon "Cerrar ventana" at bounding box center [951, 36] width 6 height 6
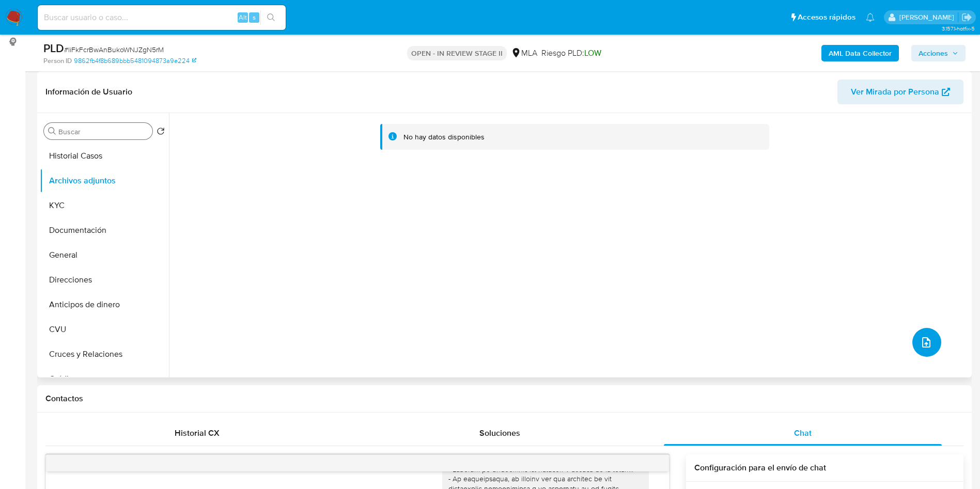
click at [924, 352] on button "upload-file" at bounding box center [926, 342] width 29 height 29
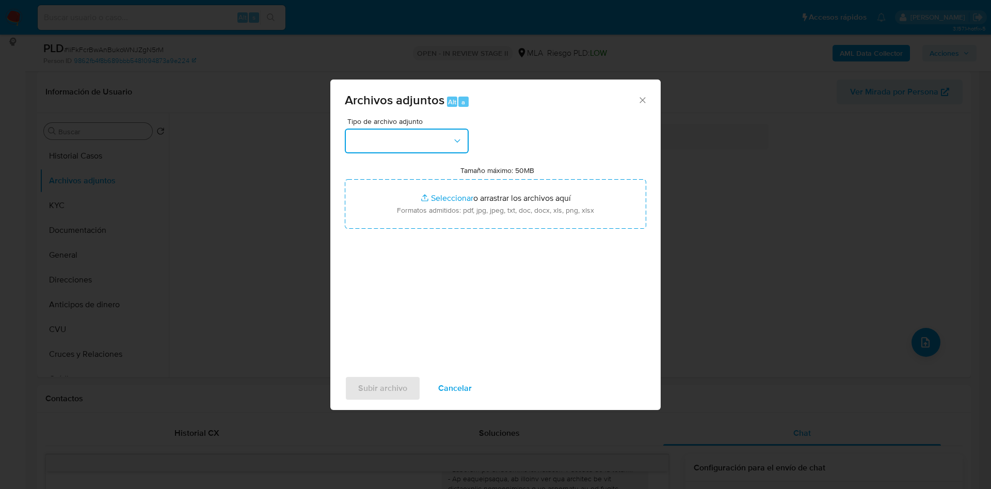
click at [418, 147] on button "button" at bounding box center [407, 141] width 124 height 25
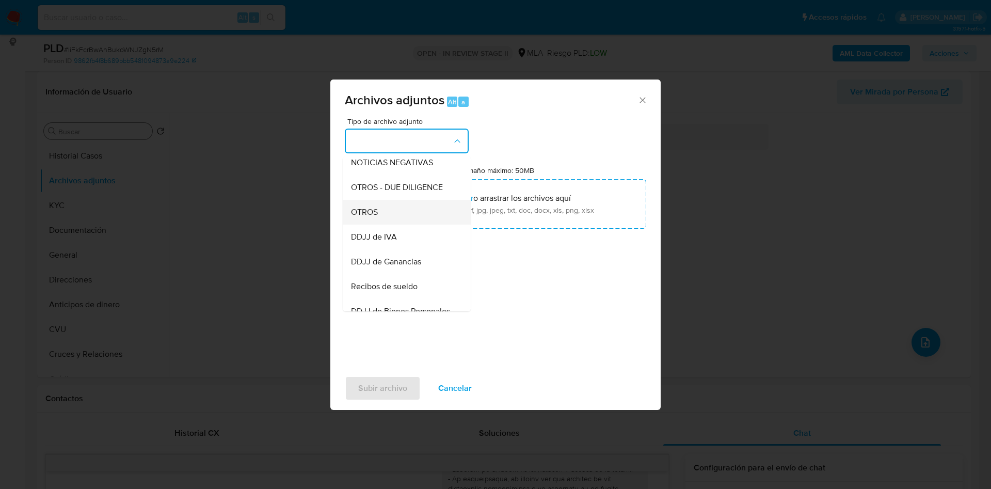
click at [368, 217] on span "OTROS" at bounding box center [364, 212] width 27 height 10
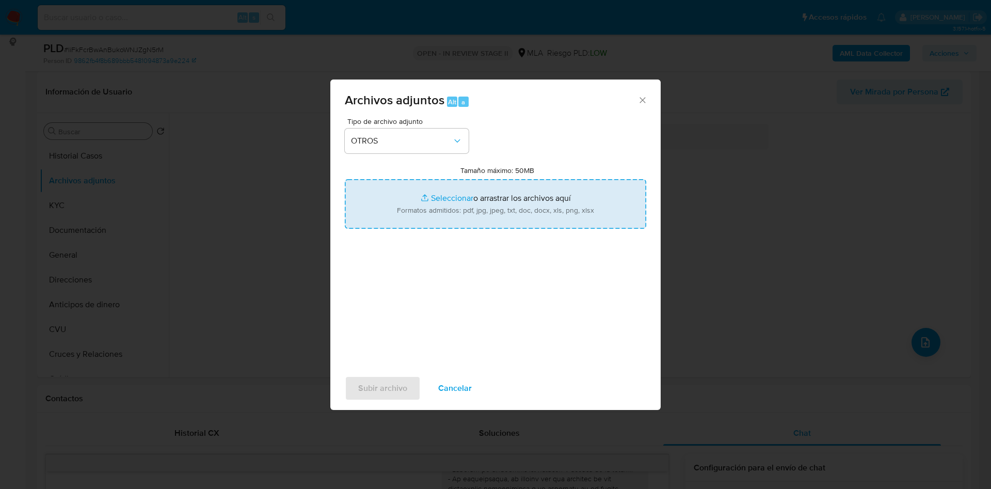
click at [449, 194] on input "Tamaño máximo: 50MB Seleccionar archivos" at bounding box center [496, 204] width 302 height 50
type input "C:\fakepath\Caselog Wh1Y6XxOW2gMulWZve2j23o7_2025_08_18_19_25_29.docx"
click at [429, 197] on input "Tamaño máximo: 50MB Seleccionar archivos" at bounding box center [496, 204] width 302 height 50
type input "C:\fakepath\Movimientos 1969694295.xlsx"
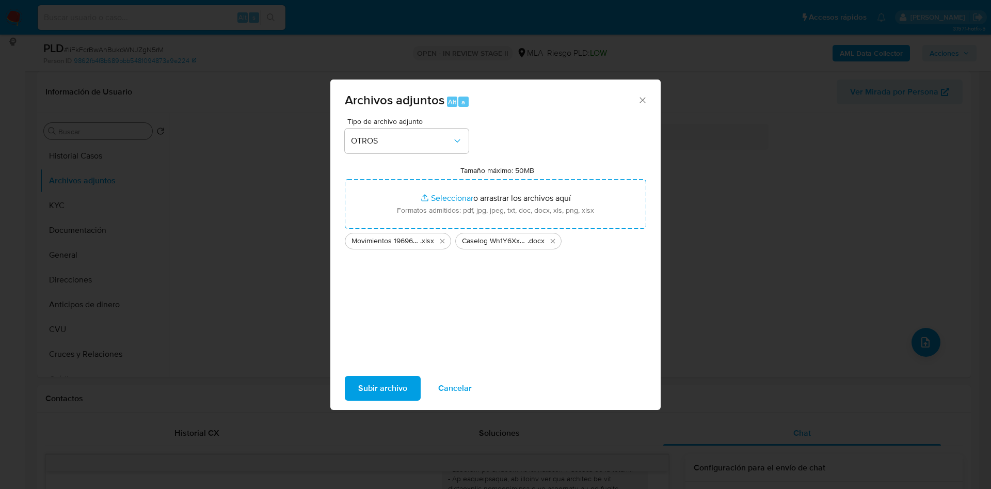
click at [390, 385] on span "Subir archivo" at bounding box center [382, 388] width 49 height 23
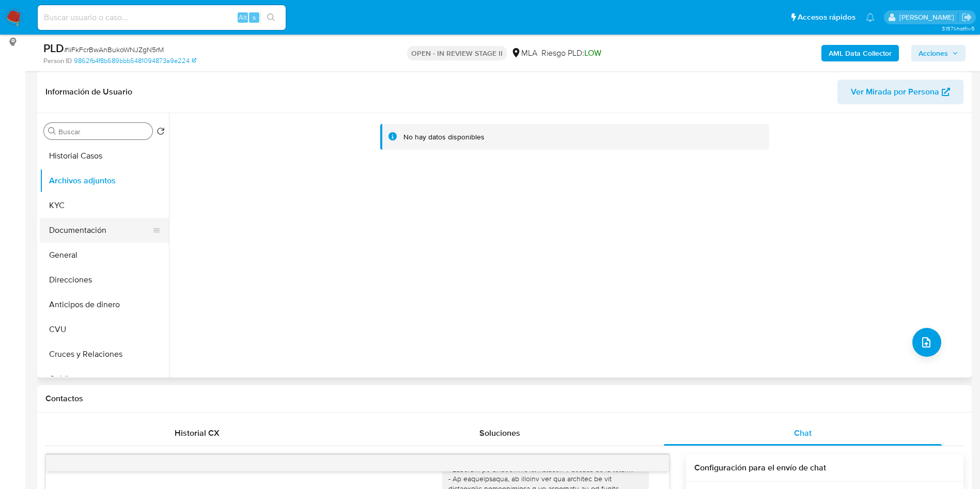
click at [90, 229] on button "Documentación" at bounding box center [100, 230] width 121 height 25
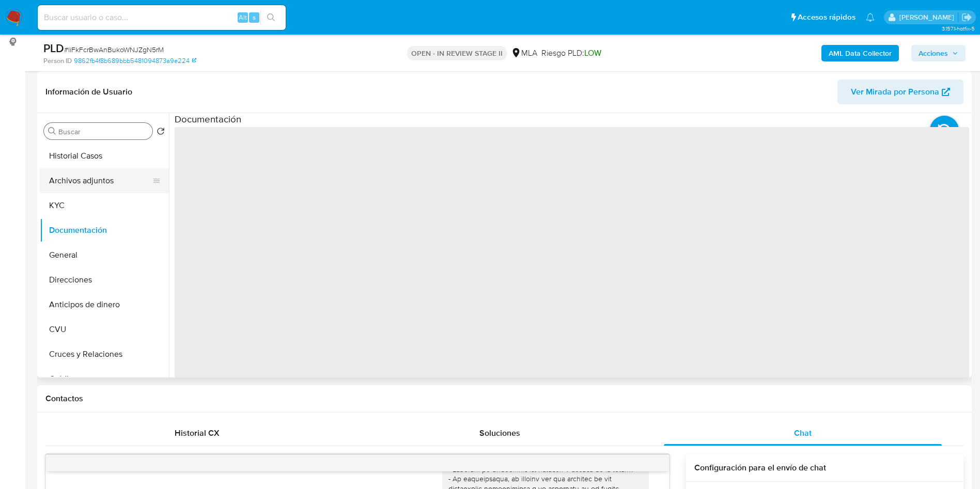
click at [109, 187] on button "Archivos adjuntos" at bounding box center [100, 180] width 121 height 25
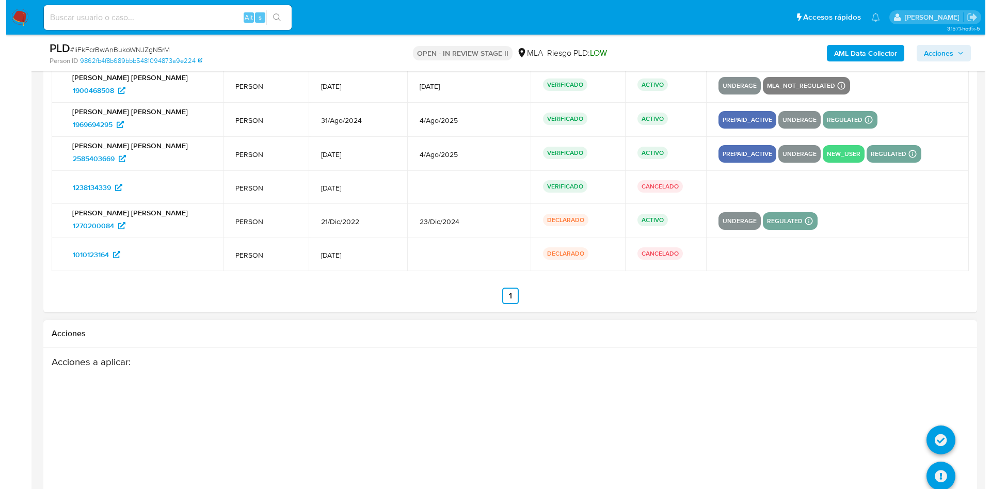
scroll to position [2014, 0]
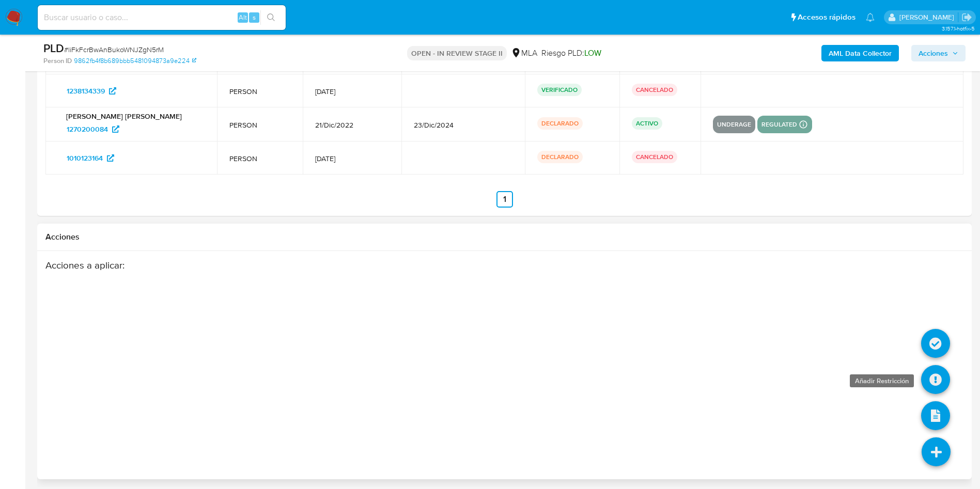
click at [936, 377] on icon at bounding box center [935, 379] width 29 height 29
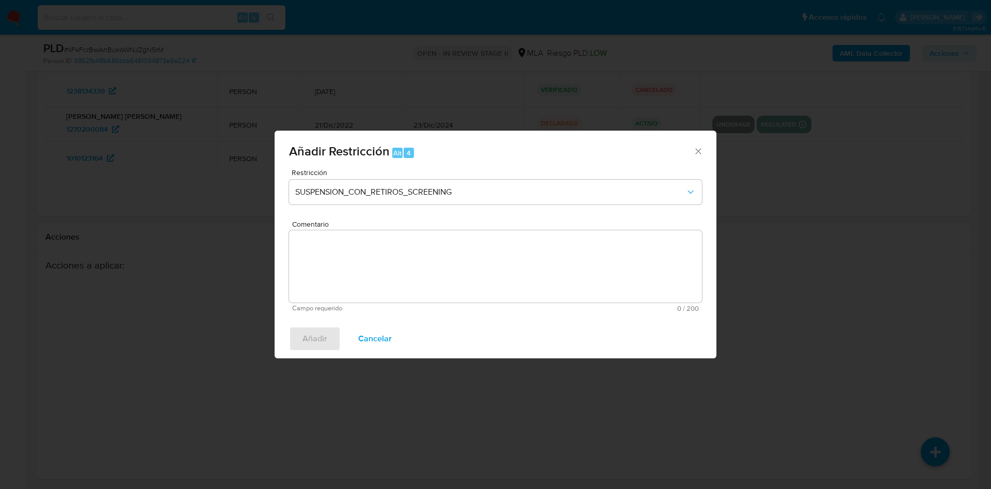
click at [353, 176] on div "Restricción SUSPENSION_CON_RETIROS_SCREENING" at bounding box center [495, 193] width 413 height 49
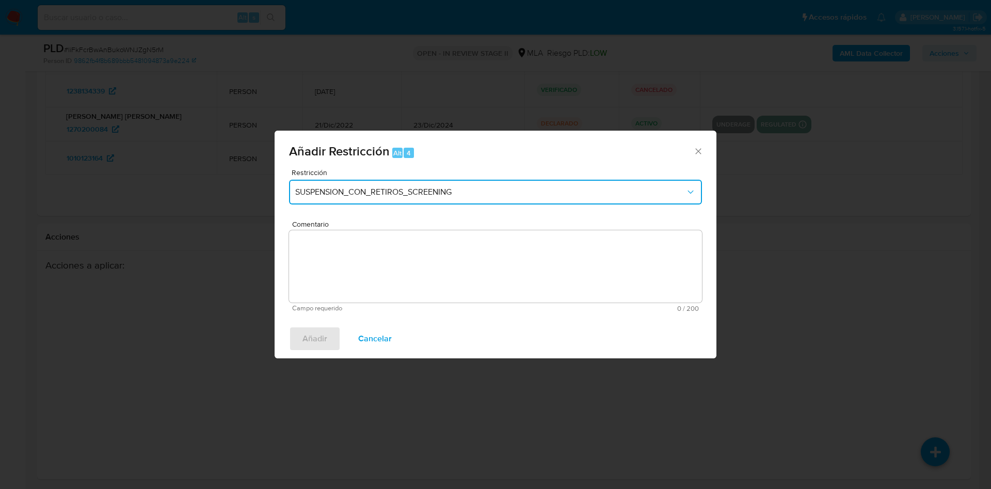
click at [371, 196] on span "SUSPENSION_CON_RETIROS_SCREENING" at bounding box center [490, 192] width 390 height 10
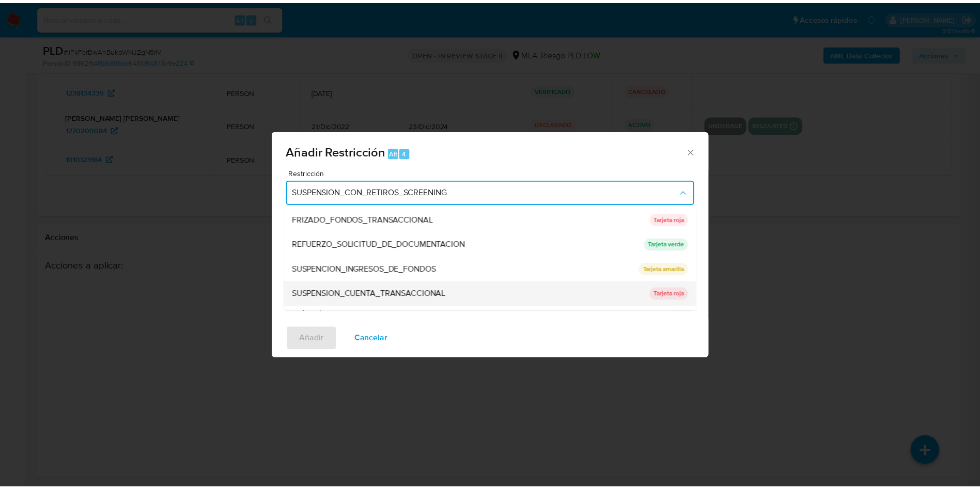
scroll to position [219, 0]
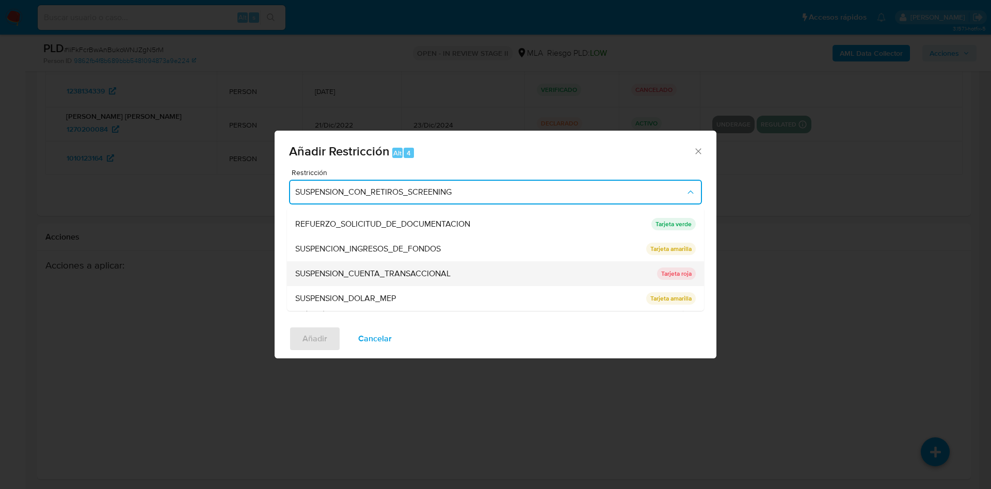
click at [405, 274] on span "SUSPENSION_CUENTA_TRANSACCIONAL" at bounding box center [372, 274] width 155 height 10
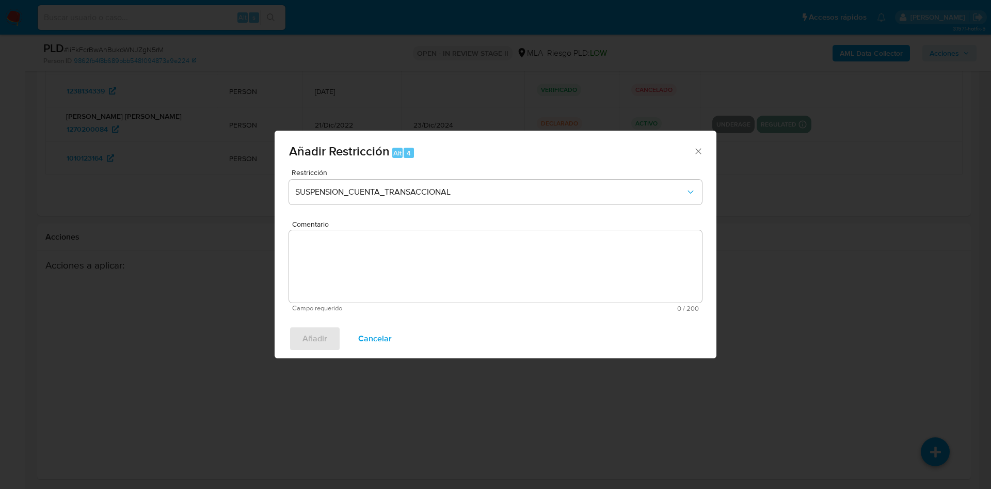
click at [357, 276] on textarea "Comentario" at bounding box center [495, 266] width 413 height 72
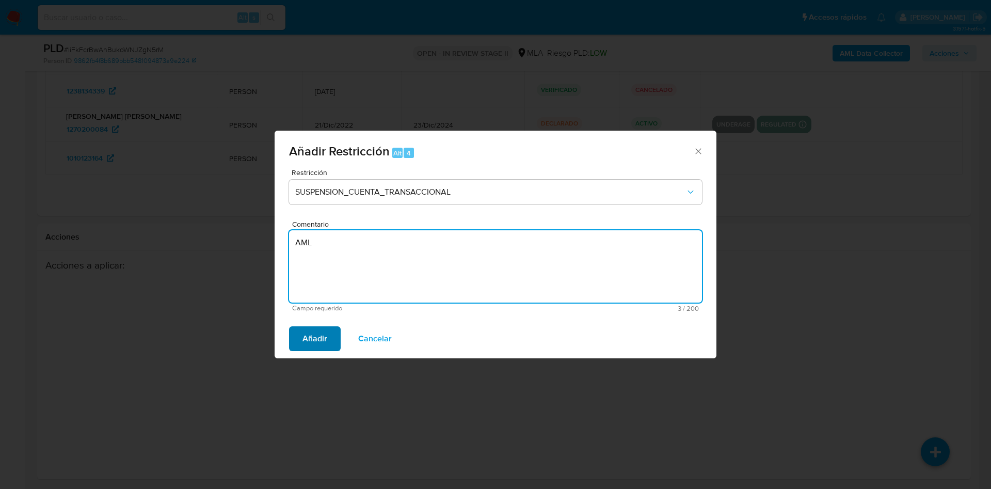
type textarea "AML"
click at [320, 342] on span "Añadir" at bounding box center [315, 338] width 25 height 23
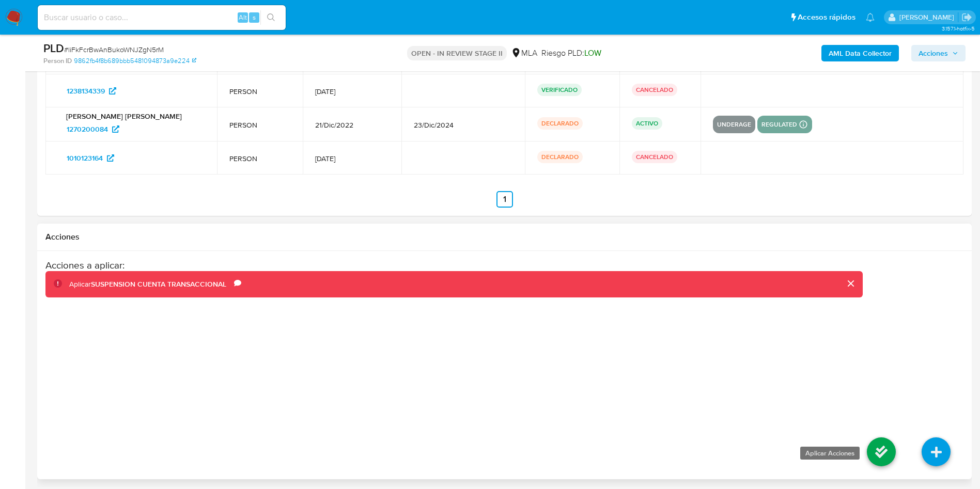
click at [869, 454] on icon at bounding box center [880, 451] width 29 height 29
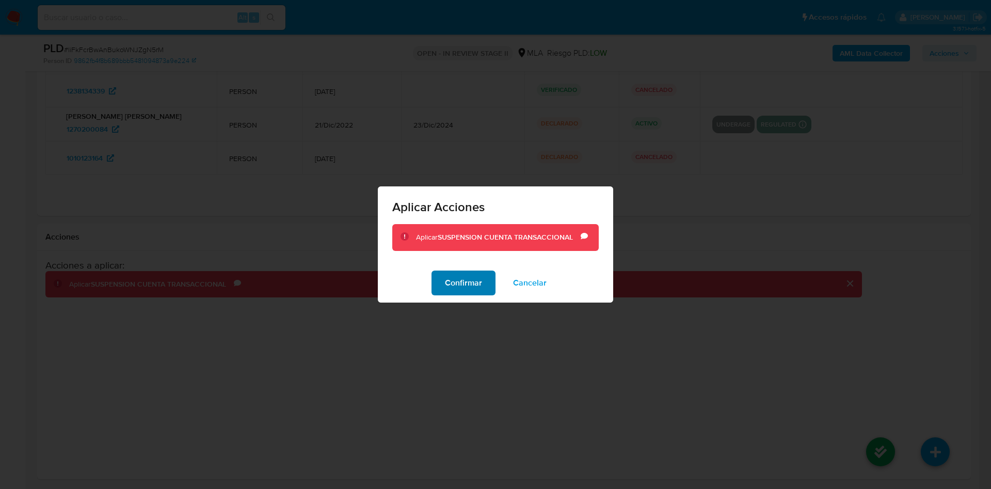
click at [440, 289] on button "Confirmar" at bounding box center [464, 283] width 64 height 25
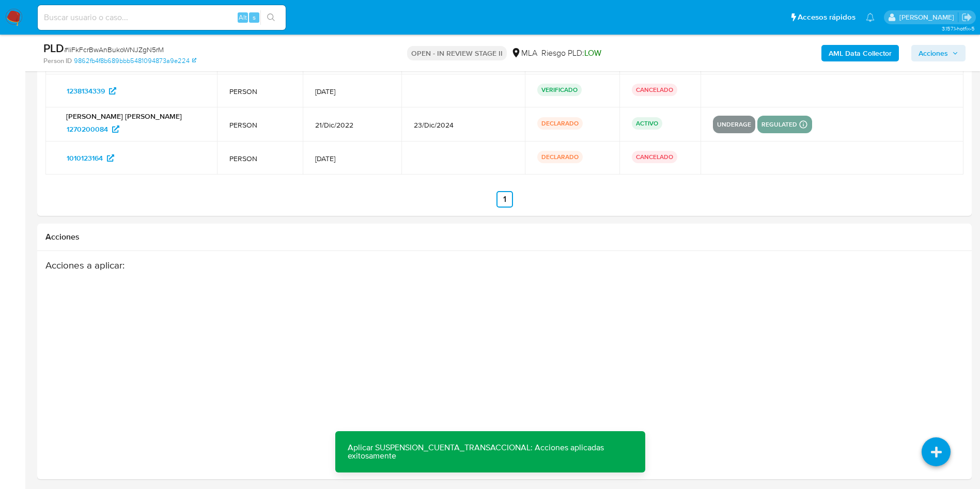
click at [953, 51] on icon "button" at bounding box center [955, 53] width 6 height 6
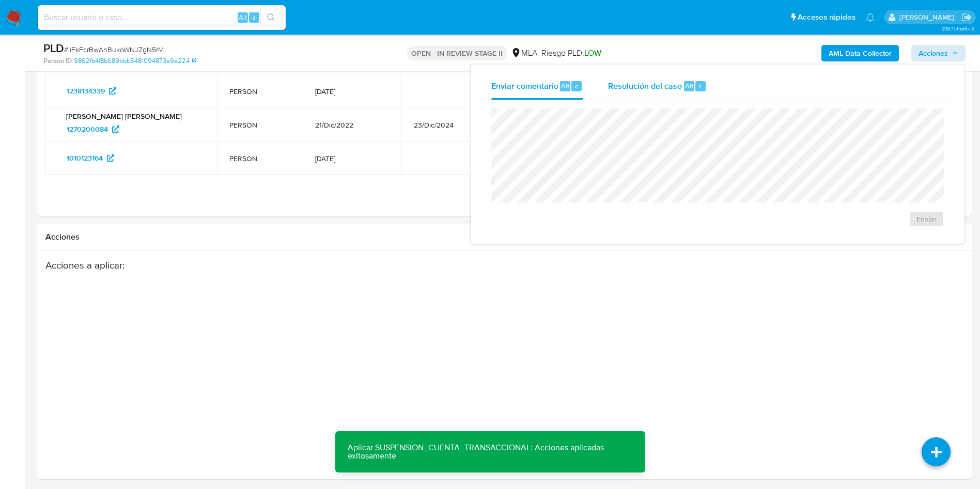
click at [645, 83] on span "Resolución del caso" at bounding box center [645, 86] width 74 height 12
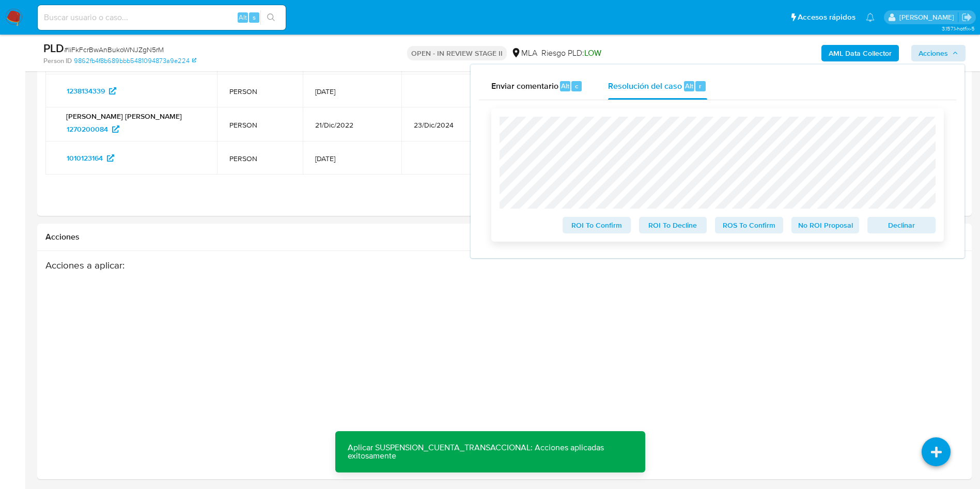
click at [725, 227] on span "ROS To Confirm" at bounding box center [749, 225] width 54 height 14
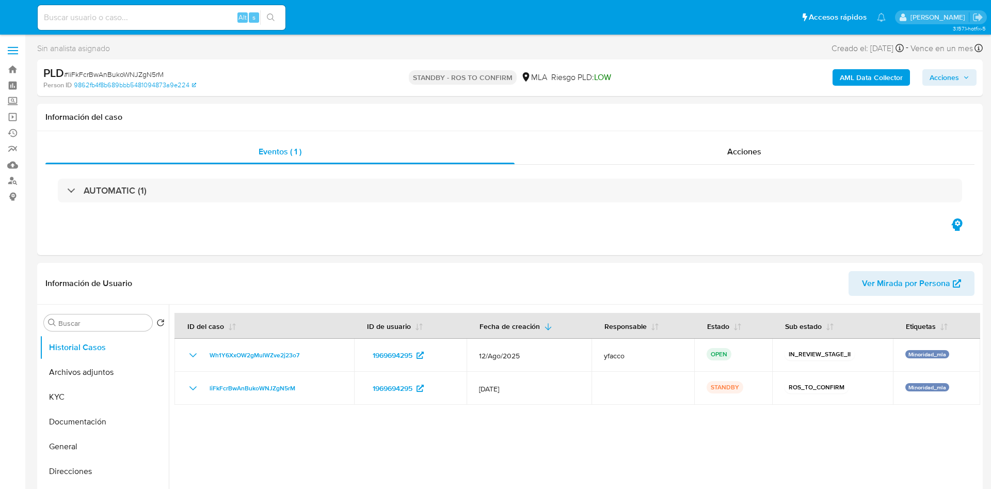
select select "10"
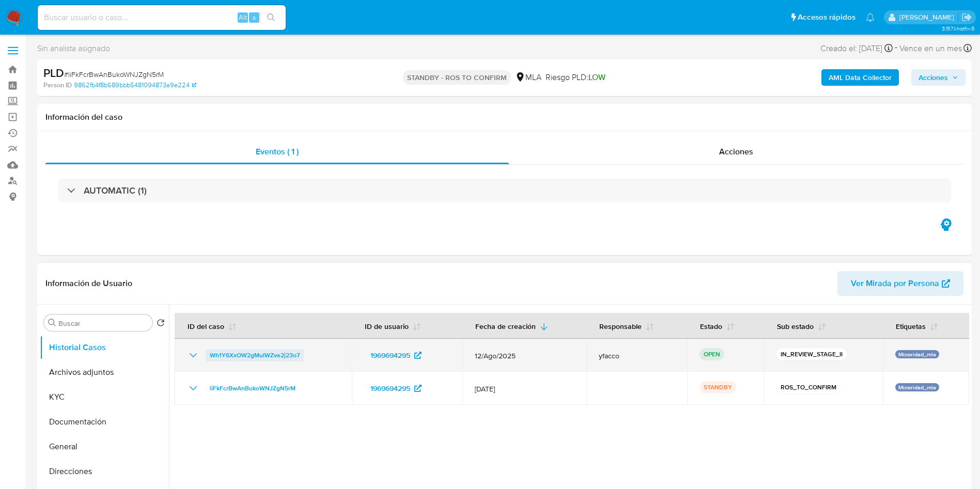
click at [271, 357] on span "Wh1Y6XxOW2gMulWZve2j23o7" at bounding box center [255, 355] width 90 height 12
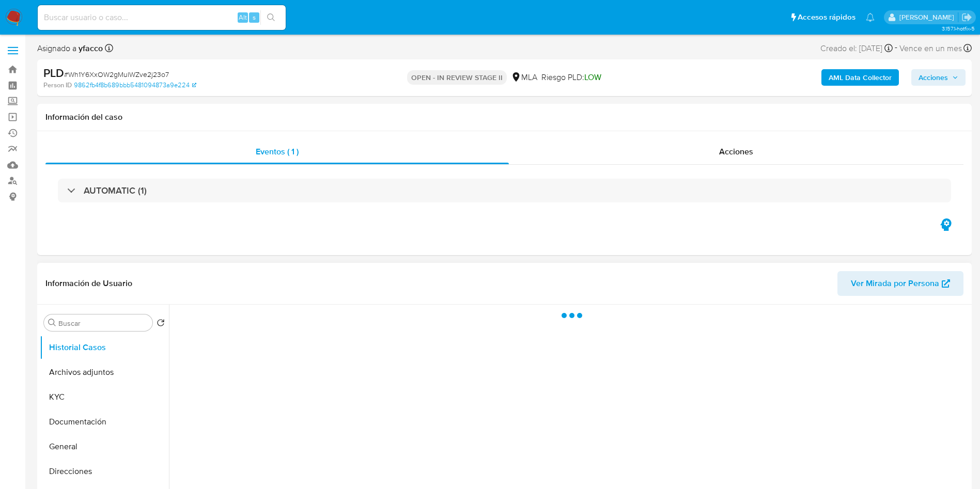
scroll to position [77, 0]
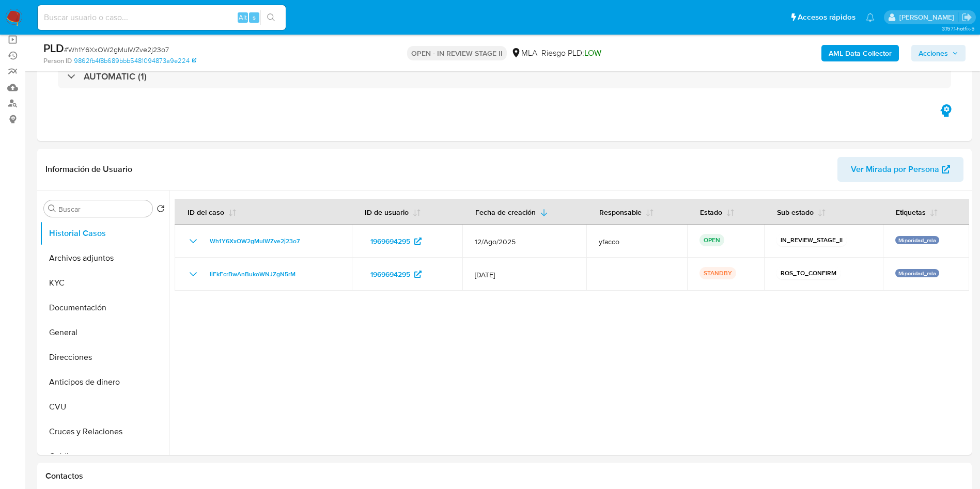
select select "10"
click at [946, 58] on span "Acciones" at bounding box center [932, 53] width 29 height 17
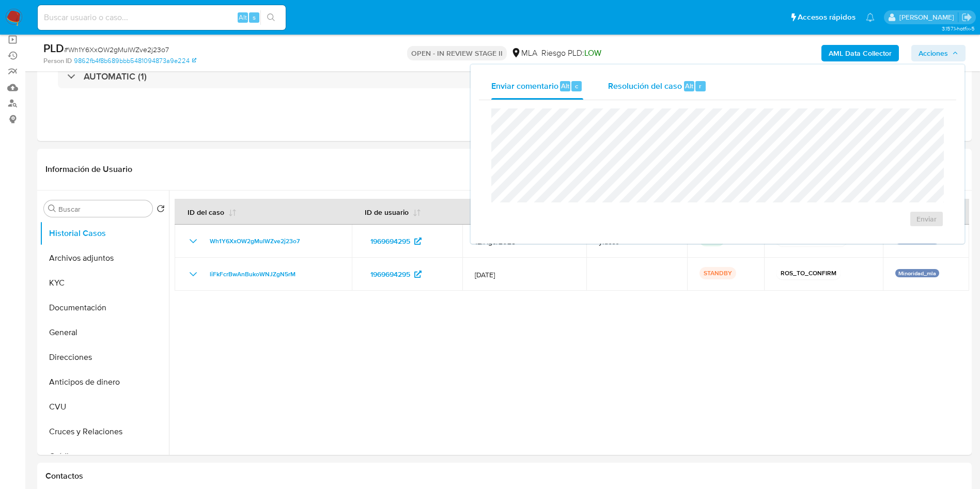
click at [620, 86] on span "Resolución del caso" at bounding box center [645, 86] width 74 height 12
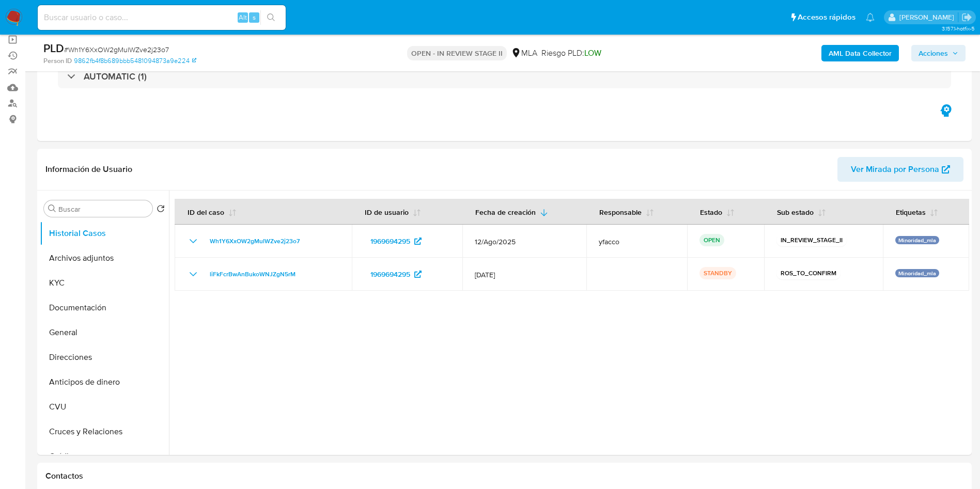
click at [920, 53] on span "Acciones" at bounding box center [932, 53] width 29 height 17
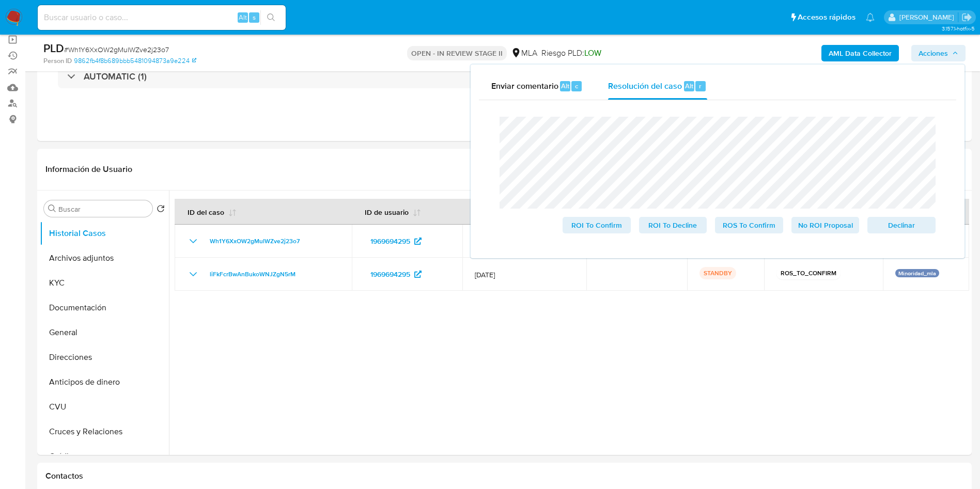
click at [490, 131] on div "Cierre de caso ROI To Confirm ROI To Decline ROS To Confirm No ROI Proposal Dec…" at bounding box center [717, 175] width 477 height 150
click at [744, 232] on span "ROS To Confirm" at bounding box center [749, 225] width 54 height 14
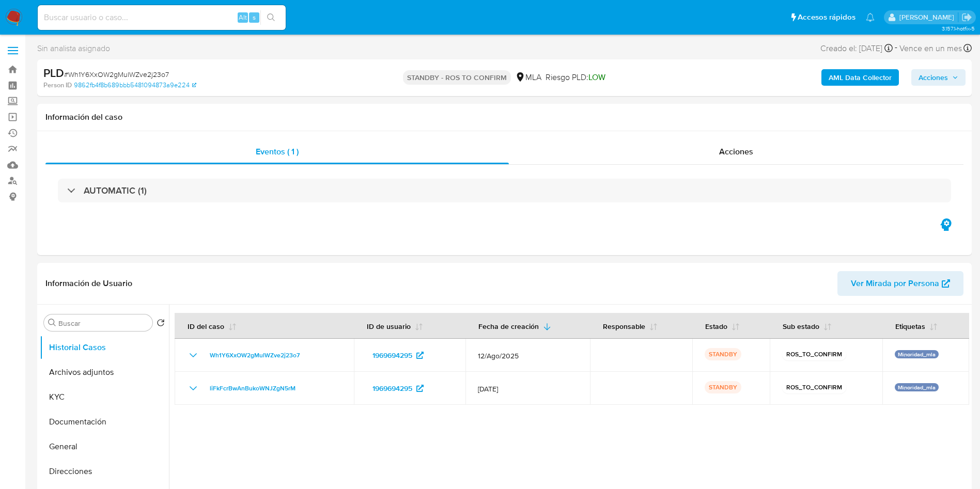
select select "10"
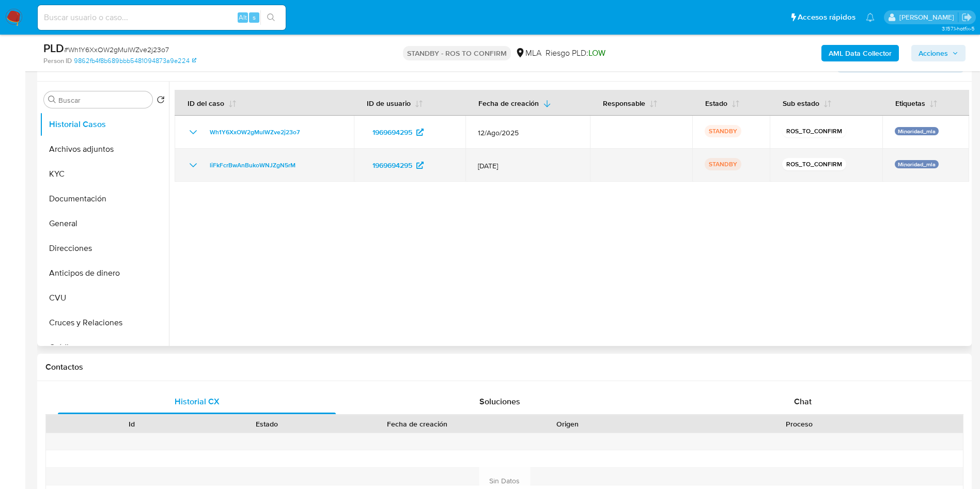
scroll to position [155, 0]
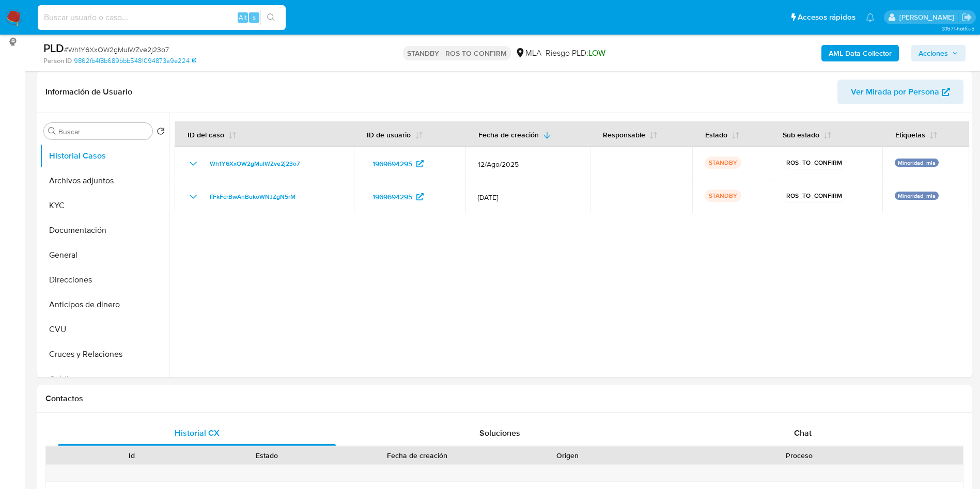
click at [137, 16] on input at bounding box center [162, 17] width 248 height 13
paste input "75PWvWGwojGsnGy6Nf4vzAaG"
type input "75PWvWGwojGsnGy6Nf4vzAaG"
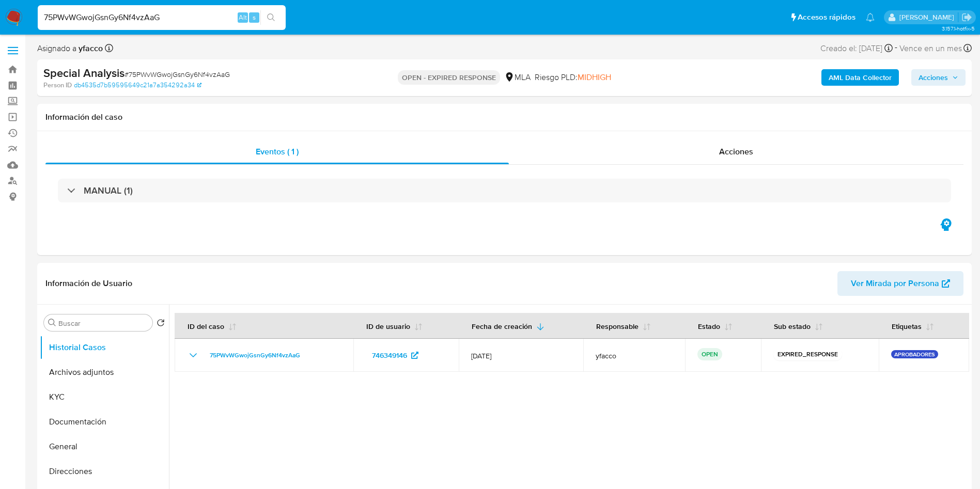
select select "10"
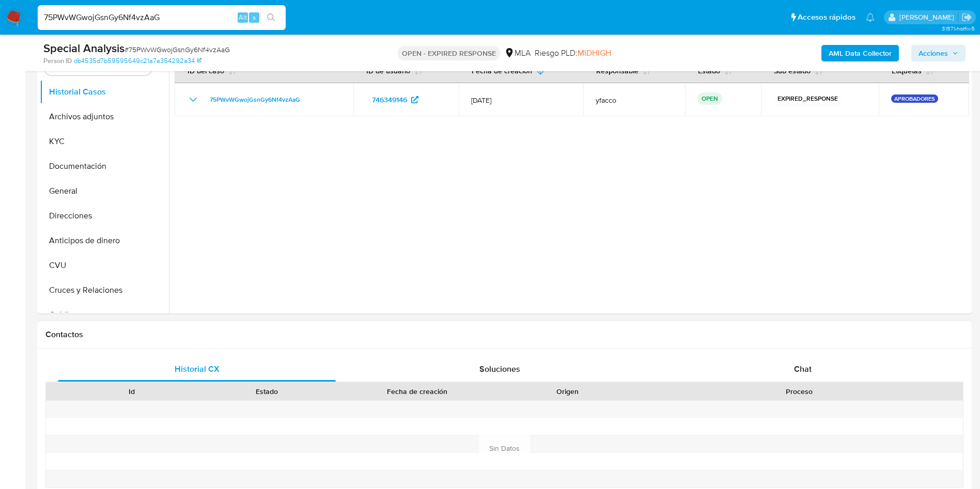
scroll to position [232, 0]
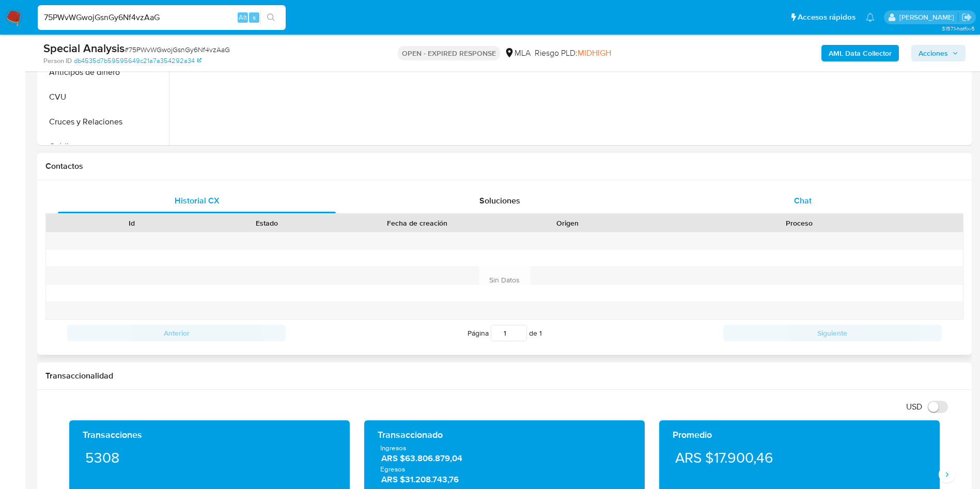
click at [810, 208] on div "Chat" at bounding box center [803, 200] width 278 height 25
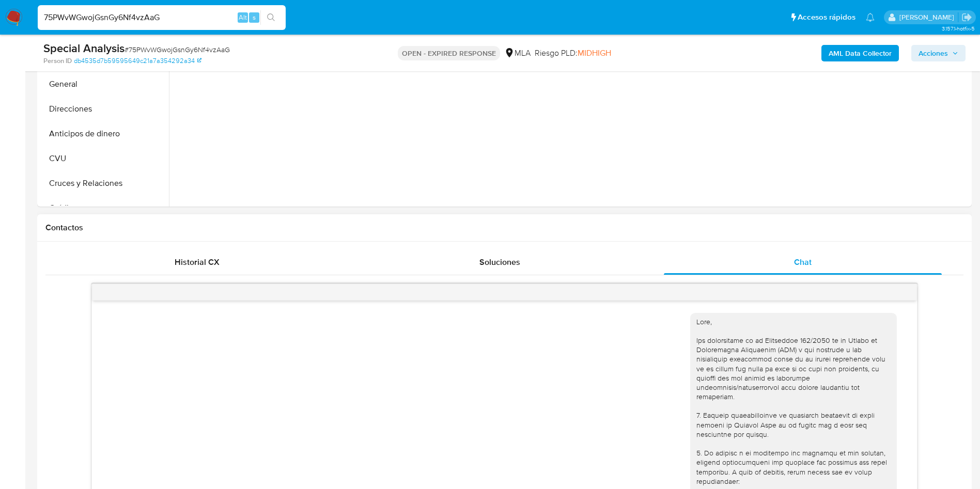
scroll to position [77, 0]
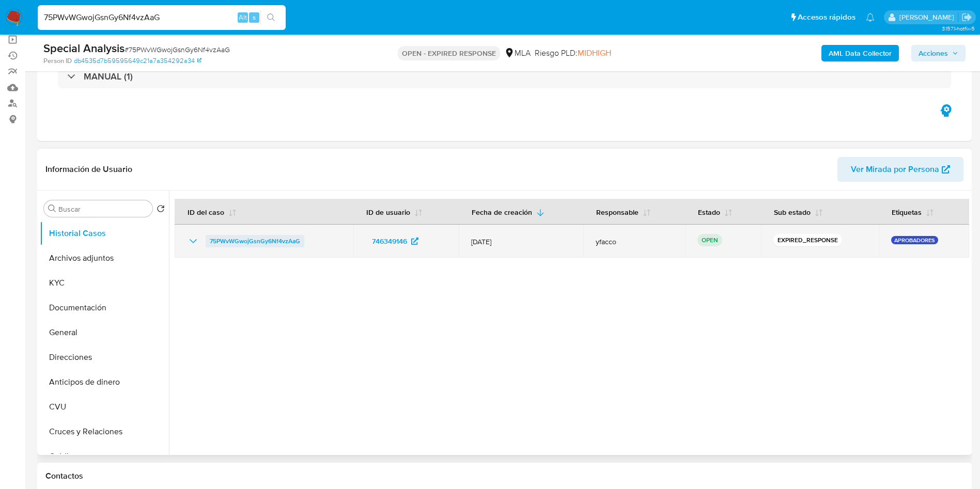
drag, startPoint x: 202, startPoint y: 245, endPoint x: 303, endPoint y: 238, distance: 100.9
click at [303, 238] on div "75PWvWGwojGsnGy6Nf4vzAaG" at bounding box center [264, 241] width 154 height 12
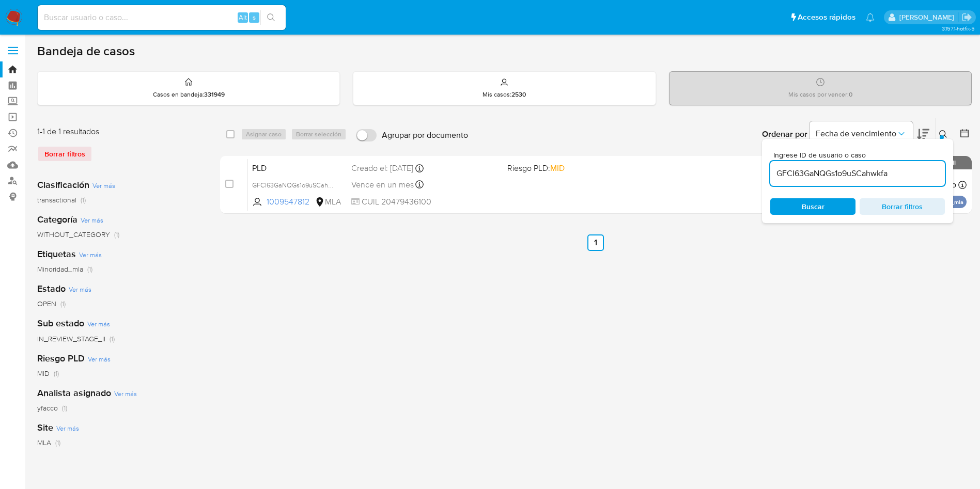
click at [908, 176] on input "GFCI63GaNQGs1o9uSCahwkfa" at bounding box center [857, 173] width 175 height 13
paste input "75PWvWGwojGsnGy6Nf4vzAaG"
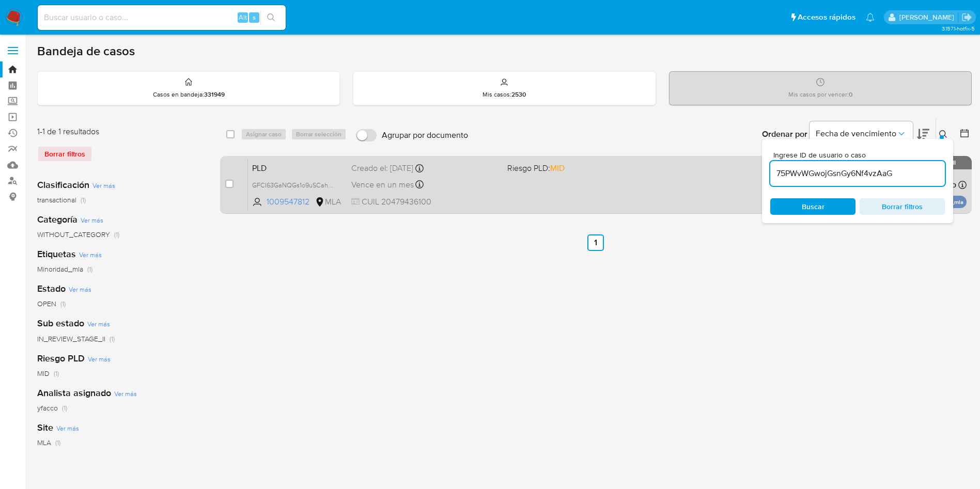
type input "75PWvWGwojGsnGy6Nf4vzAaG"
click at [230, 185] on input "checkbox" at bounding box center [229, 184] width 8 height 8
checkbox input "true"
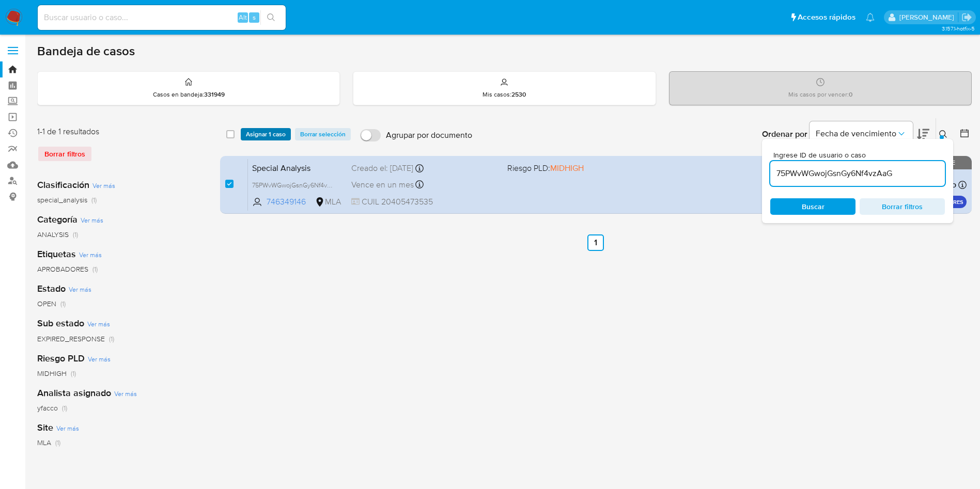
click at [257, 135] on span "Asignar 1 caso" at bounding box center [266, 134] width 40 height 10
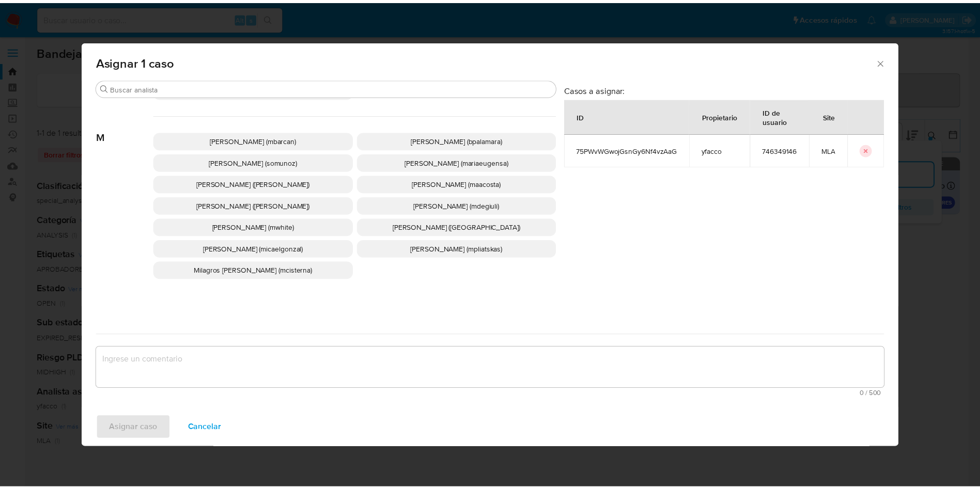
scroll to position [893, 0]
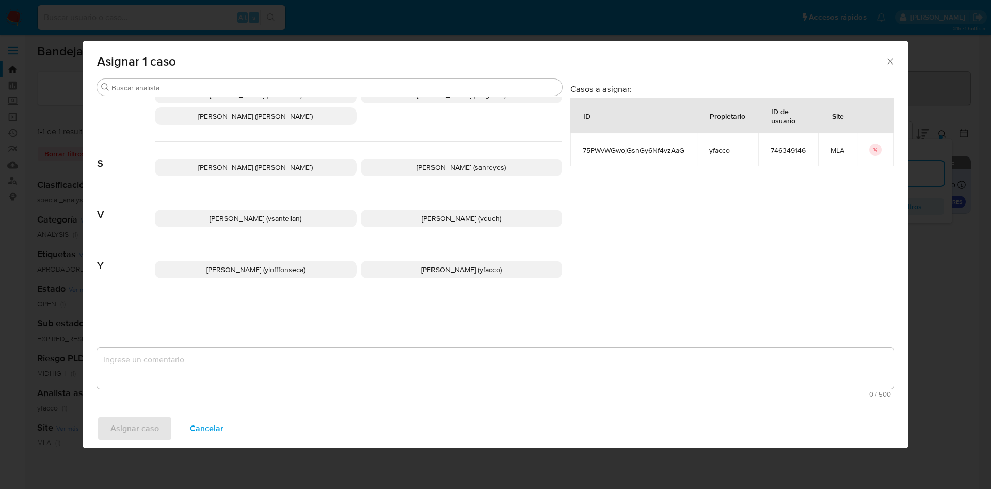
click at [425, 275] on p "[PERSON_NAME] (yfacco)" at bounding box center [462, 270] width 202 height 18
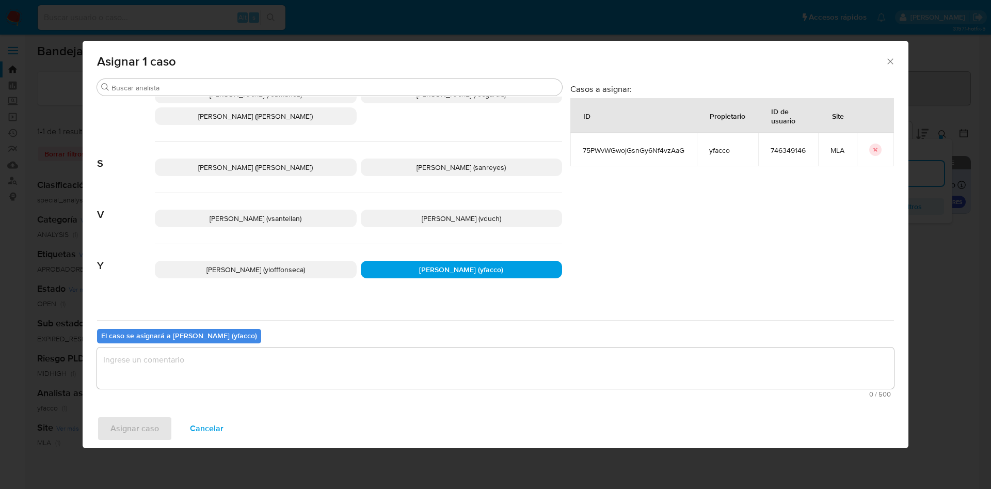
click at [274, 376] on textarea "assign-modal" at bounding box center [495, 368] width 797 height 41
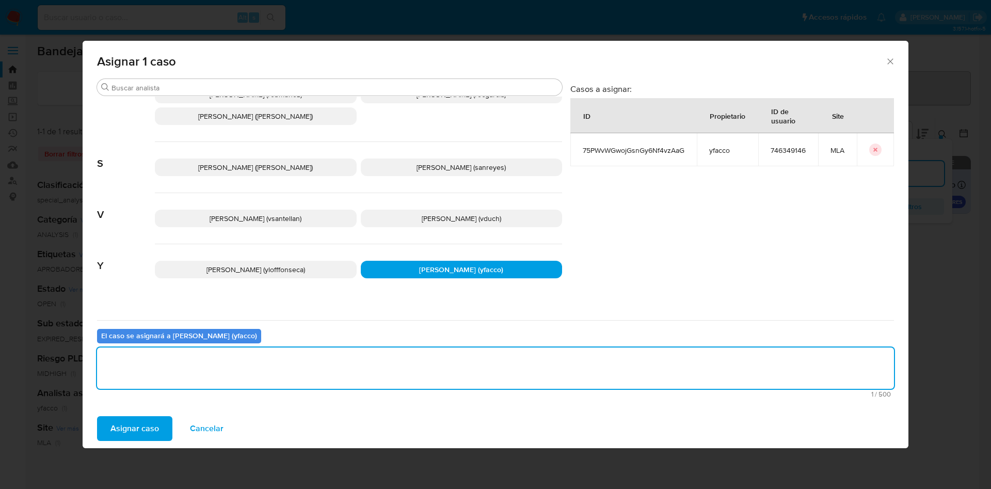
click at [164, 430] on button "Asignar caso" at bounding box center [134, 428] width 75 height 25
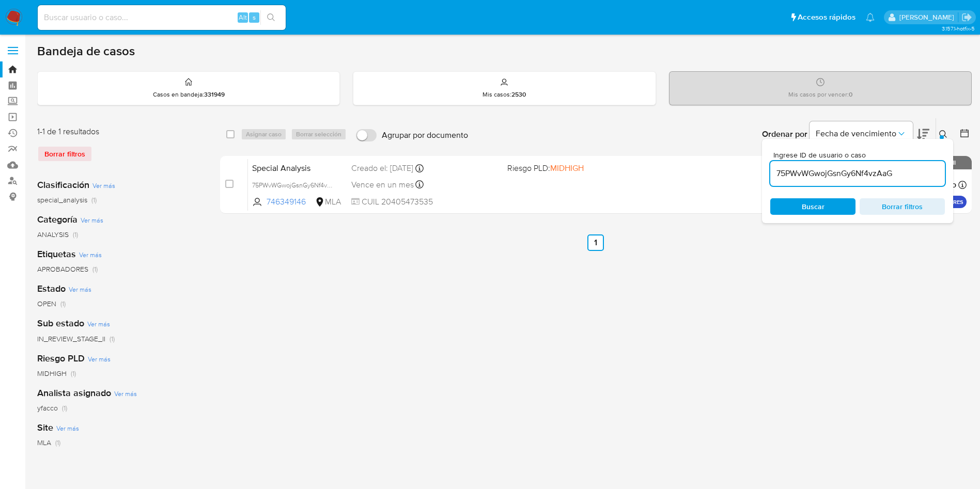
click at [919, 176] on input "75PWvWGwojGsnGy6Nf4vzAaG" at bounding box center [857, 173] width 175 height 13
click at [920, 177] on input "75PWvWGwojGsnGy6Nf4vzAaG" at bounding box center [857, 173] width 175 height 13
paste input "DmLGdcy36oiPENgw6yDTxOuO"
type input "DmLGdcy36oiPENgw6yDTxOuO"
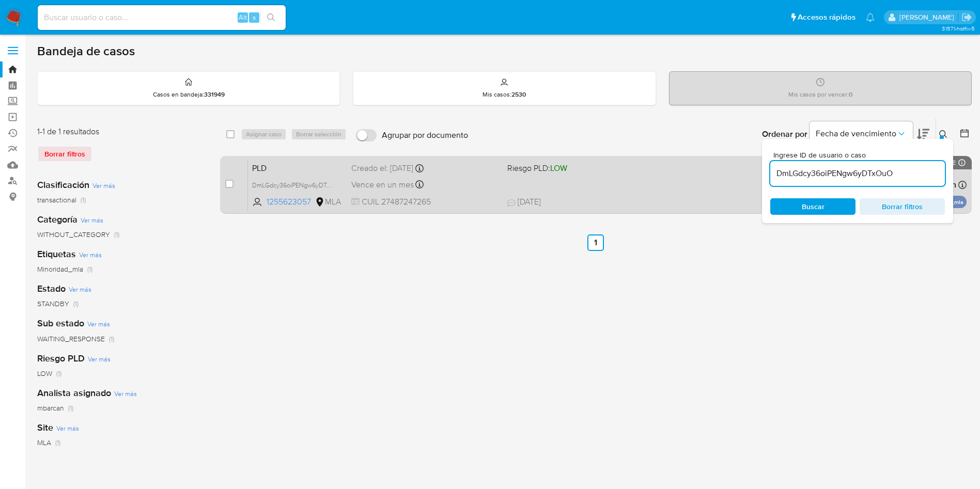
drag, startPoint x: 227, startPoint y: 185, endPoint x: 232, endPoint y: 176, distance: 10.4
click at [227, 185] on input "checkbox" at bounding box center [229, 184] width 8 height 8
checkbox input "true"
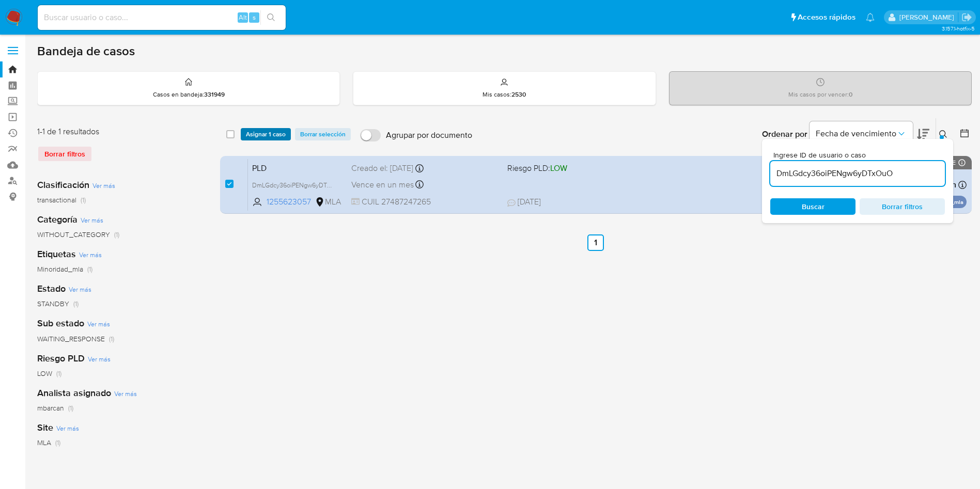
click at [266, 135] on span "Asignar 1 caso" at bounding box center [266, 134] width 40 height 10
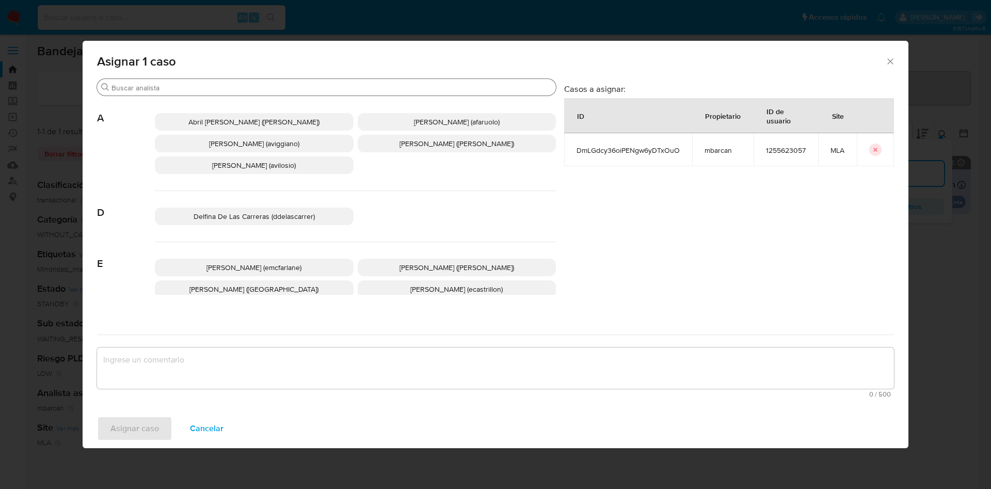
click at [140, 88] on input "Buscar" at bounding box center [332, 87] width 440 height 9
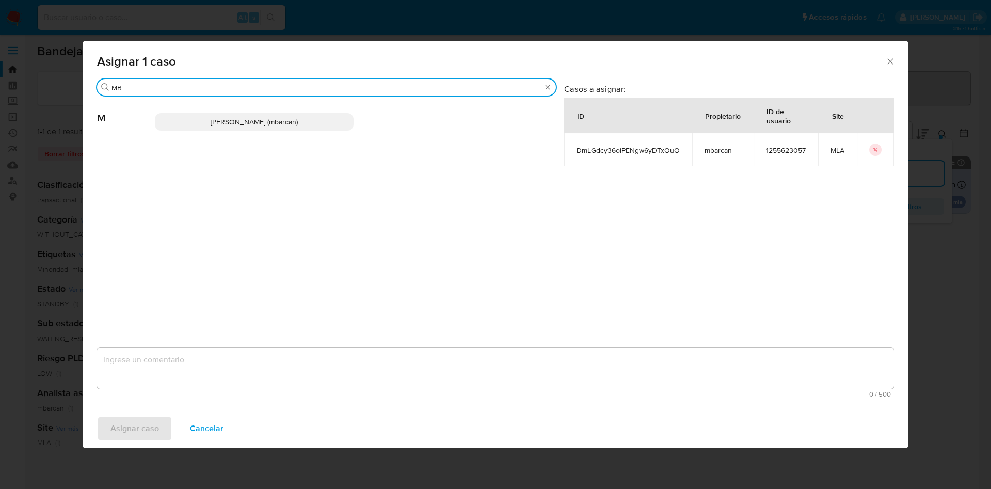
type input "MB"
drag, startPoint x: 228, startPoint y: 121, endPoint x: 229, endPoint y: 161, distance: 39.8
click at [229, 121] on span "Magali Iael Barcan (mbarcan)" at bounding box center [254, 122] width 87 height 10
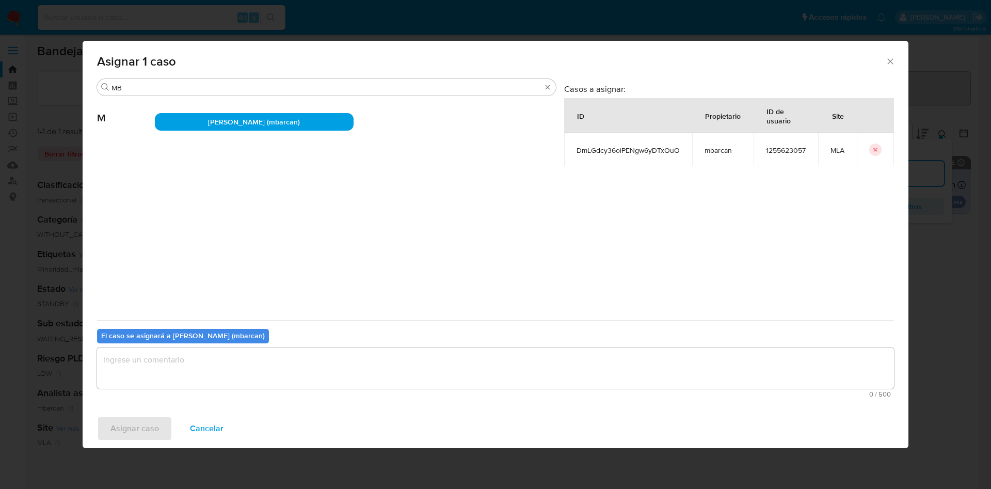
click at [190, 371] on textarea "assign-modal" at bounding box center [495, 368] width 797 height 41
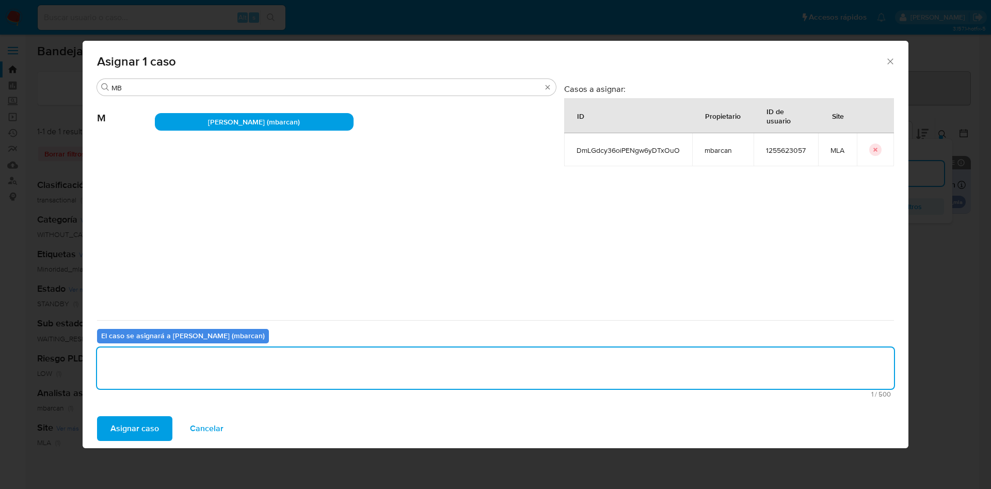
click at [134, 423] on span "Asignar caso" at bounding box center [135, 428] width 49 height 23
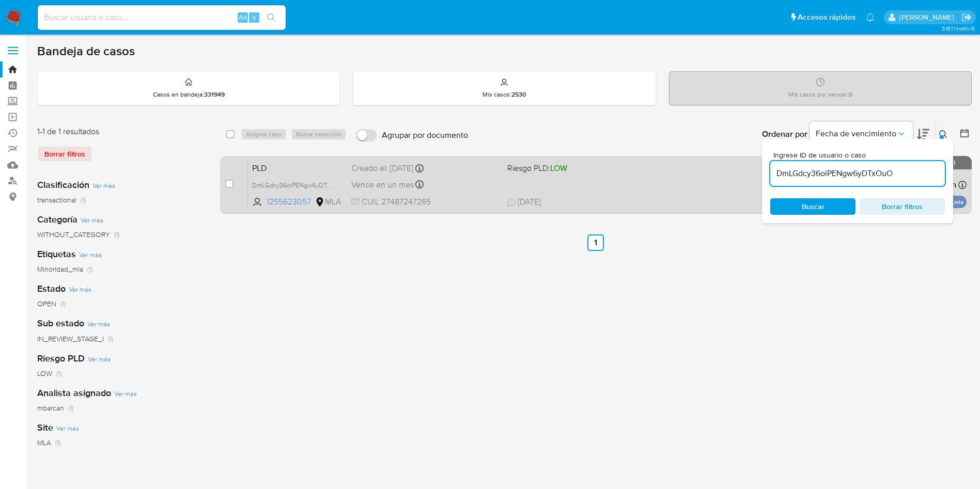
click at [398, 182] on span "Vence en un mes" at bounding box center [382, 184] width 62 height 11
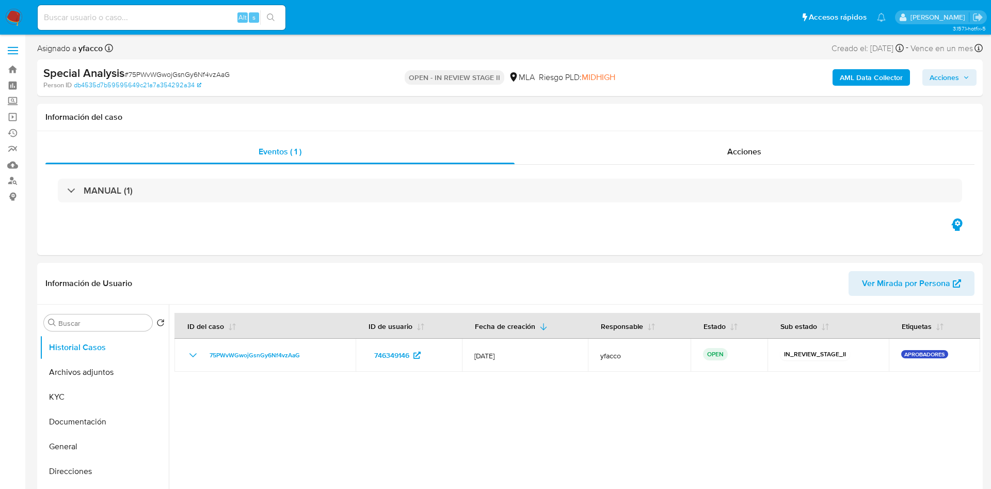
select select "10"
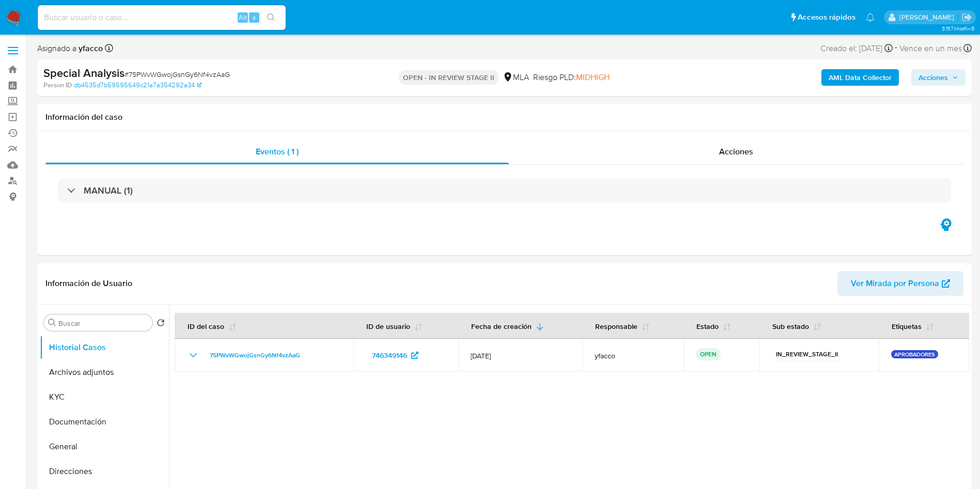
click at [849, 80] on b "AML Data Collector" at bounding box center [859, 77] width 63 height 17
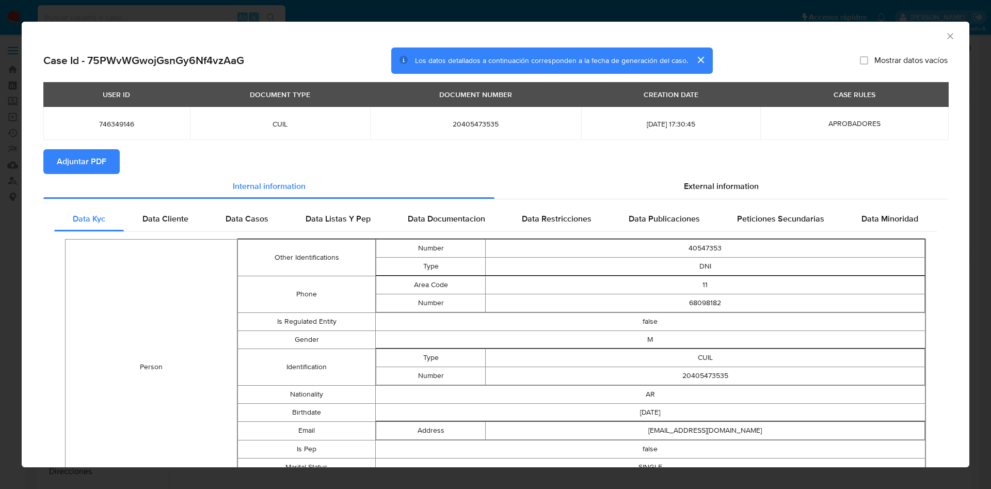
click at [60, 162] on span "Adjuntar PDF" at bounding box center [82, 161] width 50 height 23
click at [948, 37] on icon "Cerrar ventana" at bounding box center [951, 36] width 6 height 6
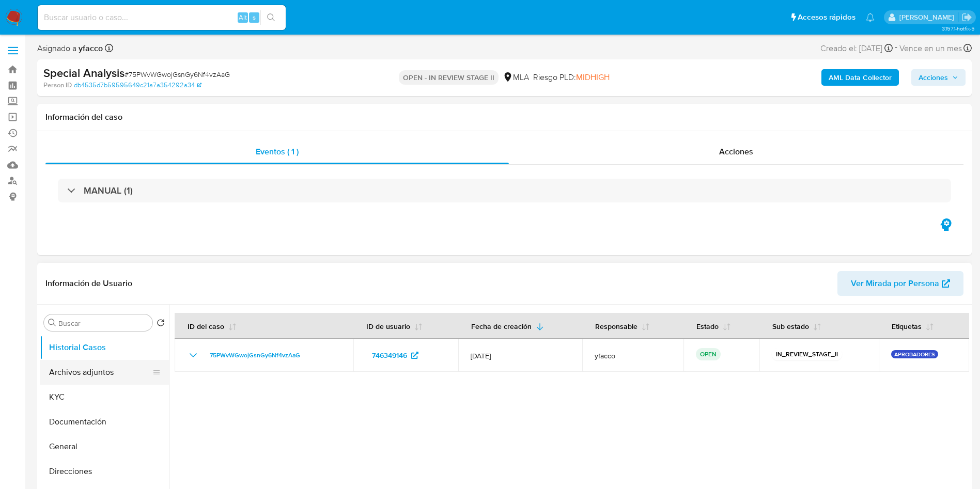
click at [89, 369] on button "Archivos adjuntos" at bounding box center [100, 372] width 121 height 25
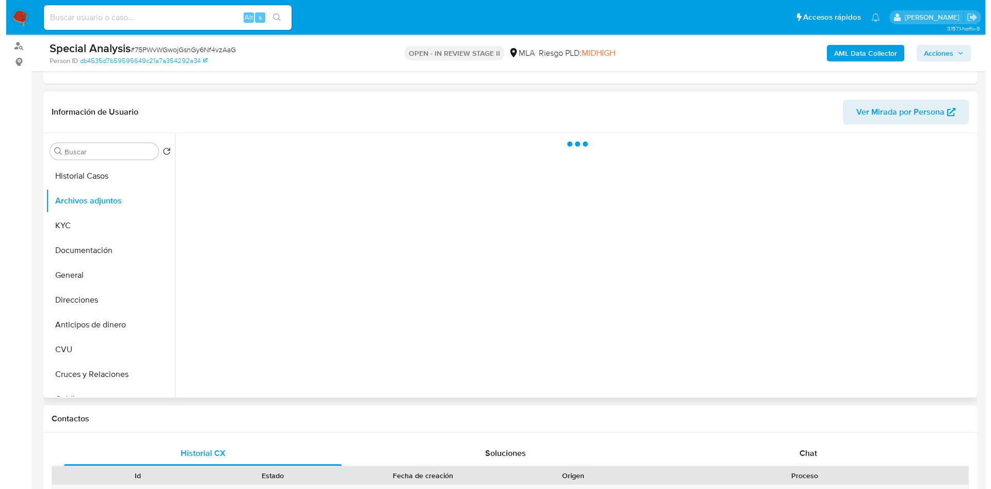
scroll to position [155, 0]
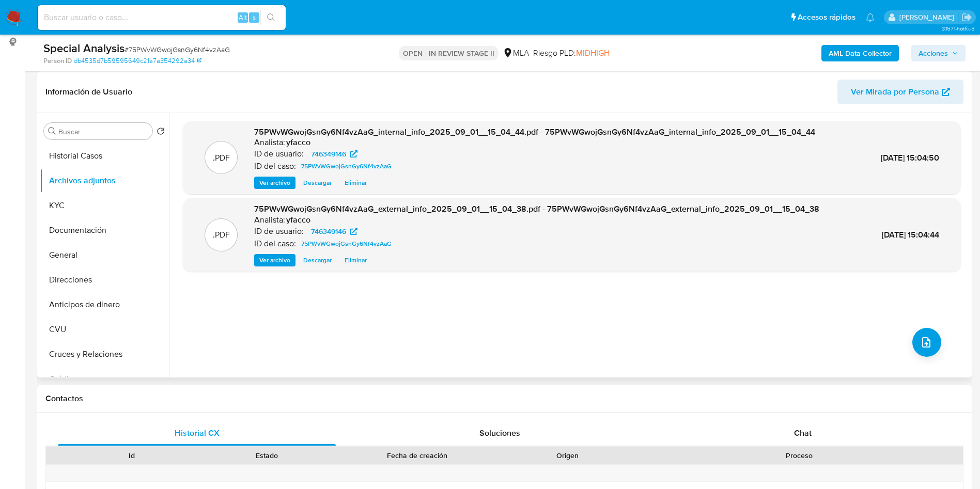
click at [916, 358] on div ".PDF 75PWvWGwojGsnGy6Nf4vzAaG_internal_info_2025_09_01__15_04_44.pdf - 75PWvWGw…" at bounding box center [572, 245] width 778 height 248
click at [920, 345] on icon "upload-file" at bounding box center [926, 342] width 12 height 12
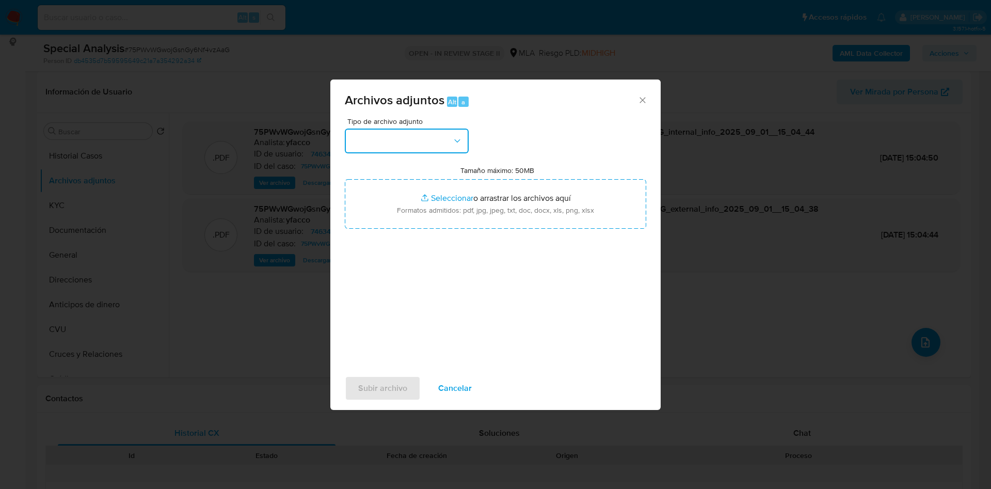
click at [433, 140] on button "button" at bounding box center [407, 141] width 124 height 25
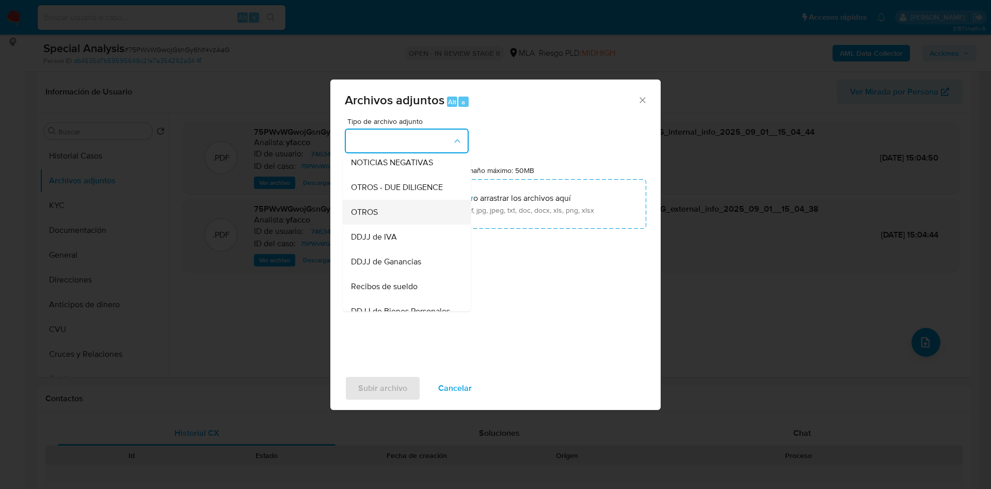
click at [377, 217] on span "OTROS" at bounding box center [364, 212] width 27 height 10
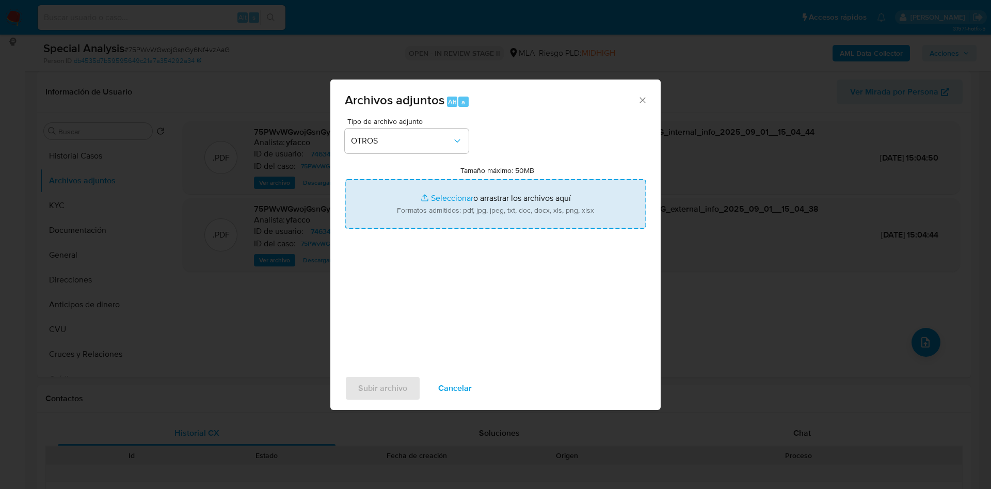
click at [440, 198] on input "Tamaño máximo: 50MB Seleccionar archivos" at bounding box center [496, 204] width 302 height 50
type input "C:\fakepath\Movimientos 746349146.xlsx"
click at [442, 183] on input "Tamaño máximo: 50MB Seleccionar archivos" at bounding box center [496, 204] width 302 height 50
type input "C:\fakepath\Caselog 75PWvWGwojGsnGy6Nf4vzAaG_2025_08_27_14_53_49.docx"
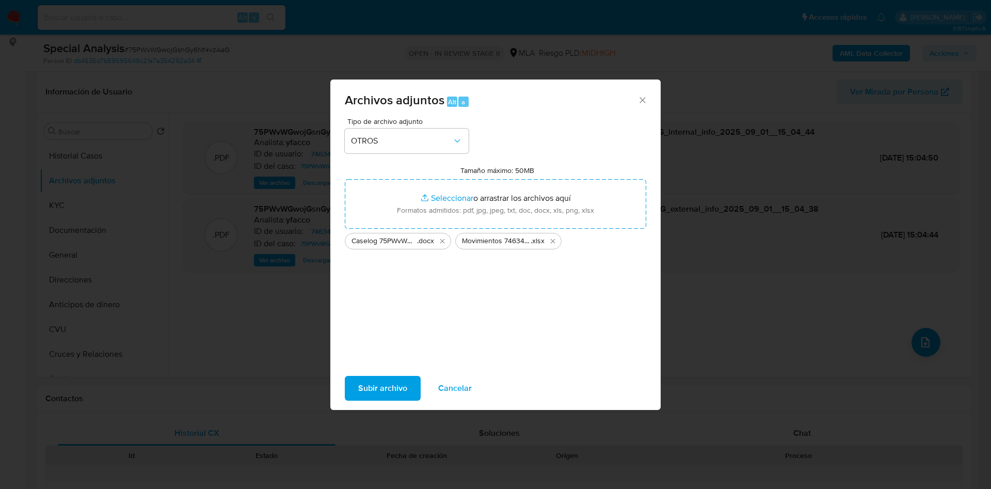
click at [383, 398] on span "Subir archivo" at bounding box center [382, 388] width 49 height 23
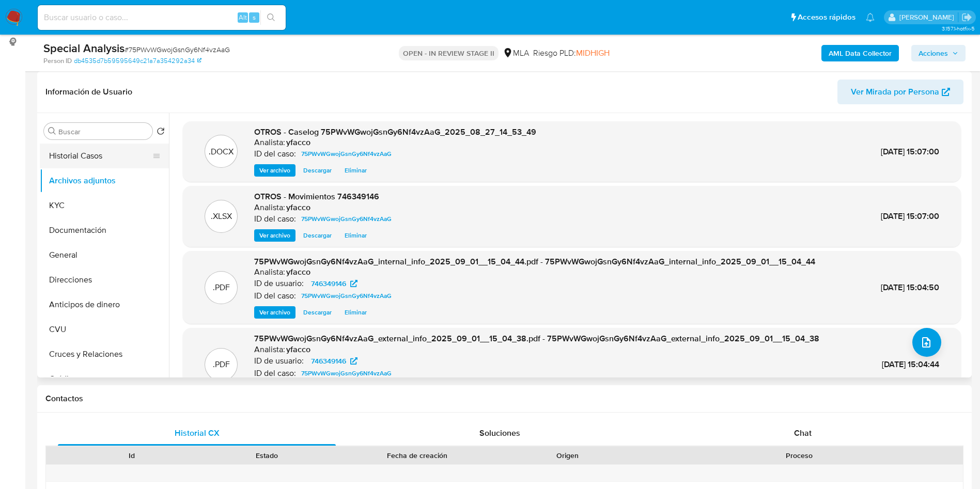
click at [86, 162] on button "Historial Casos" at bounding box center [100, 156] width 121 height 25
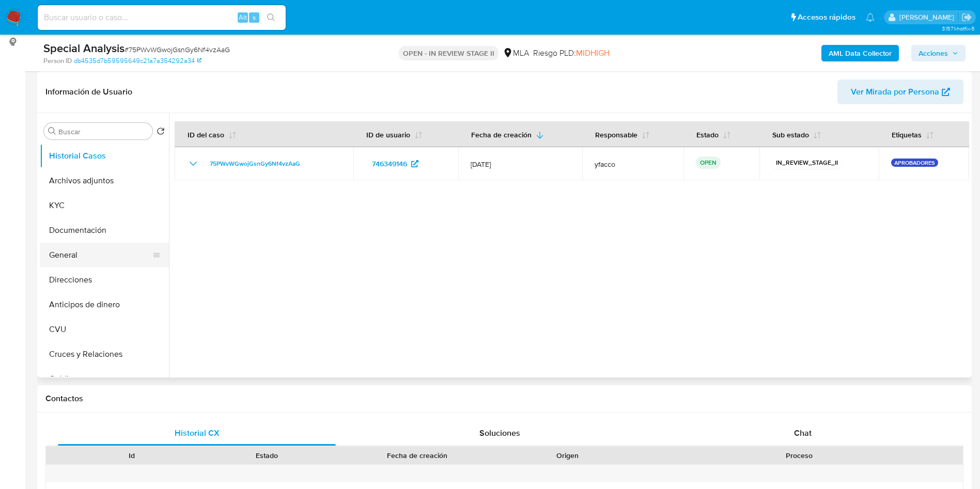
click at [84, 266] on button "General" at bounding box center [100, 255] width 121 height 25
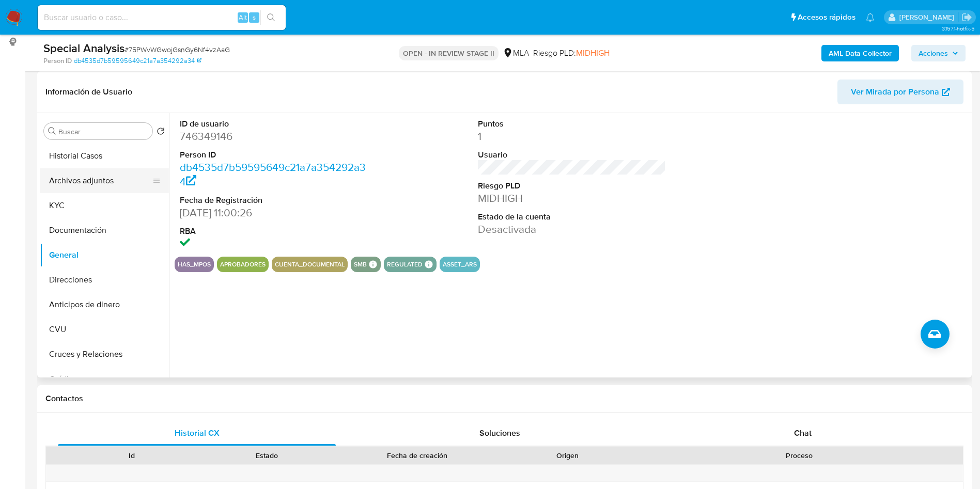
click at [100, 179] on button "Archivos adjuntos" at bounding box center [100, 180] width 121 height 25
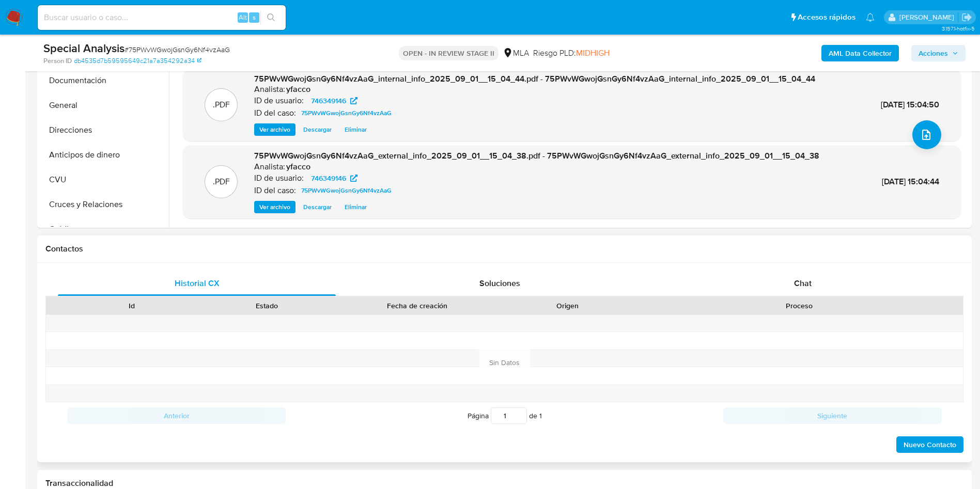
scroll to position [310, 0]
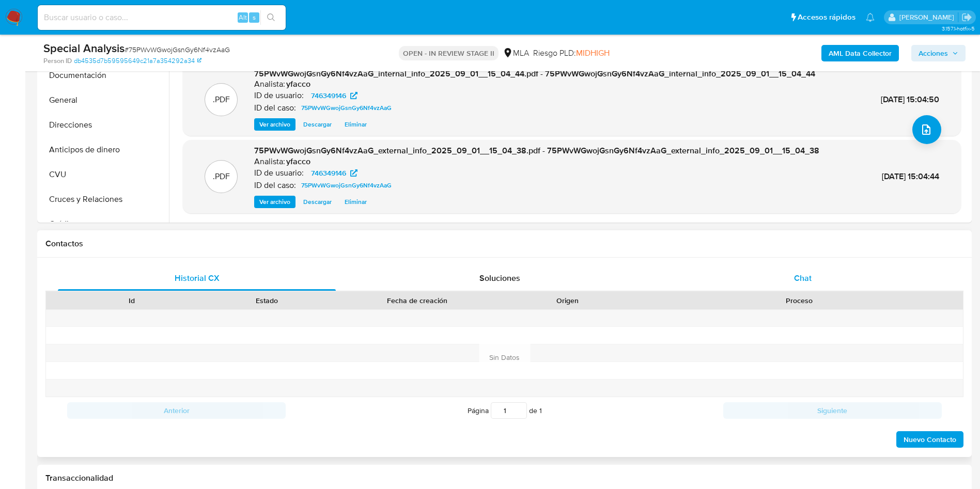
drag, startPoint x: 802, startPoint y: 293, endPoint x: 803, endPoint y: 276, distance: 16.5
click at [803, 292] on div "Proceso" at bounding box center [798, 301] width 327 height 18
click at [803, 276] on span "Chat" at bounding box center [803, 278] width 18 height 12
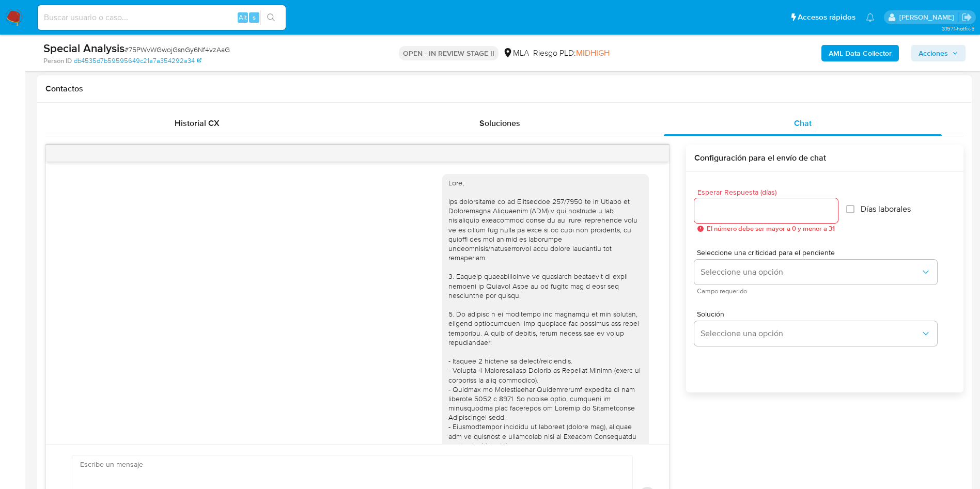
scroll to position [539, 0]
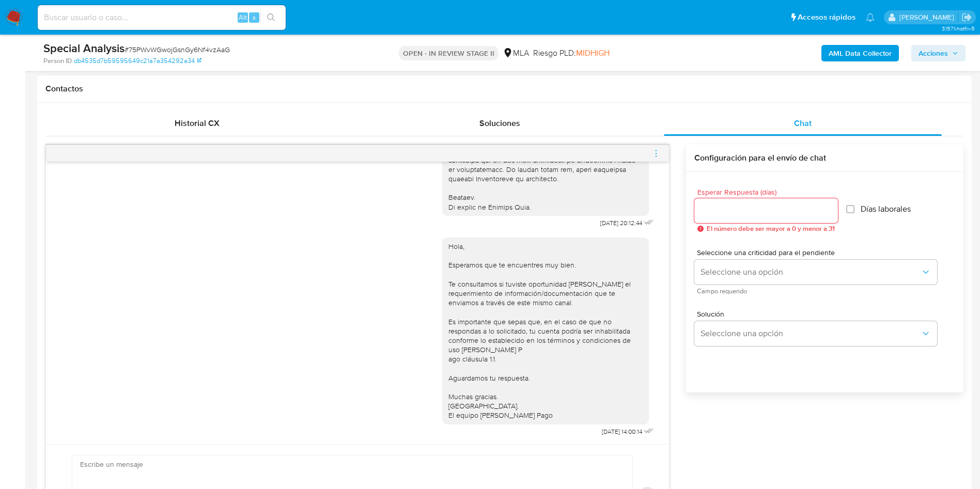
click at [656, 151] on icon "menu-action" at bounding box center [655, 153] width 9 height 9
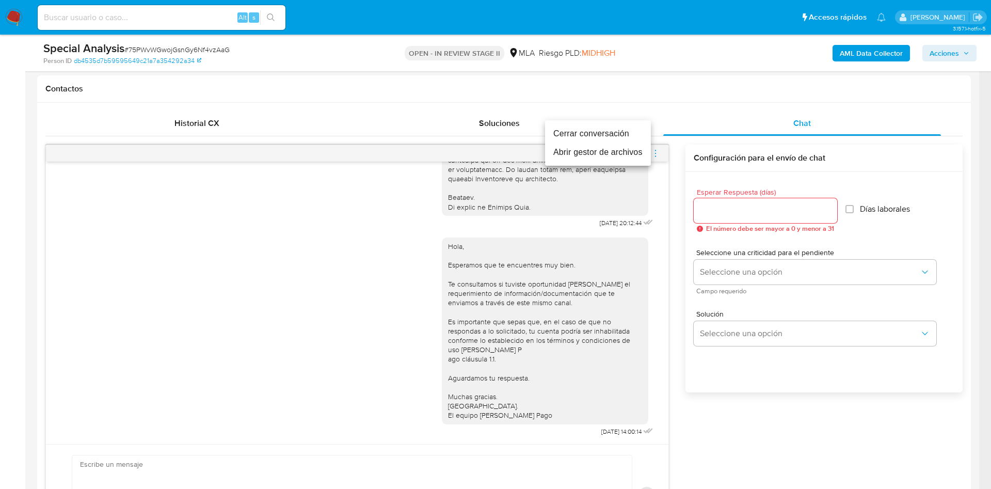
click at [595, 135] on li "Cerrar conversación" at bounding box center [598, 133] width 106 height 19
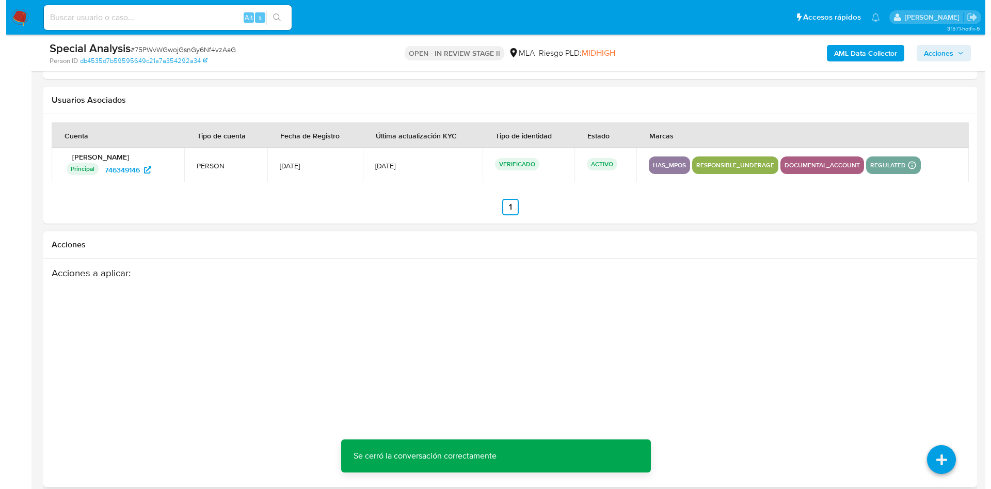
scroll to position [1816, 0]
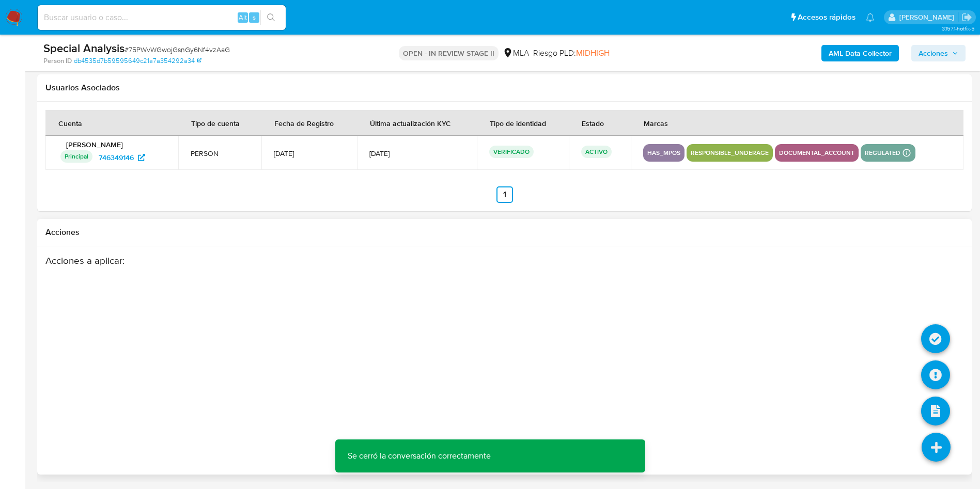
click at [936, 448] on icon at bounding box center [935, 447] width 29 height 29
click at [937, 375] on icon at bounding box center [935, 374] width 29 height 29
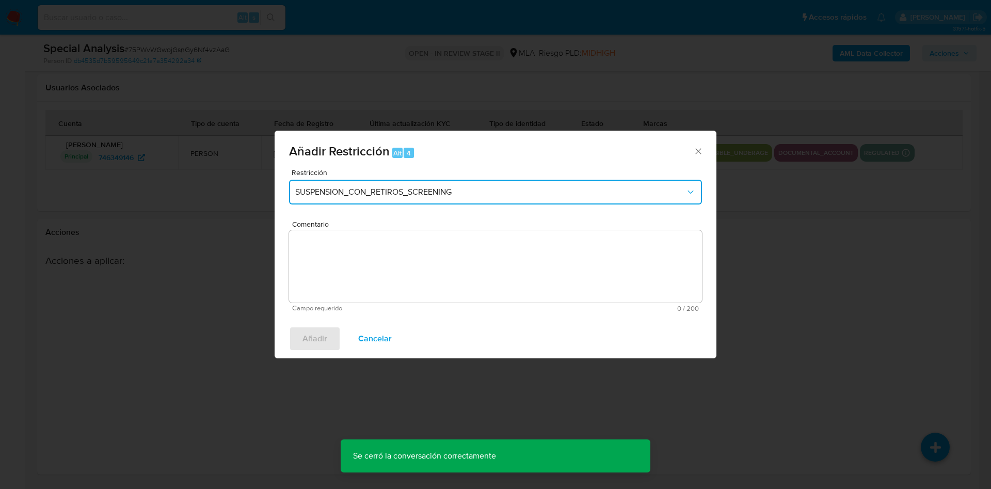
click at [475, 198] on button "SUSPENSION_CON_RETIROS_SCREENING" at bounding box center [495, 192] width 413 height 25
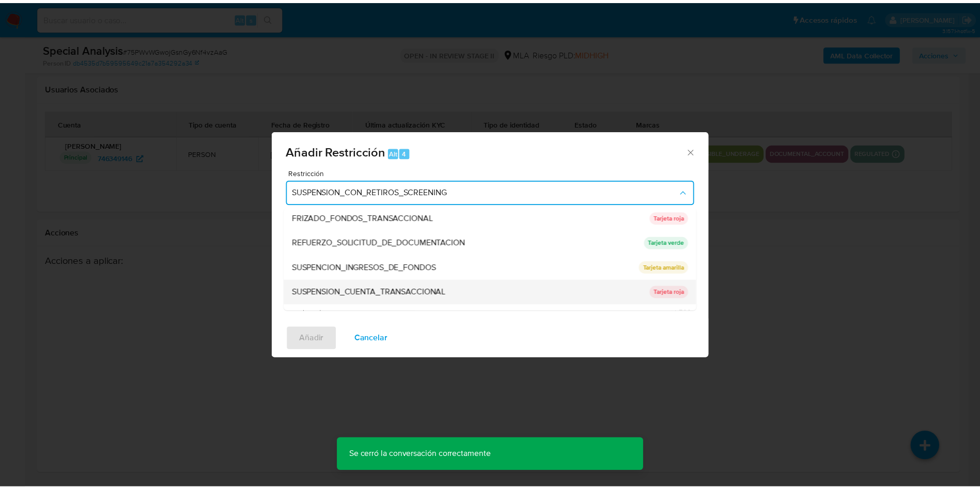
scroll to position [219, 0]
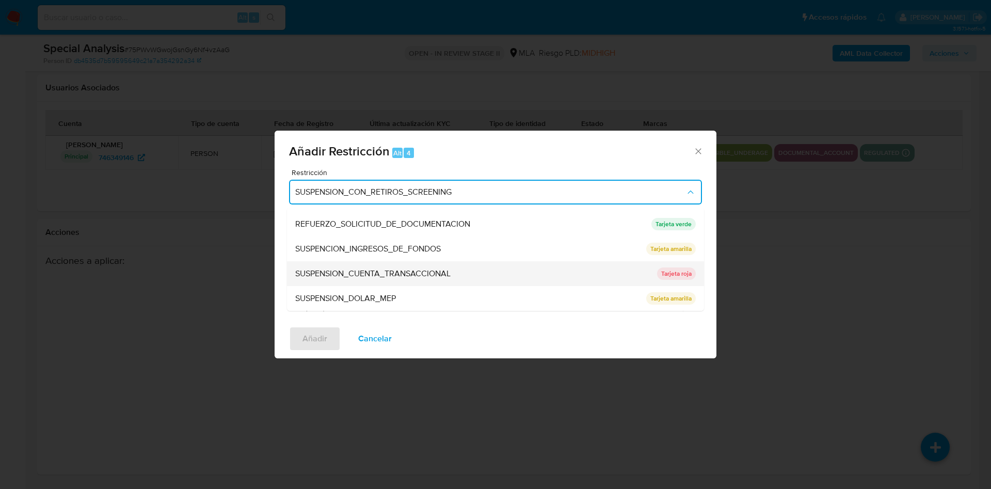
click at [427, 273] on span "SUSPENSION_CUENTA_TRANSACCIONAL" at bounding box center [372, 274] width 155 height 10
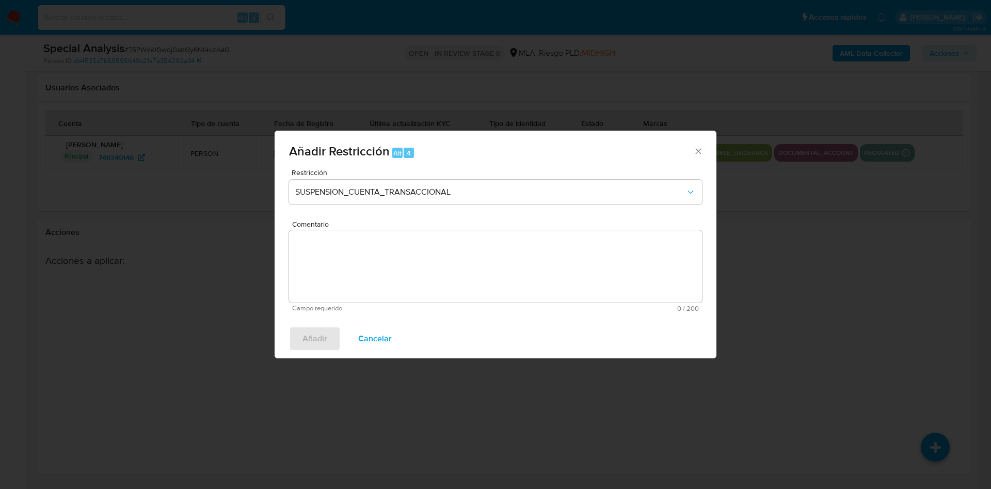
click at [427, 273] on textarea "Comentario" at bounding box center [495, 266] width 413 height 72
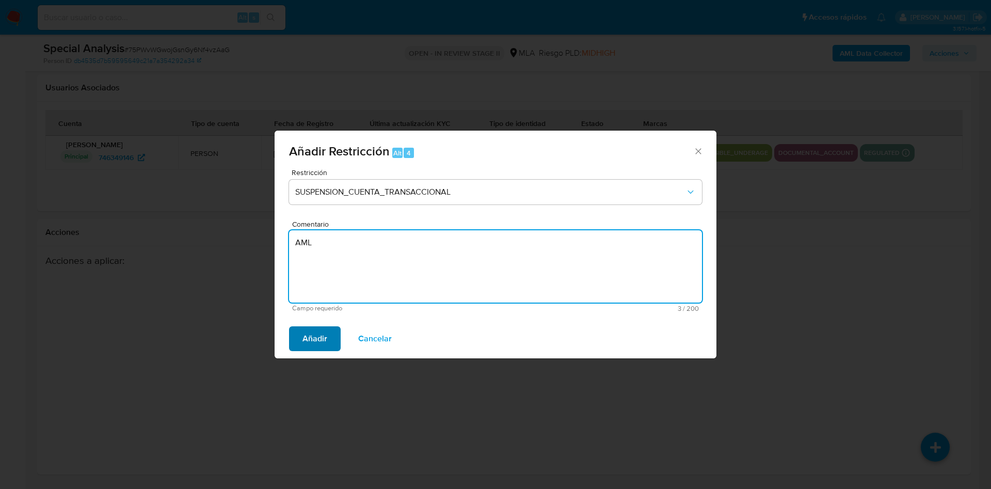
type textarea "AML"
click at [314, 337] on span "Añadir" at bounding box center [315, 338] width 25 height 23
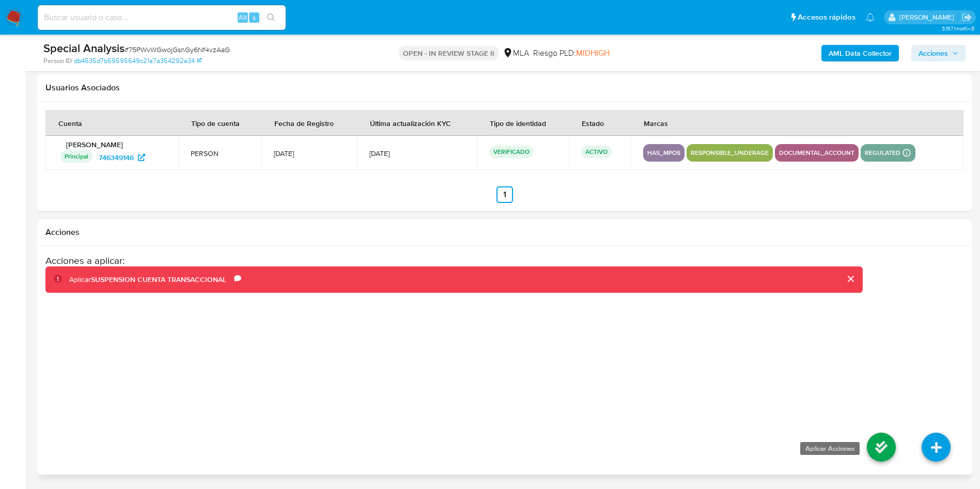
click at [890, 449] on icon at bounding box center [880, 447] width 29 height 29
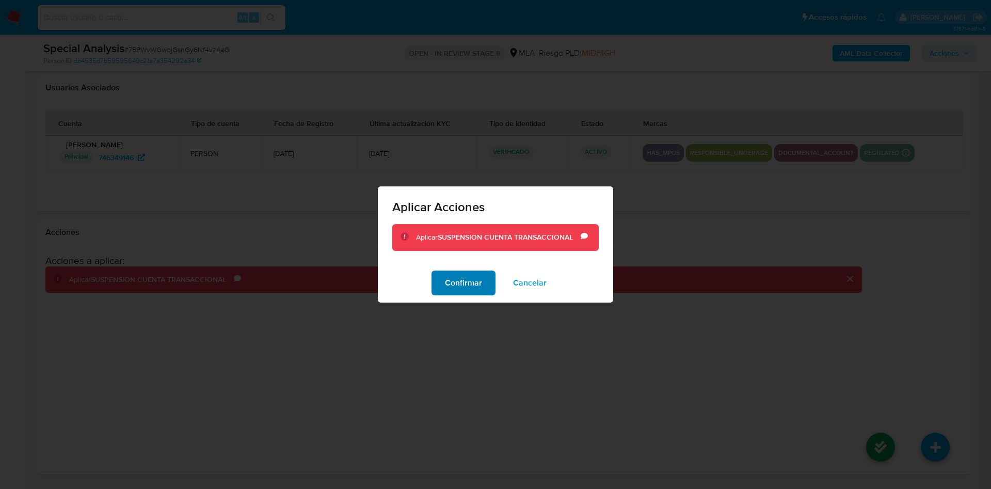
click at [472, 279] on span "Confirmar" at bounding box center [463, 283] width 37 height 23
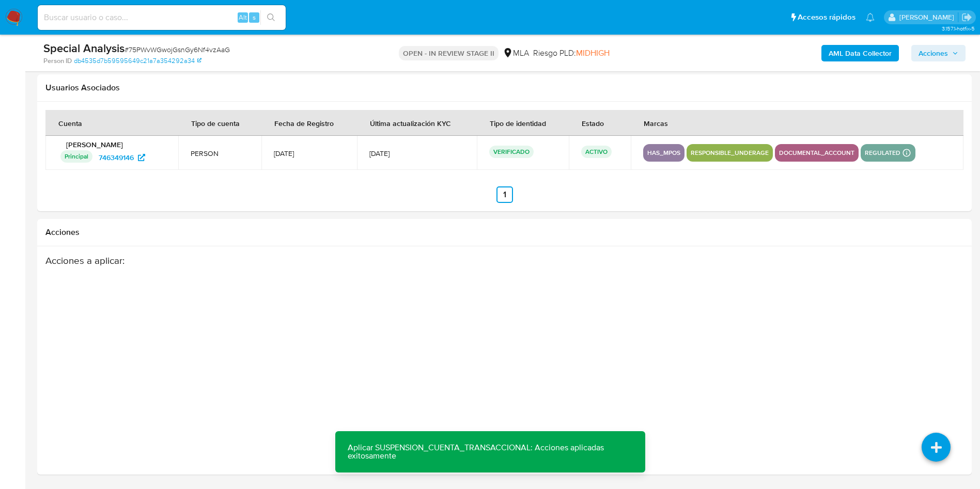
click at [963, 56] on button "Acciones" at bounding box center [938, 53] width 54 height 17
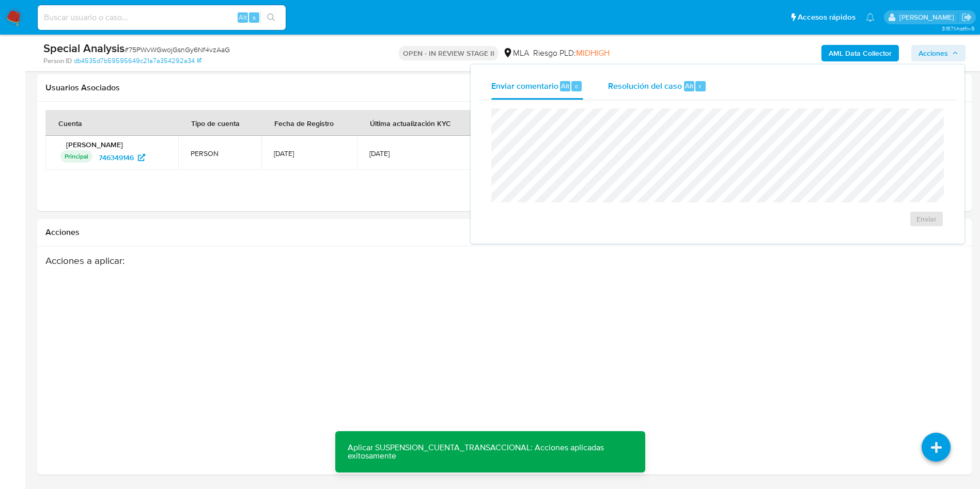
click at [701, 89] on div "r" at bounding box center [700, 86] width 10 height 10
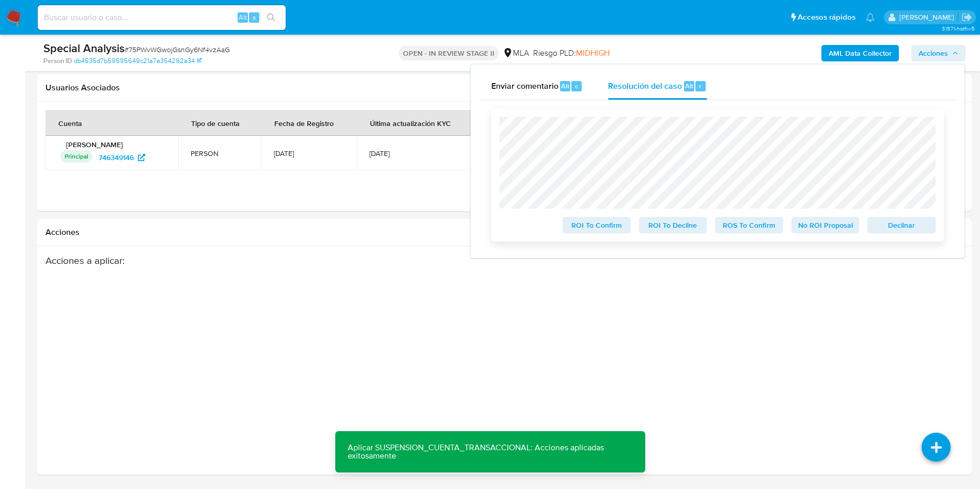
click at [738, 226] on span "ROS To Confirm" at bounding box center [749, 225] width 54 height 14
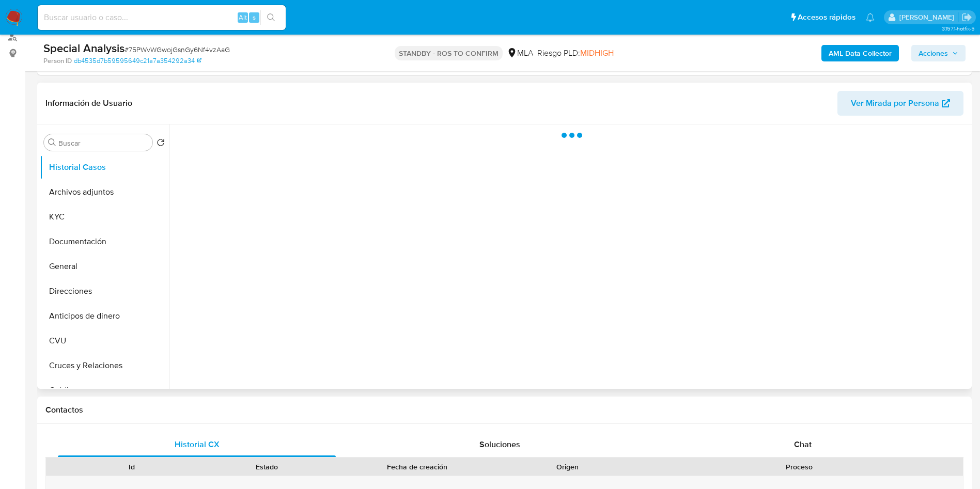
scroll to position [155, 0]
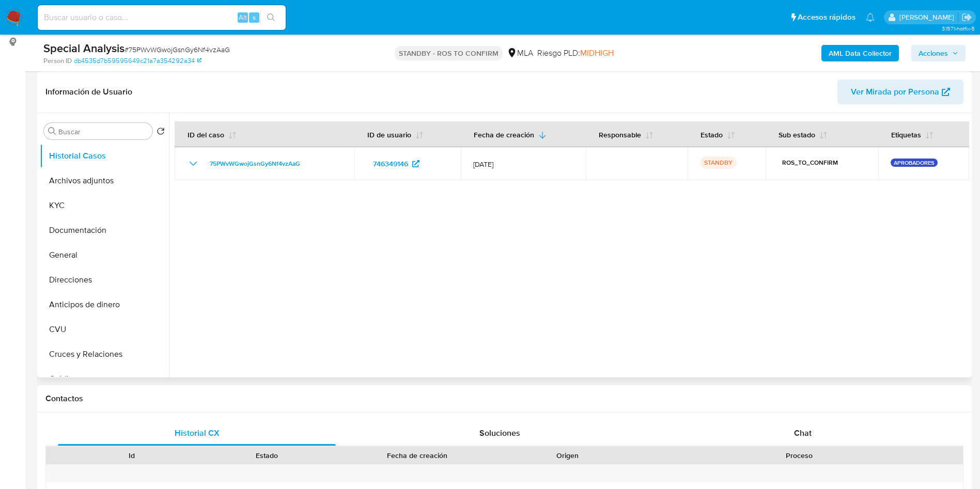
select select "10"
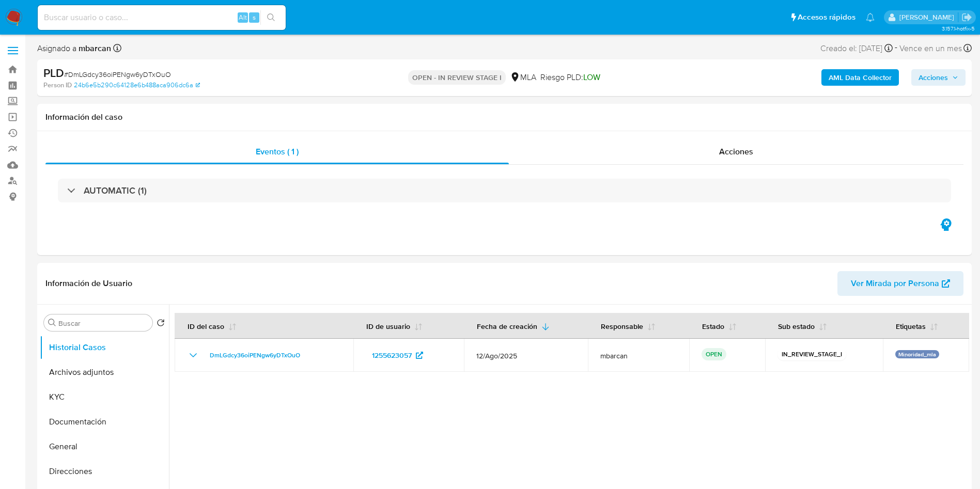
select select "10"
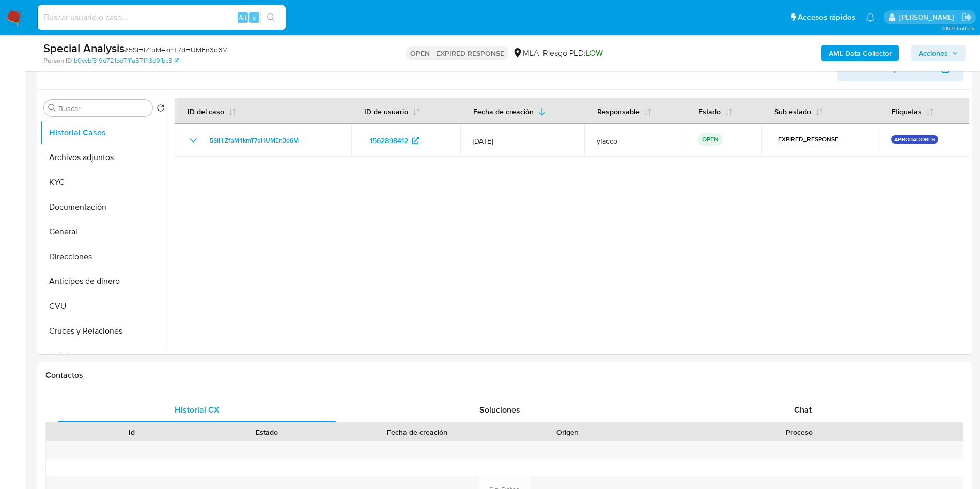
scroll to position [232, 0]
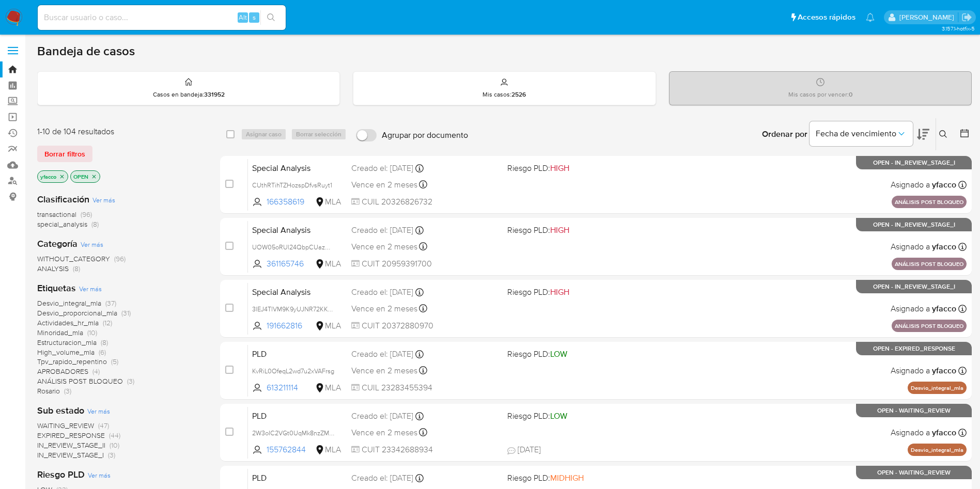
click at [106, 23] on input at bounding box center [162, 17] width 248 height 13
click at [66, 210] on span "transactional" at bounding box center [56, 214] width 39 height 10
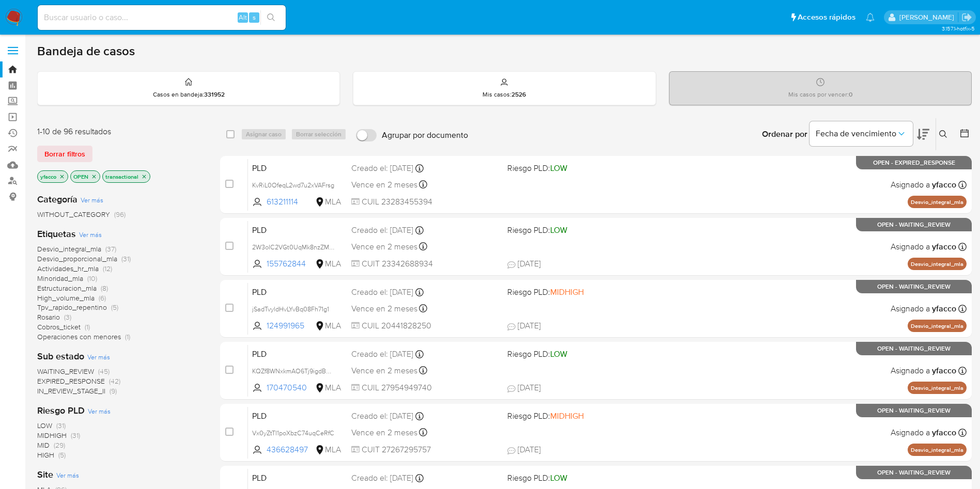
click at [62, 180] on p "yfacco" at bounding box center [53, 176] width 30 height 11
click at [62, 177] on icon "close-filter" at bounding box center [62, 176] width 6 height 6
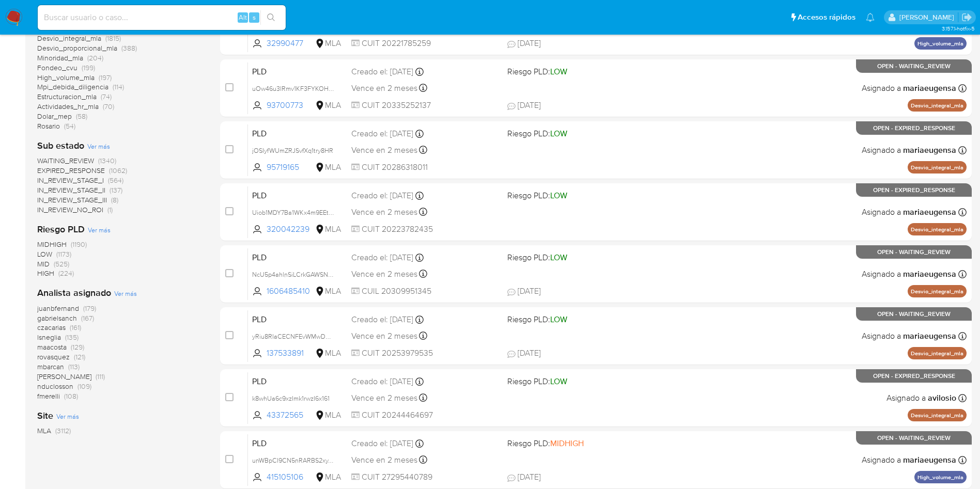
scroll to position [232, 0]
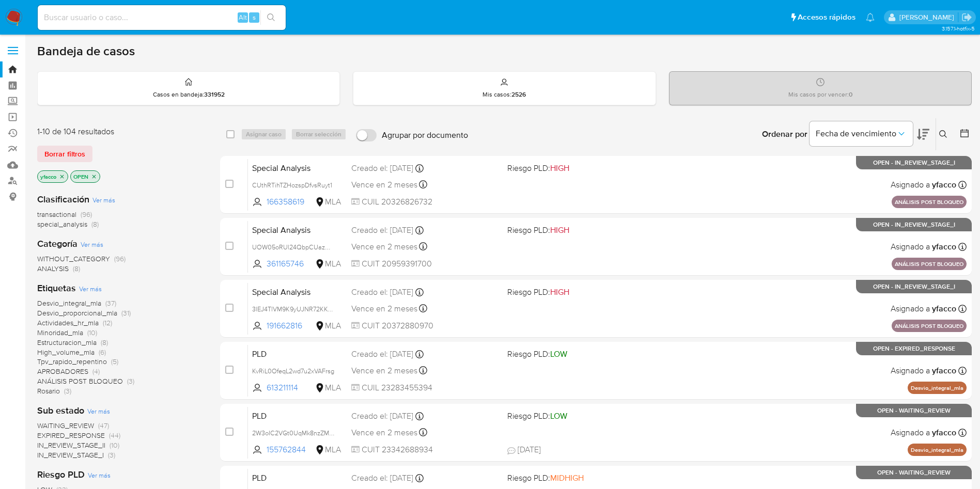
click at [158, 22] on input at bounding box center [162, 17] width 248 height 13
paste input "qDhAMavX86MSfCfyxPIljm5V"
type input "qDhAMavX86MSfCfyxPIljm5V"
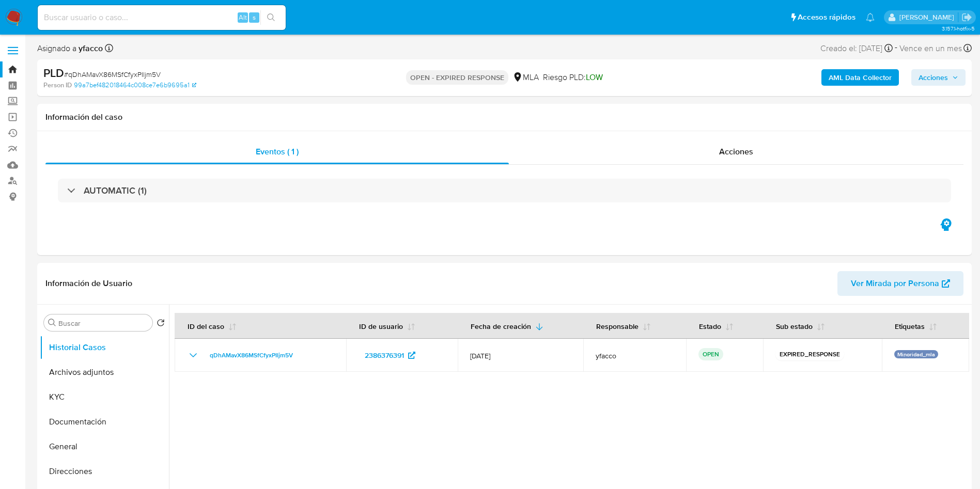
select select "10"
click at [656, 435] on div at bounding box center [569, 437] width 800 height 264
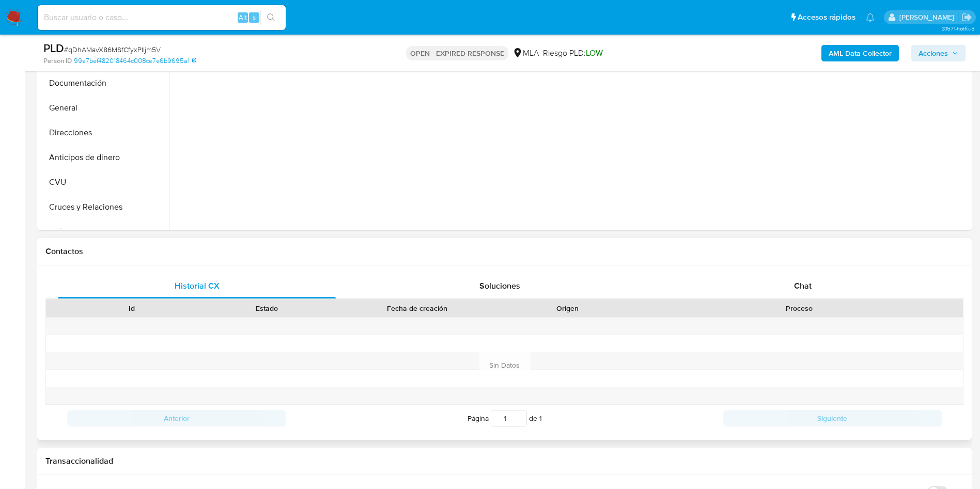
scroll to position [310, 0]
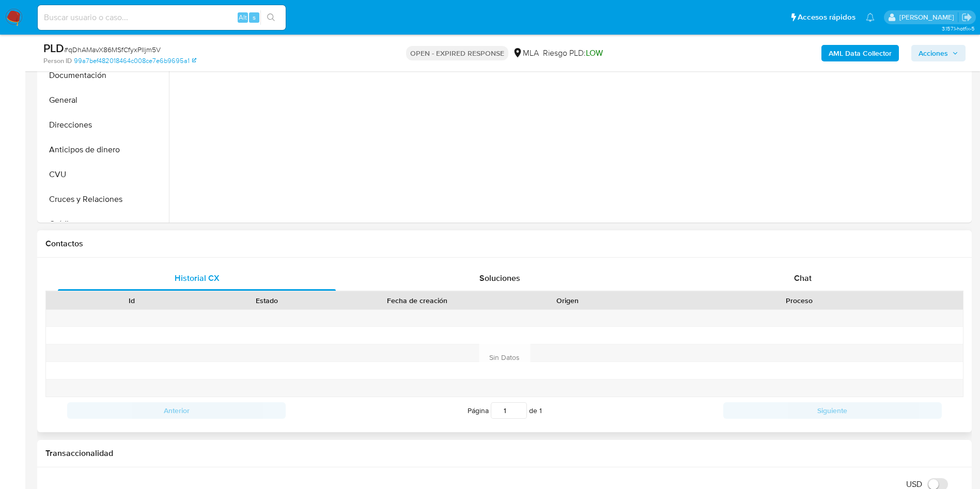
click at [801, 260] on div "Historial CX Soluciones Chat Id Estado Fecha de creación Origen Proceso Anterio…" at bounding box center [504, 345] width 934 height 175
click at [784, 285] on div "Chat" at bounding box center [803, 278] width 278 height 25
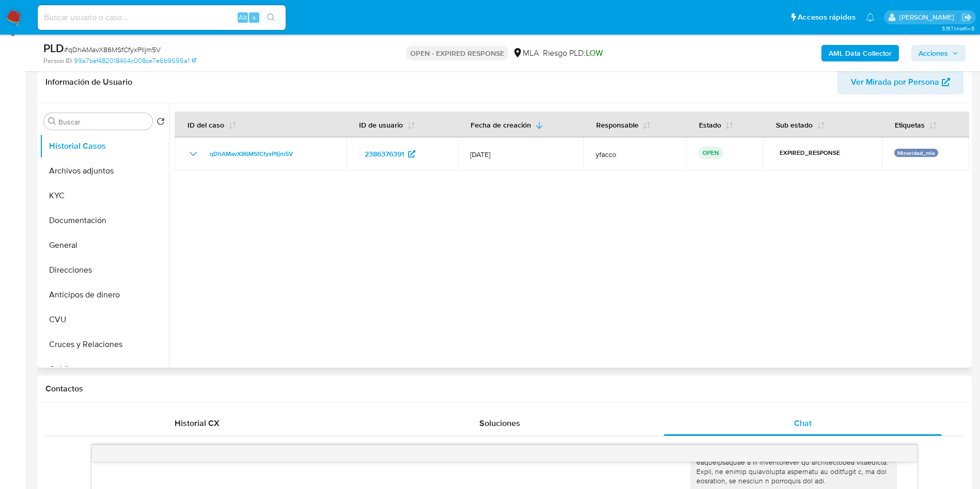
scroll to position [155, 0]
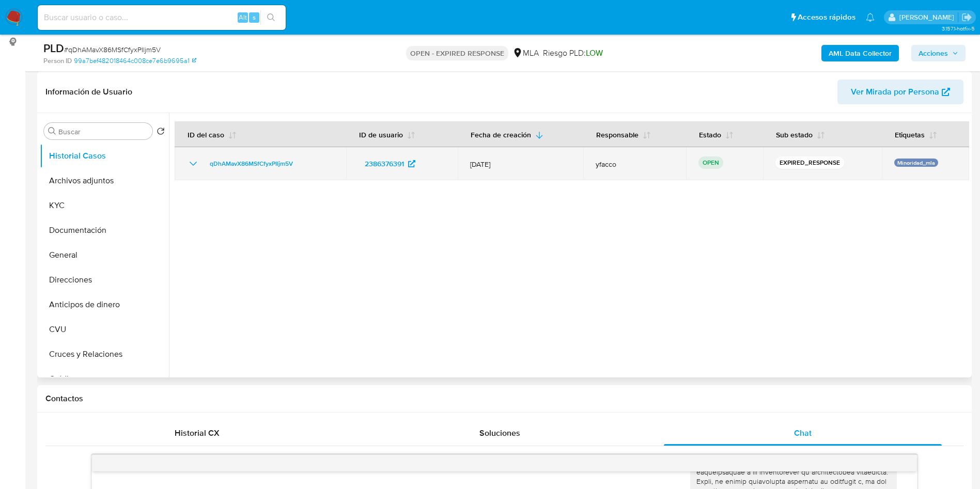
drag, startPoint x: 204, startPoint y: 165, endPoint x: 299, endPoint y: 165, distance: 95.0
click at [299, 165] on div "qDhAMavX86MSfCfyxPIljm5V" at bounding box center [260, 163] width 147 height 12
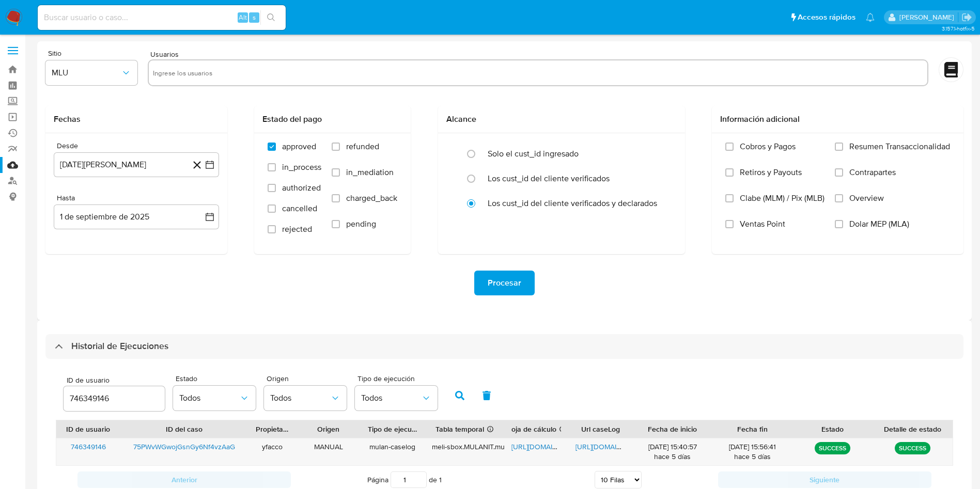
select select "10"
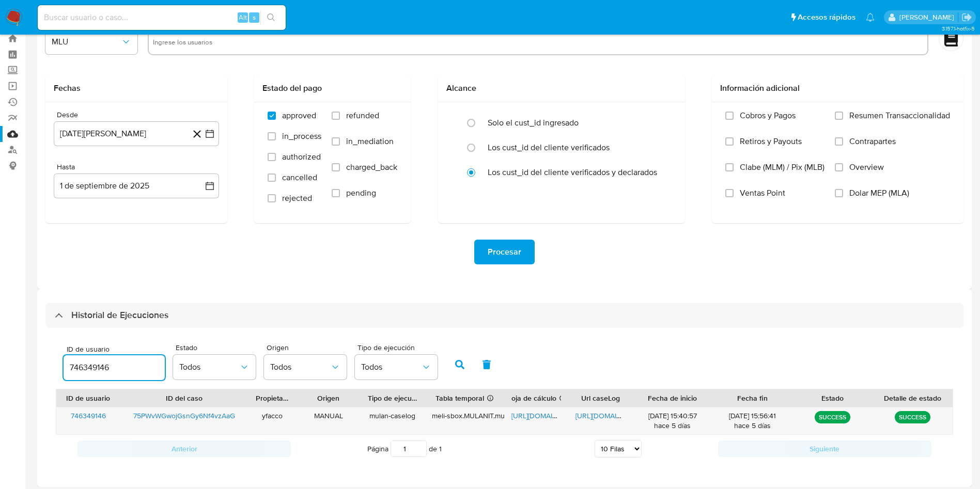
drag, startPoint x: 120, startPoint y: 372, endPoint x: 0, endPoint y: 322, distance: 130.1
click at [0, 322] on section "Bandeja Tablero Screening Búsqueda en Listas Watchlist Herramientas Operaciones…" at bounding box center [490, 231] width 980 height 525
type input "2386376391"
click at [454, 365] on button "button" at bounding box center [459, 364] width 27 height 25
click at [527, 411] on span "https://docs.google.com/spreadsheets/d/1gf7E0bLS3Ze_j_O6OFz2V64zlWLpuwW7ztMa0zp…" at bounding box center [546, 416] width 71 height 10
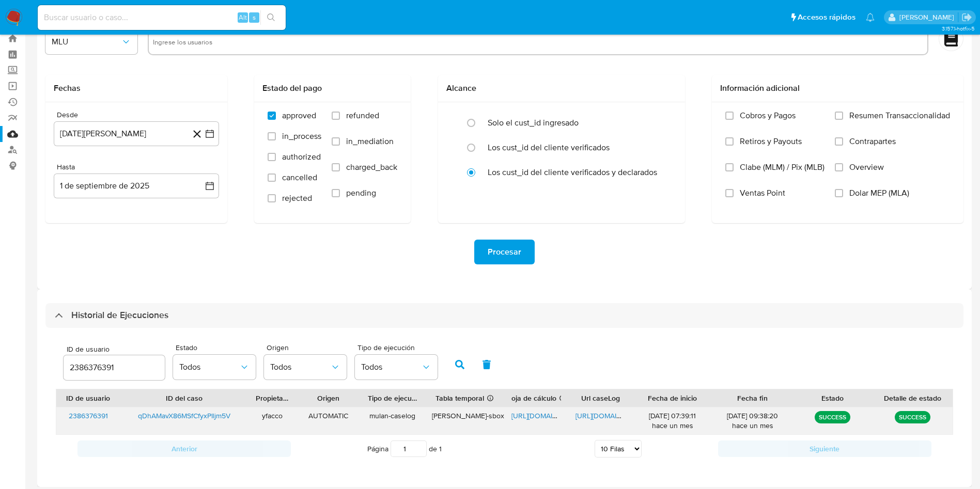
click at [610, 418] on span "https://docs.google.com/document/d/1jIG5frfu2jrrw4GsqT5aegwHDDwneIy6jQQAhHi3x0I…" at bounding box center [610, 416] width 71 height 10
drag, startPoint x: 126, startPoint y: 368, endPoint x: 38, endPoint y: 328, distance: 96.6
click at [38, 328] on div "Historial de Ejecuciones ID de usuario 2386376391 Estado Todos Origen Todos Tip…" at bounding box center [504, 388] width 934 height 198
type input "1562898412"
click at [457, 368] on icon "button" at bounding box center [459, 364] width 9 height 9
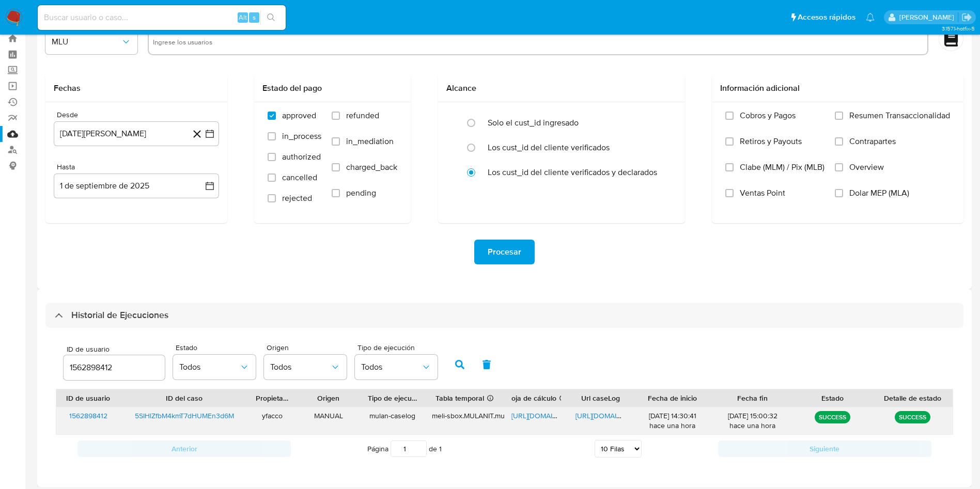
click at [537, 415] on span "https://docs.google.com/spreadsheets/d/1piM_T9bRHjv8WnbuCrY9ds0OaQCVPOg5BBsvMXZ…" at bounding box center [546, 416] width 71 height 10
drag, startPoint x: 138, startPoint y: 368, endPoint x: 0, endPoint y: 321, distance: 145.7
click at [0, 323] on section "Bandeja Tablero Screening Búsqueda en Listas Watchlist Herramientas Operaciones…" at bounding box center [490, 231] width 980 height 525
type input "1562898412"
click at [463, 367] on icon "button" at bounding box center [459, 364] width 9 height 9
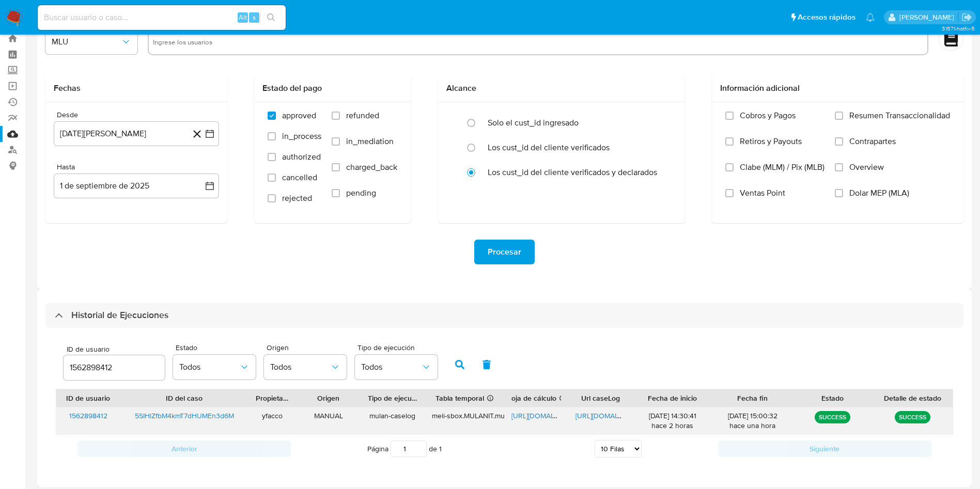
click at [607, 418] on span "https://docs.google.com/document/d/1uR2wK2lpi9flC-pkhhdKMZ5f3Ozo4uR5wTbcnm8QxK0…" at bounding box center [610, 416] width 71 height 10
click at [142, 27] on div "Alt s" at bounding box center [162, 17] width 248 height 25
click at [137, 14] on input at bounding box center [162, 17] width 248 height 13
paste input "qDhAMavX86MSfCfyxPIljm5V"
type input "qDhAMavX86MSfCfyxPIljm5V"
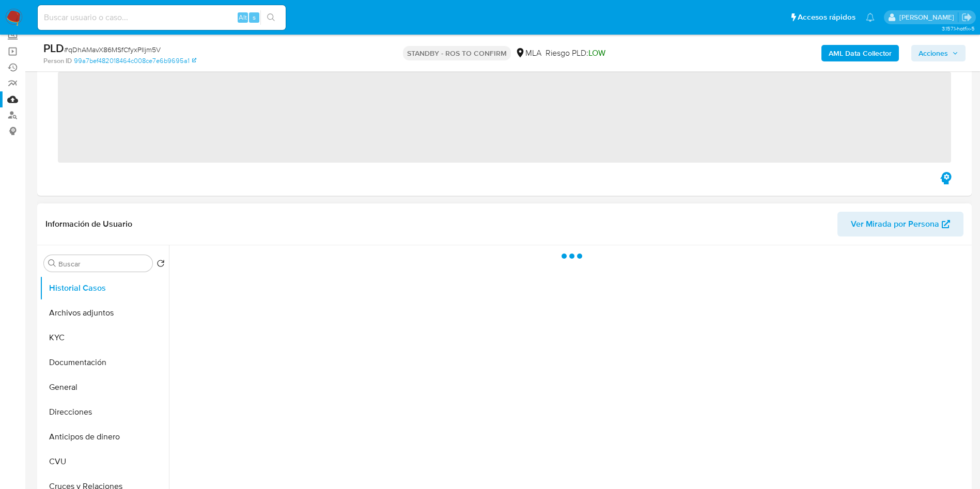
scroll to position [155, 0]
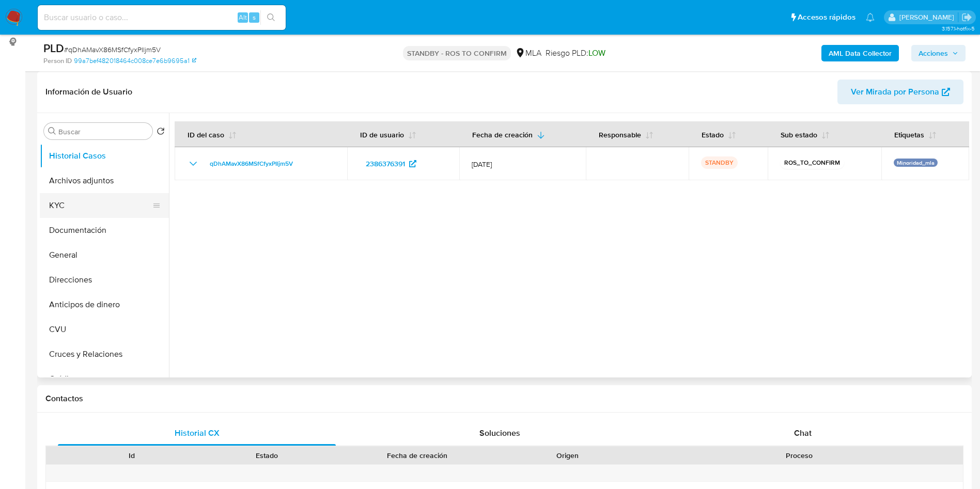
click at [83, 210] on button "KYC" at bounding box center [100, 205] width 121 height 25
select select "10"
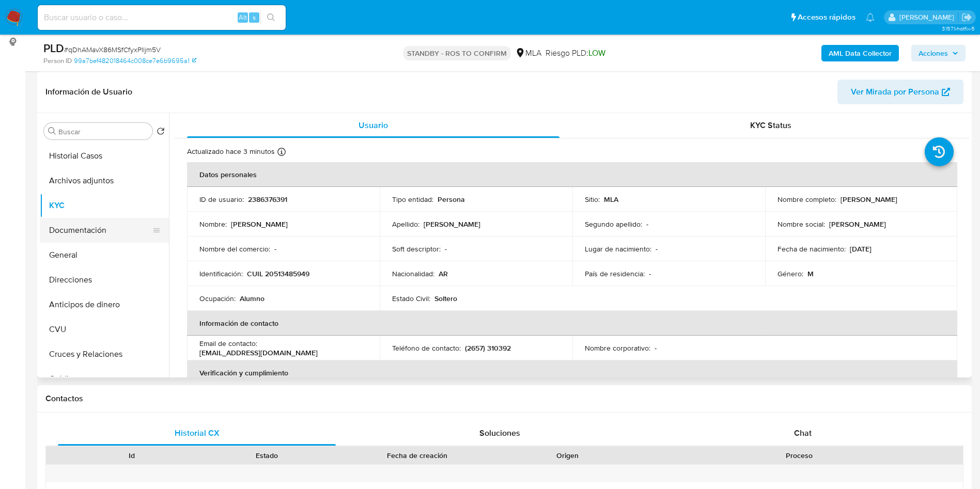
click at [99, 241] on button "Documentación" at bounding box center [100, 230] width 121 height 25
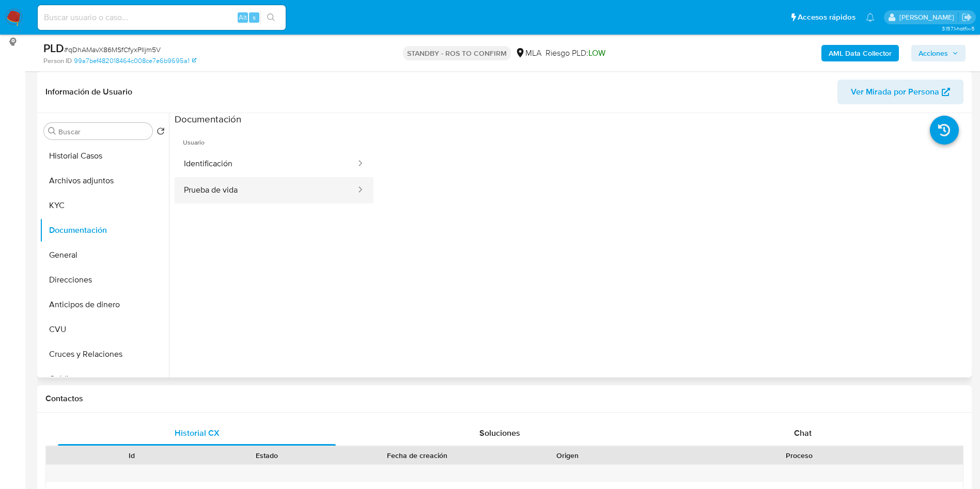
click at [230, 197] on button "Prueba de vida" at bounding box center [266, 190] width 182 height 26
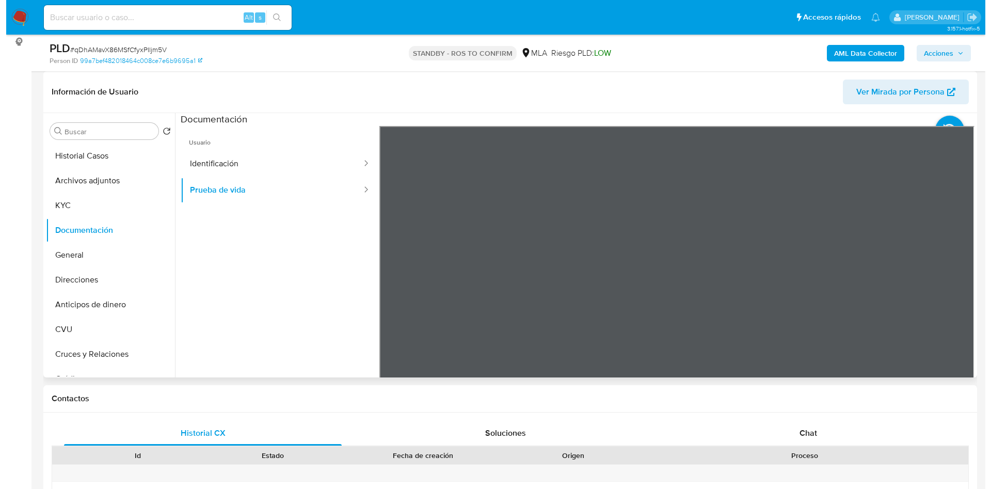
scroll to position [33, 0]
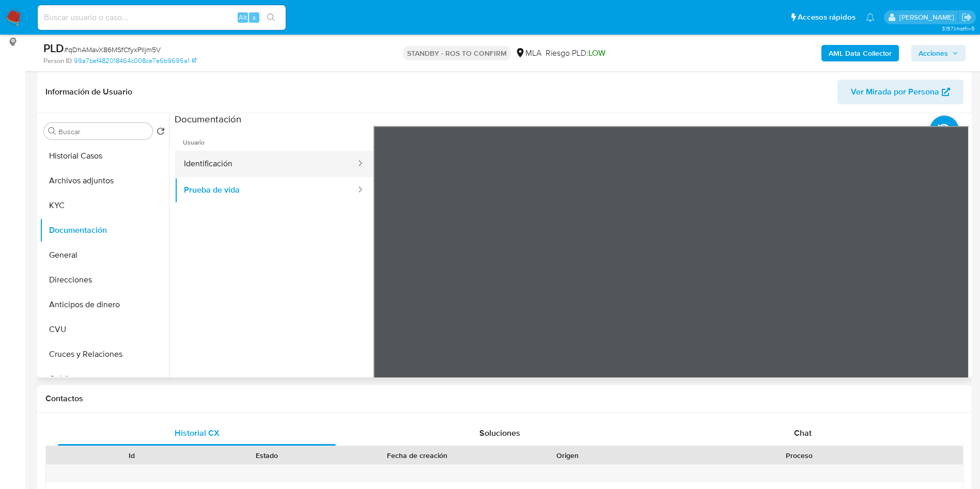
click at [275, 167] on button "Identificación" at bounding box center [266, 164] width 182 height 26
click at [954, 287] on icon at bounding box center [955, 293] width 21 height 21
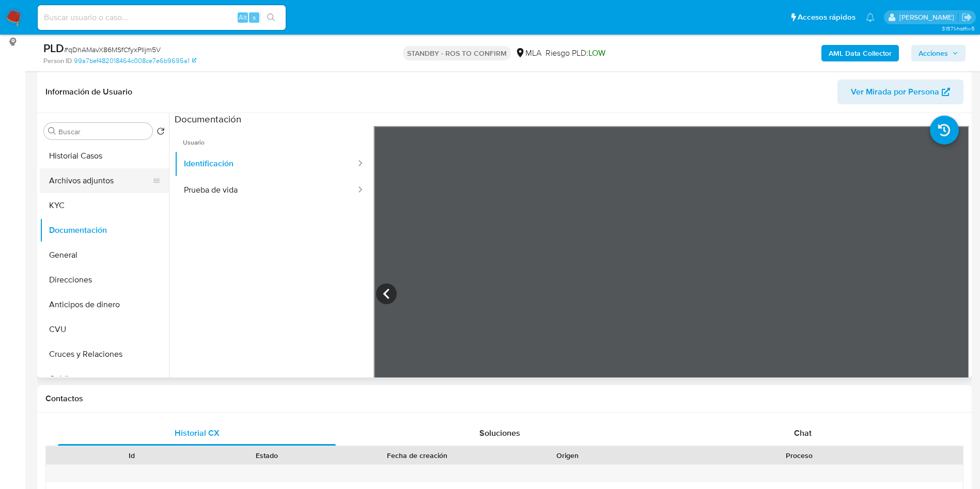
click at [101, 189] on button "Archivos adjuntos" at bounding box center [100, 180] width 121 height 25
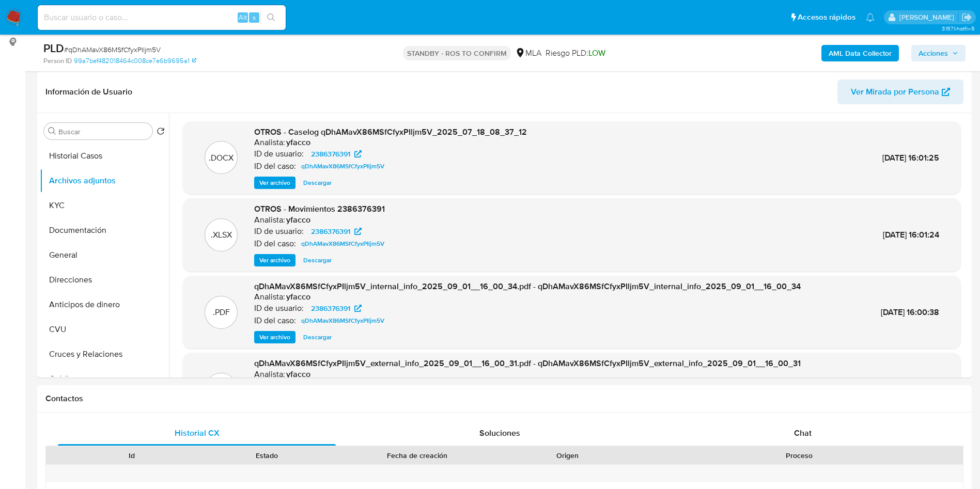
click at [259, 188] on button "Ver archivo" at bounding box center [274, 183] width 41 height 12
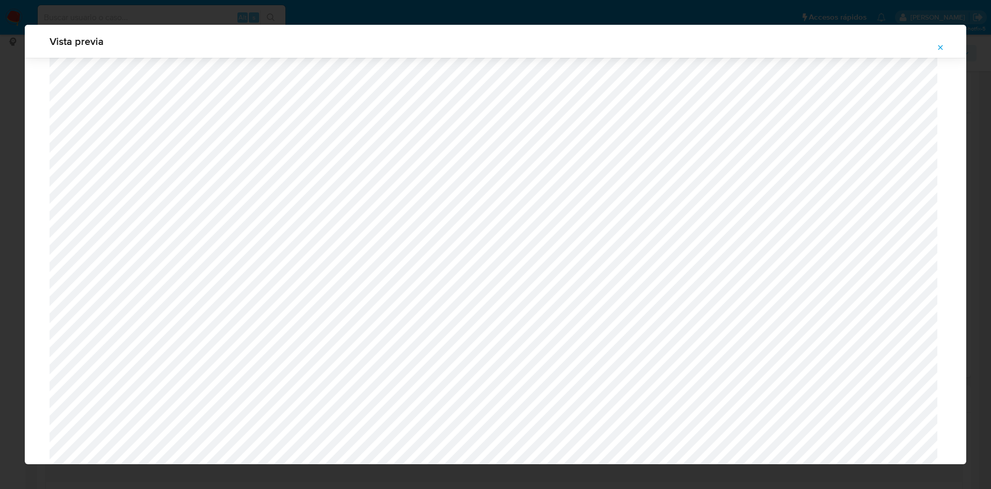
scroll to position [289, 0]
click at [936, 51] on button "Attachment preview" at bounding box center [940, 47] width 23 height 17
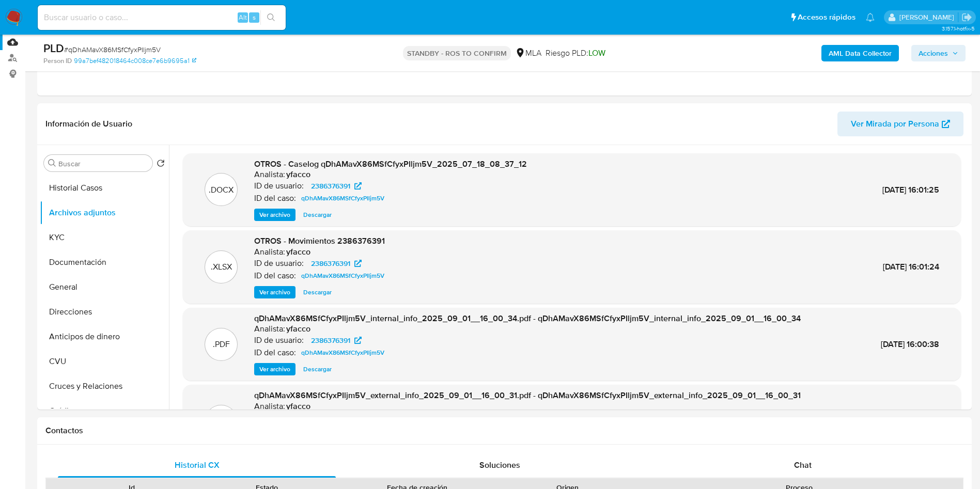
scroll to position [0, 0]
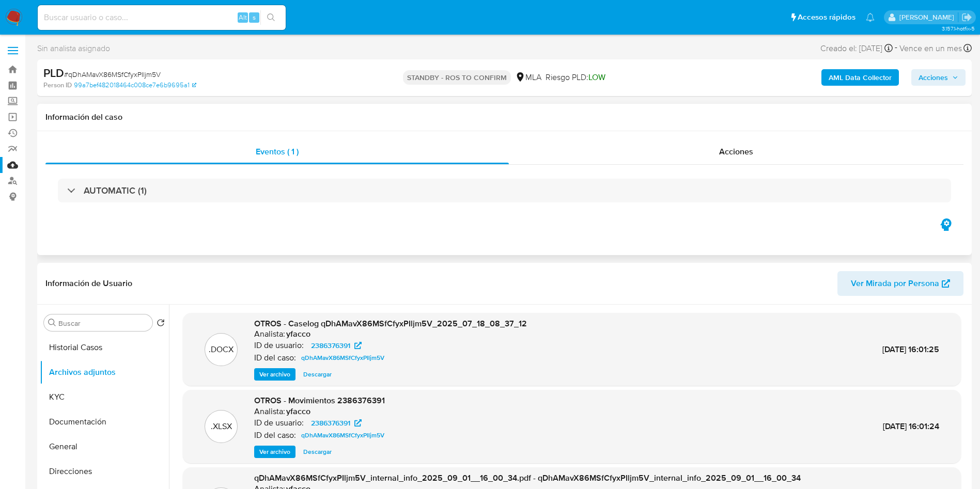
drag, startPoint x: 14, startPoint y: 166, endPoint x: 115, endPoint y: 113, distance: 113.7
click at [14, 166] on link "Mulan" at bounding box center [61, 165] width 123 height 16
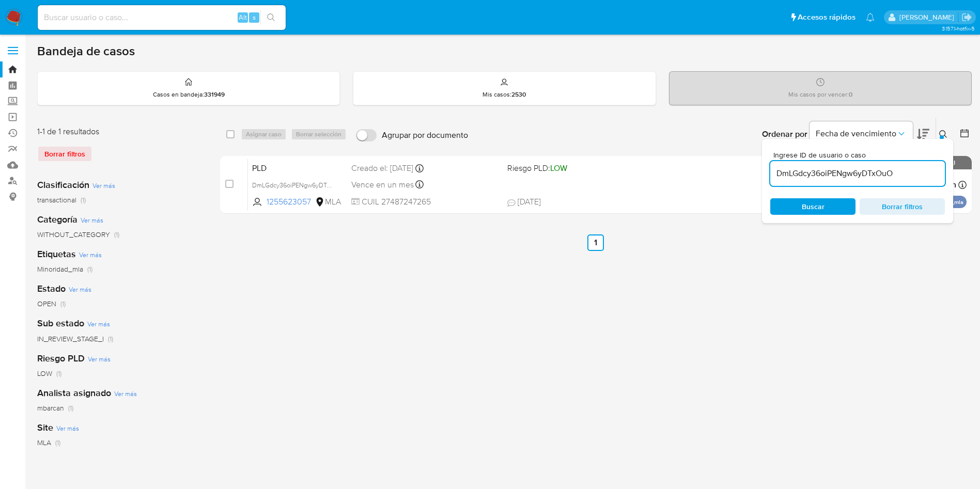
click at [902, 175] on input "DmLGdcy36oiPENgw6yDTxOuO" at bounding box center [857, 173] width 175 height 13
paste input "qDhAMavX86MSfCfyxPIljm5V"
type input "qDhAMavX86MSfCfyxPIljm5V"
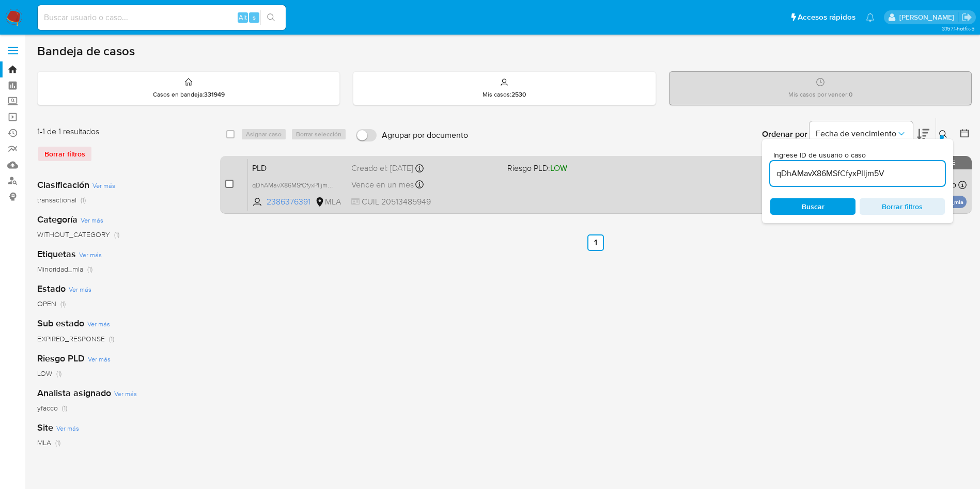
click at [227, 183] on input "checkbox" at bounding box center [229, 184] width 8 height 8
checkbox input "true"
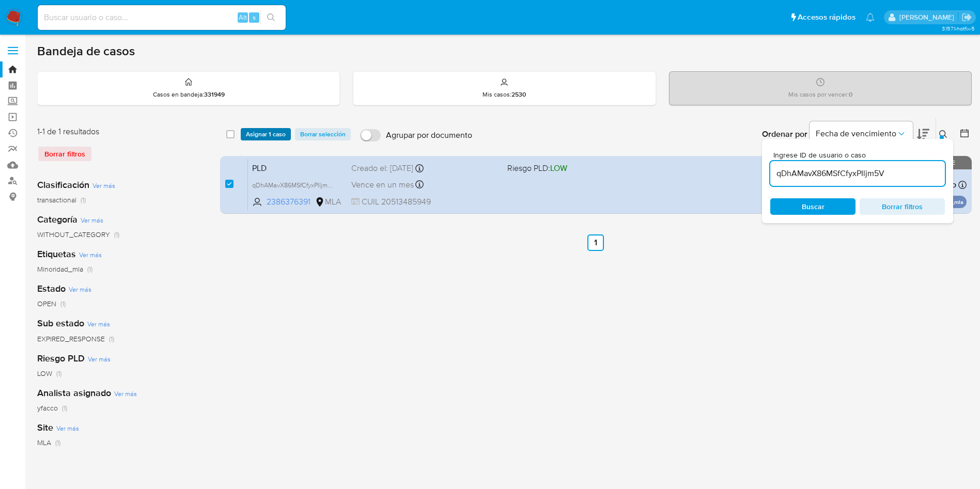
click at [261, 130] on span "Asignar 1 caso" at bounding box center [266, 134] width 40 height 10
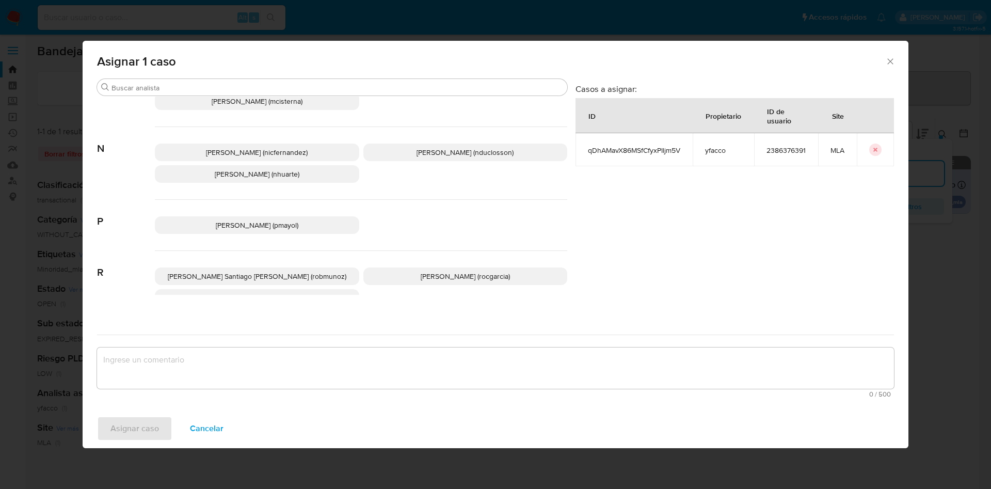
scroll to position [893, 0]
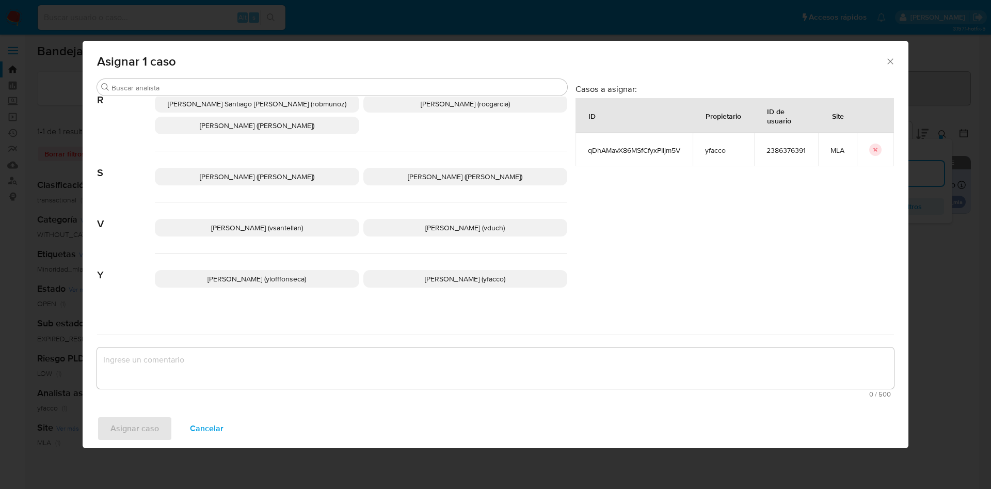
click at [425, 274] on span "[PERSON_NAME] (yfacco)" at bounding box center [465, 279] width 81 height 10
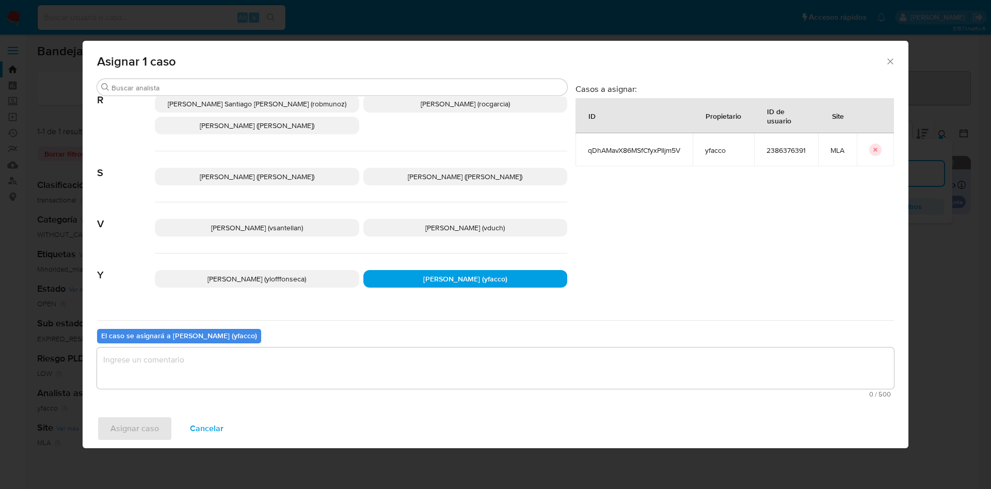
click at [349, 381] on textarea "assign-modal" at bounding box center [495, 368] width 797 height 41
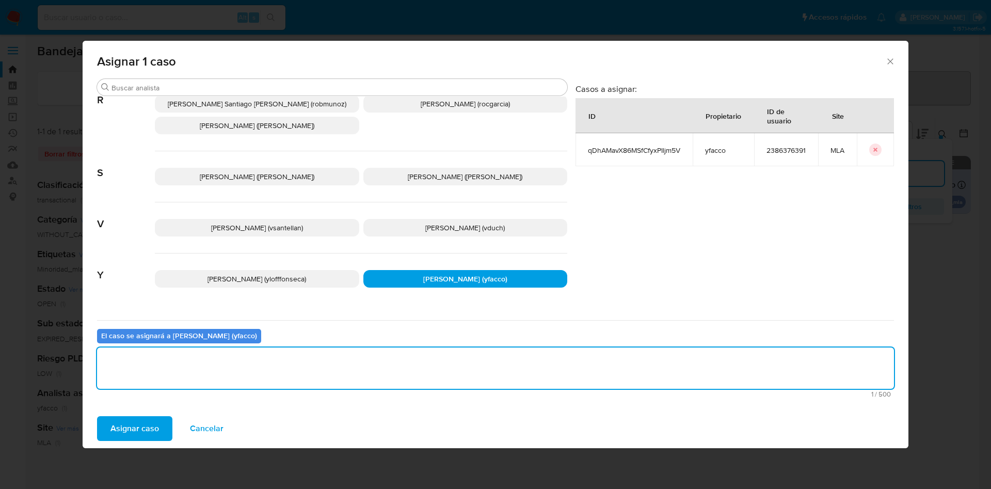
click at [161, 427] on button "Asignar caso" at bounding box center [134, 428] width 75 height 25
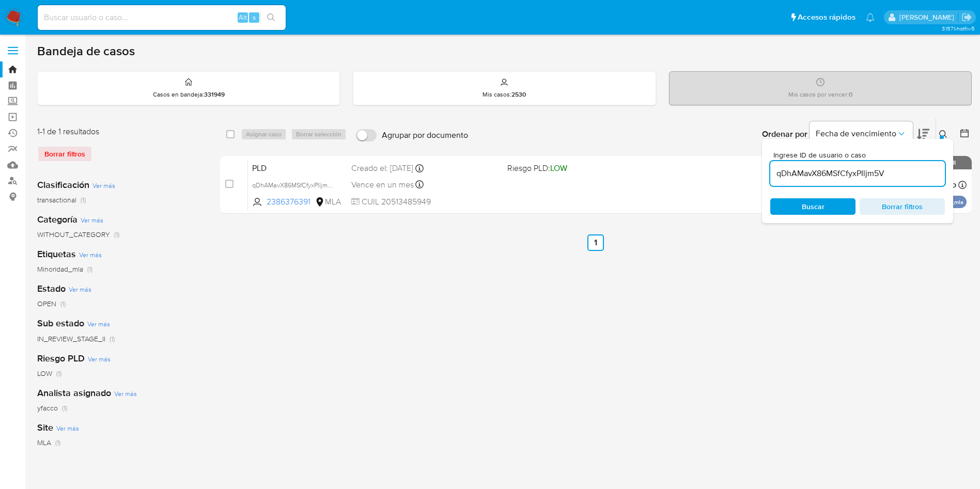
click at [903, 175] on input "qDhAMavX86MSfCfyxPIljm5V" at bounding box center [857, 173] width 175 height 13
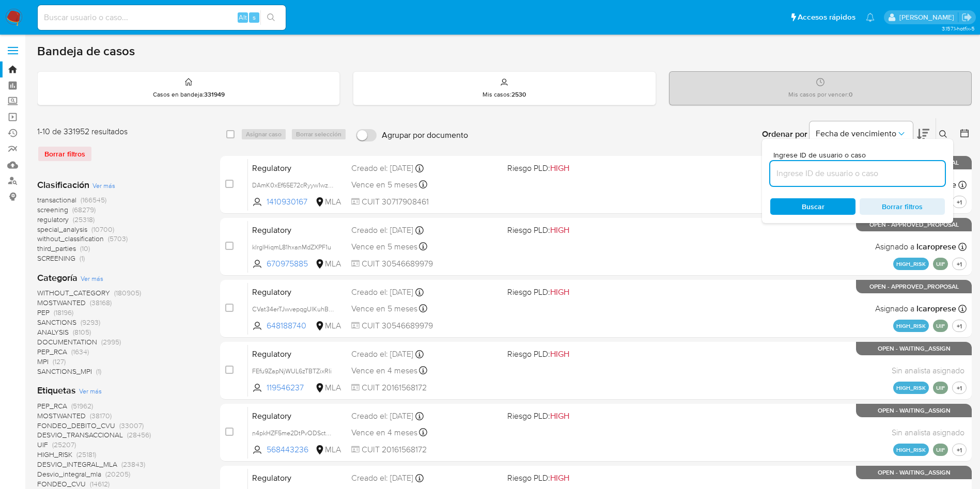
click at [903, 175] on input at bounding box center [857, 173] width 175 height 13
paste input "5SIHlZfbM4kmT7dHUMEn3d6M"
type input "5SIHlZfbM4kmT7dHUMEn3d6M"
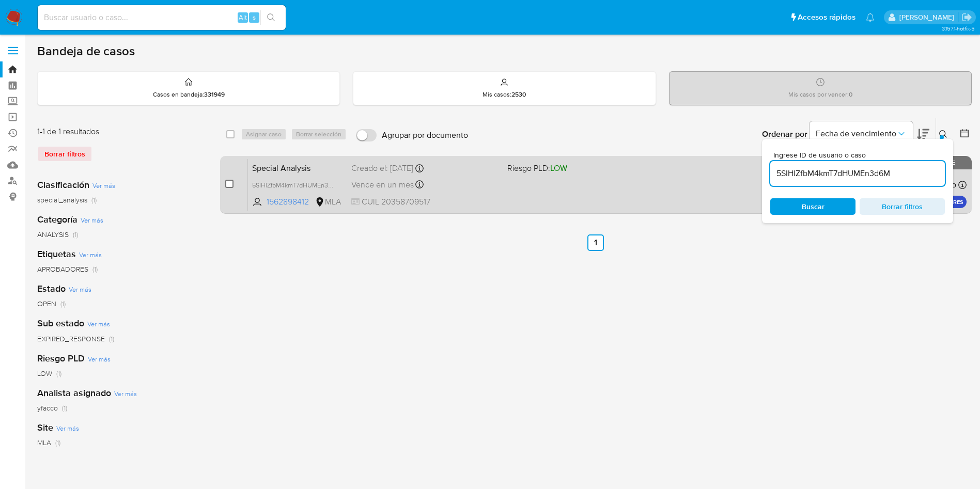
click at [227, 180] on input "checkbox" at bounding box center [229, 184] width 8 height 8
checkbox input "true"
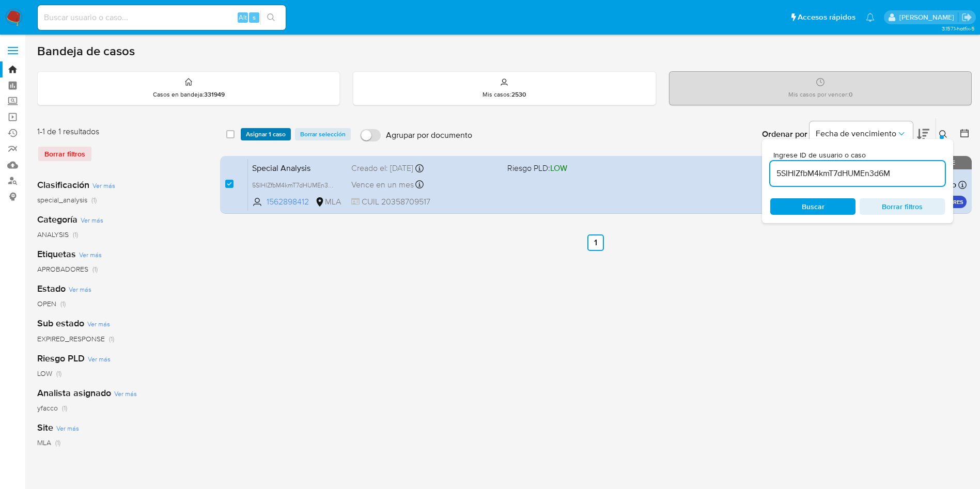
click at [264, 134] on span "Asignar 1 caso" at bounding box center [266, 134] width 40 height 10
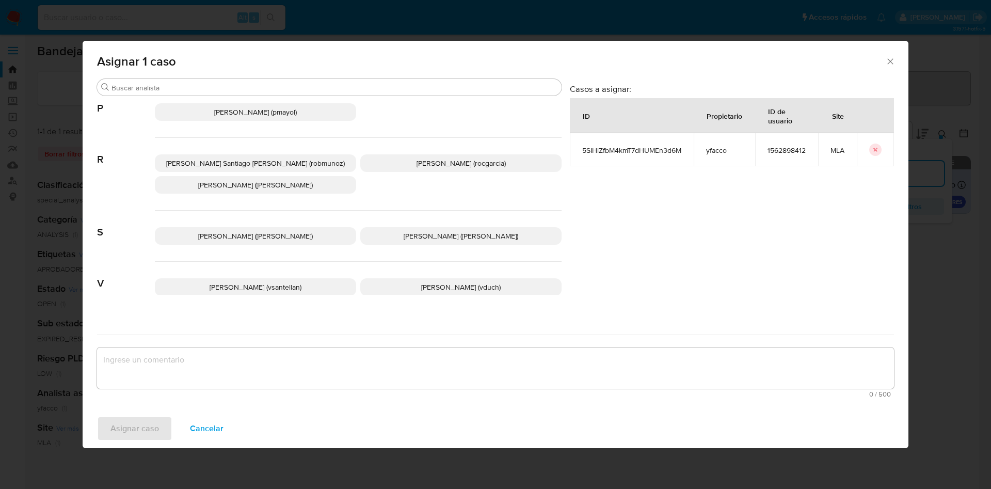
scroll to position [893, 0]
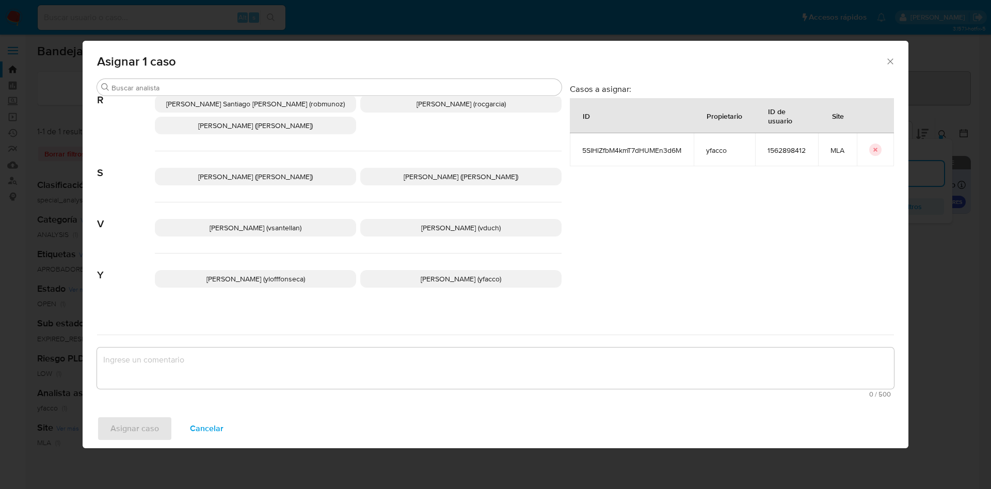
click at [424, 274] on span "[PERSON_NAME] (yfacco)" at bounding box center [461, 279] width 81 height 10
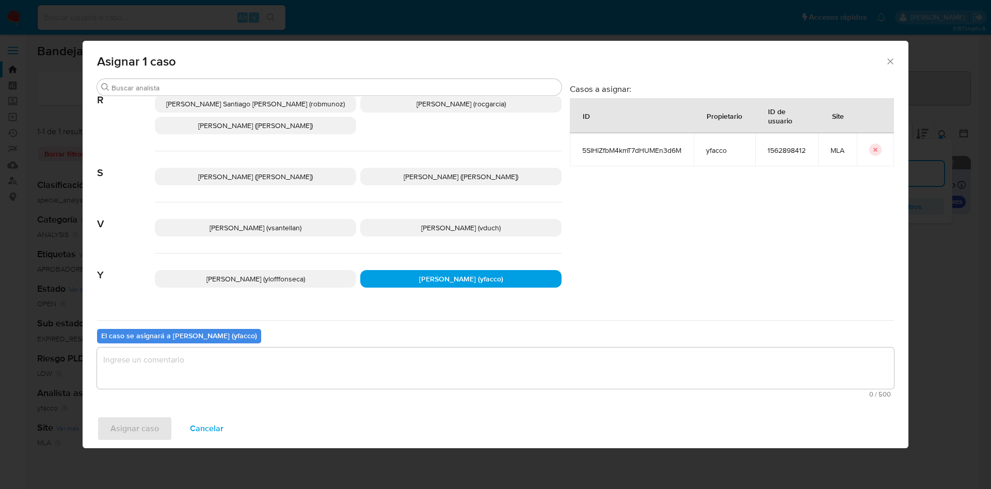
click at [262, 350] on textarea "assign-modal" at bounding box center [495, 368] width 797 height 41
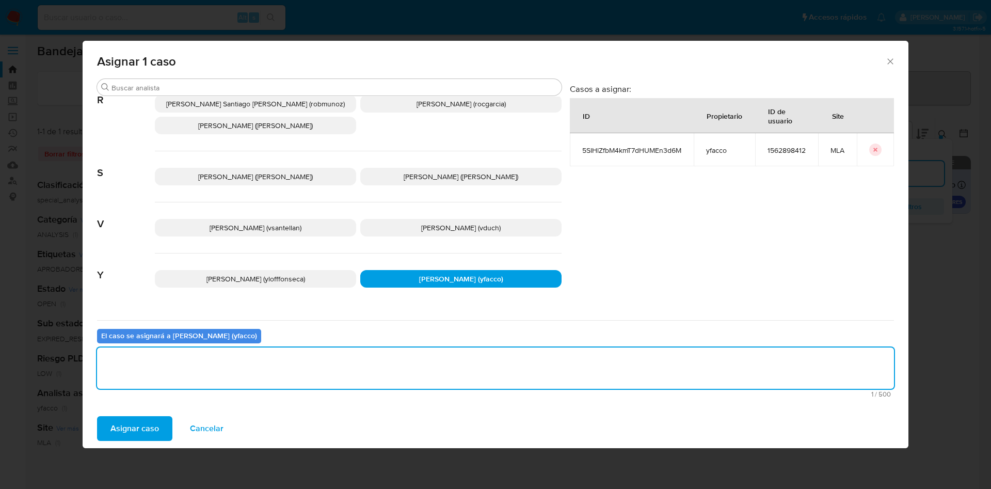
click at [145, 422] on span "Asignar caso" at bounding box center [135, 428] width 49 height 23
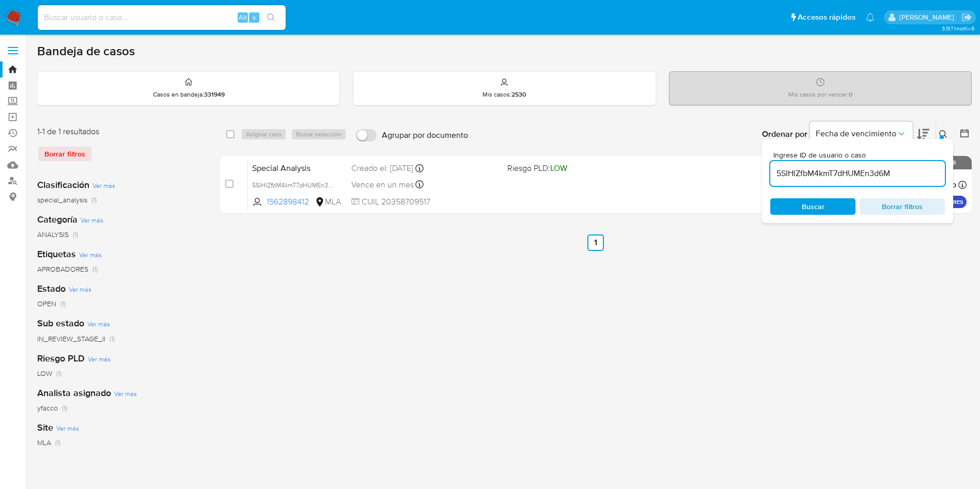
click at [896, 179] on input "5SIHlZfbM4kmT7dHUMEn3d6M" at bounding box center [857, 173] width 175 height 13
type input "7psqZOaHFfl6uWgTcOny6qy2"
click at [897, 179] on input "7psqZOaHFfl6uWgTcOny6qy2" at bounding box center [857, 173] width 175 height 13
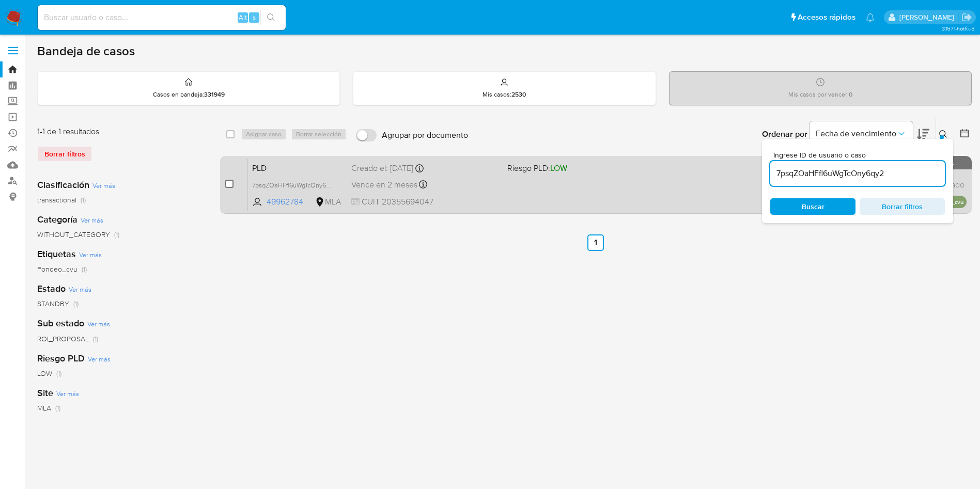
click at [231, 184] on input "checkbox" at bounding box center [229, 184] width 8 height 8
checkbox input "true"
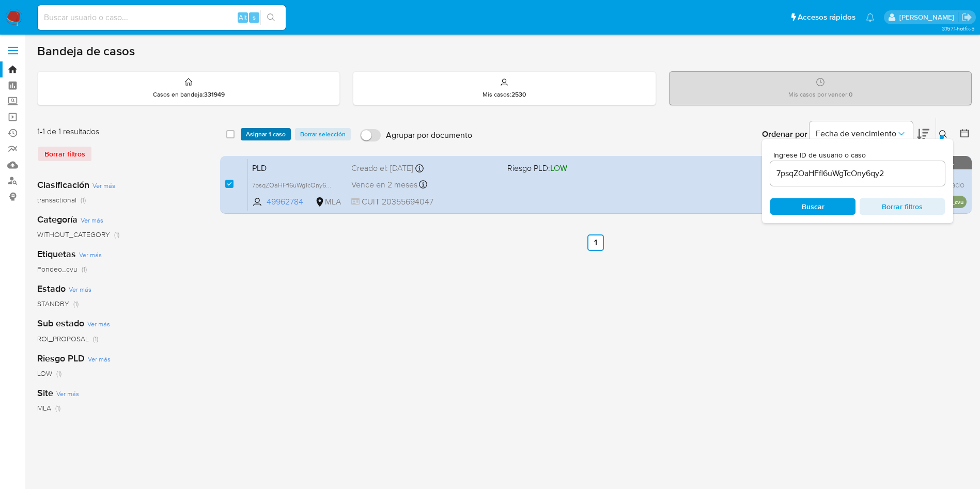
click at [248, 134] on span "Asignar 1 caso" at bounding box center [266, 134] width 40 height 10
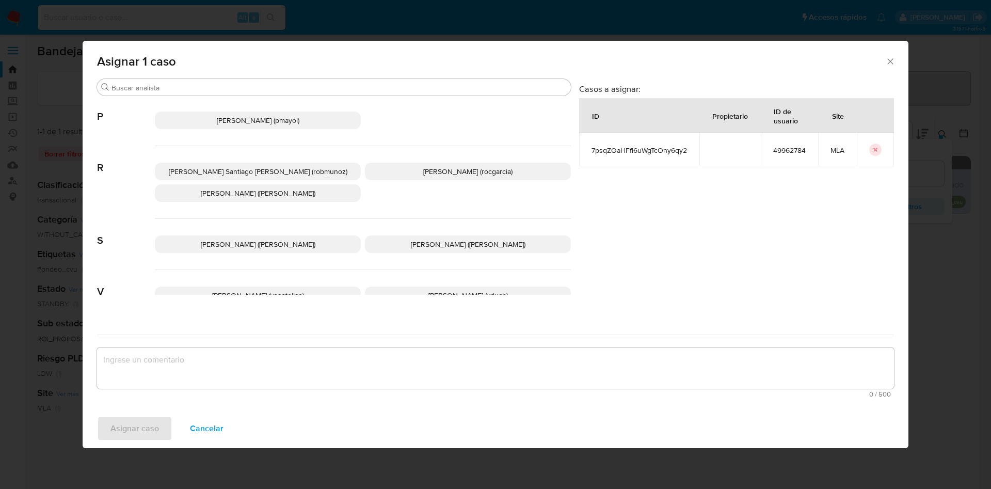
scroll to position [893, 0]
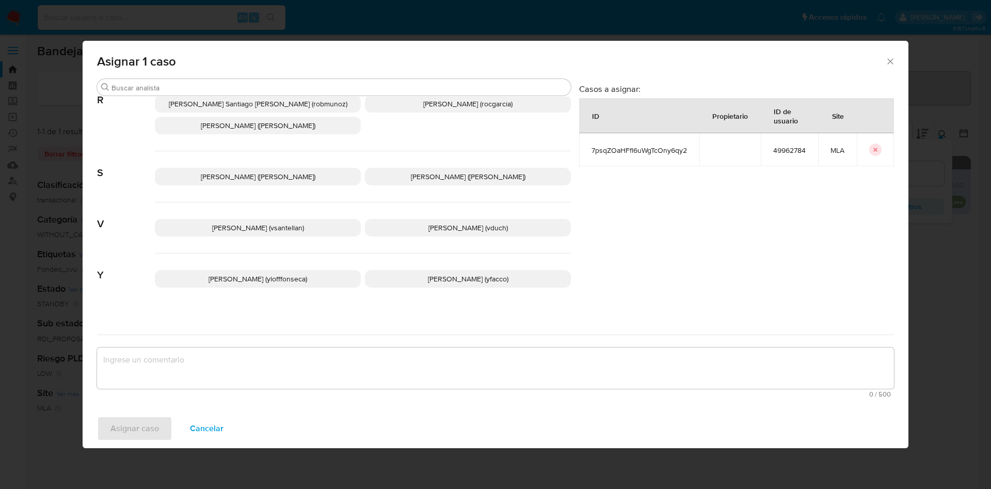
click at [205, 430] on span "Cancelar" at bounding box center [207, 428] width 34 height 23
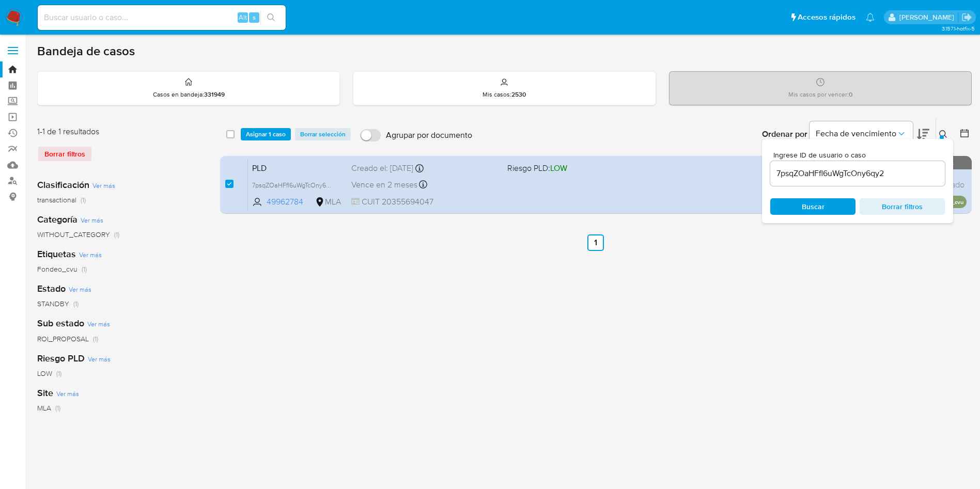
click at [916, 169] on input "7psqZOaHFfl6uWgTcOny6qy2" at bounding box center [857, 173] width 175 height 13
paste input "VhzZKSa4ZrXzzw3nZSnaWrZP"
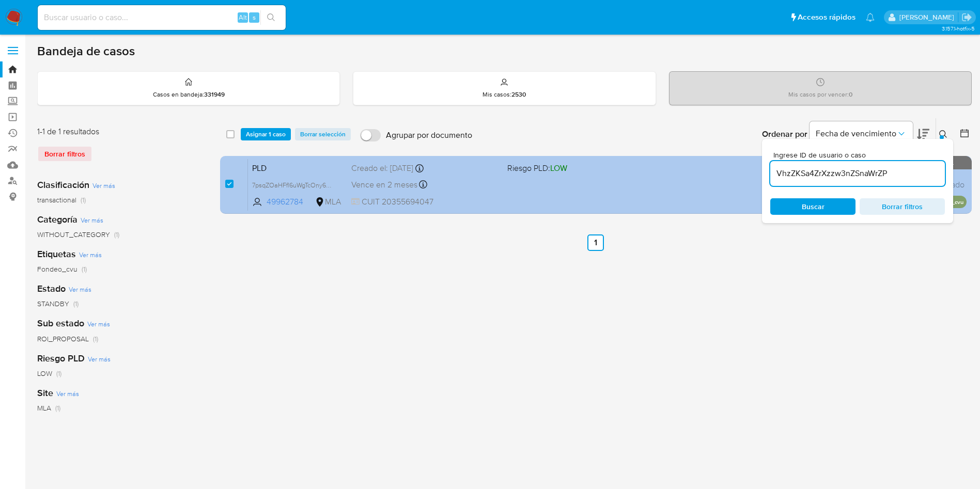
type input "VhzZKSa4ZrXzzw3nZSnaWrZP"
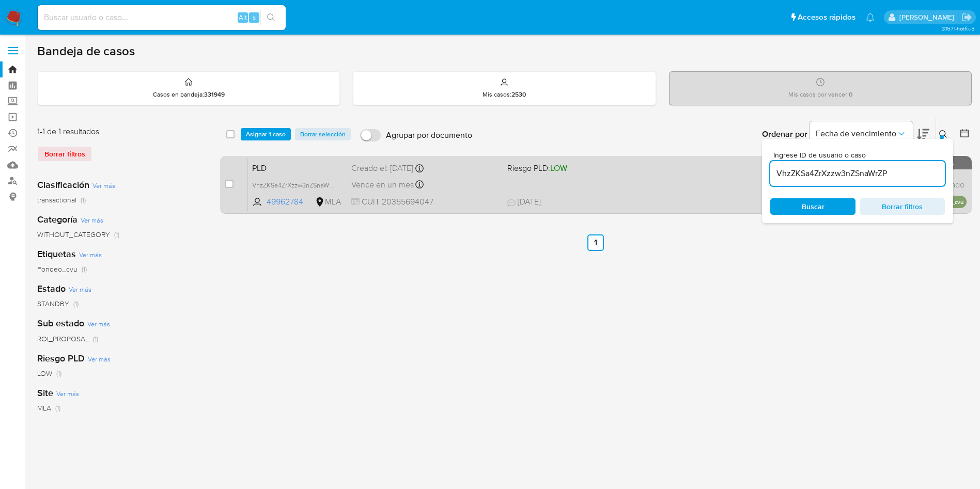
click at [233, 188] on div "case-item-checkbox No es posible asignar el caso" at bounding box center [236, 185] width 23 height 52
click at [233, 183] on div "case-item-checkbox No es posible asignar el caso" at bounding box center [236, 185] width 23 height 52
click at [230, 183] on input "checkbox" at bounding box center [229, 184] width 8 height 8
checkbox input "true"
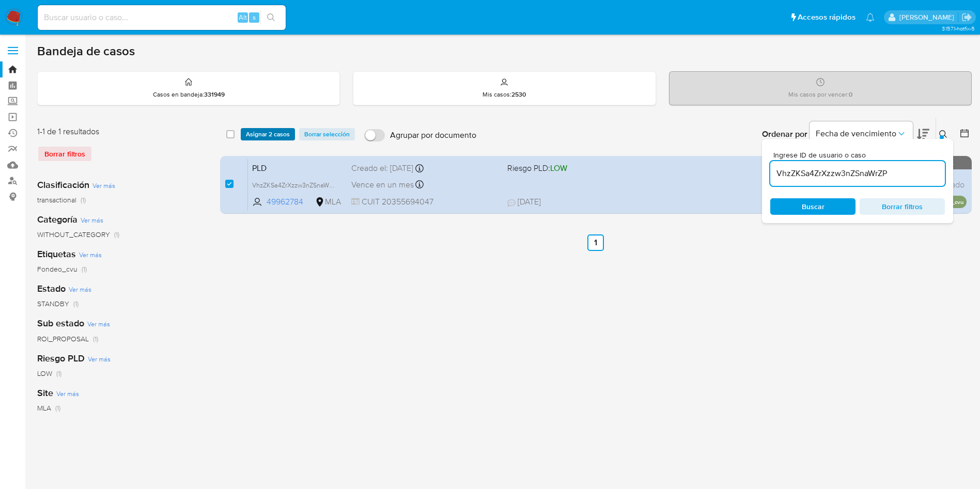
click at [274, 138] on span "Asignar 2 casos" at bounding box center [268, 134] width 44 height 10
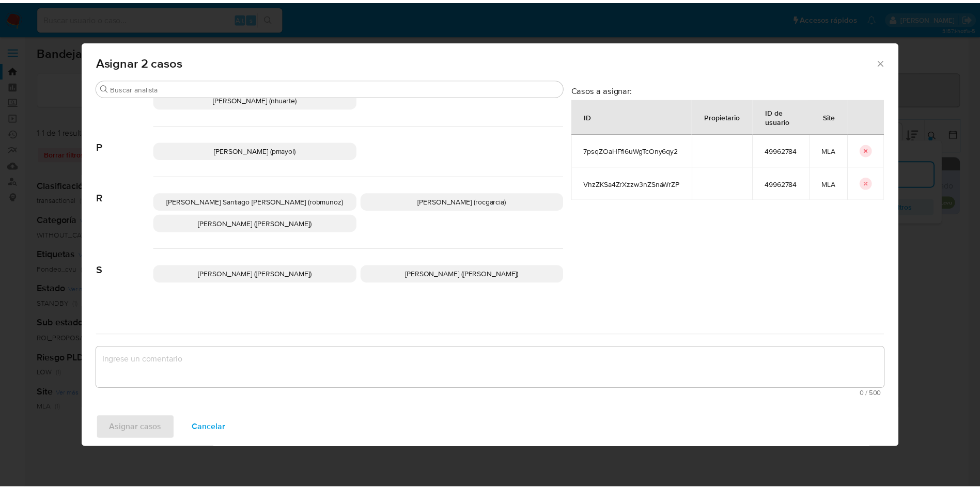
scroll to position [893, 0]
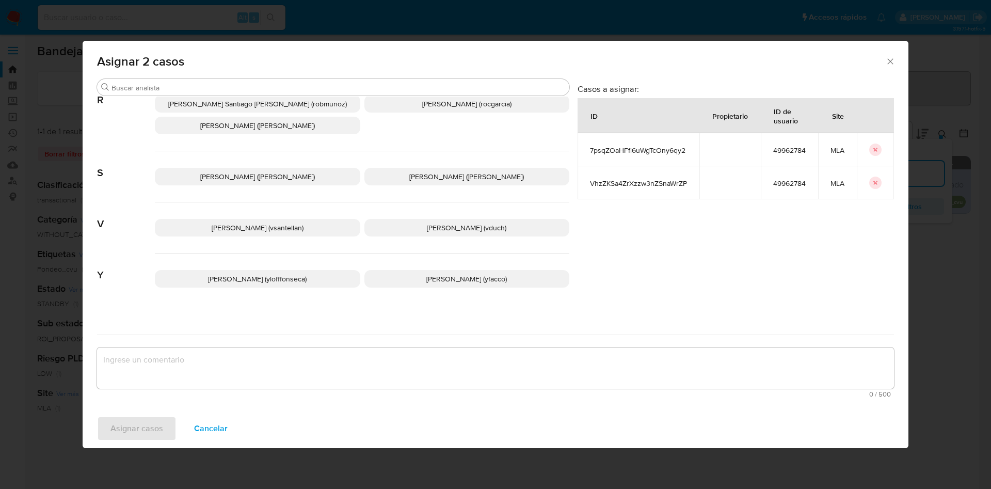
click at [427, 274] on span "Yesica Paola Facco (yfacco)" at bounding box center [467, 279] width 81 height 10
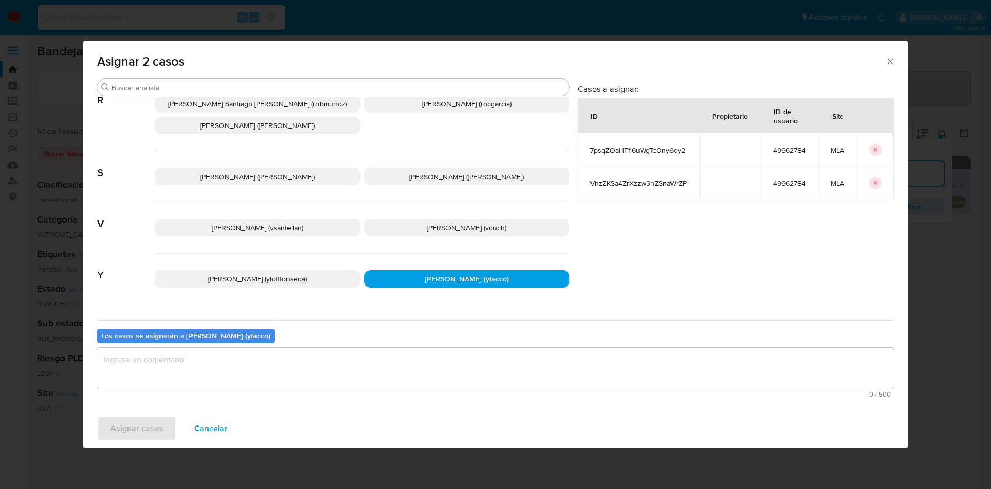
click at [288, 357] on textarea "assign-modal" at bounding box center [495, 368] width 797 height 41
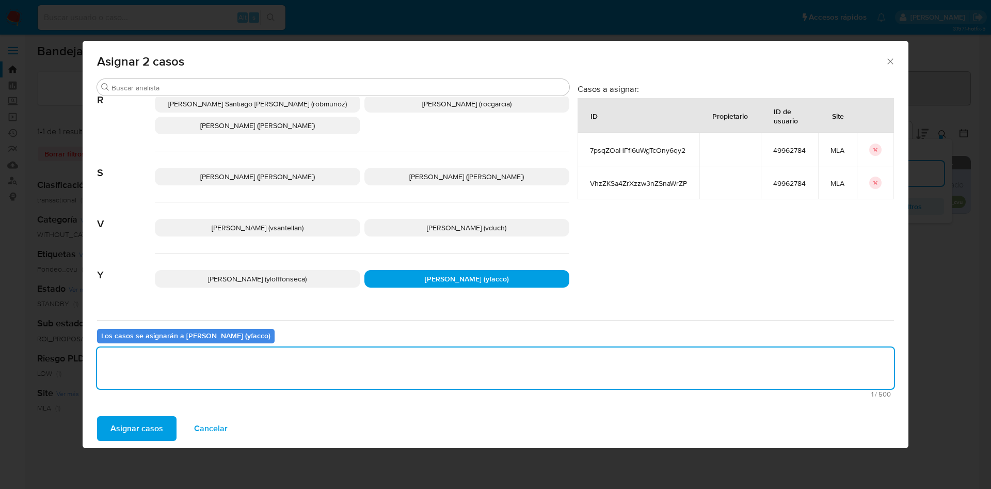
click at [137, 424] on span "Asignar casos" at bounding box center [137, 428] width 53 height 23
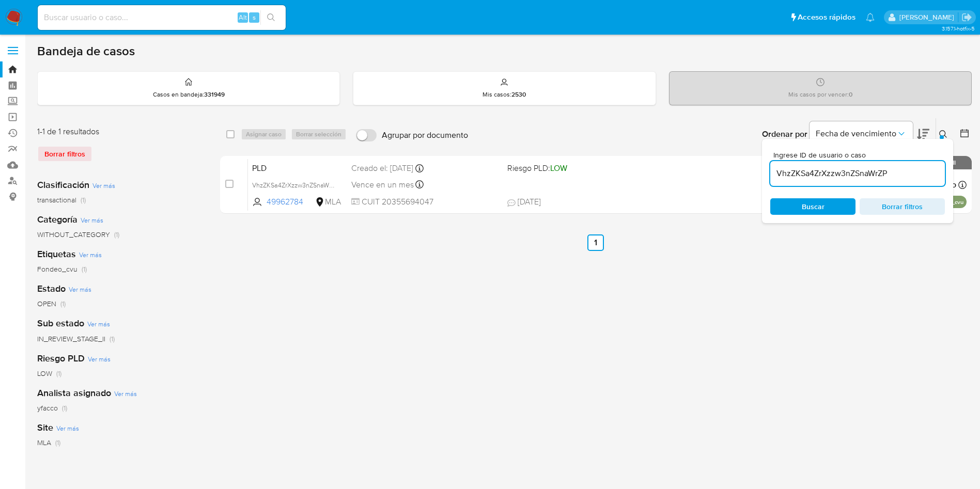
click at [909, 167] on input "VhzZKSa4ZrXzzw3nZSnaWrZP" at bounding box center [857, 173] width 175 height 13
paste input "VhzZKSa4ZrXzzw3nZSnaWrZP"
type input "VhzZKSa4ZrXzzw3nZSnaWrZP"
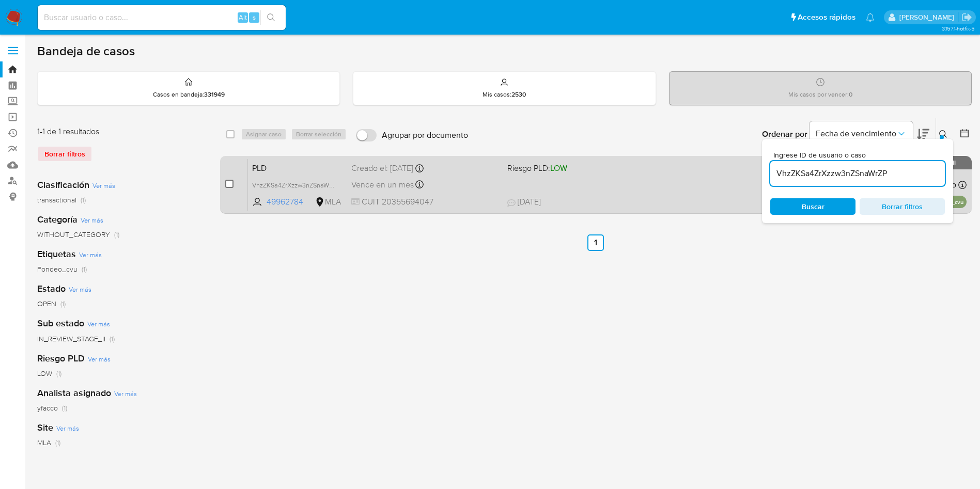
click at [230, 187] on input "checkbox" at bounding box center [229, 184] width 8 height 8
checkbox input "true"
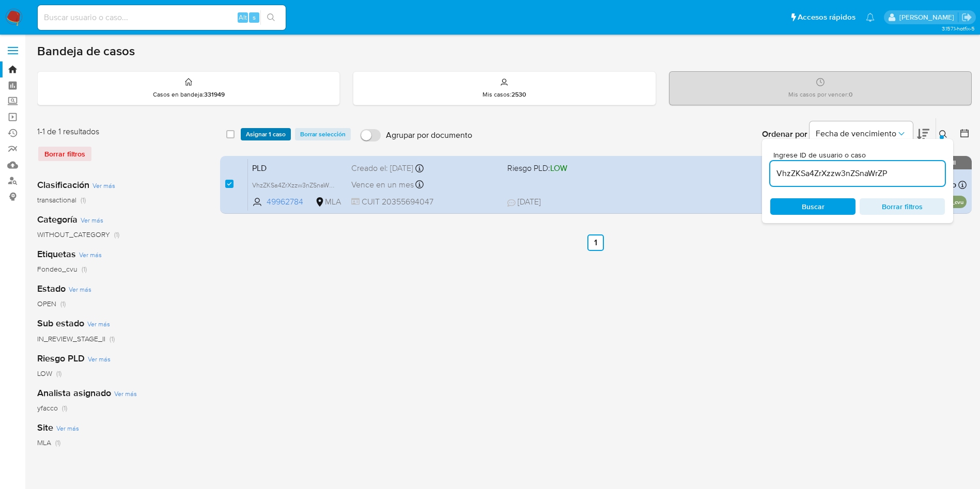
click at [247, 136] on span "Asignar 1 caso" at bounding box center [266, 134] width 40 height 10
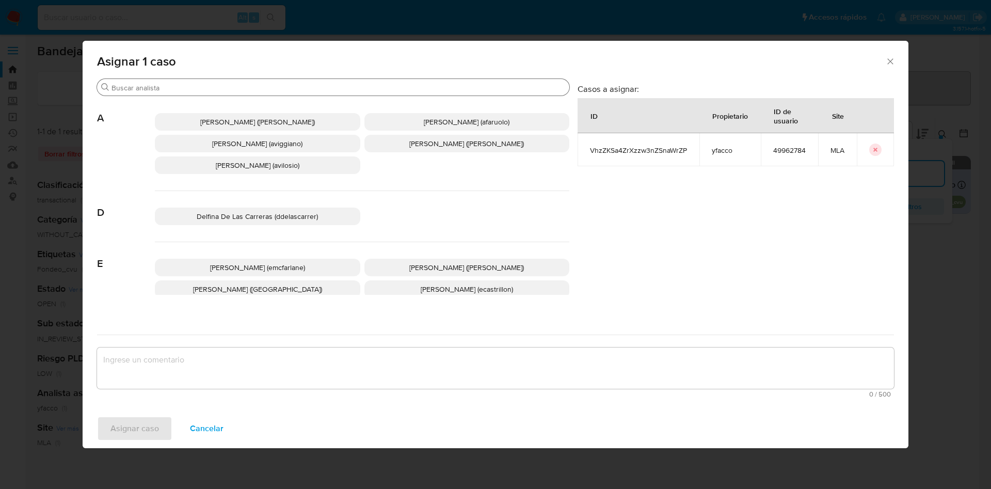
click at [207, 94] on div "Buscar" at bounding box center [333, 87] width 472 height 17
click at [207, 83] on input "Buscar" at bounding box center [339, 87] width 454 height 9
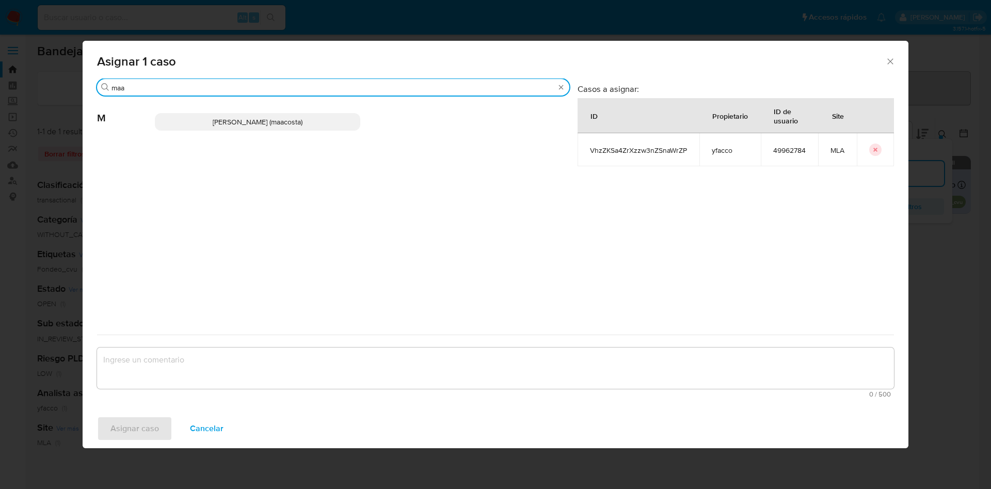
type input "maa"
click at [216, 128] on p "Maria Sol Acosta Aguero (maacosta)" at bounding box center [258, 122] width 206 height 18
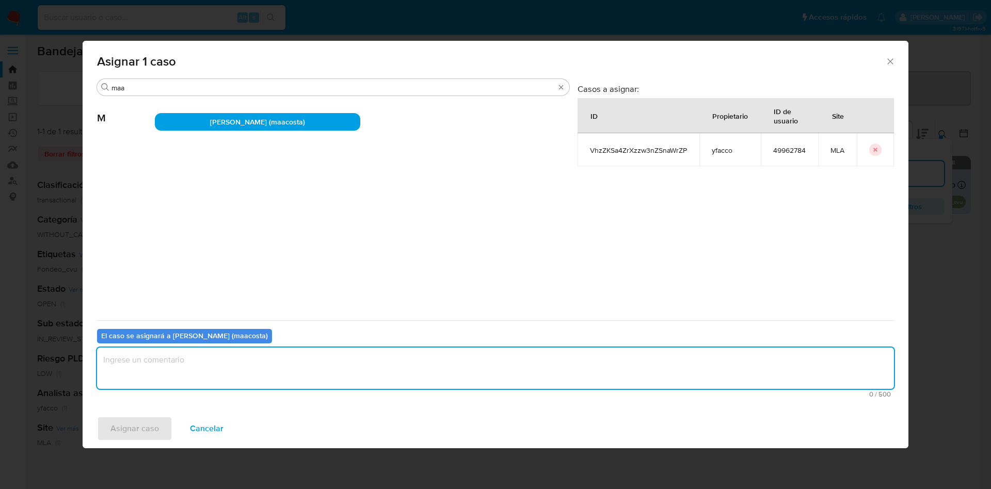
click at [175, 356] on textarea "assign-modal" at bounding box center [495, 368] width 797 height 41
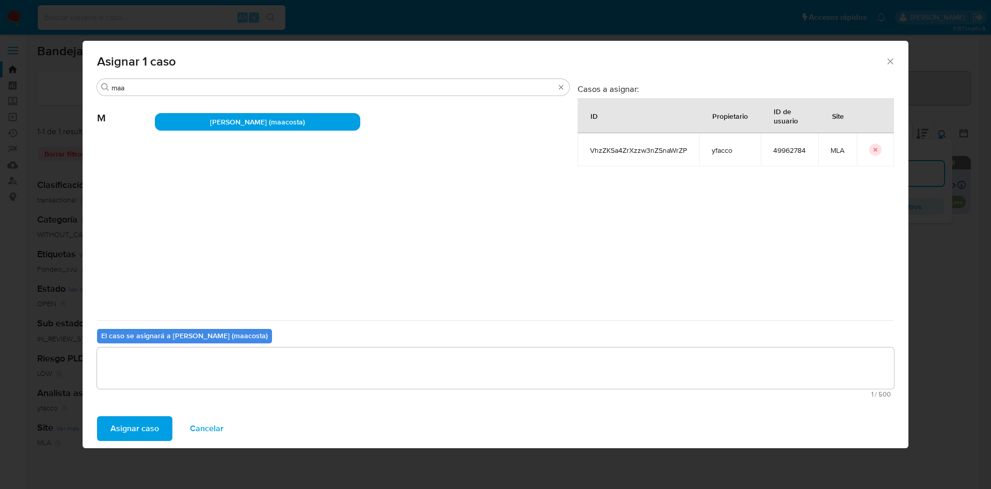
click at [143, 431] on span "Asignar caso" at bounding box center [135, 428] width 49 height 23
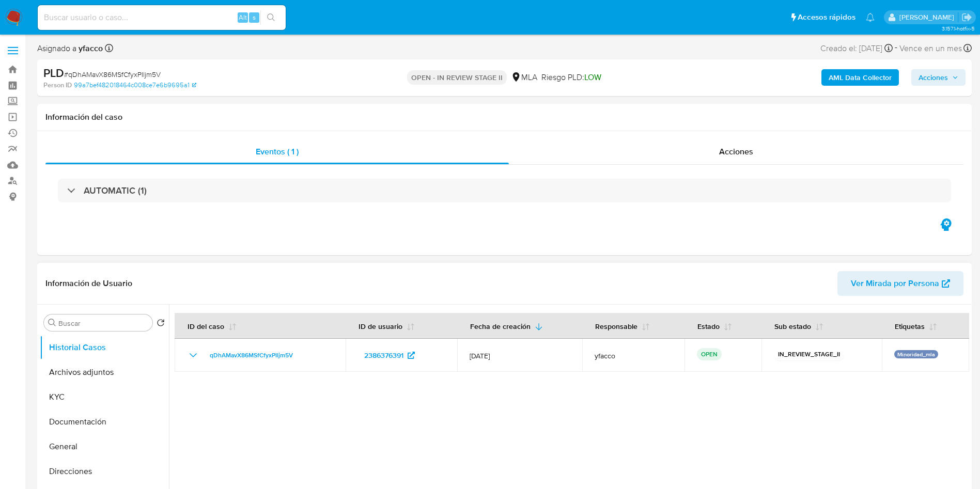
select select "10"
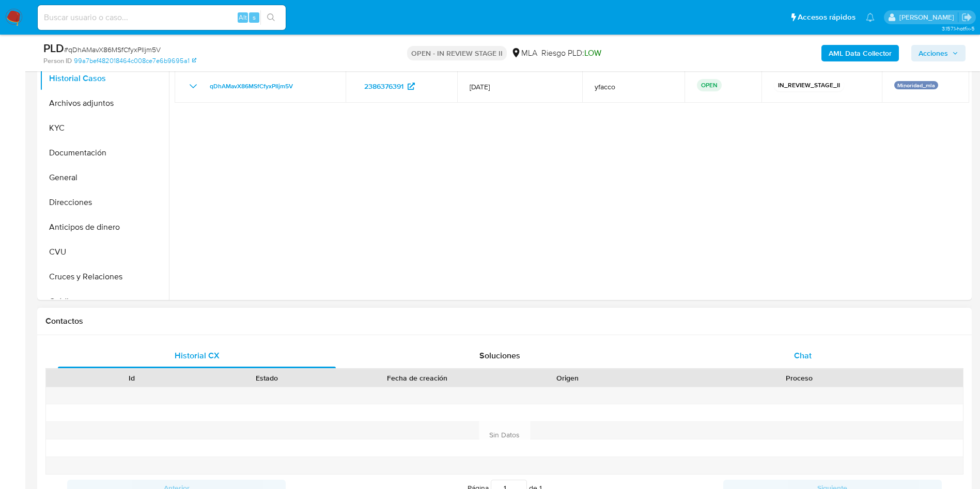
click at [813, 354] on div "Chat" at bounding box center [803, 355] width 278 height 25
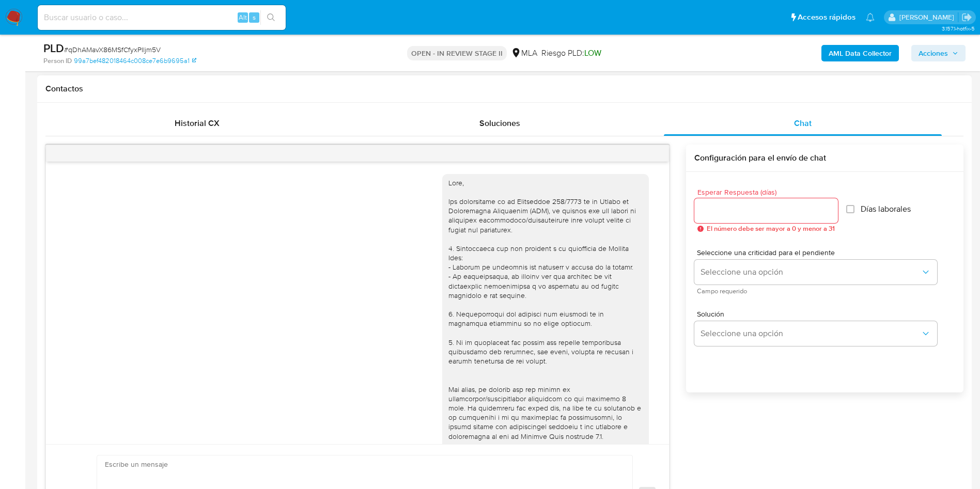
scroll to position [417, 0]
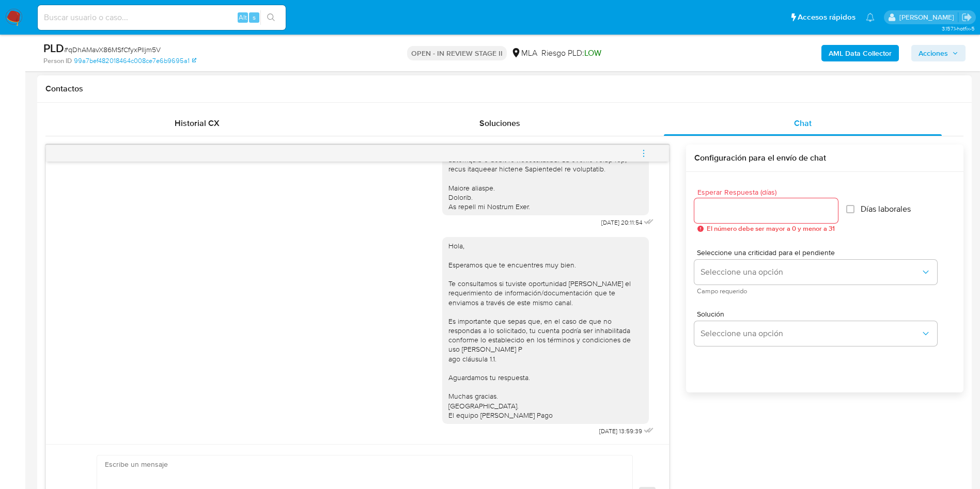
click at [640, 149] on icon "menu-action" at bounding box center [643, 153] width 9 height 9
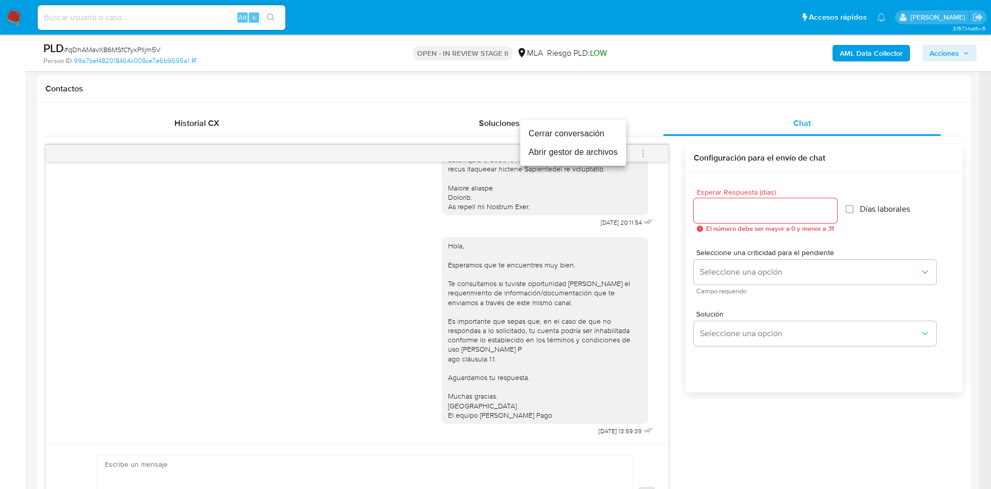
drag, startPoint x: 571, startPoint y: 128, endPoint x: 619, endPoint y: 119, distance: 48.3
click at [571, 127] on li "Cerrar conversación" at bounding box center [573, 133] width 106 height 19
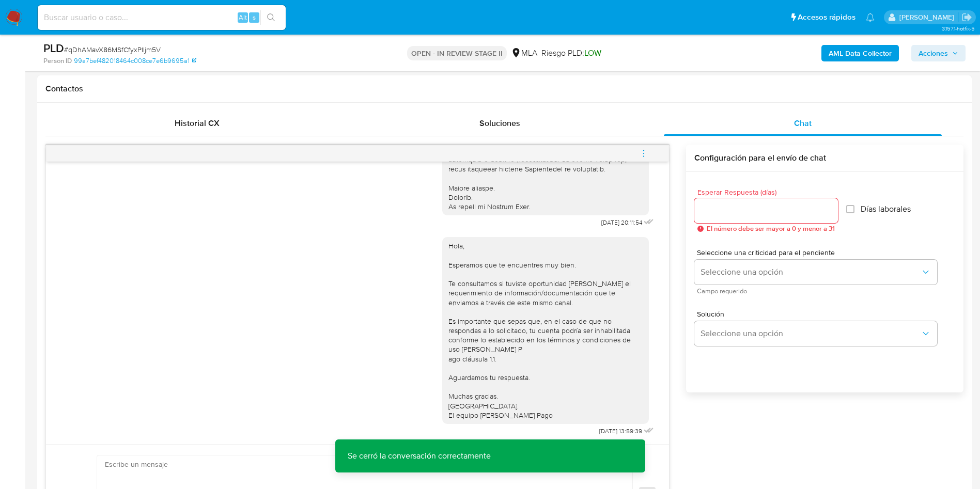
click at [868, 49] on b "AML Data Collector" at bounding box center [859, 53] width 63 height 17
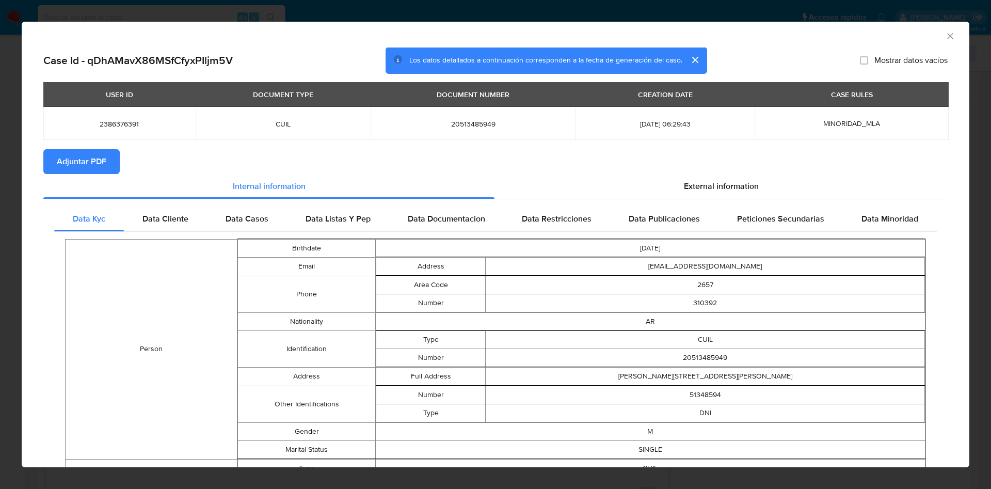
click at [99, 159] on span "Adjuntar PDF" at bounding box center [82, 161] width 50 height 23
click at [945, 36] on icon "Cerrar ventana" at bounding box center [950, 36] width 10 height 10
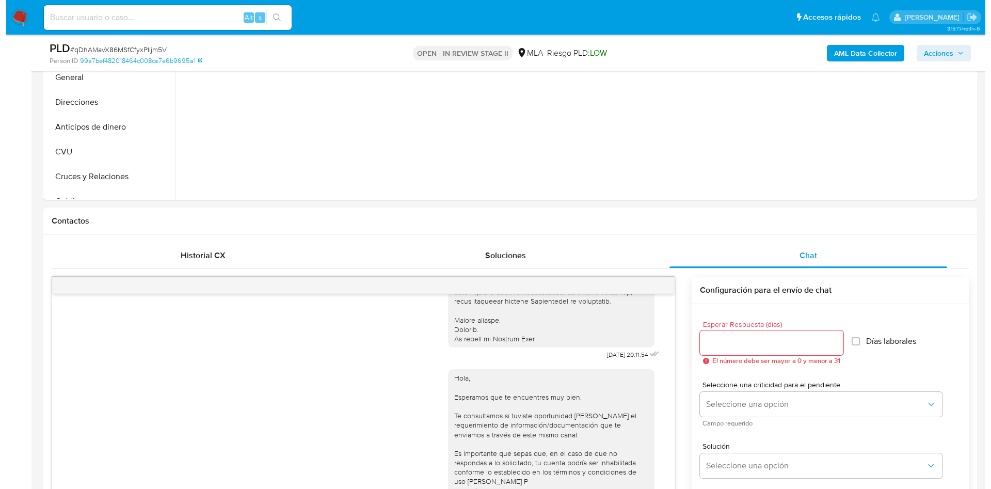
scroll to position [155, 0]
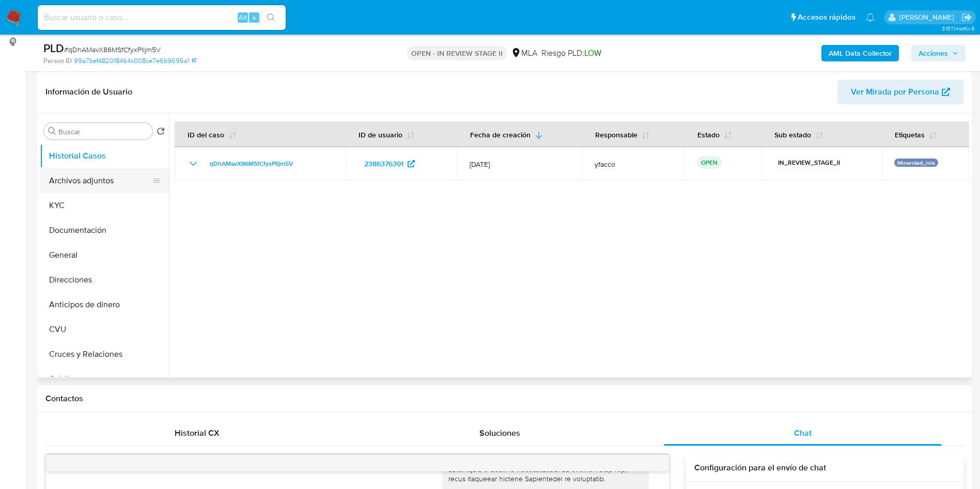
click at [94, 178] on button "Archivos adjuntos" at bounding box center [100, 180] width 121 height 25
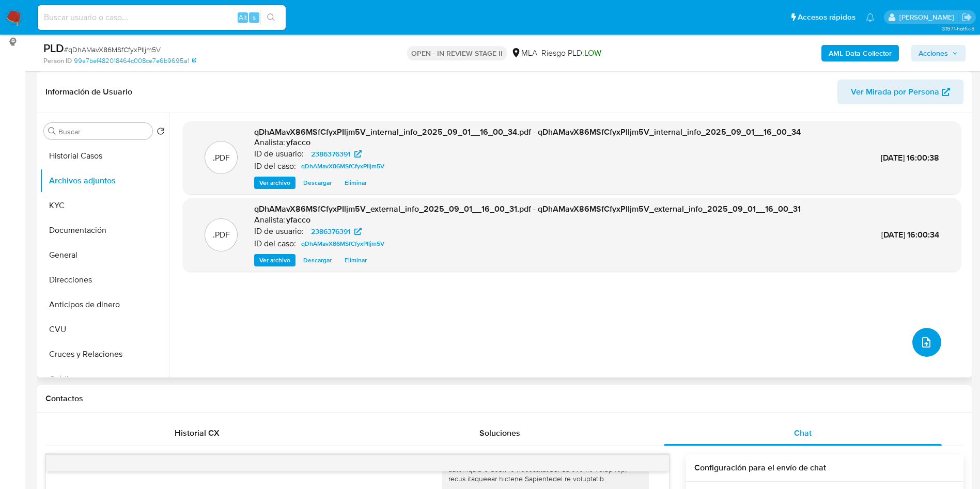
click at [920, 340] on icon "upload-file" at bounding box center [926, 342] width 12 height 12
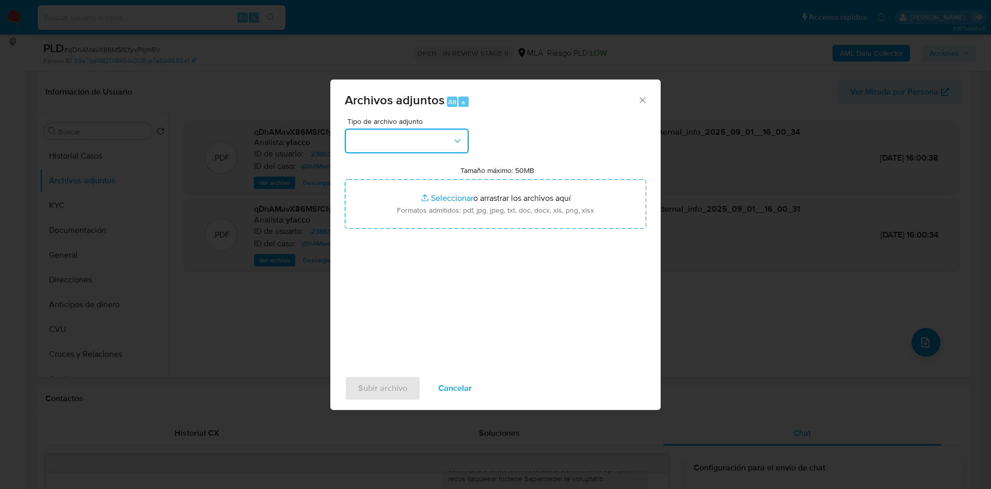
click at [419, 135] on button "button" at bounding box center [407, 141] width 124 height 25
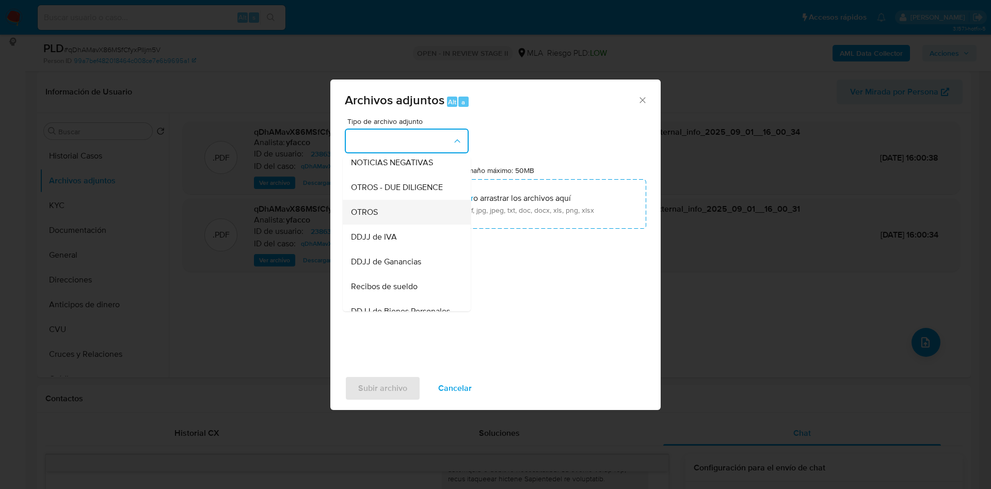
click at [366, 217] on span "OTROS" at bounding box center [364, 212] width 27 height 10
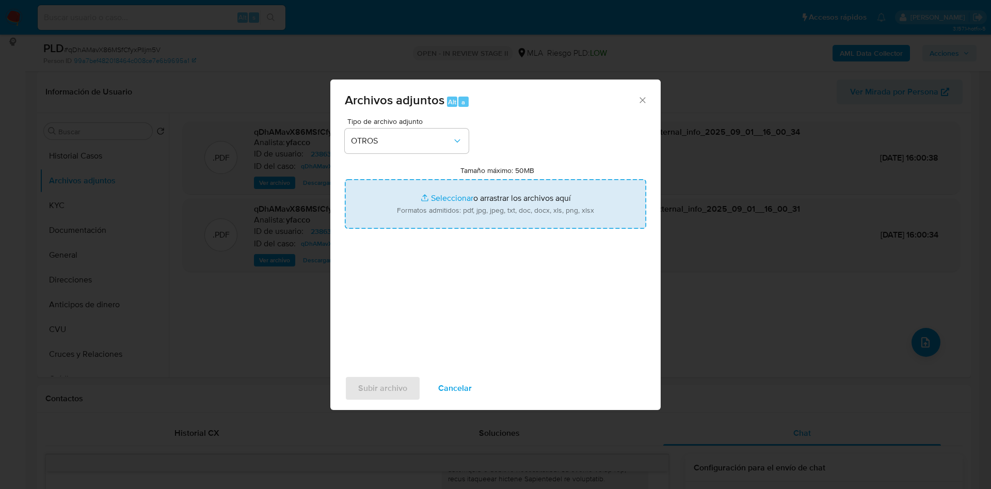
click at [452, 194] on input "Tamaño máximo: 50MB Seleccionar archivos" at bounding box center [496, 204] width 302 height 50
type input "C:\fakepath\Caselog qDhAMavX86MSfCfyxPIljm5V_2025_07_18_08_37_12.docx"
click at [438, 196] on input "Tamaño máximo: 50MB Seleccionar archivos" at bounding box center [496, 204] width 302 height 50
type input "C:\fakepath\Movimientos 2386376391.xlsx"
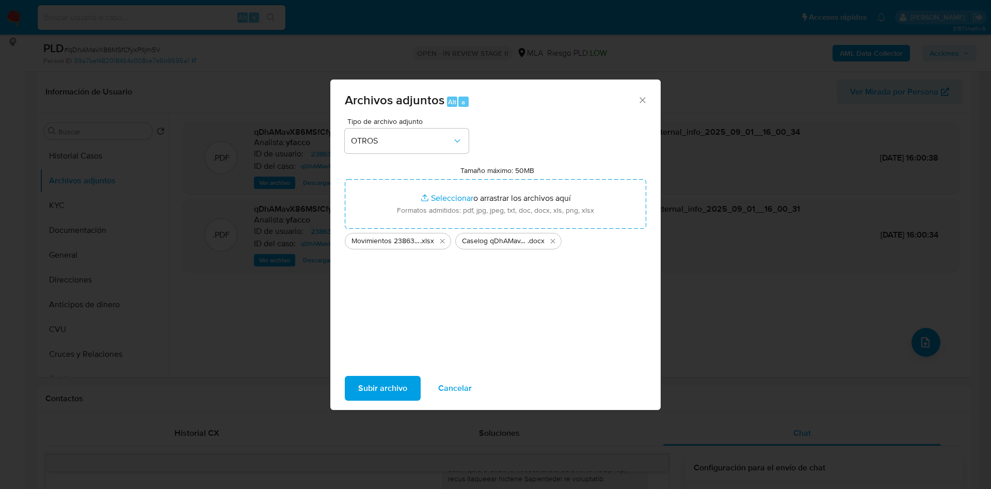
click at [388, 386] on span "Subir archivo" at bounding box center [382, 388] width 49 height 23
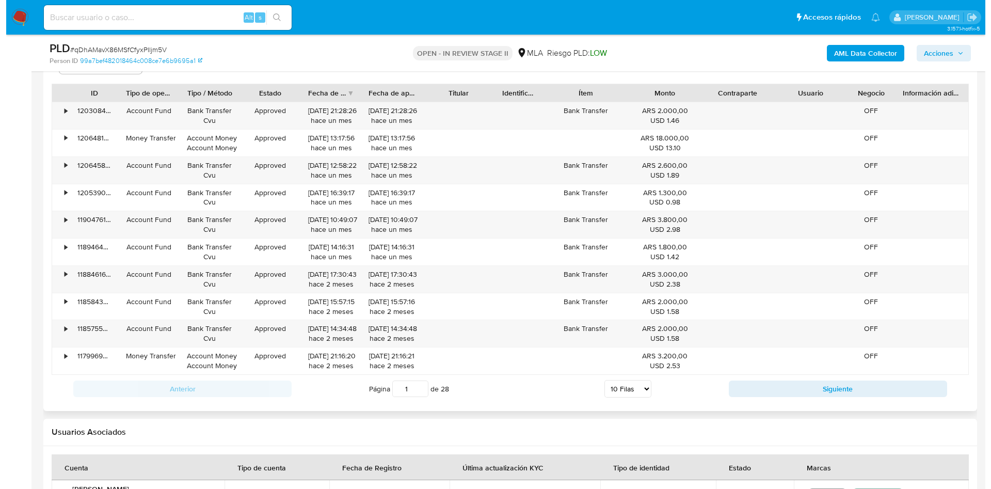
scroll to position [1816, 0]
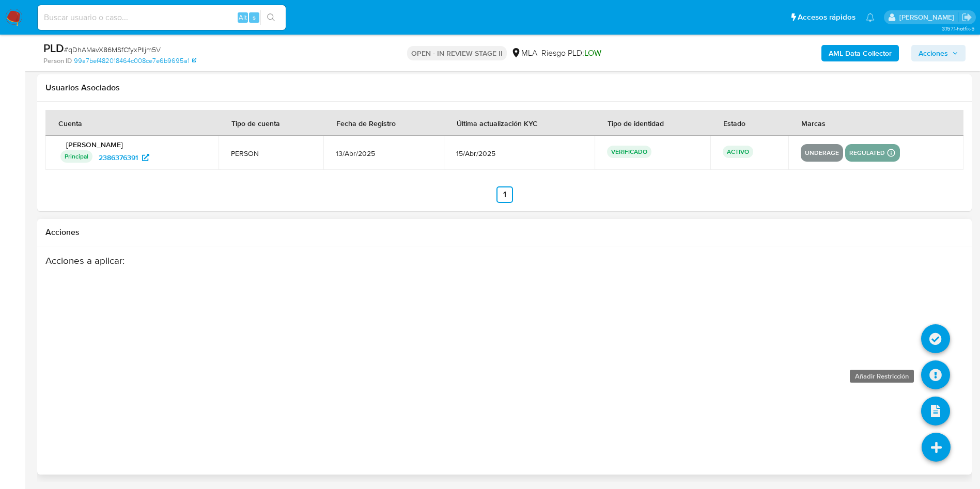
click at [940, 377] on icon at bounding box center [935, 374] width 29 height 29
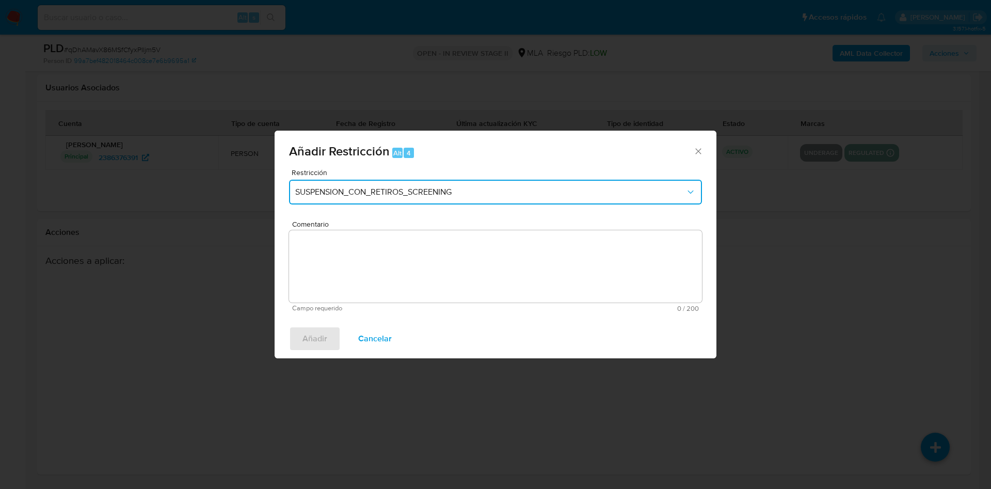
click at [361, 195] on span "SUSPENSION_CON_RETIROS_SCREENING" at bounding box center [490, 192] width 390 height 10
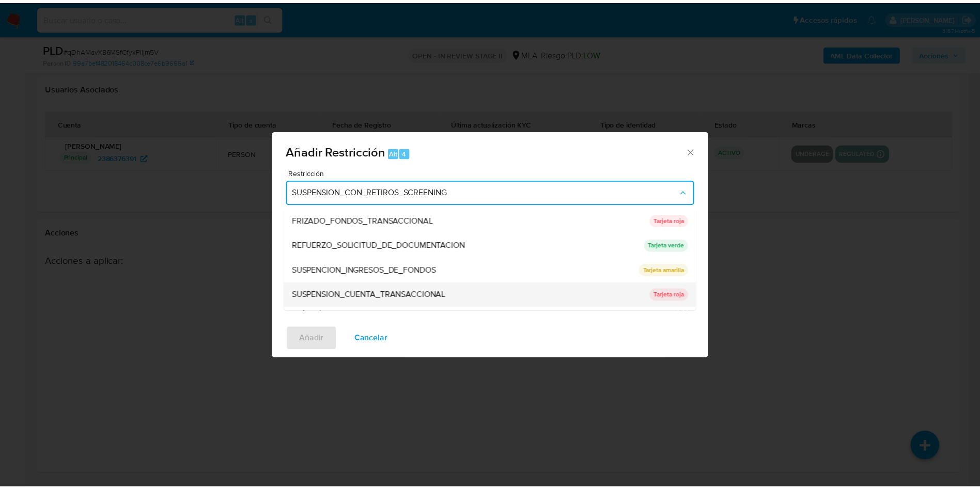
scroll to position [219, 0]
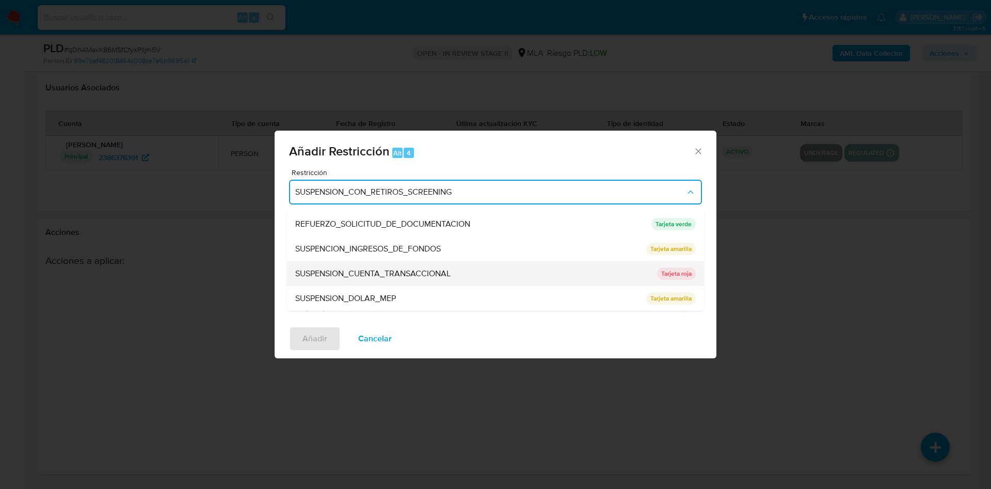
click at [411, 272] on span "SUSPENSION_CUENTA_TRANSACCIONAL" at bounding box center [372, 274] width 155 height 10
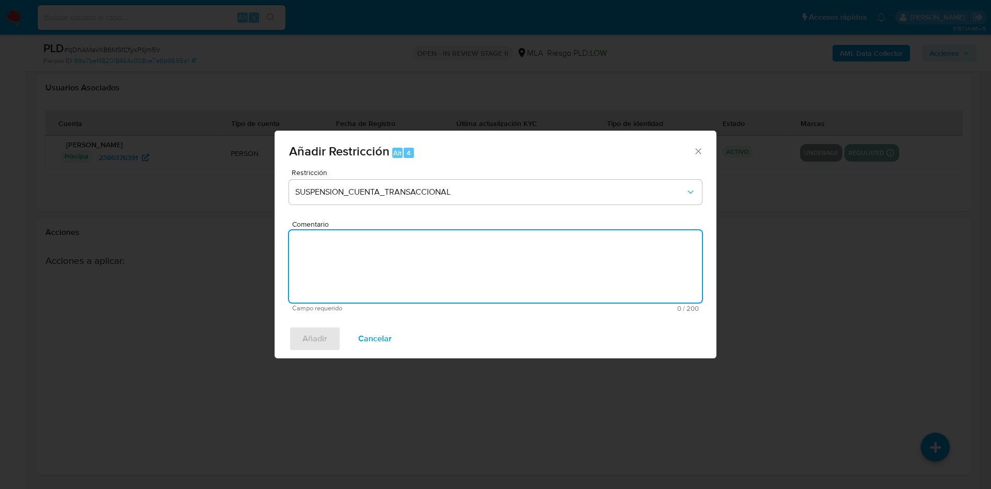
click at [411, 272] on textarea "Comentario" at bounding box center [495, 266] width 413 height 72
type textarea "AML"
click at [317, 329] on span "Añadir" at bounding box center [315, 338] width 25 height 23
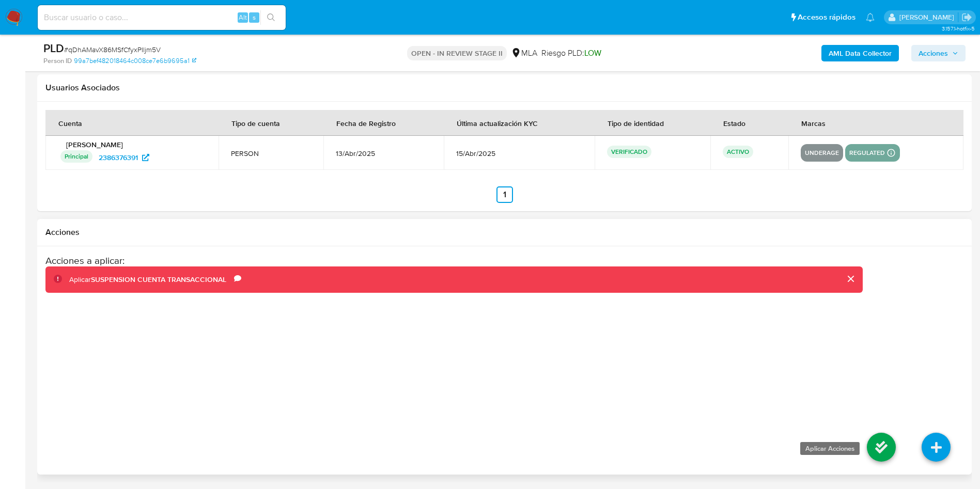
click at [880, 453] on icon at bounding box center [880, 447] width 29 height 29
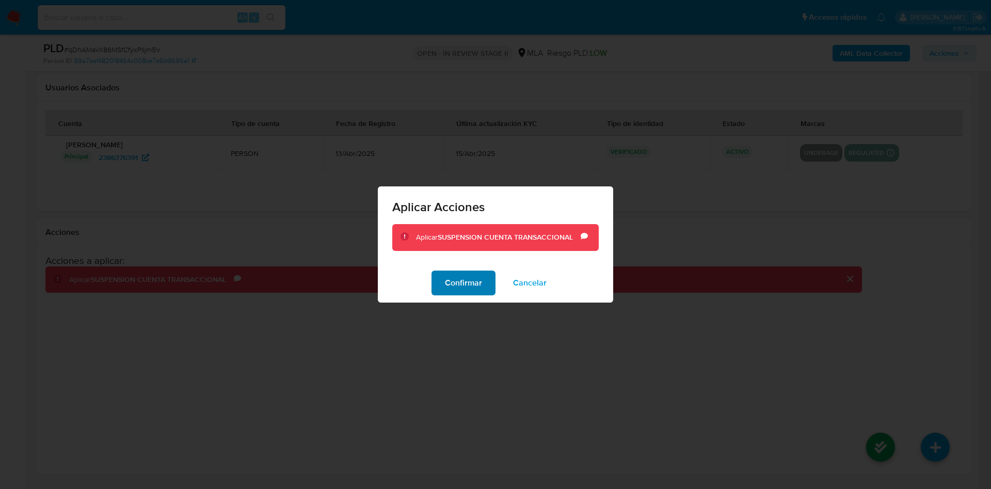
click at [478, 289] on span "Confirmar" at bounding box center [463, 283] width 37 height 23
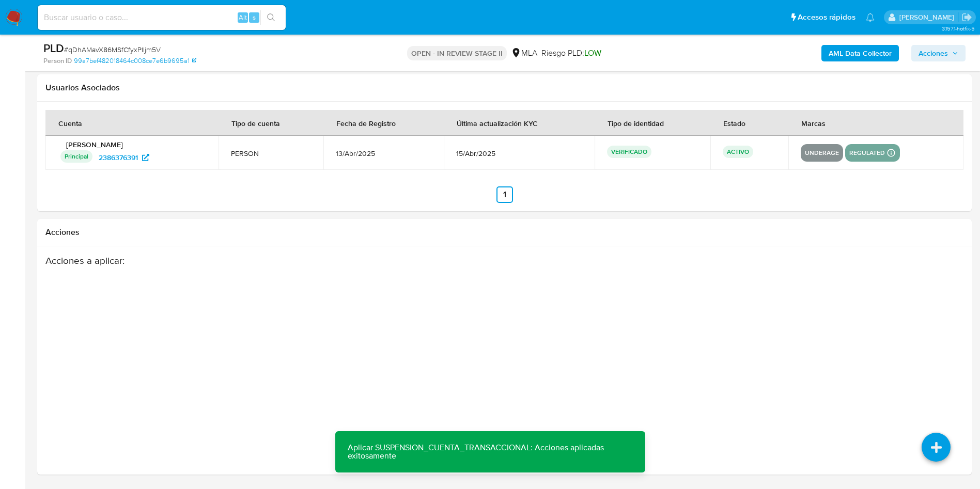
click at [946, 52] on span "Acciones" at bounding box center [932, 53] width 29 height 17
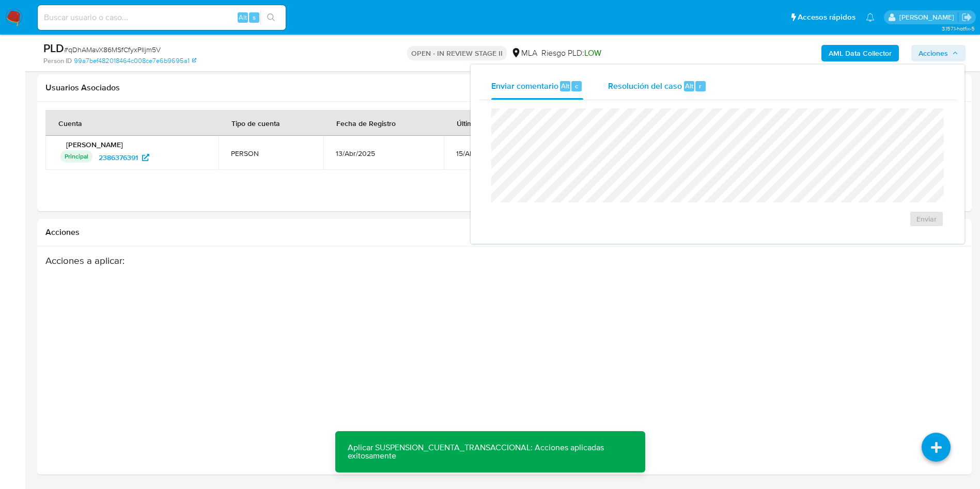
click at [709, 91] on button "Resolución del caso Alt r" at bounding box center [656, 86] width 123 height 27
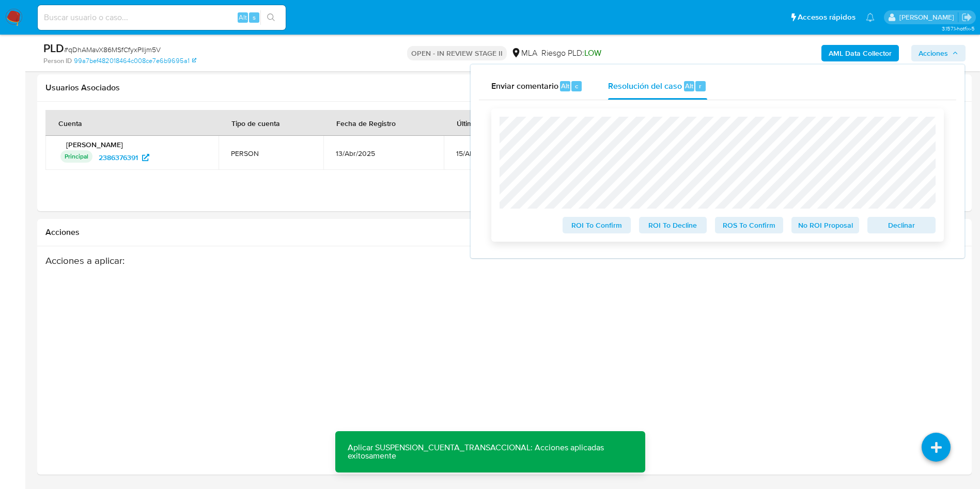
click at [765, 229] on span "ROS To Confirm" at bounding box center [749, 225] width 54 height 14
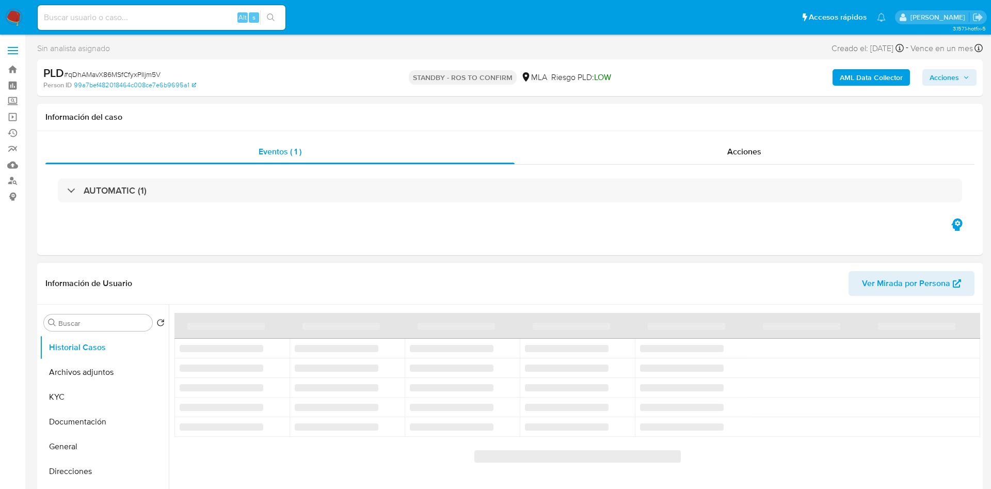
select select "10"
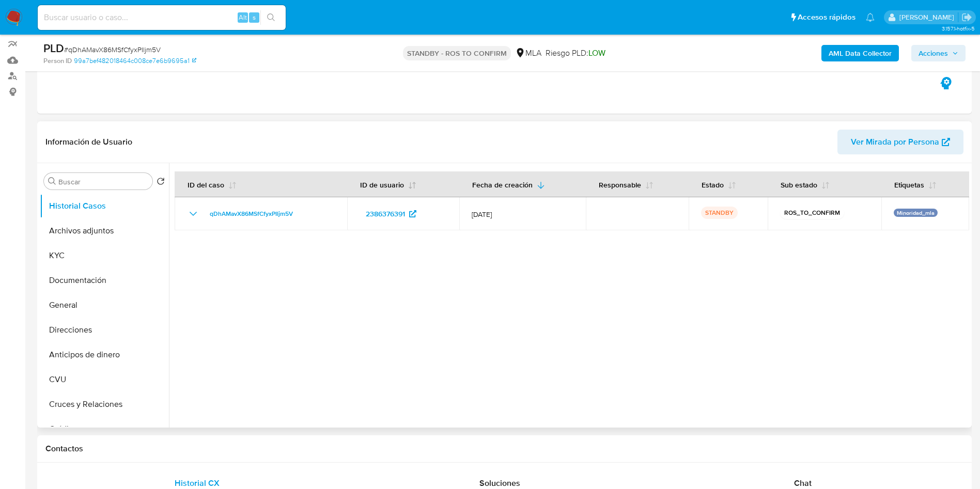
scroll to position [155, 0]
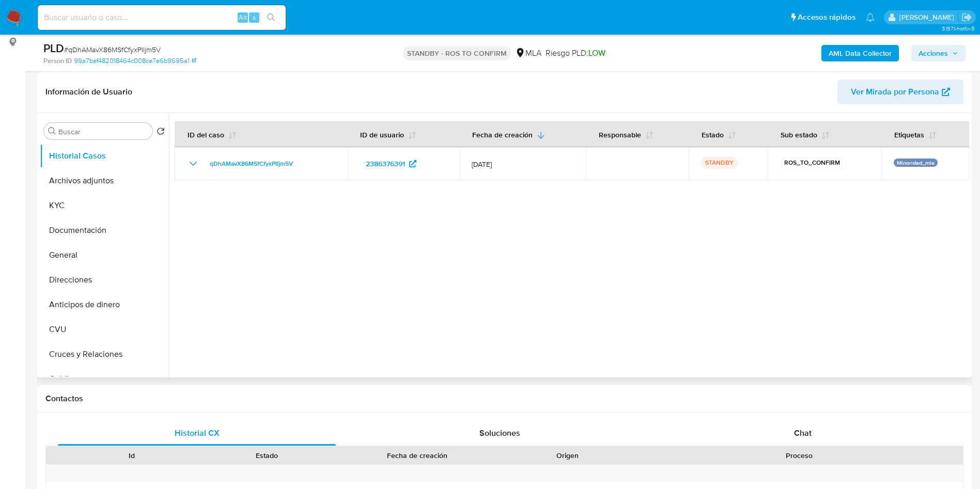
click at [91, 118] on div "Buscar Volver al orden por defecto Historial Casos Archivos adjuntos KYC Docume…" at bounding box center [104, 246] width 129 height 263
click at [91, 128] on input "Buscar" at bounding box center [103, 131] width 90 height 9
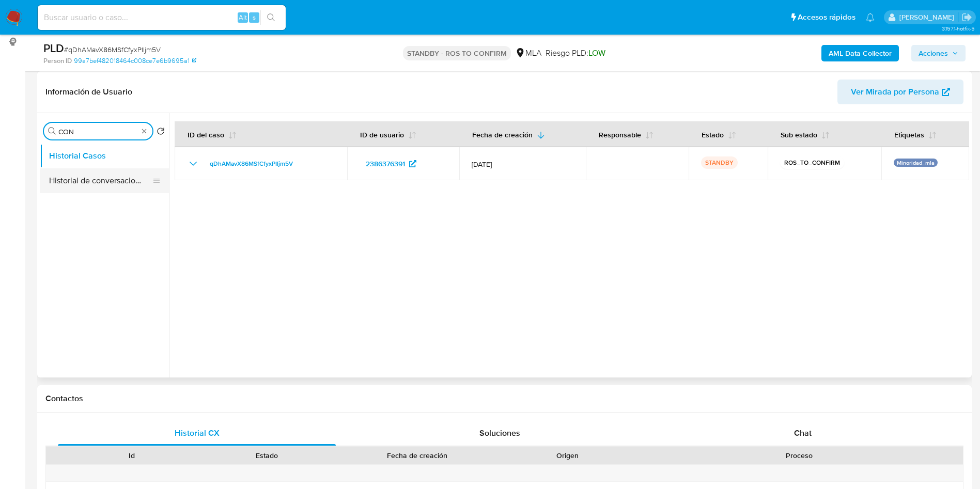
type input "CON"
click at [82, 179] on button "Historial de conversaciones" at bounding box center [100, 180] width 121 height 25
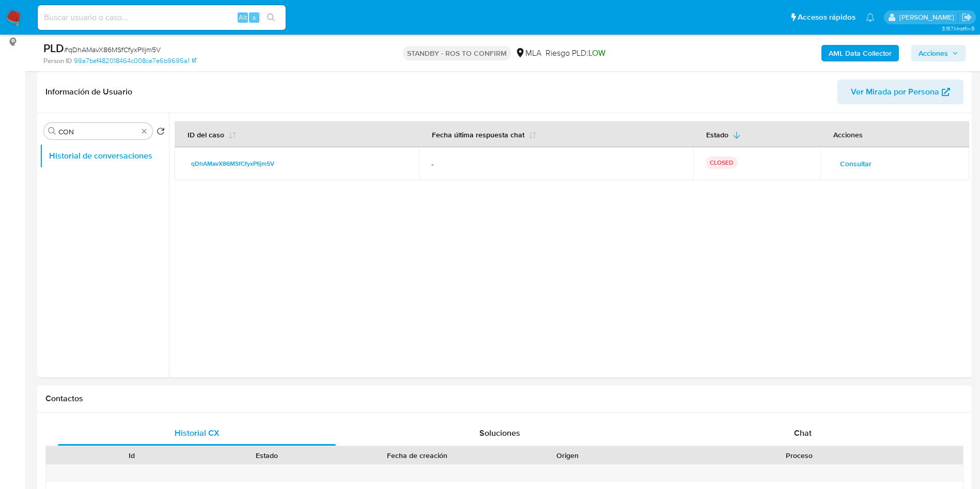
click at [118, 27] on div "Alt s" at bounding box center [162, 17] width 248 height 25
click at [118, 22] on input at bounding box center [162, 17] width 248 height 13
paste input "5SIHlZfbM4kmT7dHUMEn3d6M"
type input "5SIHlZfbM4kmT7dHUMEn3d6M"
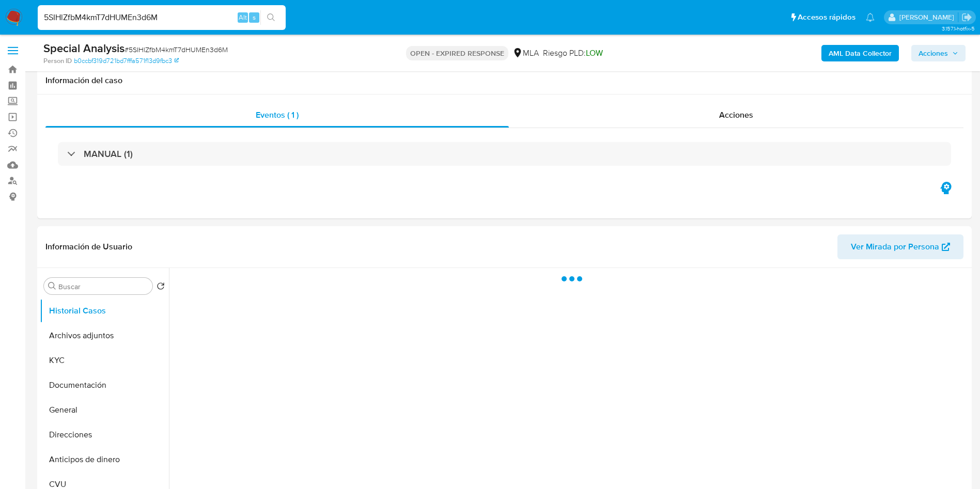
scroll to position [77, 0]
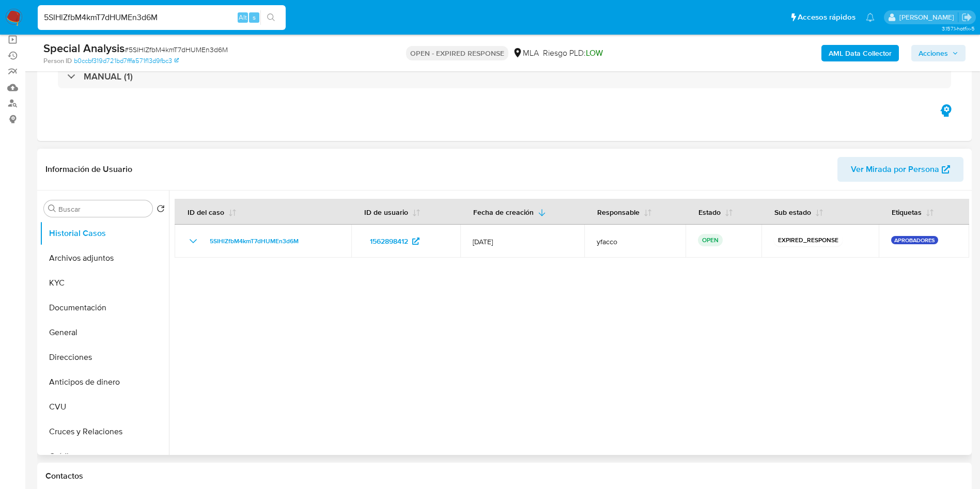
select select "10"
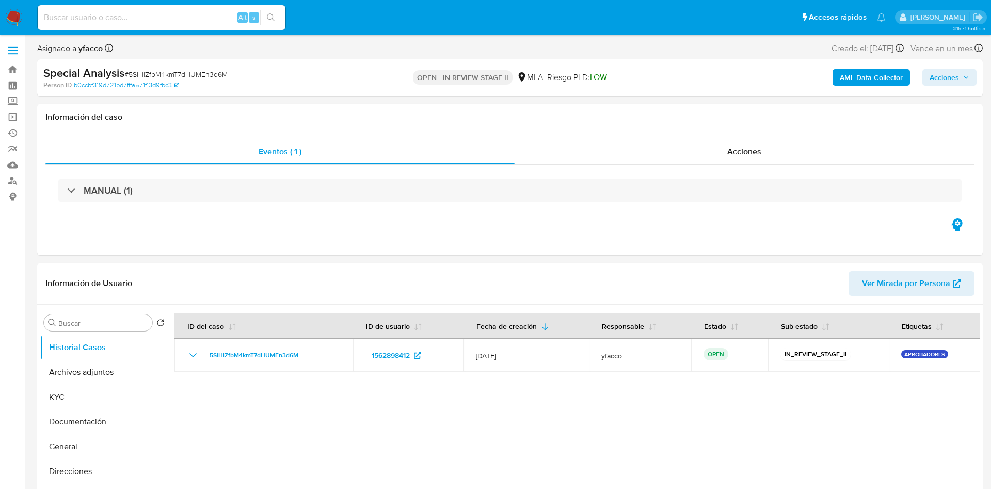
select select "10"
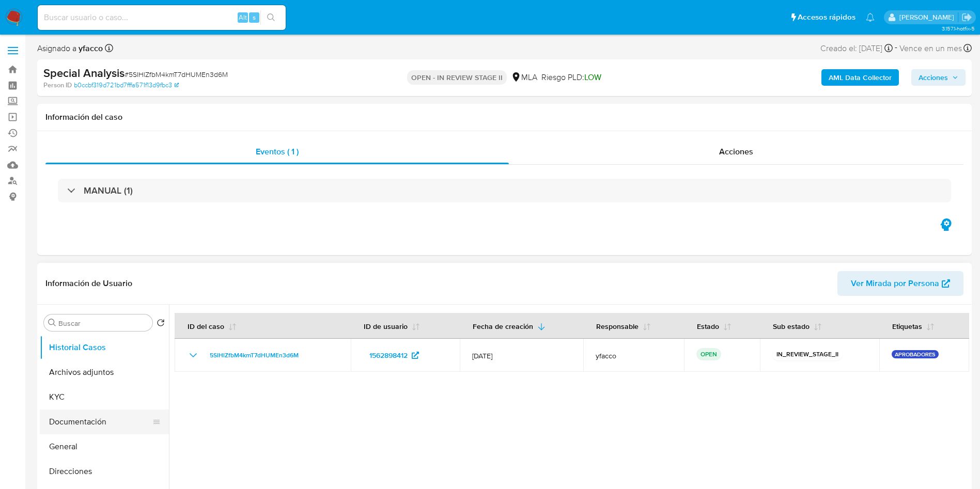
click at [84, 429] on button "Documentación" at bounding box center [100, 421] width 121 height 25
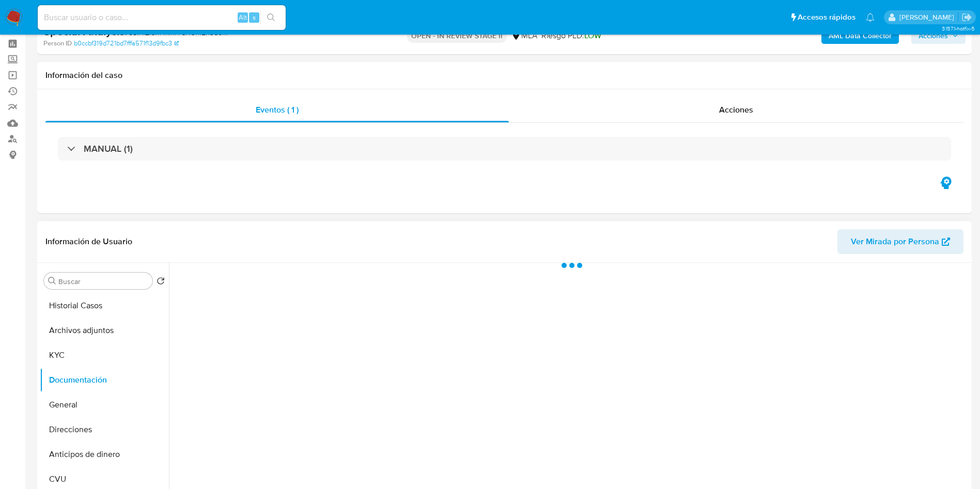
scroll to position [77, 0]
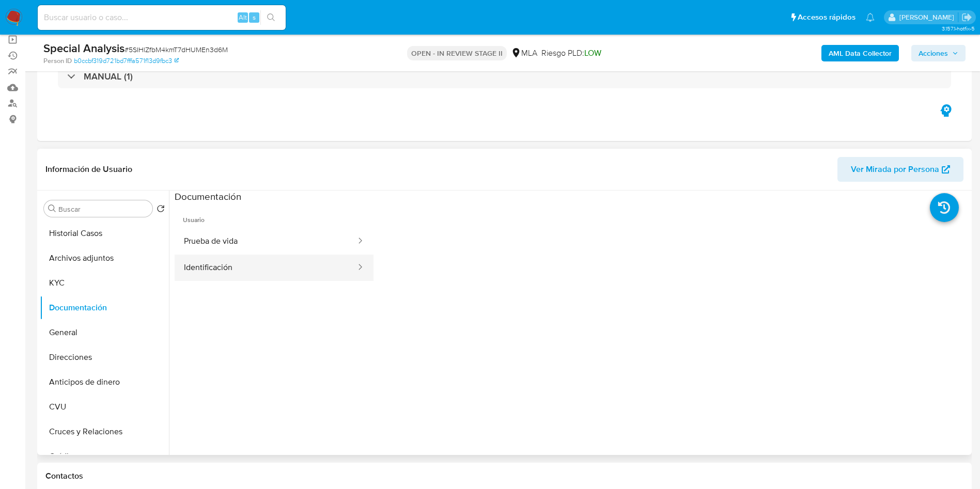
click at [222, 272] on button "Identificación" at bounding box center [266, 268] width 182 height 26
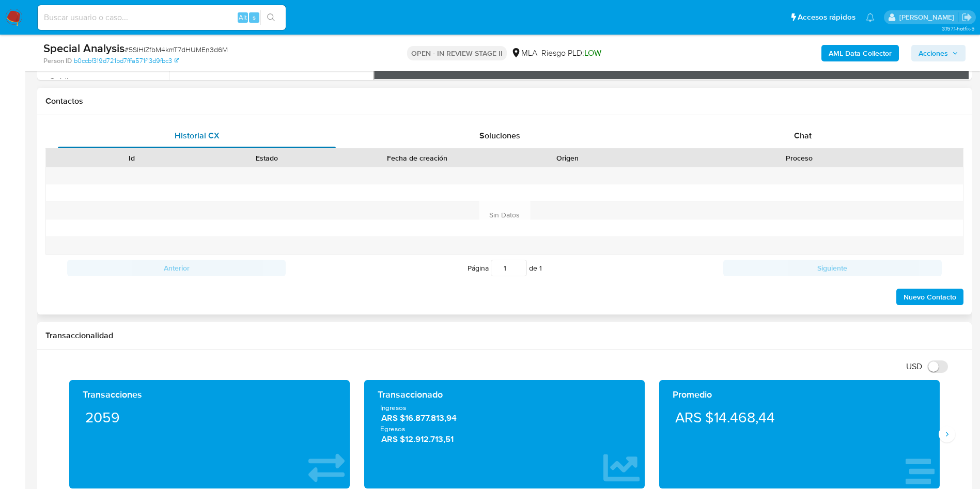
scroll to position [465, 0]
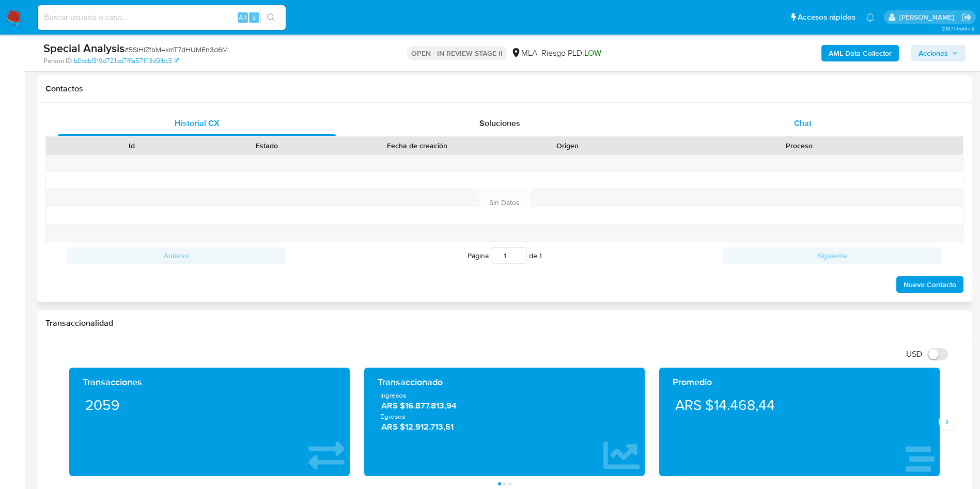
click at [825, 125] on div "Chat" at bounding box center [803, 123] width 278 height 25
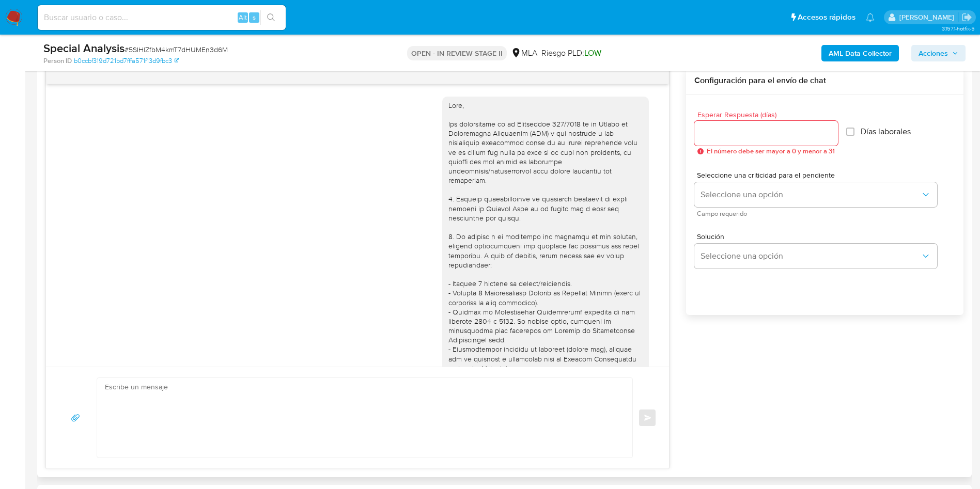
scroll to position [539, 0]
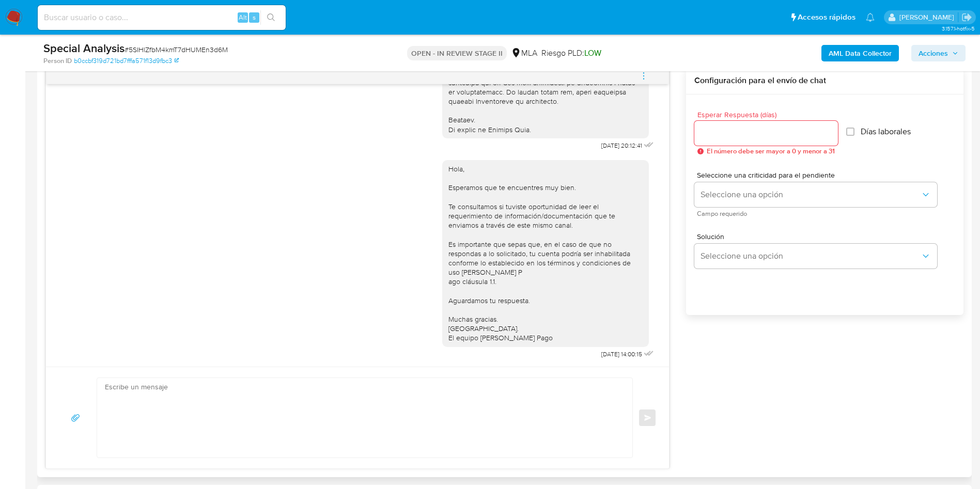
click at [641, 74] on icon "menu-action" at bounding box center [643, 75] width 9 height 9
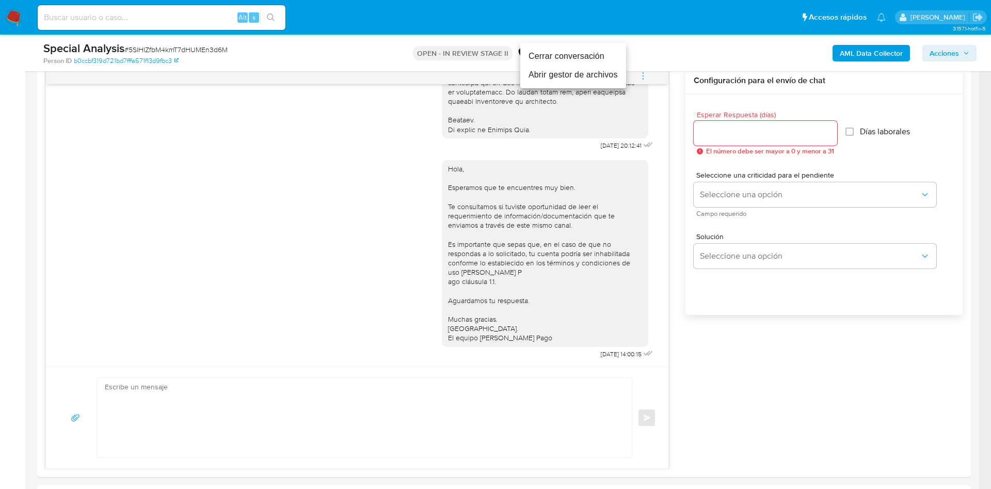
click at [545, 54] on li "Cerrar conversación" at bounding box center [573, 56] width 106 height 19
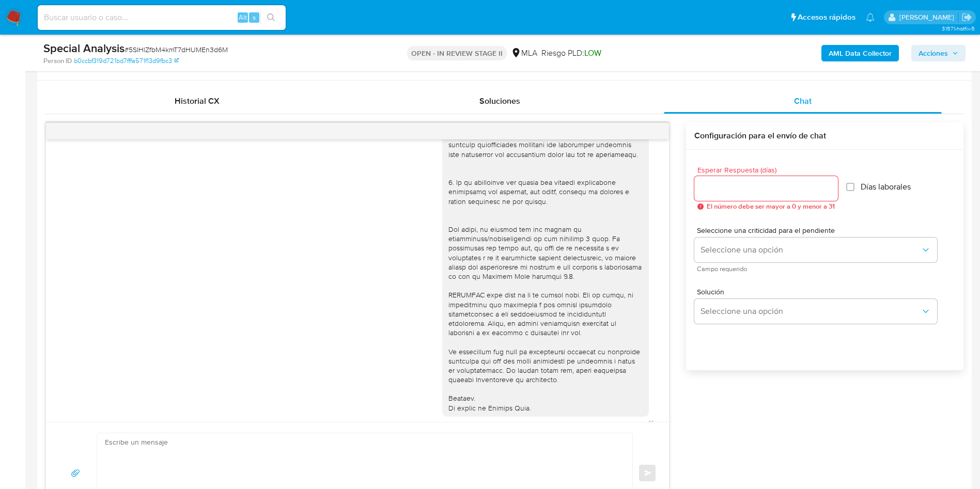
scroll to position [232, 0]
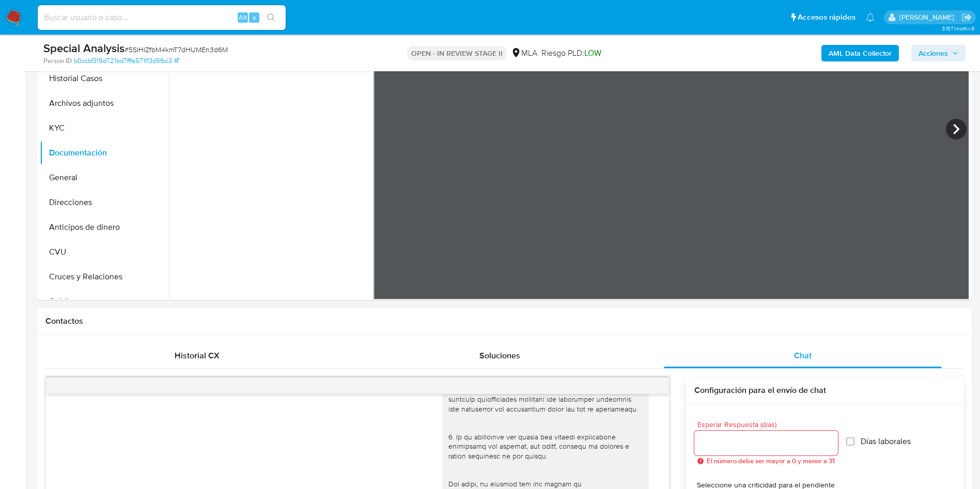
click at [865, 54] on b "AML Data Collector" at bounding box center [859, 53] width 63 height 17
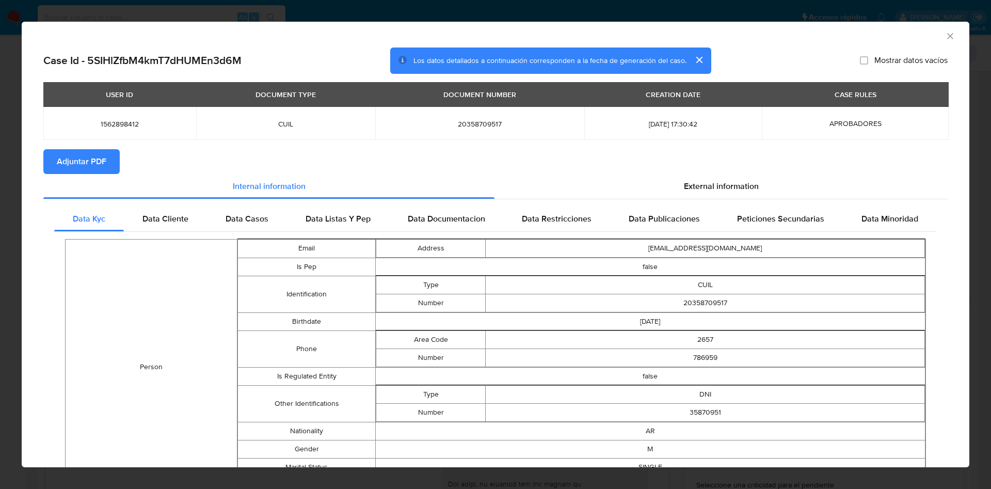
click at [435, 162] on section "Adjuntar PDF" at bounding box center [495, 161] width 905 height 25
click at [945, 31] on icon "Cerrar ventana" at bounding box center [950, 36] width 10 height 10
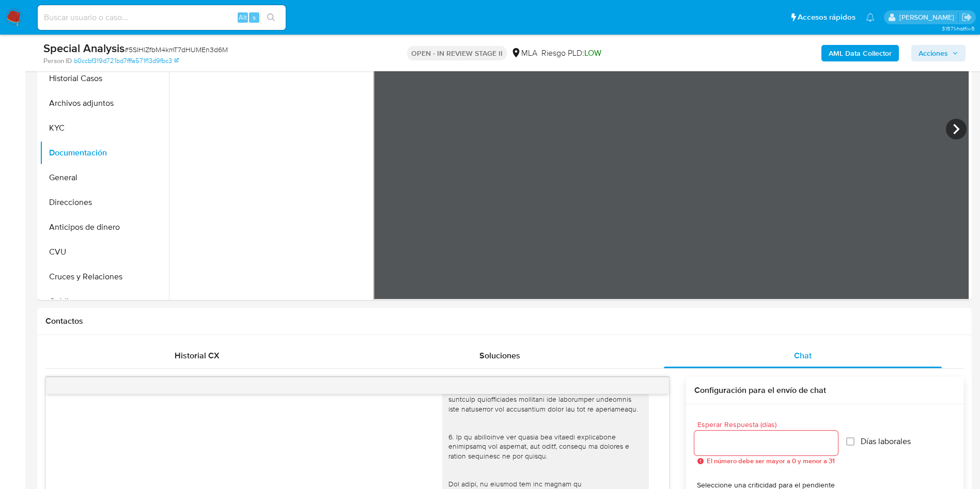
scroll to position [0, 0]
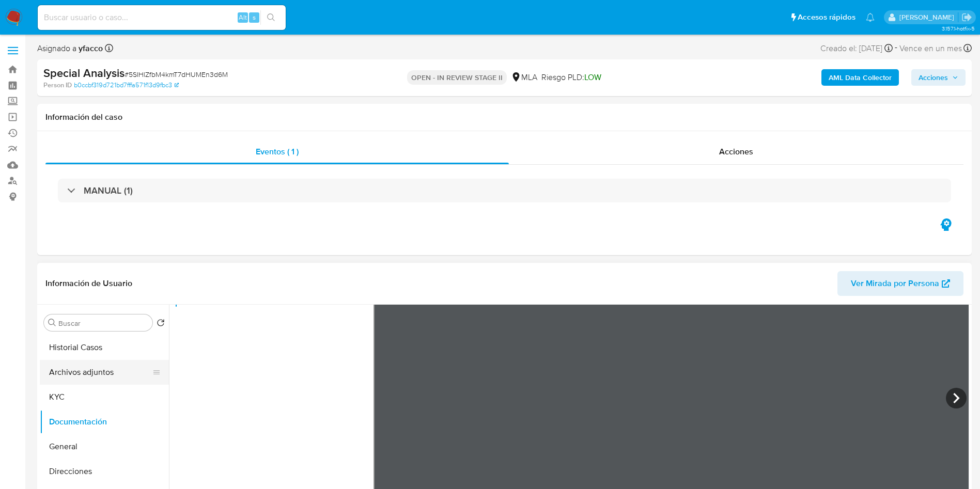
drag, startPoint x: 74, startPoint y: 351, endPoint x: 79, endPoint y: 363, distance: 13.2
click at [74, 351] on button "Historial Casos" at bounding box center [104, 347] width 129 height 25
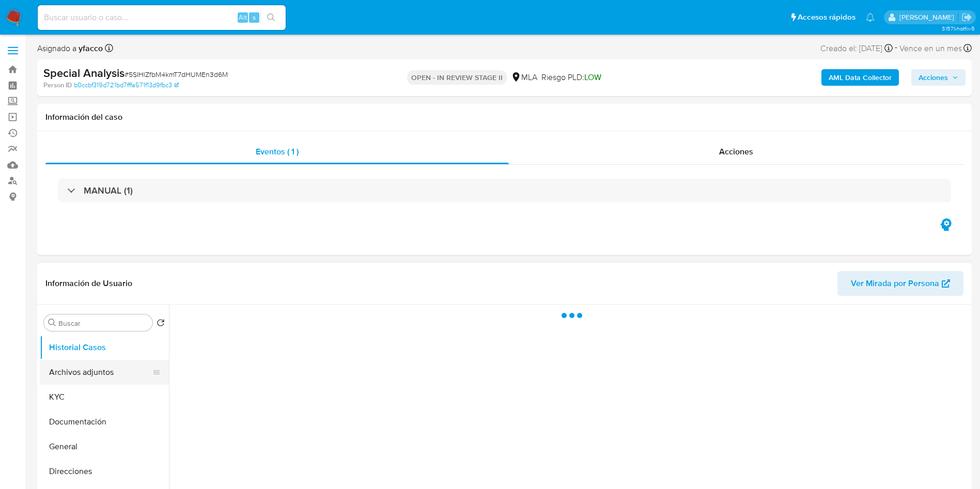
click at [79, 364] on button "Archivos adjuntos" at bounding box center [100, 372] width 121 height 25
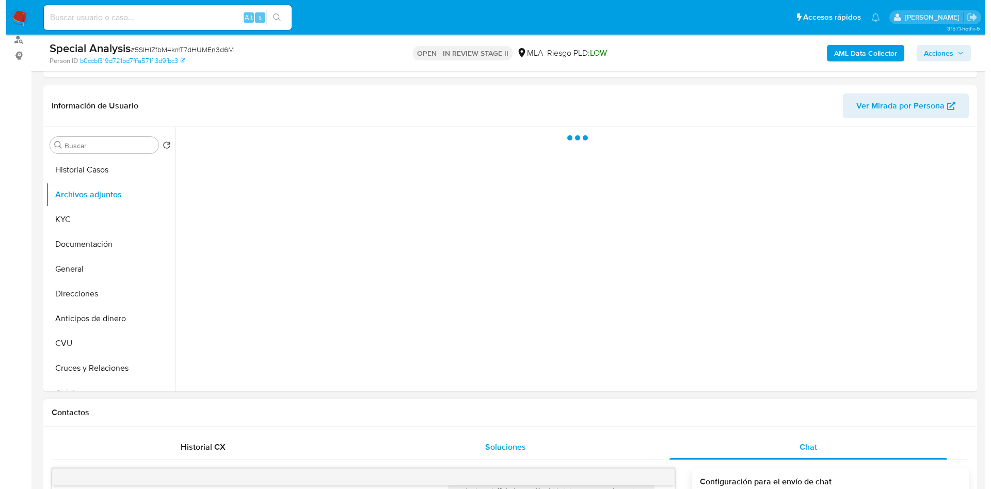
scroll to position [155, 0]
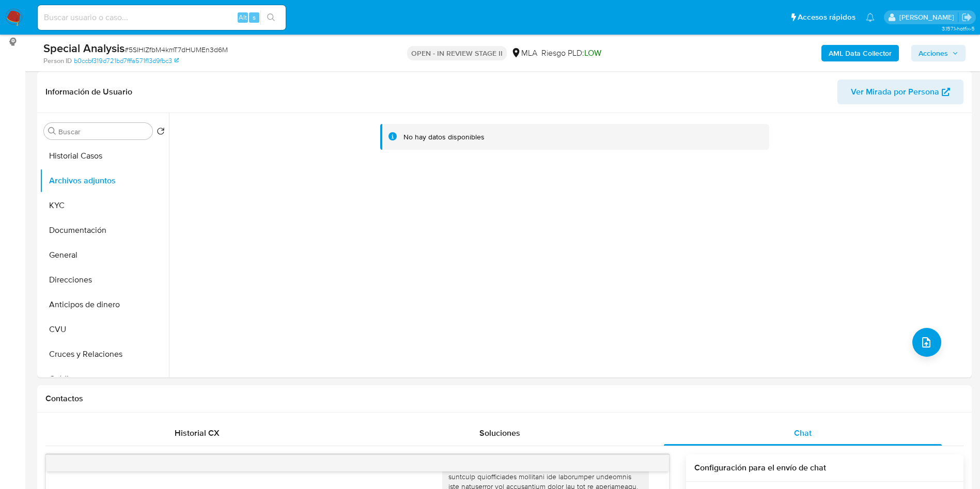
click at [849, 48] on b "AML Data Collector" at bounding box center [859, 53] width 63 height 17
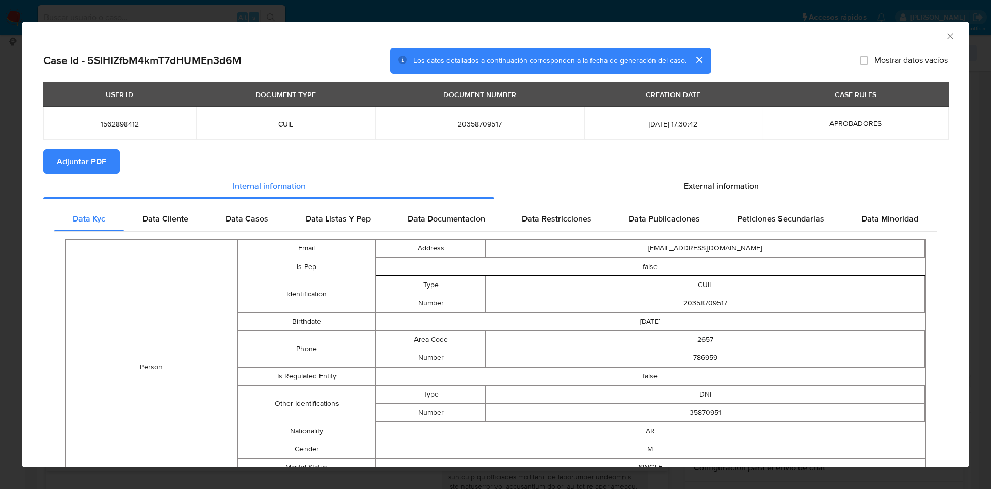
click at [77, 162] on span "Adjuntar PDF" at bounding box center [82, 161] width 50 height 23
click at [945, 35] on icon "Cerrar ventana" at bounding box center [950, 36] width 10 height 10
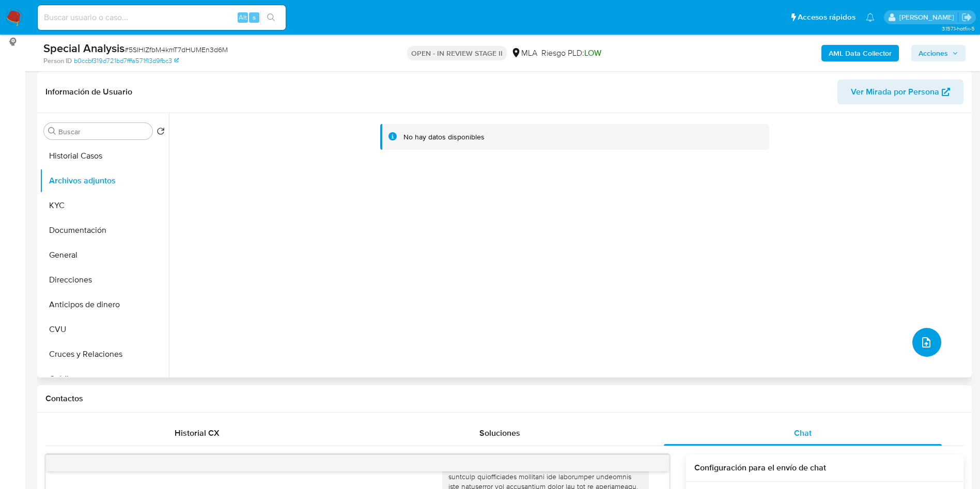
click at [925, 348] on icon "upload-file" at bounding box center [926, 342] width 12 height 12
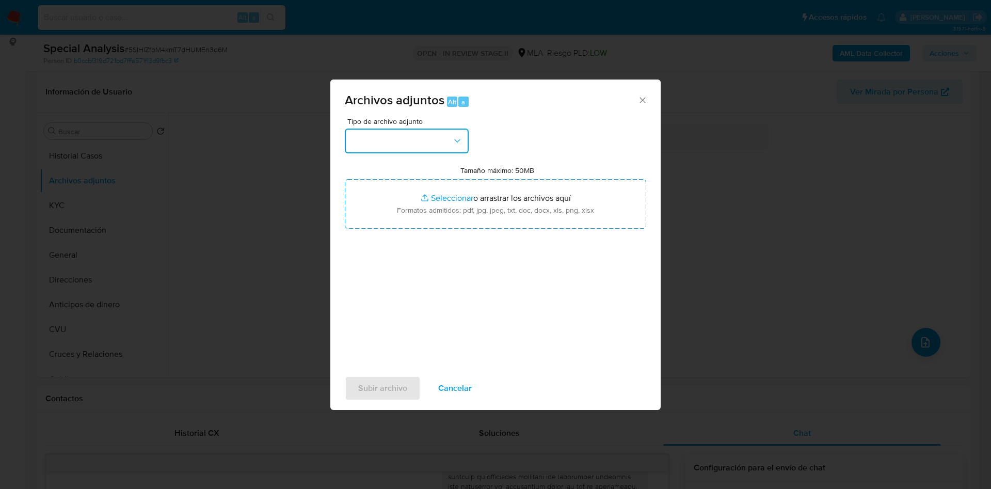
click at [445, 147] on button "button" at bounding box center [407, 141] width 124 height 25
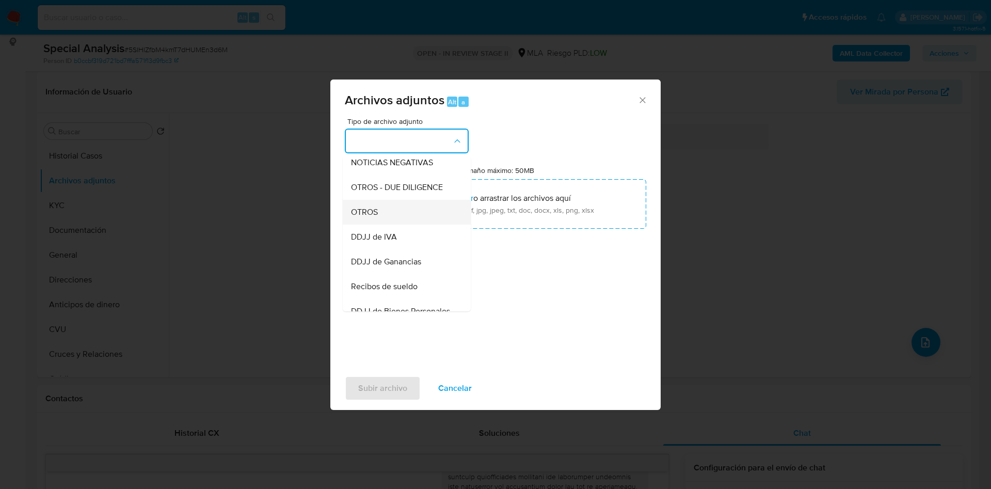
click at [361, 217] on span "OTROS" at bounding box center [364, 212] width 27 height 10
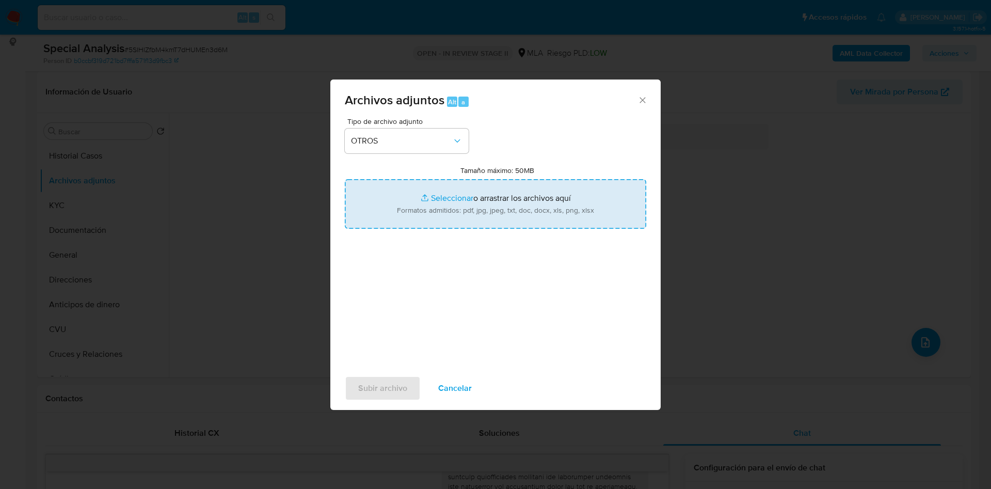
click at [447, 195] on input "Tamaño máximo: 50MB Seleccionar archivos" at bounding box center [496, 204] width 302 height 50
type input "C:\fakepath\Caselog 5SIHlZfbM4kmT7dHUMEn3d6M_2025_09_01_13_57_55.docx"
click at [441, 197] on input "Tamaño máximo: 50MB Seleccionar archivos" at bounding box center [496, 204] width 302 height 50
type input "C:\fakepath\Movimientos 1562898412.xlsx"
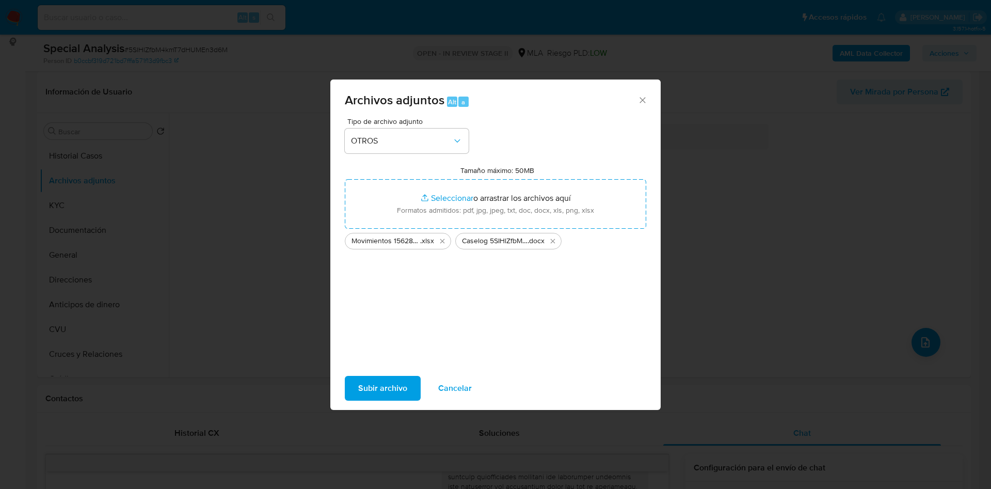
click at [390, 385] on span "Subir archivo" at bounding box center [382, 388] width 49 height 23
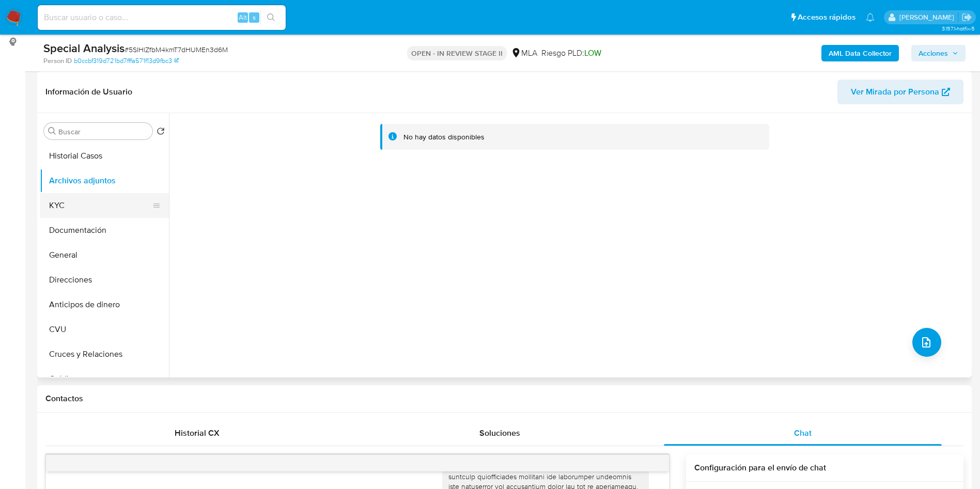
click at [76, 215] on button "KYC" at bounding box center [100, 205] width 121 height 25
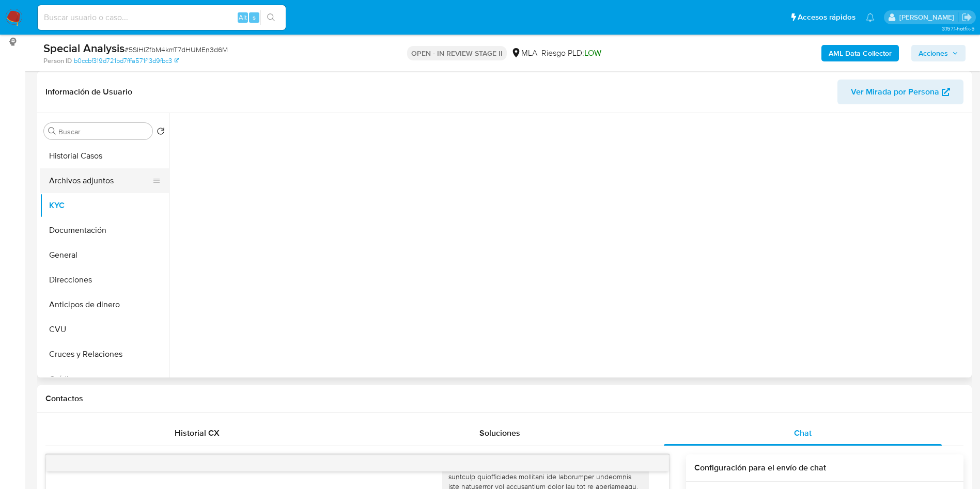
click at [85, 182] on button "Archivos adjuntos" at bounding box center [100, 180] width 121 height 25
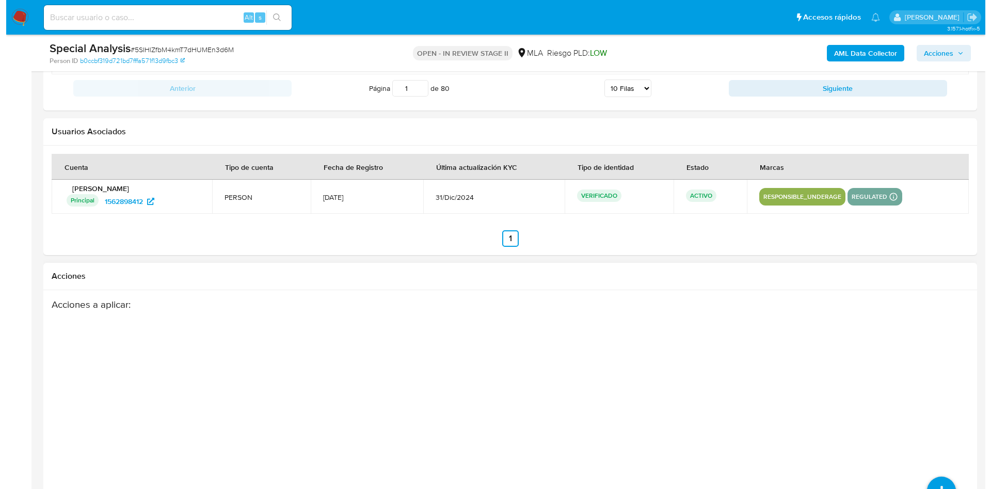
scroll to position [1816, 0]
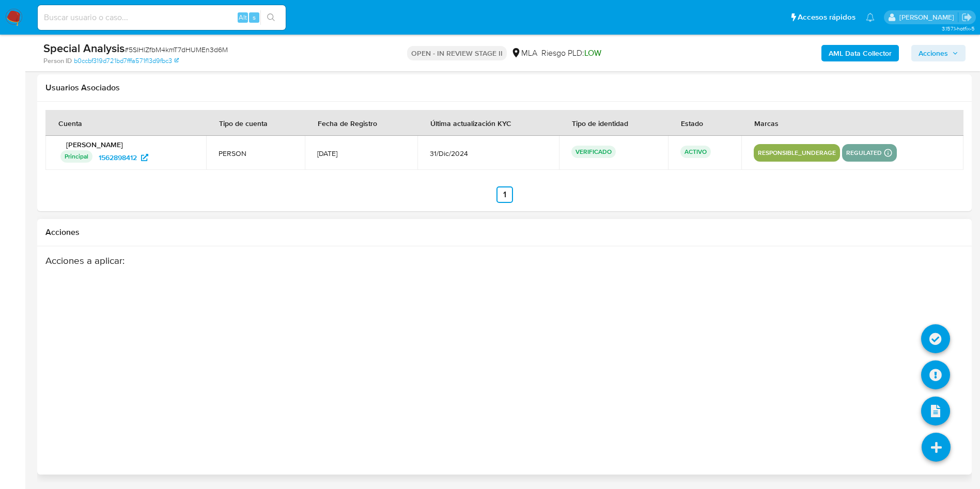
click at [933, 437] on icon at bounding box center [935, 447] width 29 height 29
click at [936, 376] on icon at bounding box center [935, 374] width 29 height 29
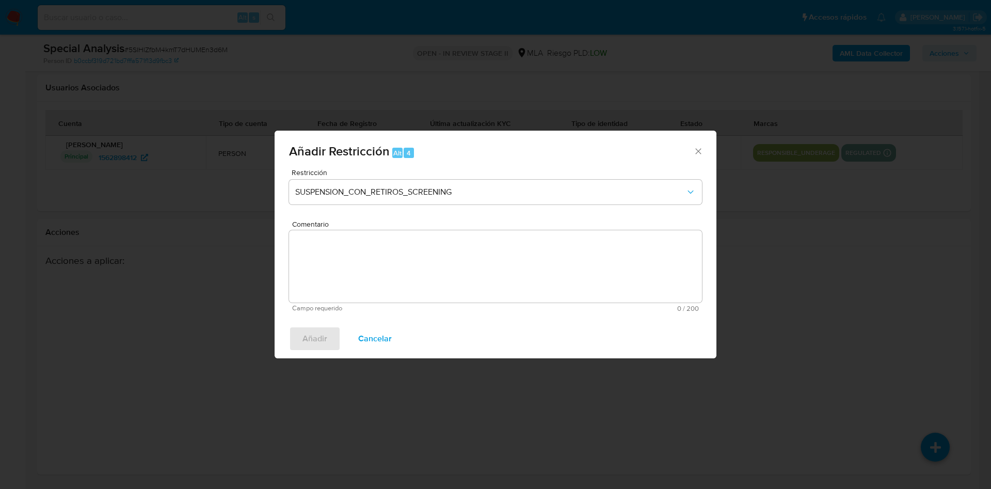
click at [399, 178] on div "Restricción SUSPENSION_CON_RETIROS_SCREENING" at bounding box center [495, 193] width 413 height 49
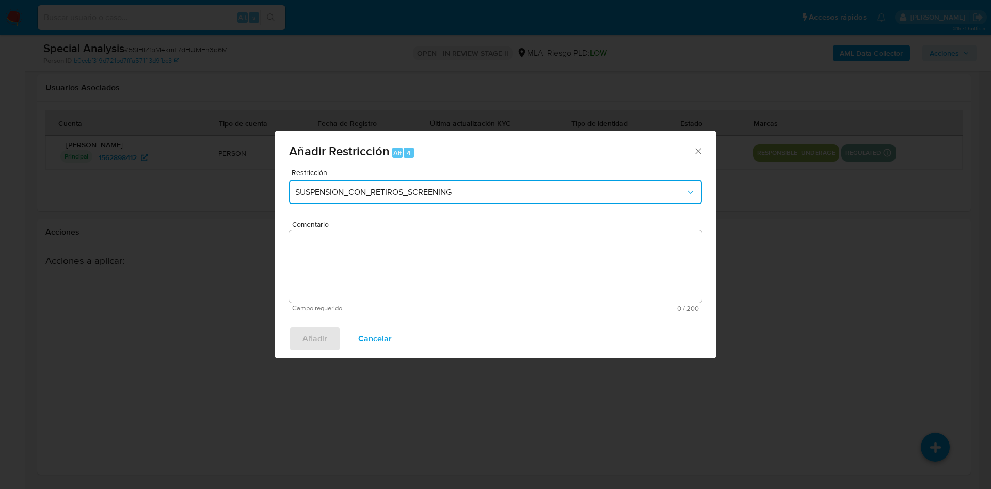
click at [435, 191] on span "SUSPENSION_CON_RETIROS_SCREENING" at bounding box center [490, 192] width 390 height 10
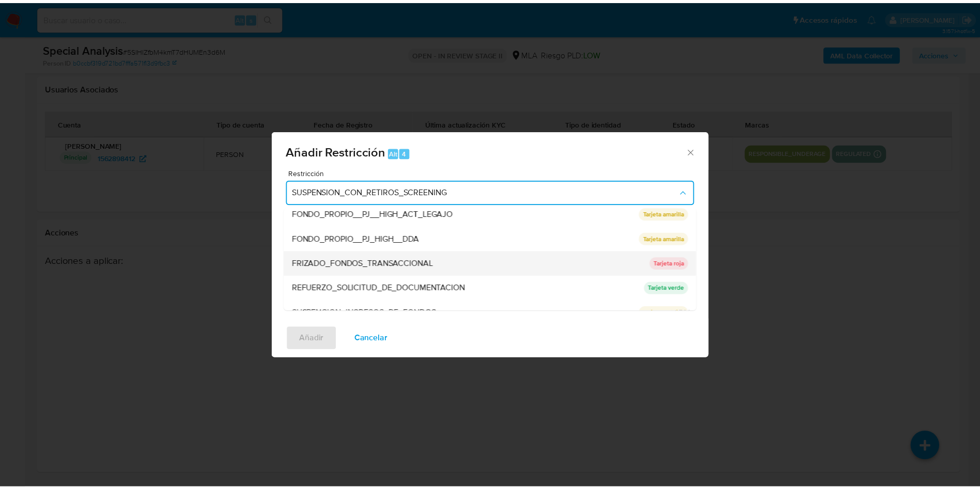
scroll to position [219, 0]
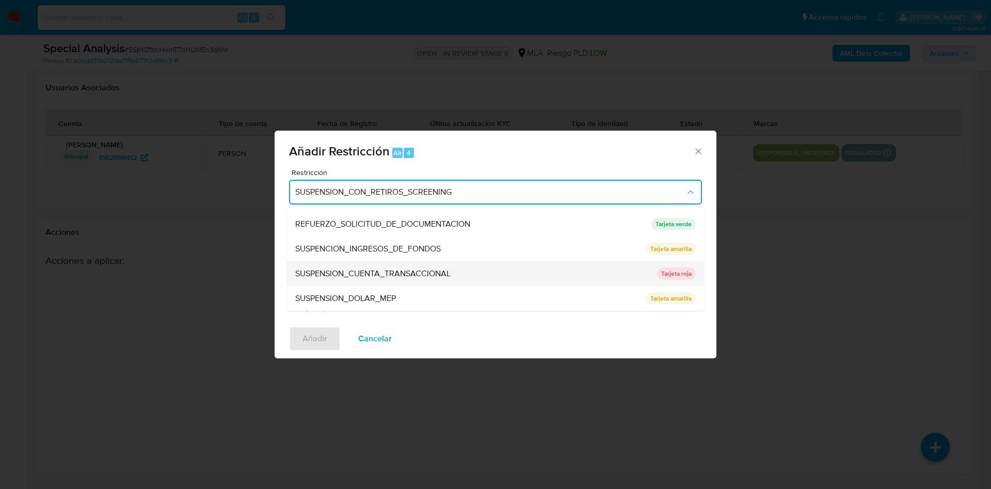
click at [423, 273] on span "SUSPENSION_CUENTA_TRANSACCIONAL" at bounding box center [372, 274] width 155 height 10
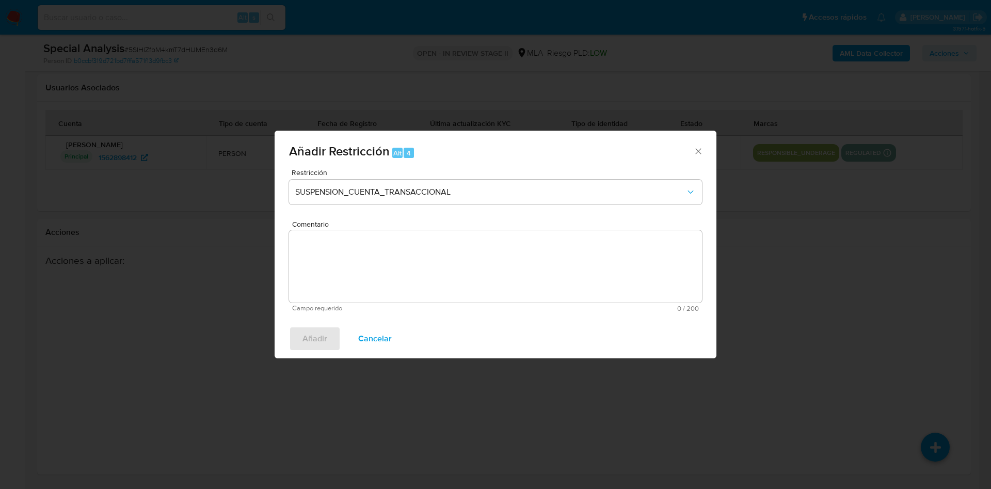
click at [423, 273] on textarea "Comentario" at bounding box center [495, 266] width 413 height 72
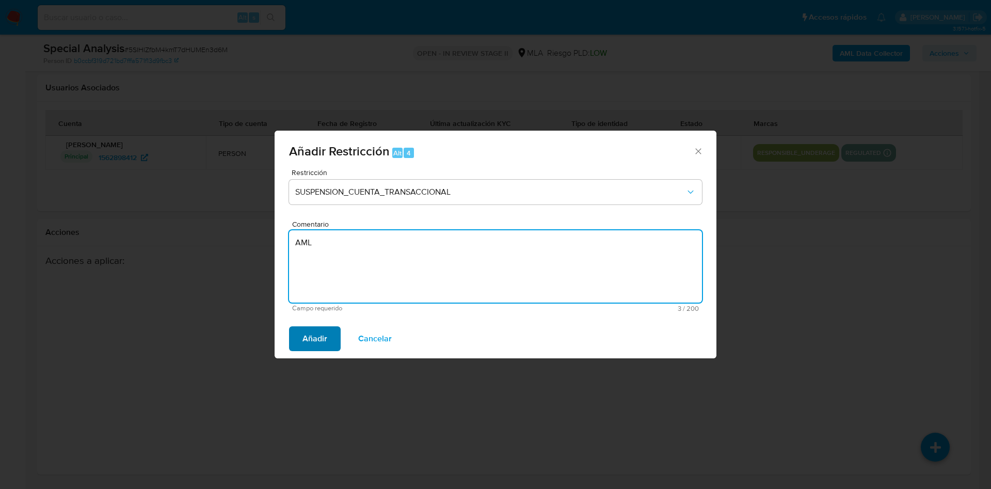
type textarea "AML"
click at [318, 333] on span "Añadir" at bounding box center [315, 338] width 25 height 23
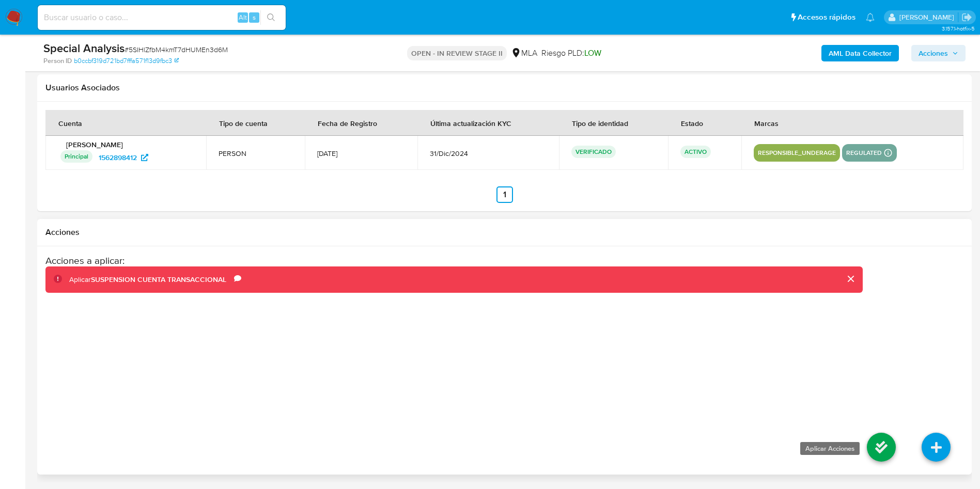
click at [879, 449] on icon at bounding box center [880, 447] width 29 height 29
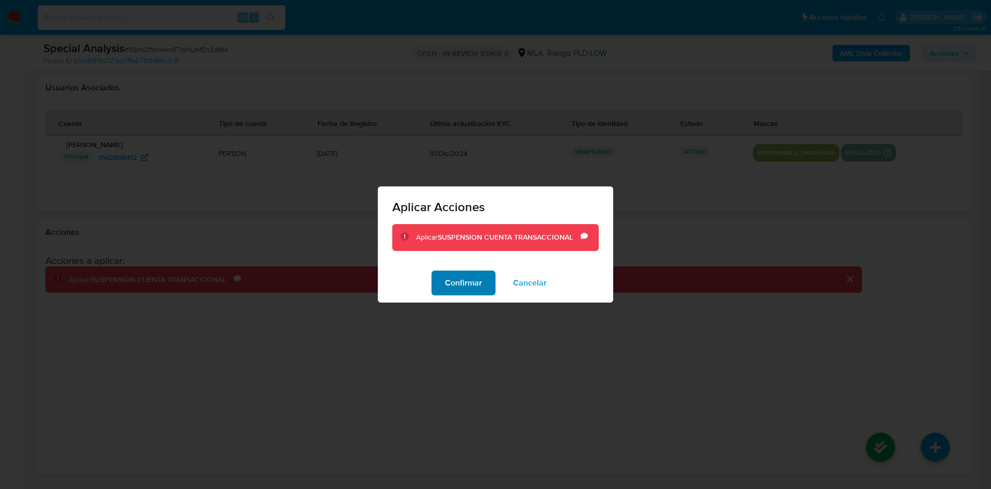
click at [467, 285] on span "Confirmar" at bounding box center [463, 283] width 37 height 23
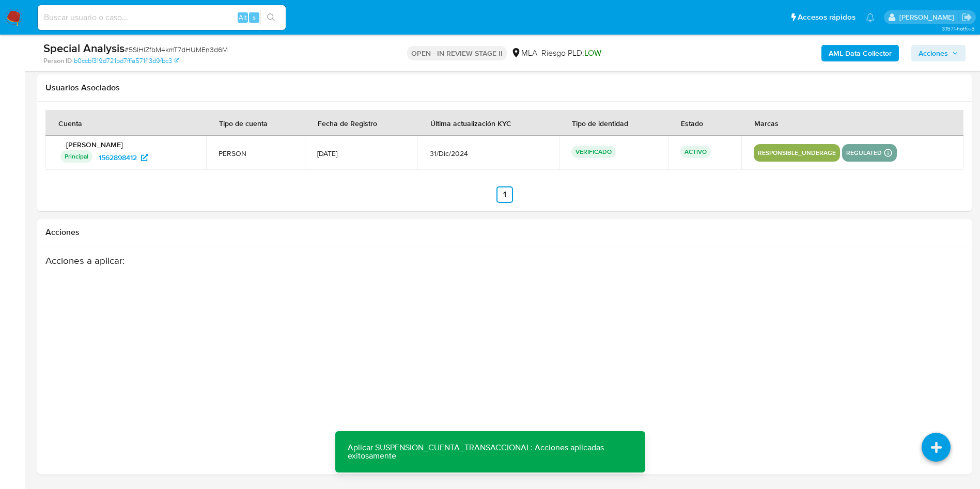
click at [940, 56] on span "Acciones" at bounding box center [932, 53] width 29 height 17
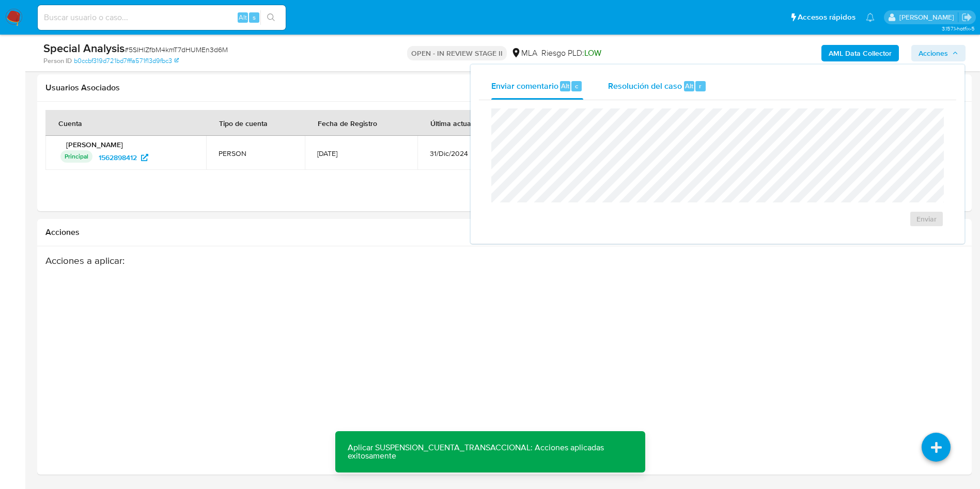
click at [688, 90] on span "Alt" at bounding box center [689, 86] width 8 height 10
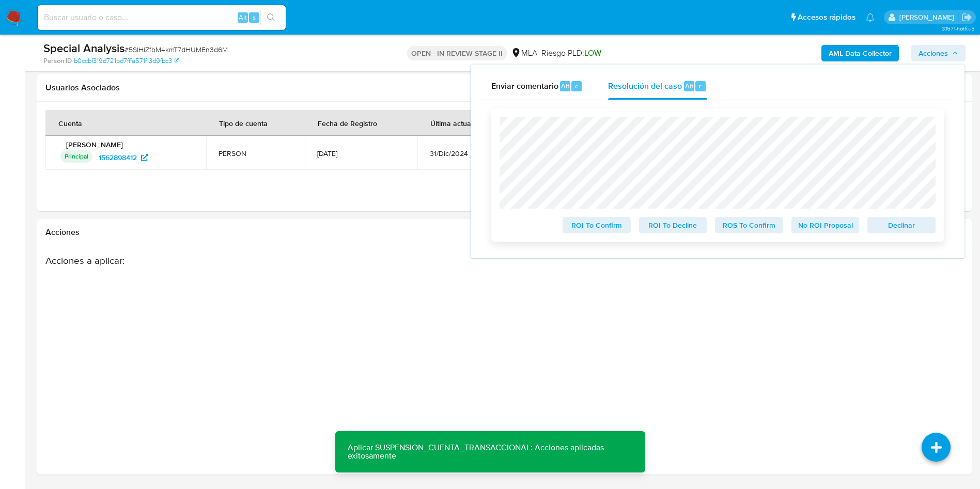
click at [741, 228] on span "ROS To Confirm" at bounding box center [749, 225] width 54 height 14
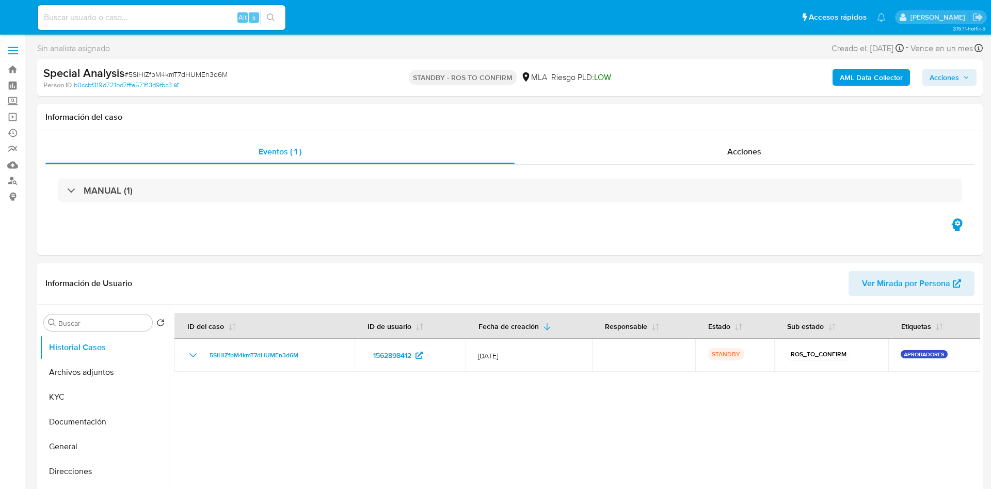
select select "10"
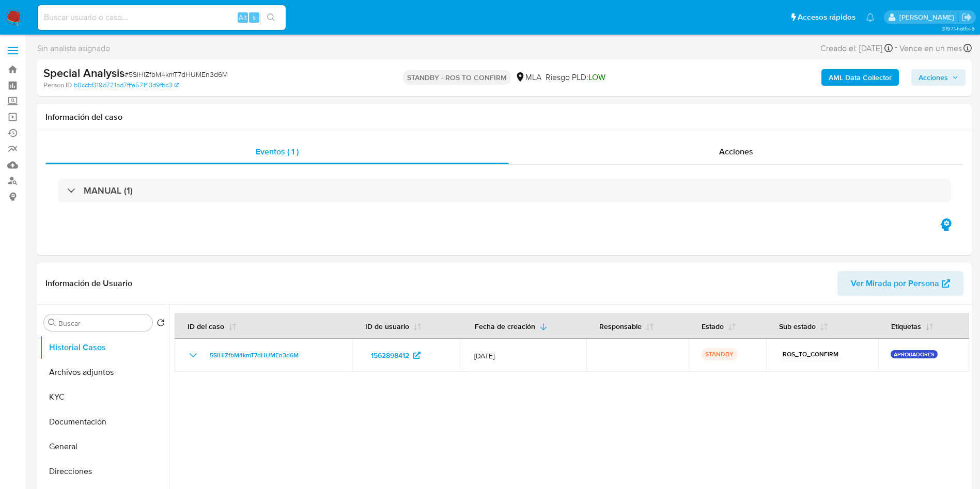
click at [119, 16] on input at bounding box center [162, 17] width 248 height 13
paste input "bCF4894Xz0Vuzh7q7k7JmLQv"
type input "bCF4894Xz0Vuzh7q7k7JmLQv"
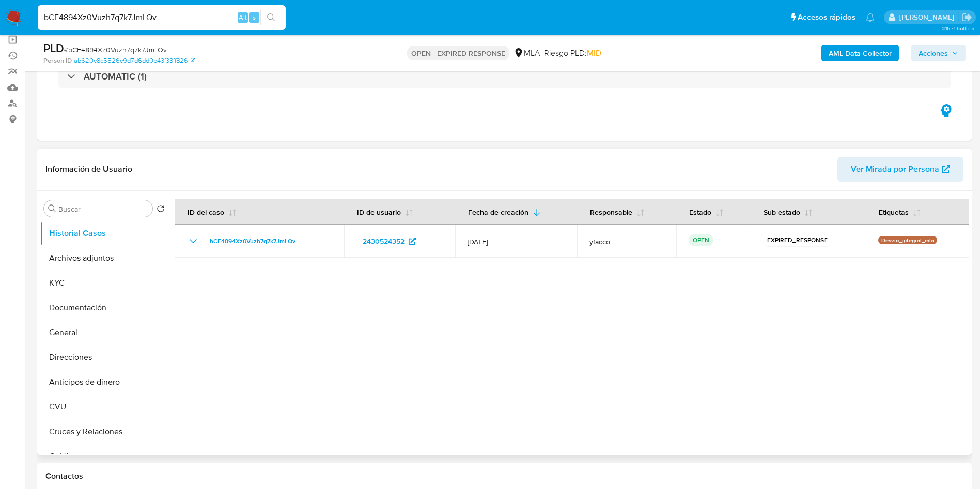
select select "10"
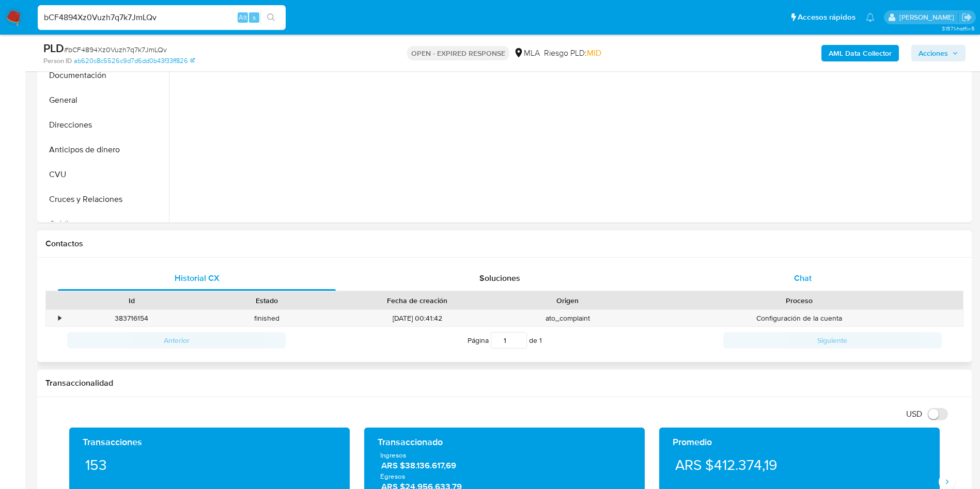
click at [781, 279] on div "Chat" at bounding box center [803, 278] width 278 height 25
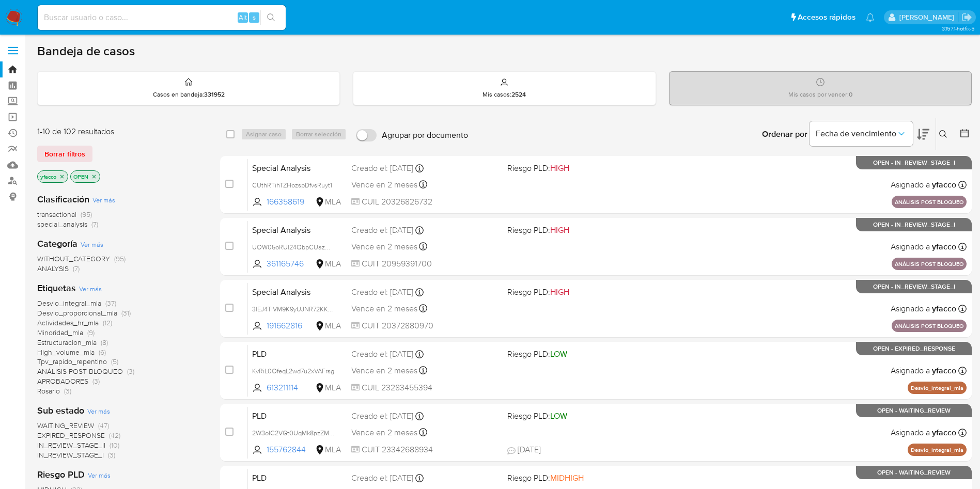
click at [203, 15] on input at bounding box center [162, 17] width 248 height 13
paste input "7psqZOaHFfl6uWgTcOny6qy2"
type input "7psqZOaHFfl6uWgTcOny6qy2"
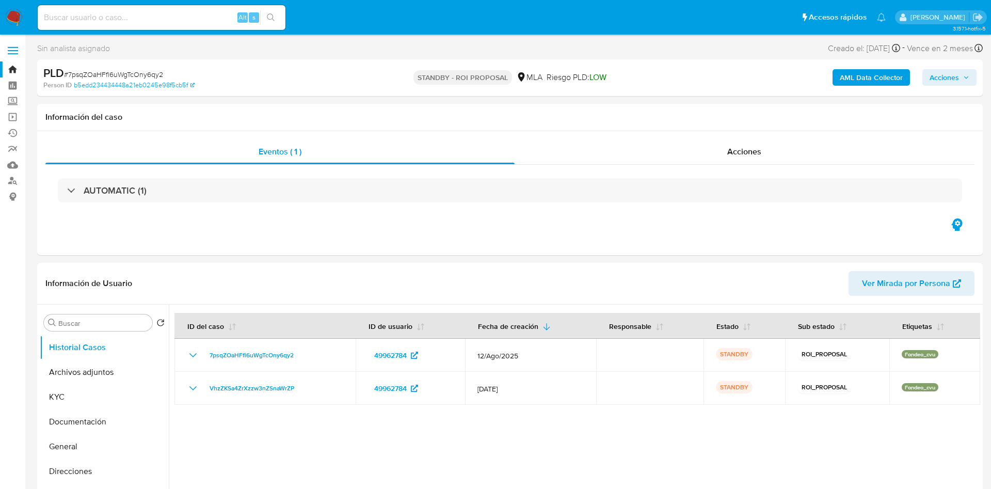
select select "10"
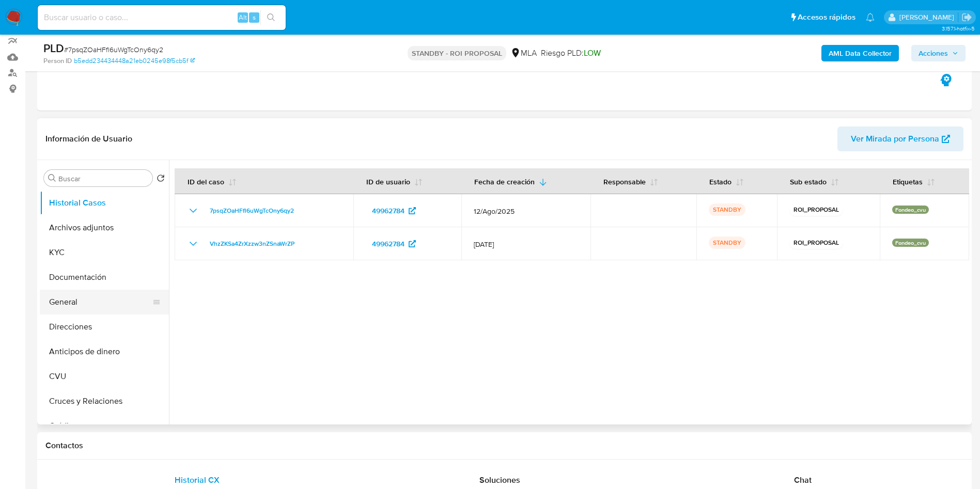
scroll to position [155, 0]
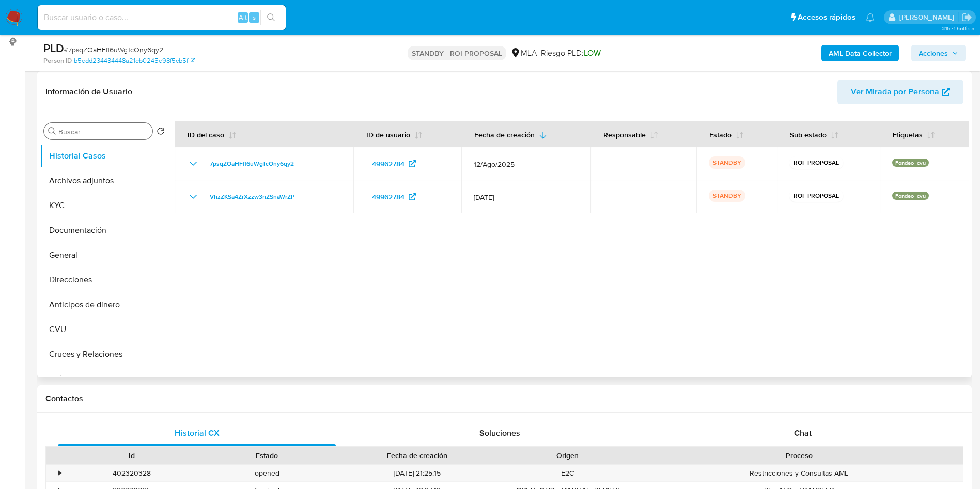
click at [98, 132] on input "Buscar" at bounding box center [103, 131] width 90 height 9
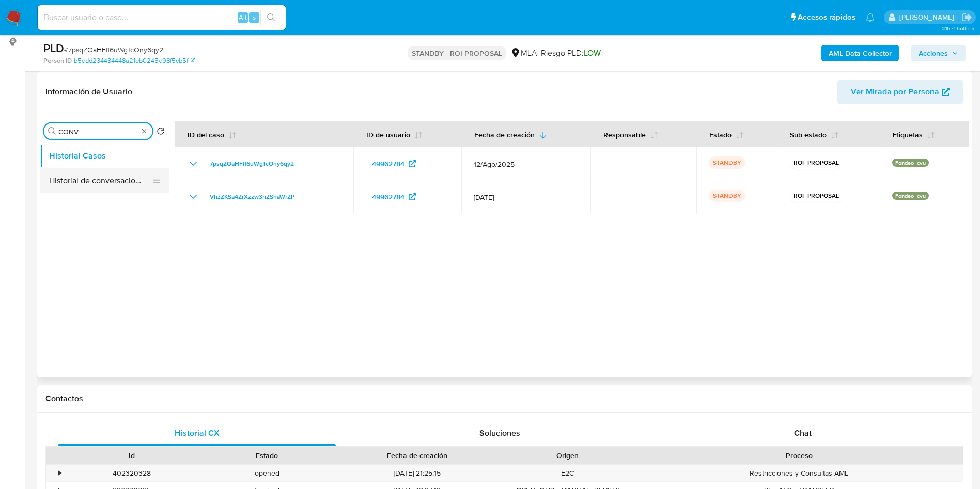
type input "CONV"
click at [87, 179] on button "Historial de conversaciones" at bounding box center [100, 180] width 121 height 25
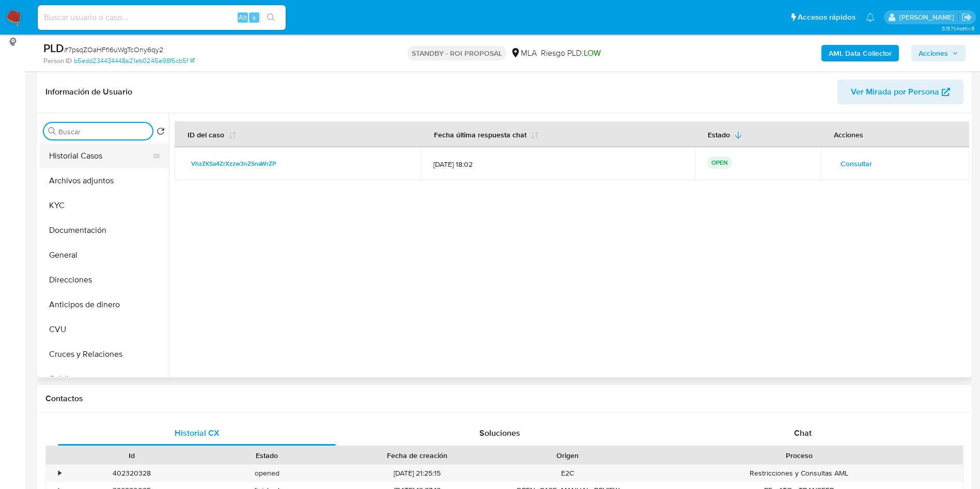
click at [105, 156] on button "Historial Casos" at bounding box center [100, 156] width 121 height 25
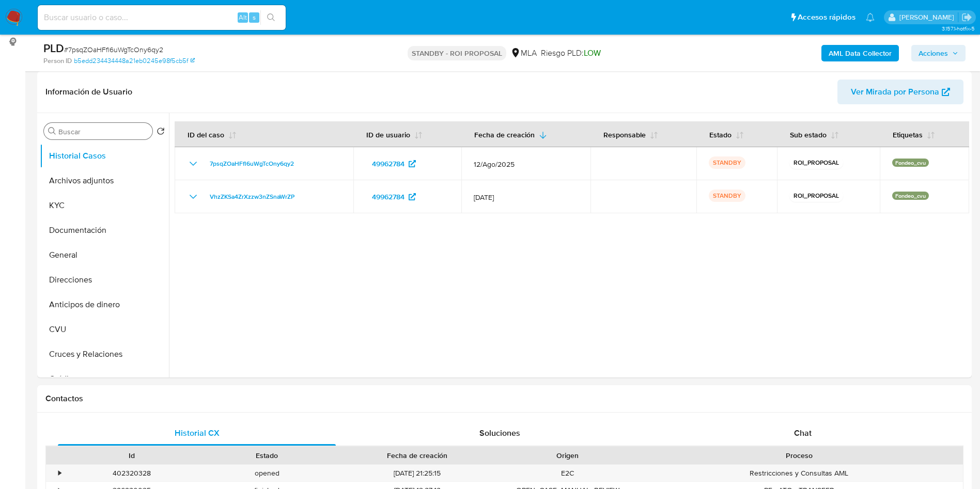
click at [95, 125] on div "Buscar" at bounding box center [98, 131] width 108 height 17
click at [95, 128] on input "Buscar" at bounding box center [103, 131] width 90 height 9
click at [107, 182] on button "Archivos adjuntos" at bounding box center [100, 180] width 121 height 25
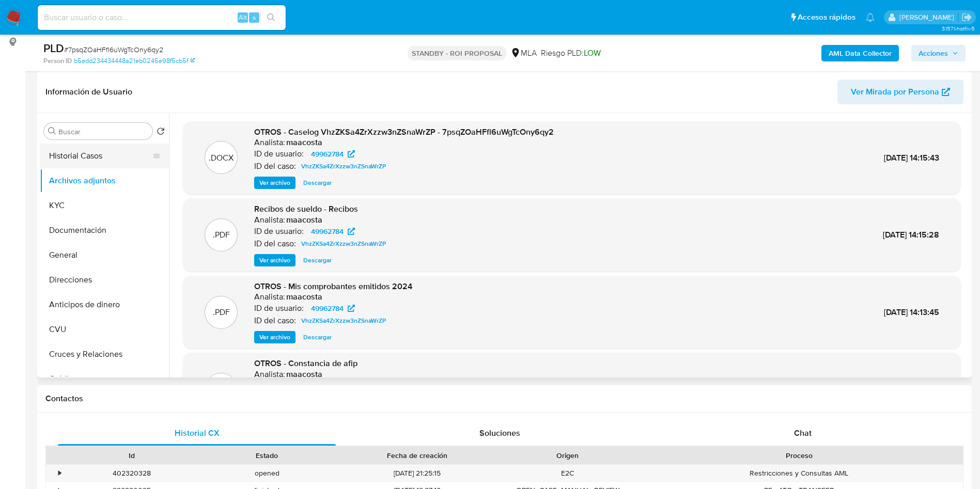
click at [106, 161] on button "Historial Casos" at bounding box center [100, 156] width 121 height 25
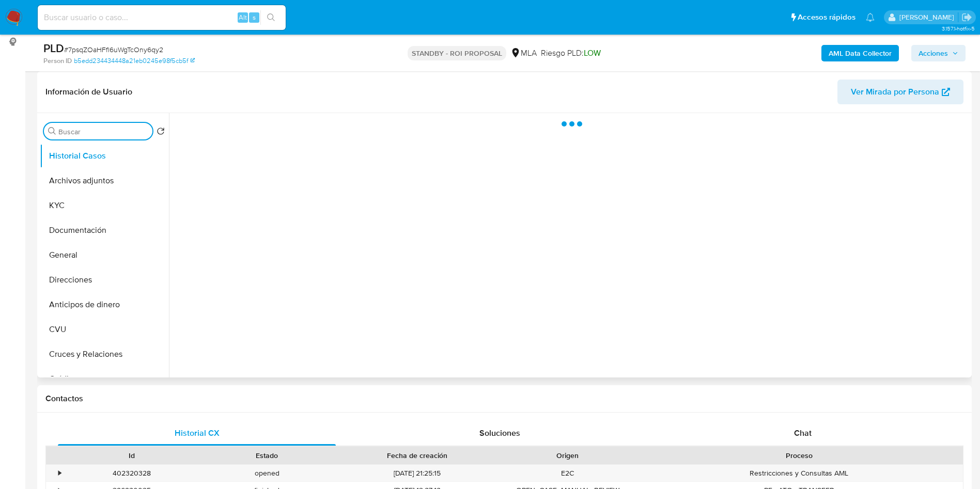
click at [114, 130] on input "Buscar" at bounding box center [103, 131] width 90 height 9
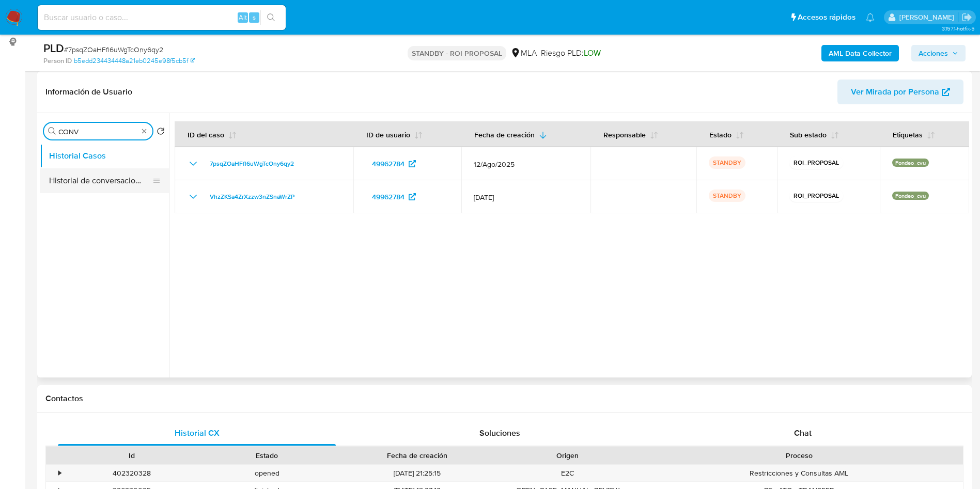
type input "CONV"
click at [115, 186] on button "Historial de conversaciones" at bounding box center [100, 180] width 121 height 25
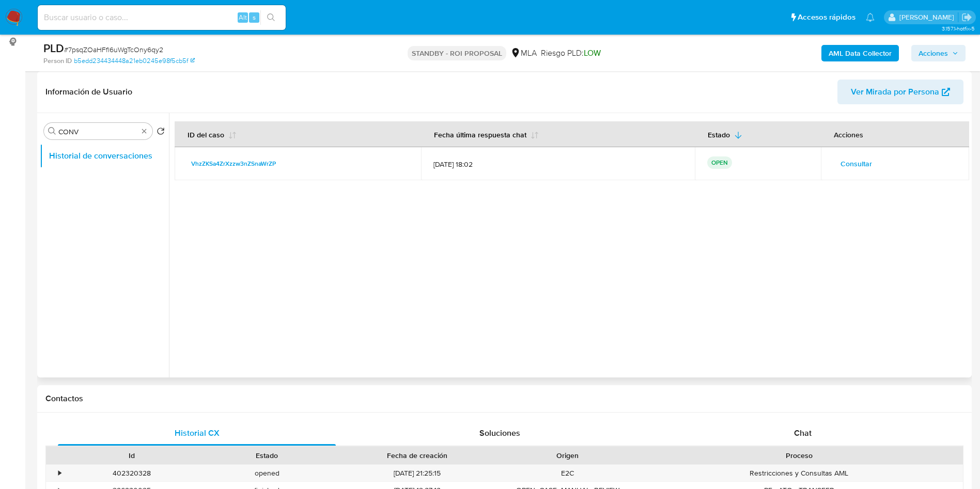
drag, startPoint x: 186, startPoint y: 164, endPoint x: 289, endPoint y: 164, distance: 102.2
click at [289, 164] on td "VhzZKSa4ZrXzzw3nZSnaWrZP" at bounding box center [298, 163] width 246 height 33
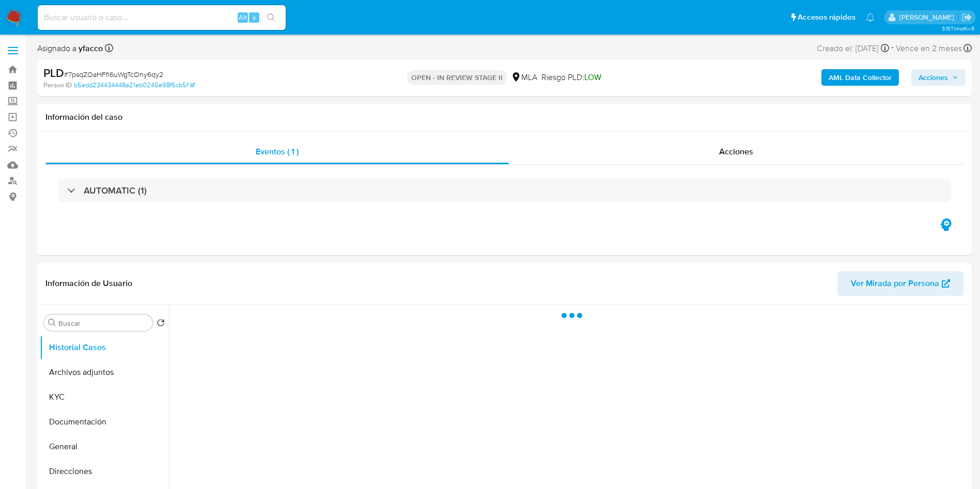
select select "10"
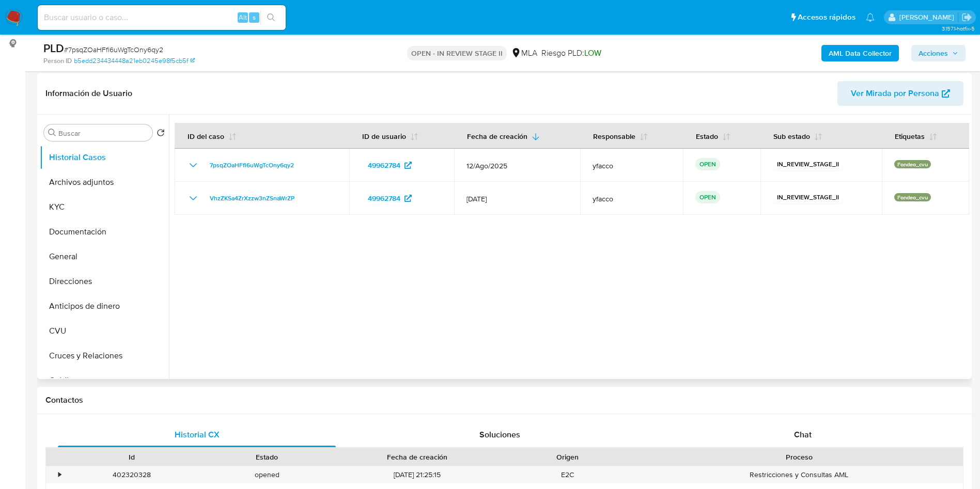
scroll to position [155, 0]
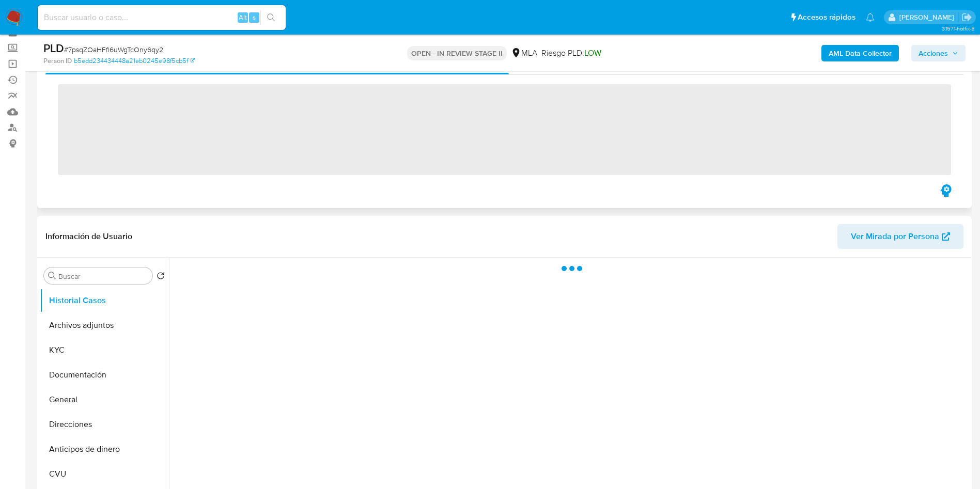
scroll to position [77, 0]
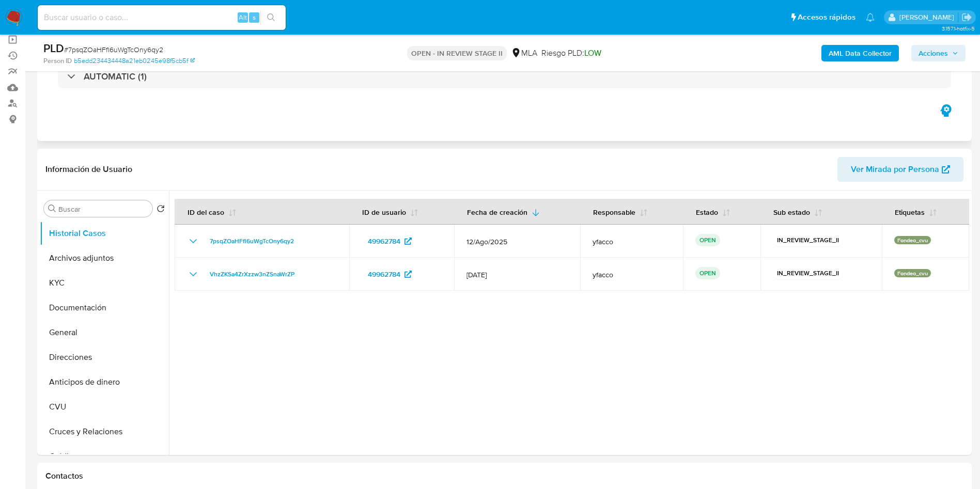
select select "10"
click at [98, 274] on button "KYC" at bounding box center [100, 283] width 121 height 25
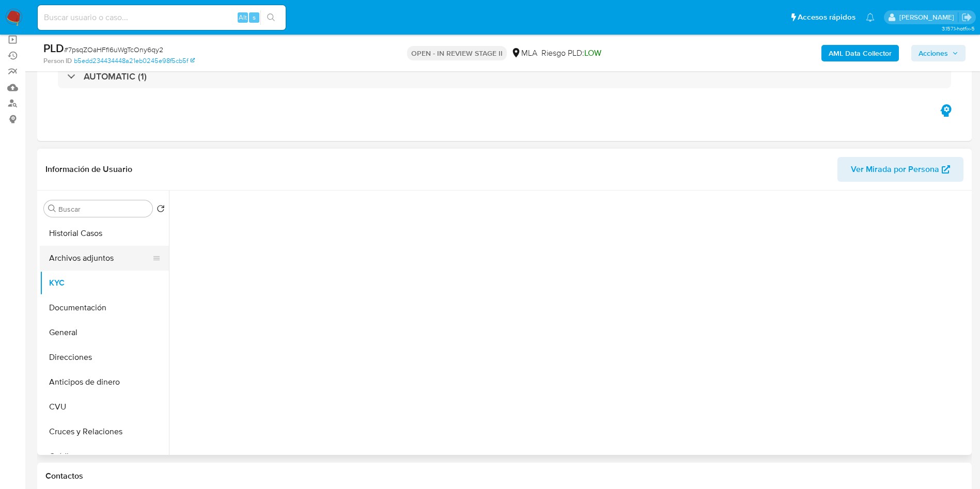
click at [99, 265] on button "Archivos adjuntos" at bounding box center [100, 258] width 121 height 25
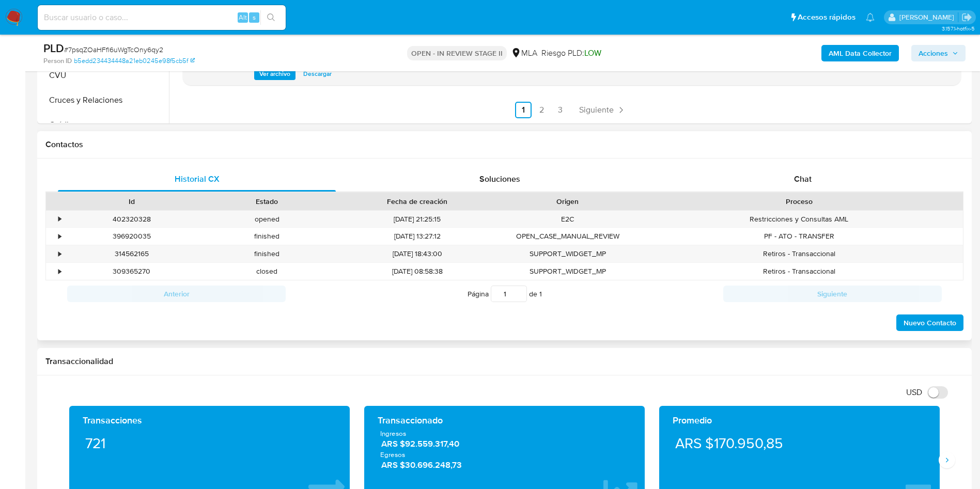
scroll to position [465, 0]
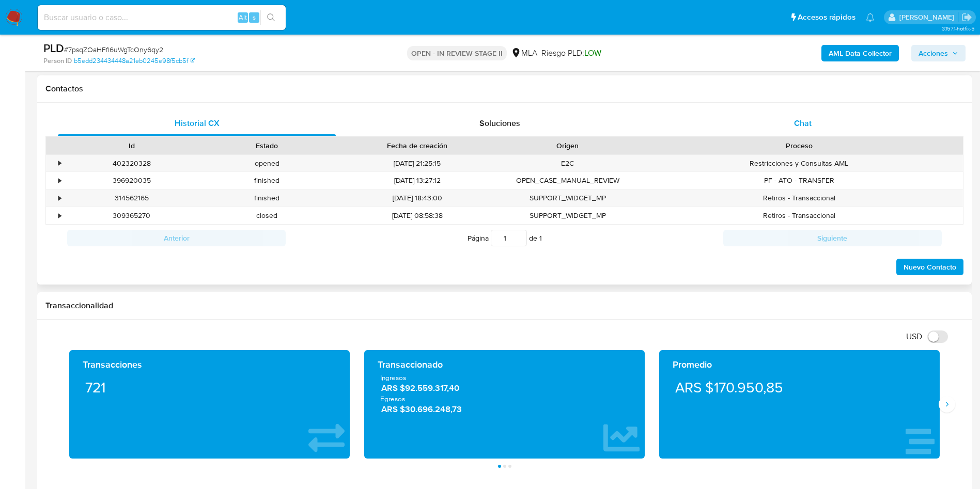
click at [817, 114] on div "Chat" at bounding box center [803, 123] width 278 height 25
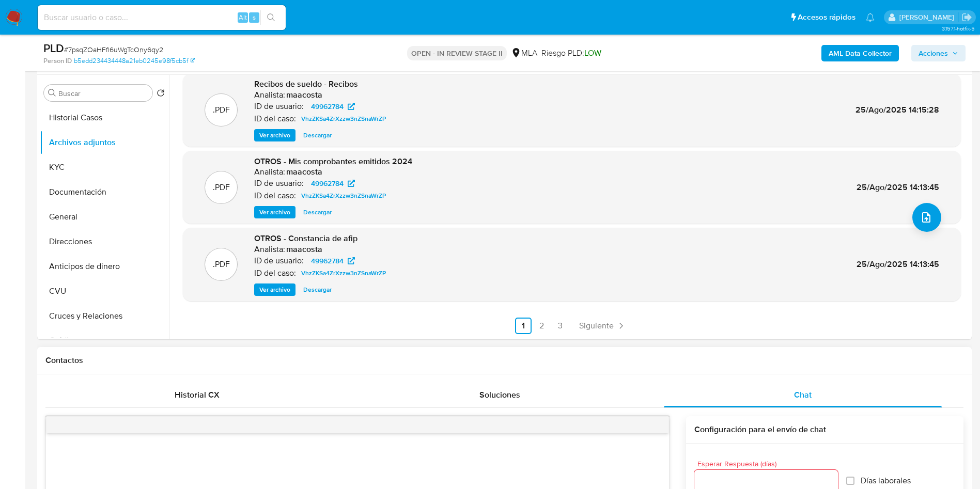
scroll to position [155, 0]
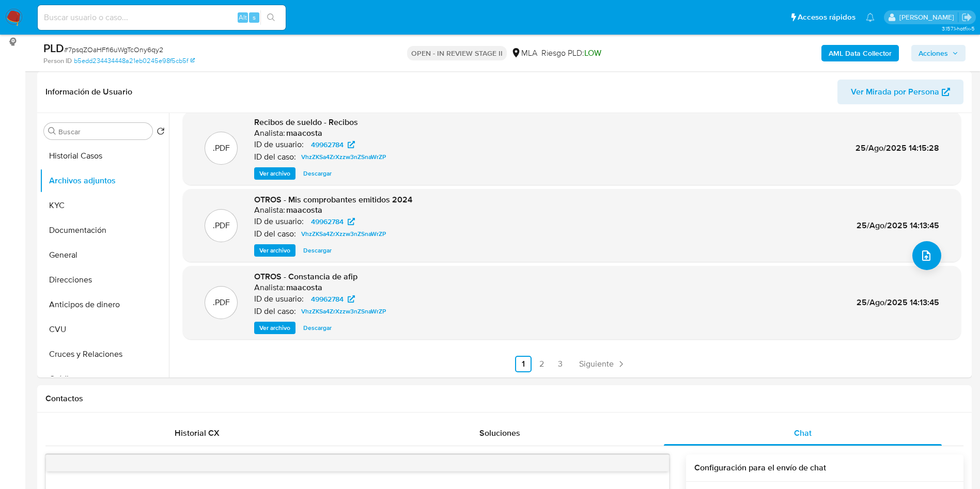
click at [921, 54] on span "Acciones" at bounding box center [932, 53] width 29 height 17
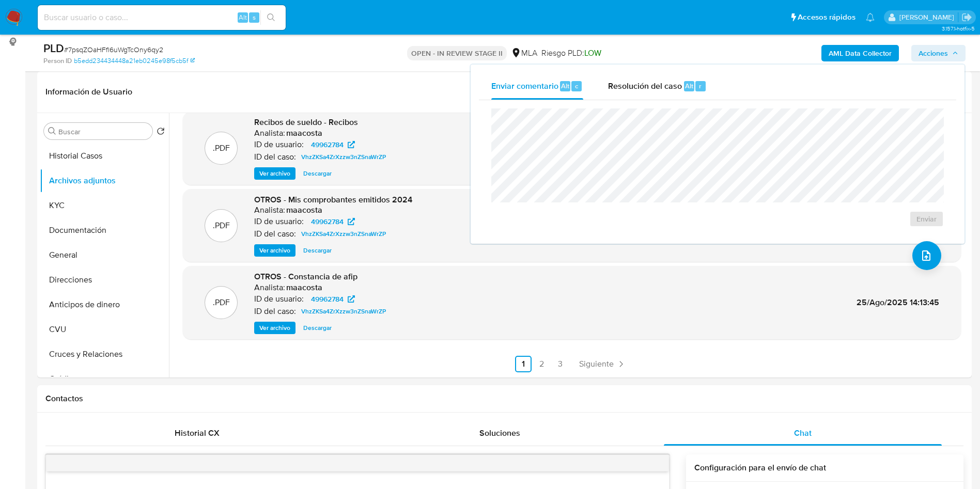
drag, startPoint x: 683, startPoint y: 88, endPoint x: 682, endPoint y: 103, distance: 14.5
click at [684, 89] on div "Alt" at bounding box center [689, 86] width 10 height 10
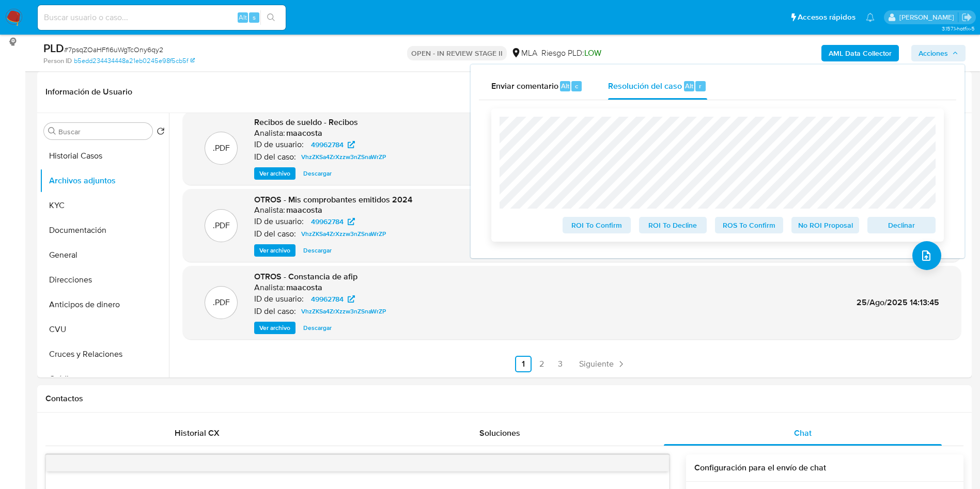
click at [741, 229] on span "ROS To Confirm" at bounding box center [749, 225] width 54 height 14
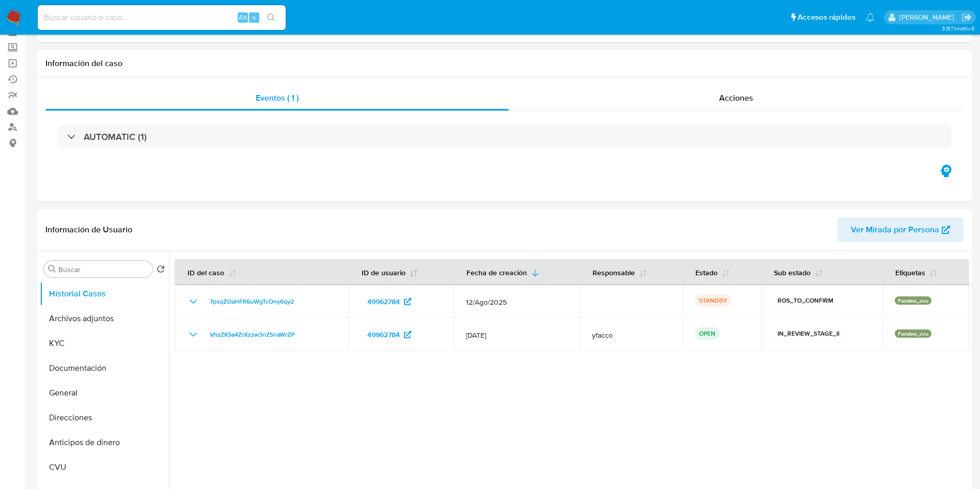
select select "10"
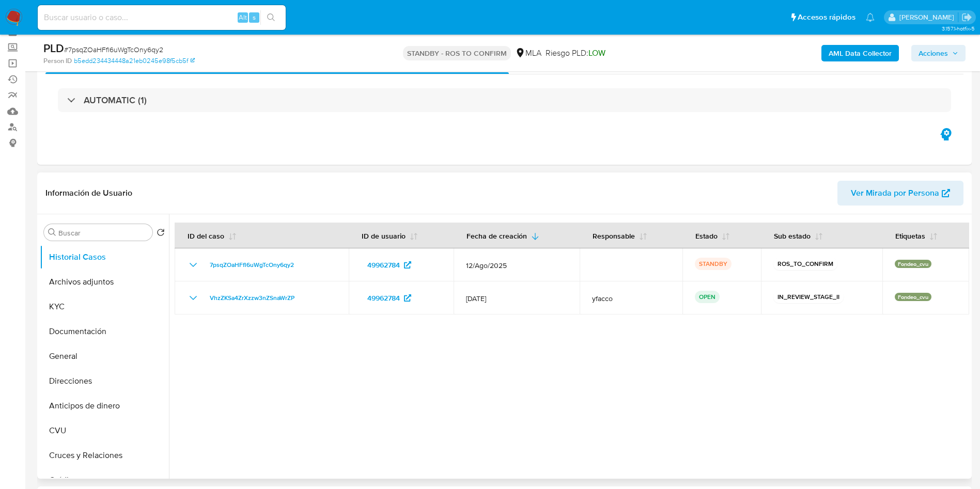
scroll to position [77, 0]
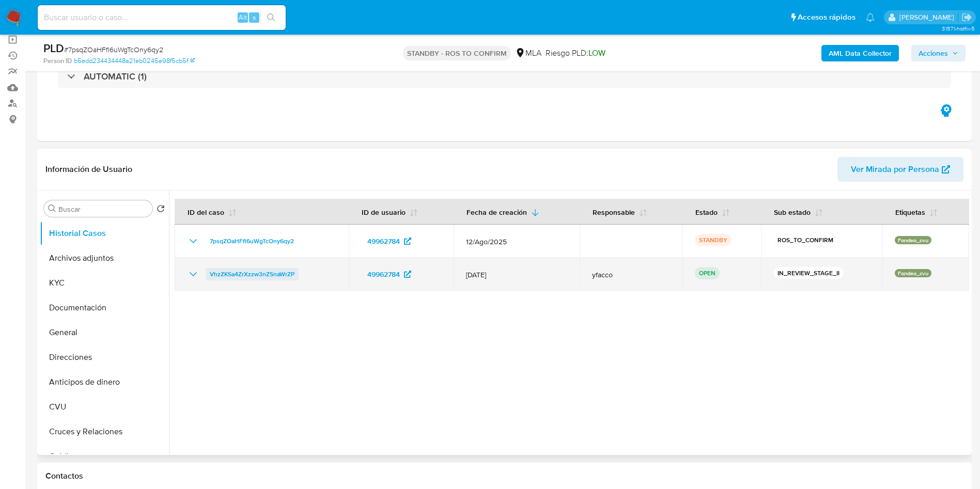
click at [274, 270] on span "VhzZKSa4ZrXzzw3nZSnaWrZP" at bounding box center [252, 274] width 85 height 12
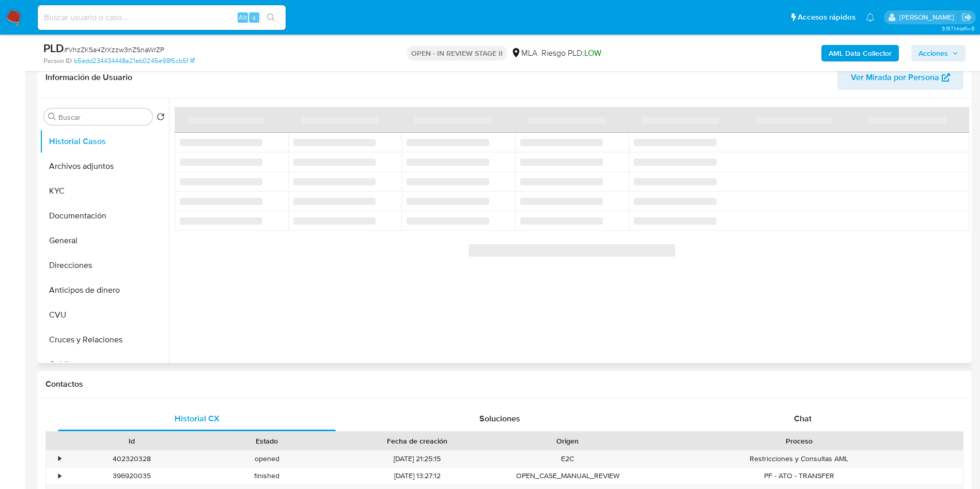
select select "10"
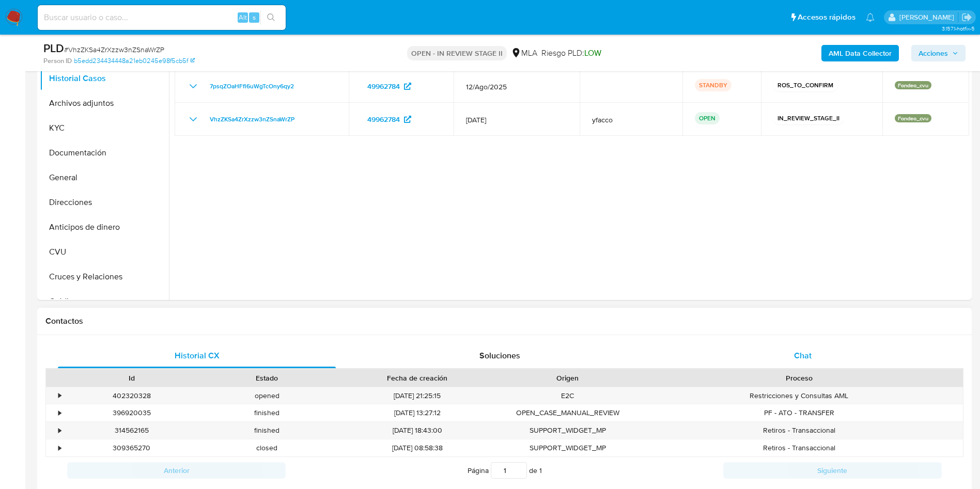
click at [806, 364] on div "Chat" at bounding box center [803, 355] width 278 height 25
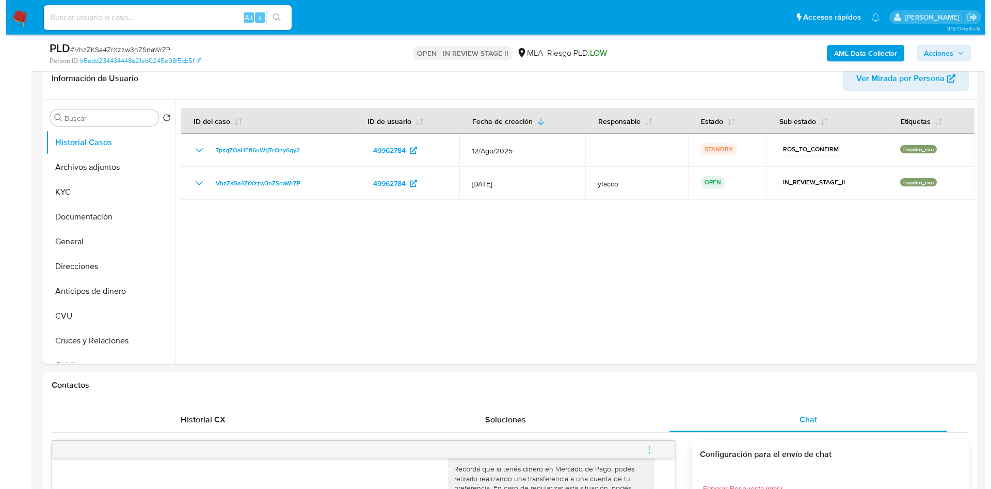
scroll to position [155, 0]
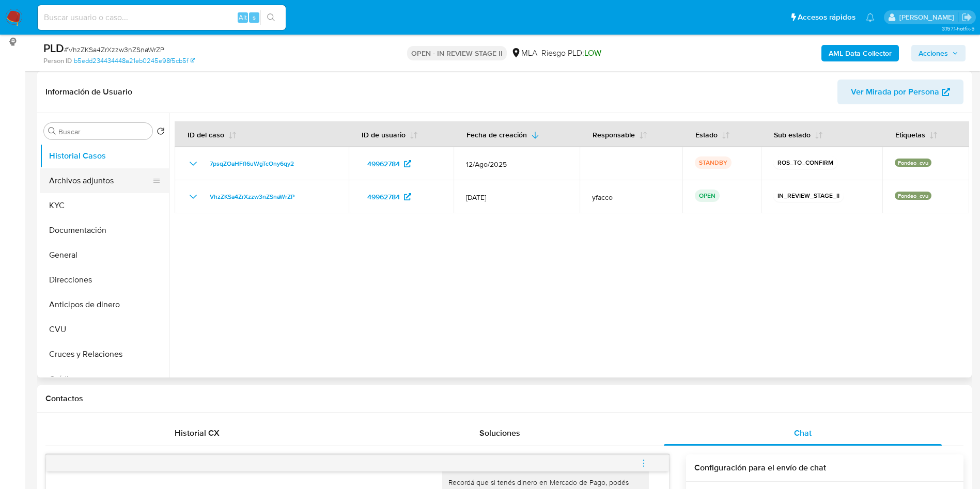
click at [73, 186] on button "Archivos adjuntos" at bounding box center [100, 180] width 121 height 25
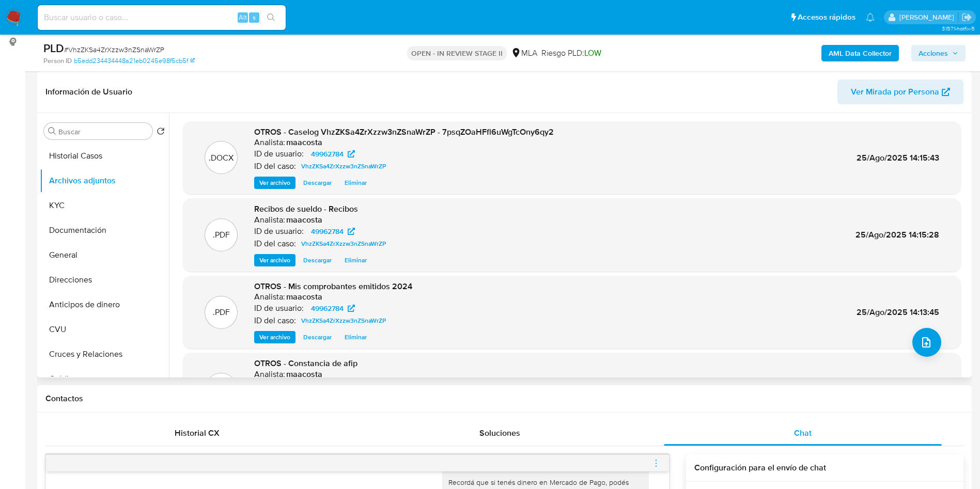
click at [270, 182] on span "Ver archivo" at bounding box center [274, 183] width 31 height 10
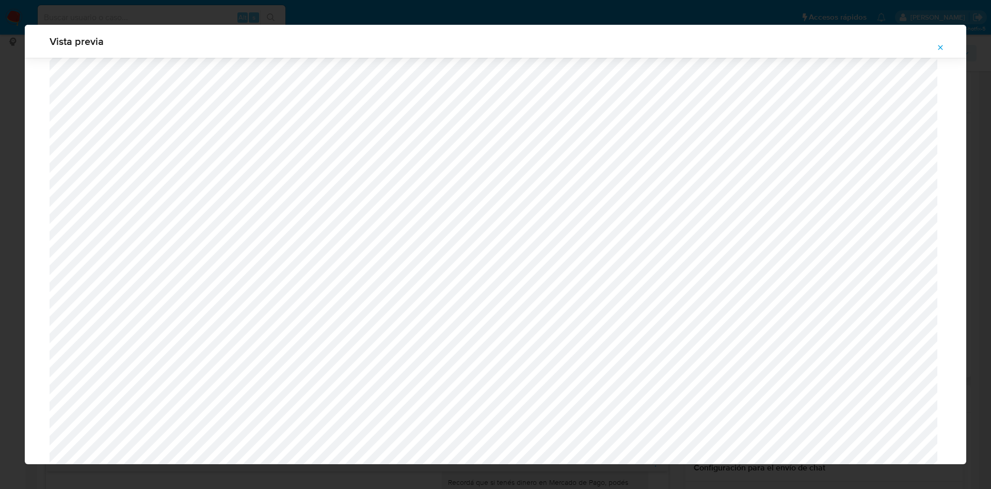
scroll to position [676, 0]
click at [940, 49] on icon "Attachment preview" at bounding box center [941, 47] width 8 height 8
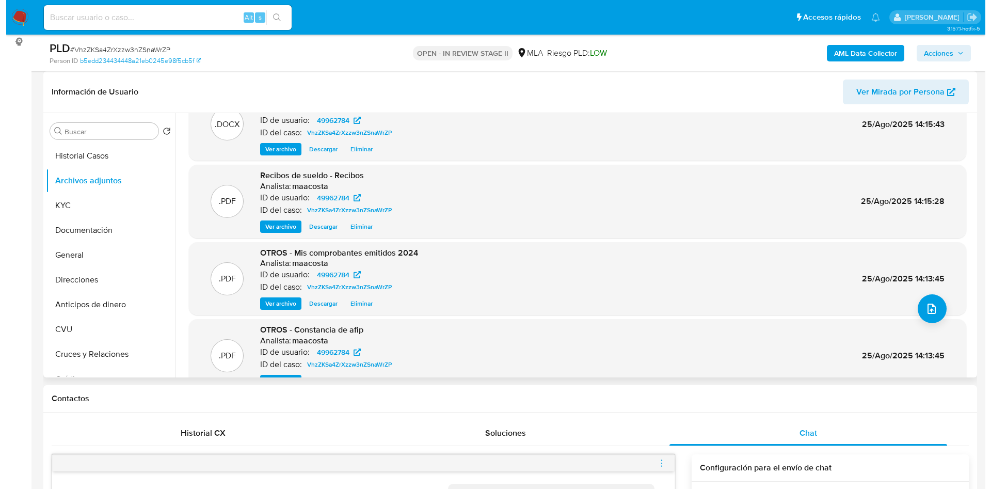
scroll to position [9, 0]
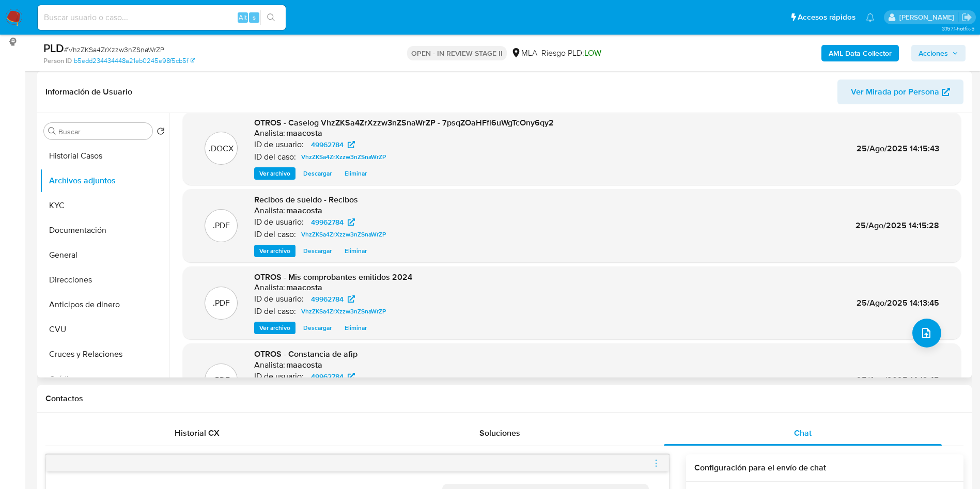
click at [275, 175] on span "Ver archivo" at bounding box center [274, 173] width 31 height 10
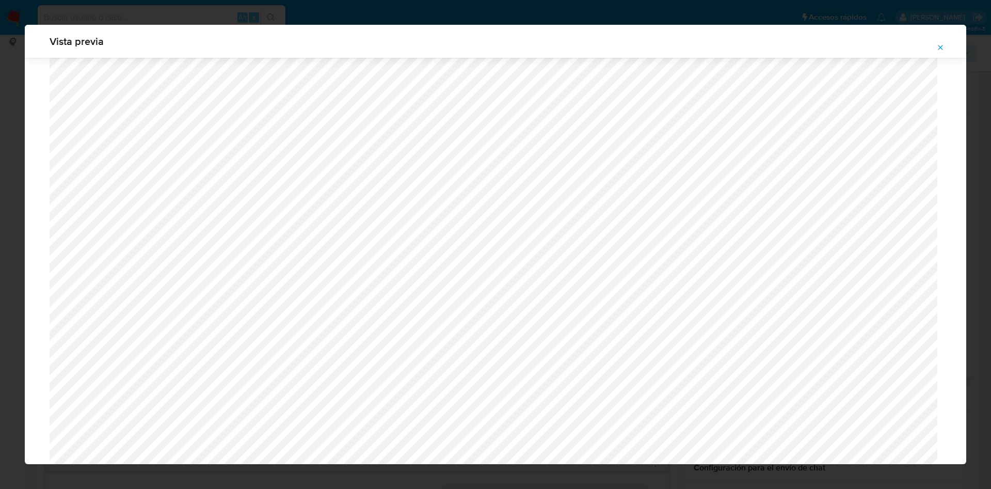
scroll to position [599, 0]
click at [942, 45] on icon "Attachment preview" at bounding box center [941, 47] width 8 height 8
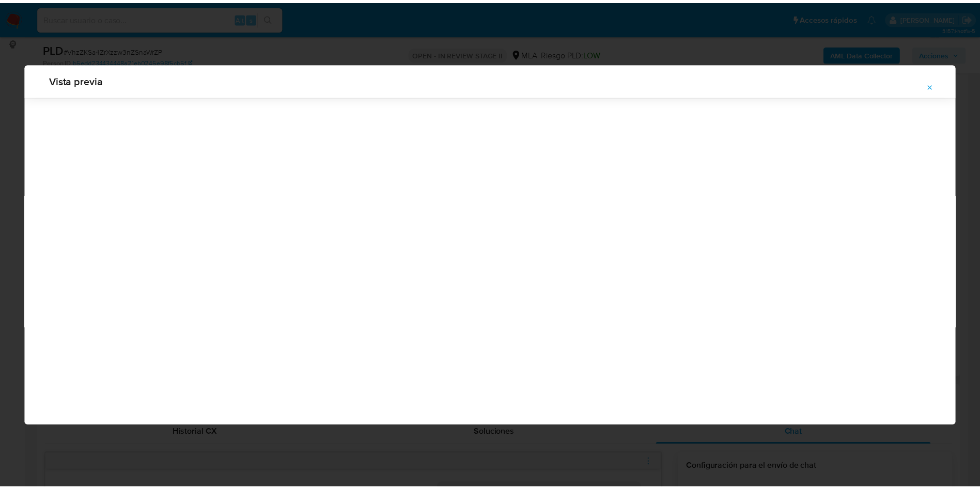
scroll to position [0, 0]
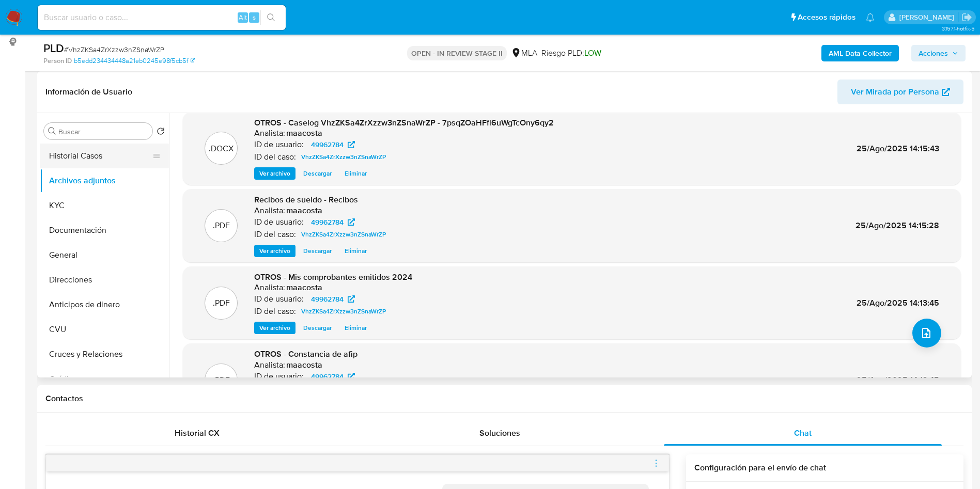
click at [123, 161] on button "Historial Casos" at bounding box center [100, 156] width 121 height 25
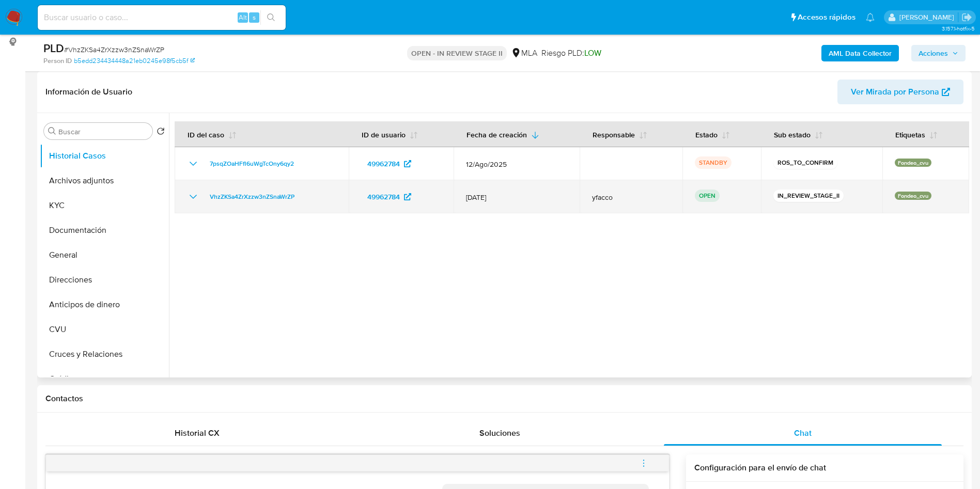
drag, startPoint x: 200, startPoint y: 197, endPoint x: 303, endPoint y: 196, distance: 103.3
click at [303, 196] on div "VhzZKSa4ZrXzzw3nZSnaWrZP" at bounding box center [261, 197] width 149 height 12
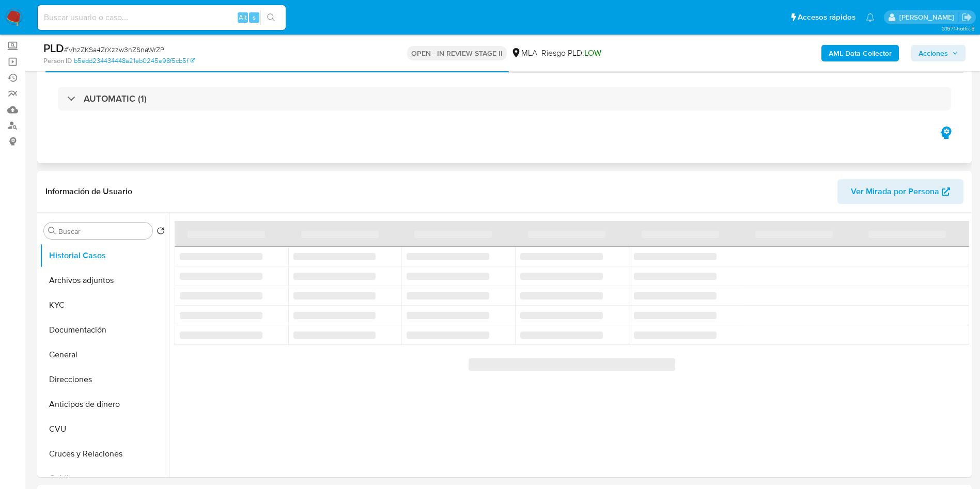
scroll to position [77, 0]
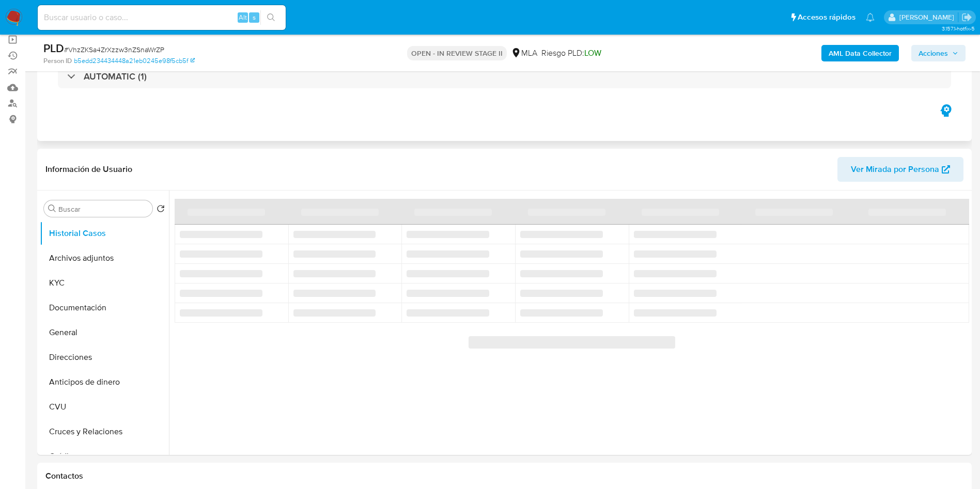
select select "10"
